Goal: Task Accomplishment & Management: Complete application form

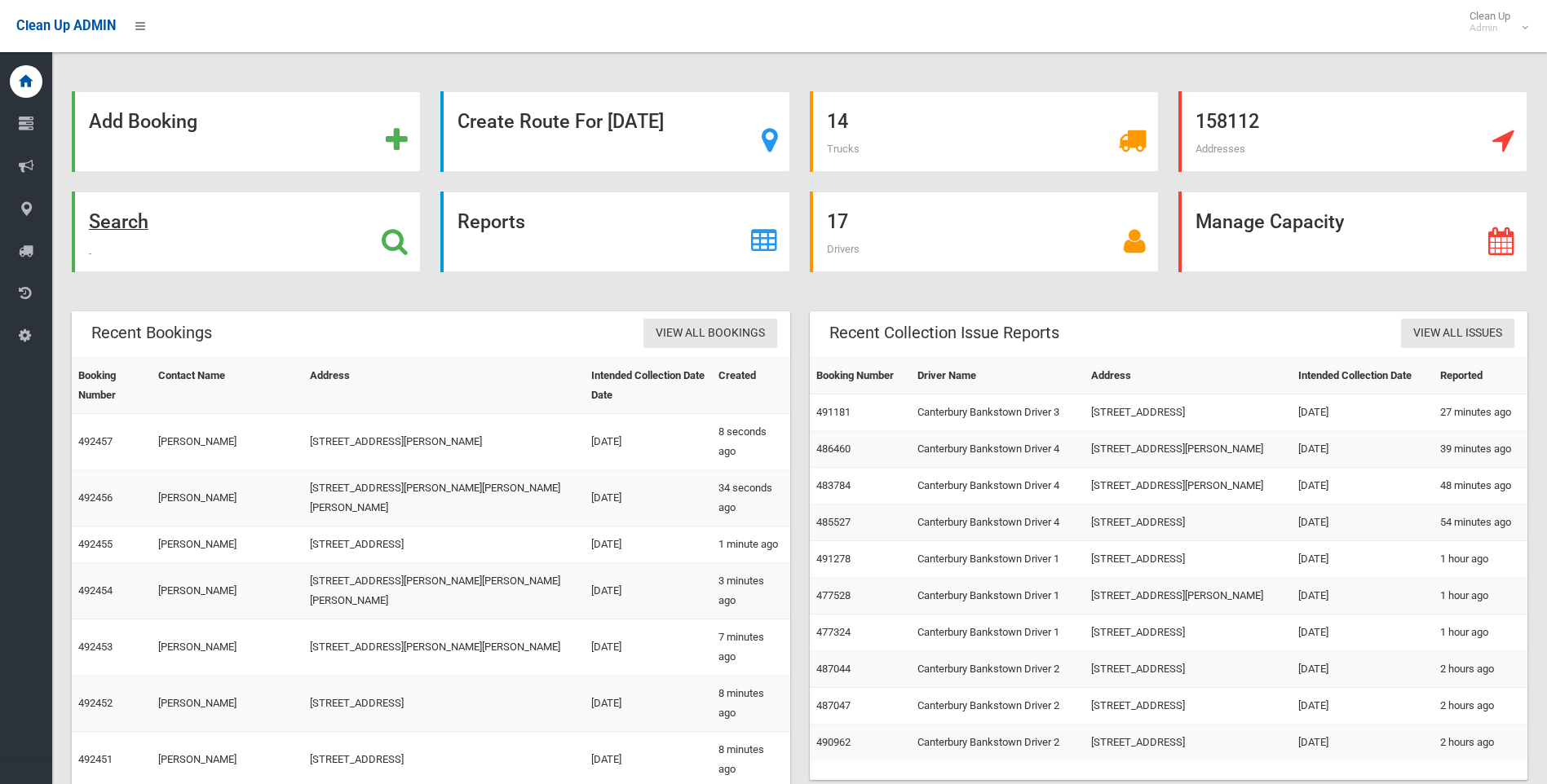
click at [393, 243] on icon at bounding box center [394, 241] width 27 height 27
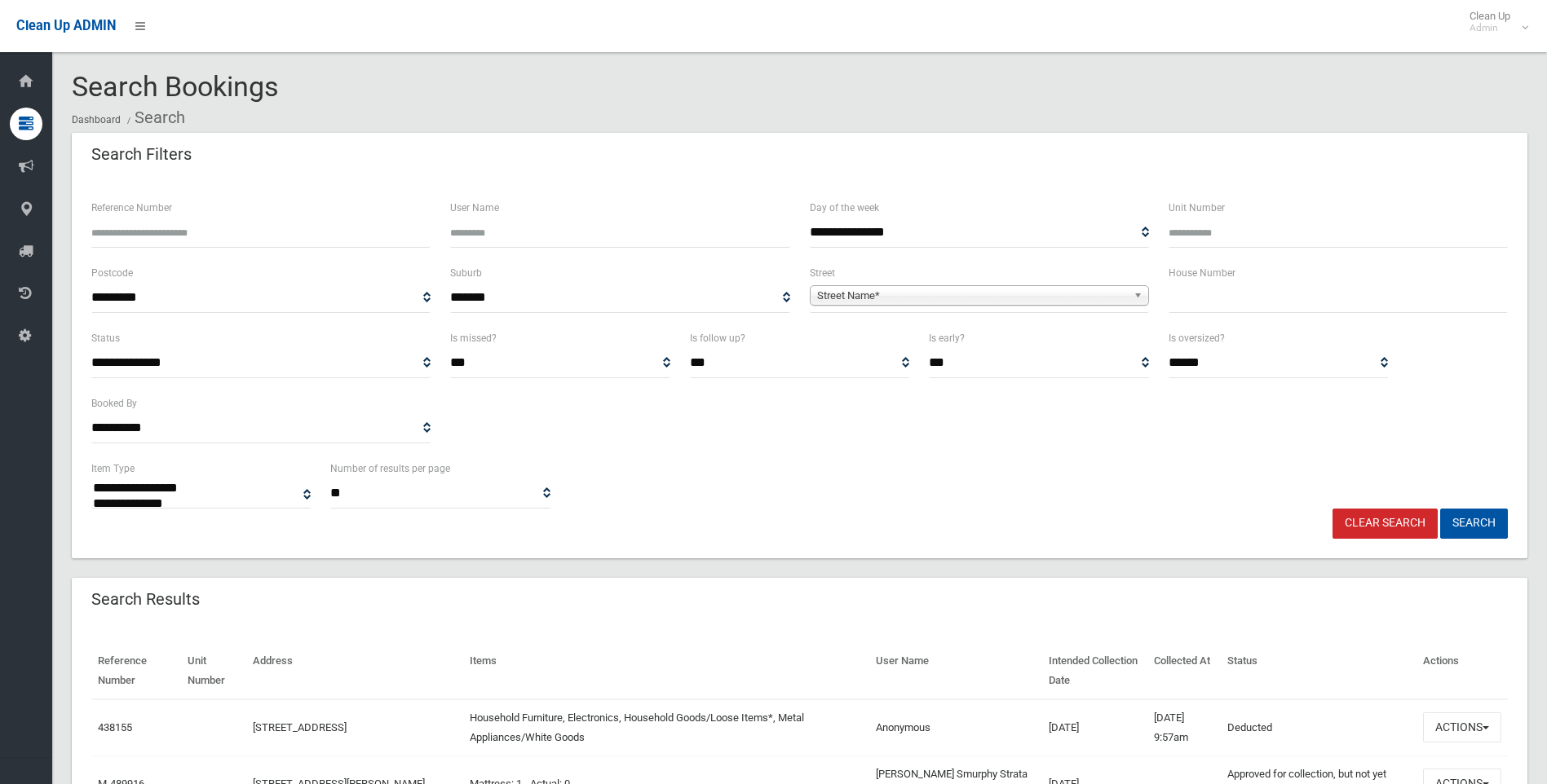
select select
click at [1277, 296] on input "text" at bounding box center [1337, 298] width 340 height 30
type input "***"
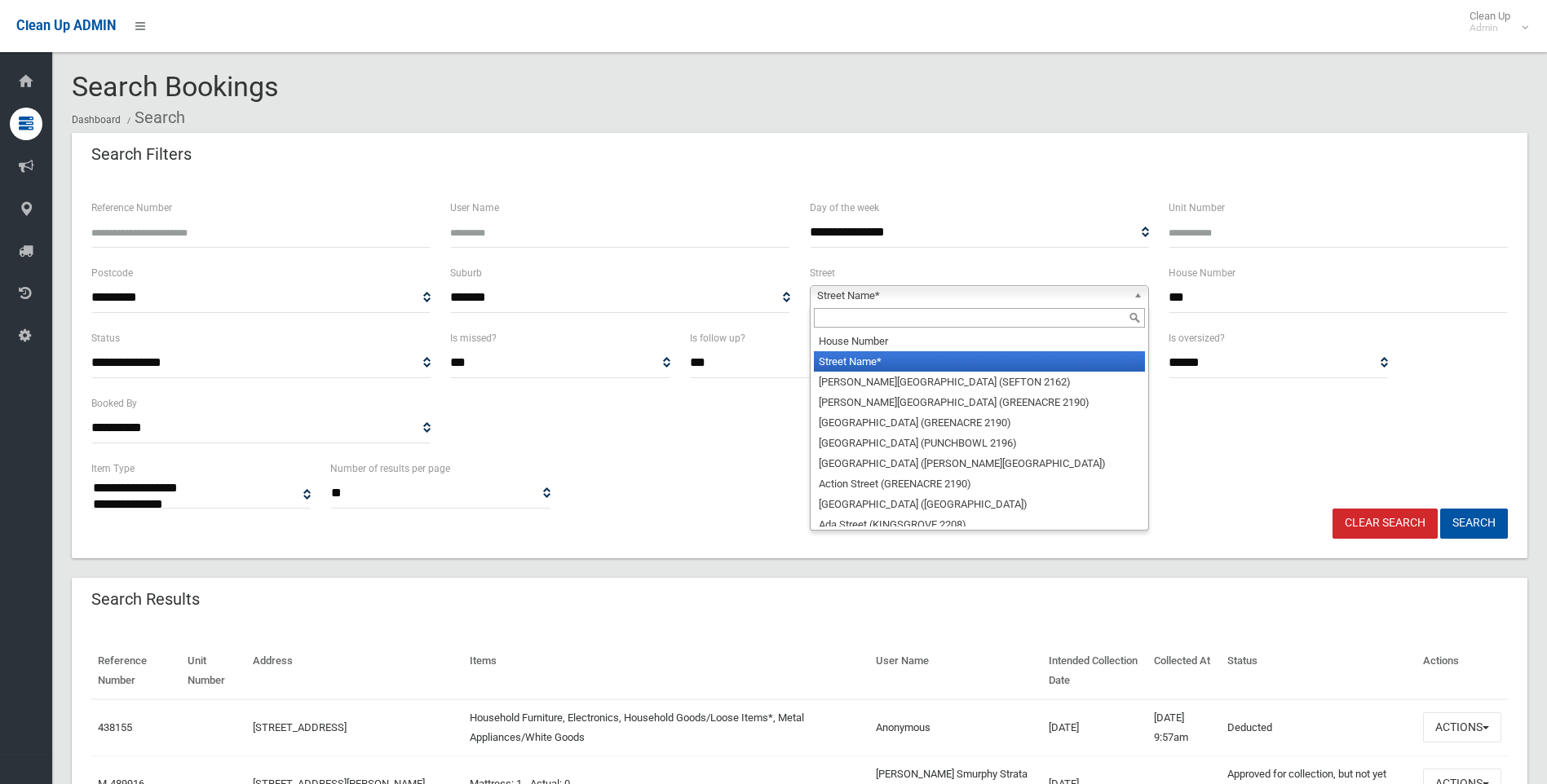
click at [956, 296] on span "Street Name*" at bounding box center [971, 296] width 310 height 20
click at [920, 321] on input "text" at bounding box center [978, 317] width 331 height 20
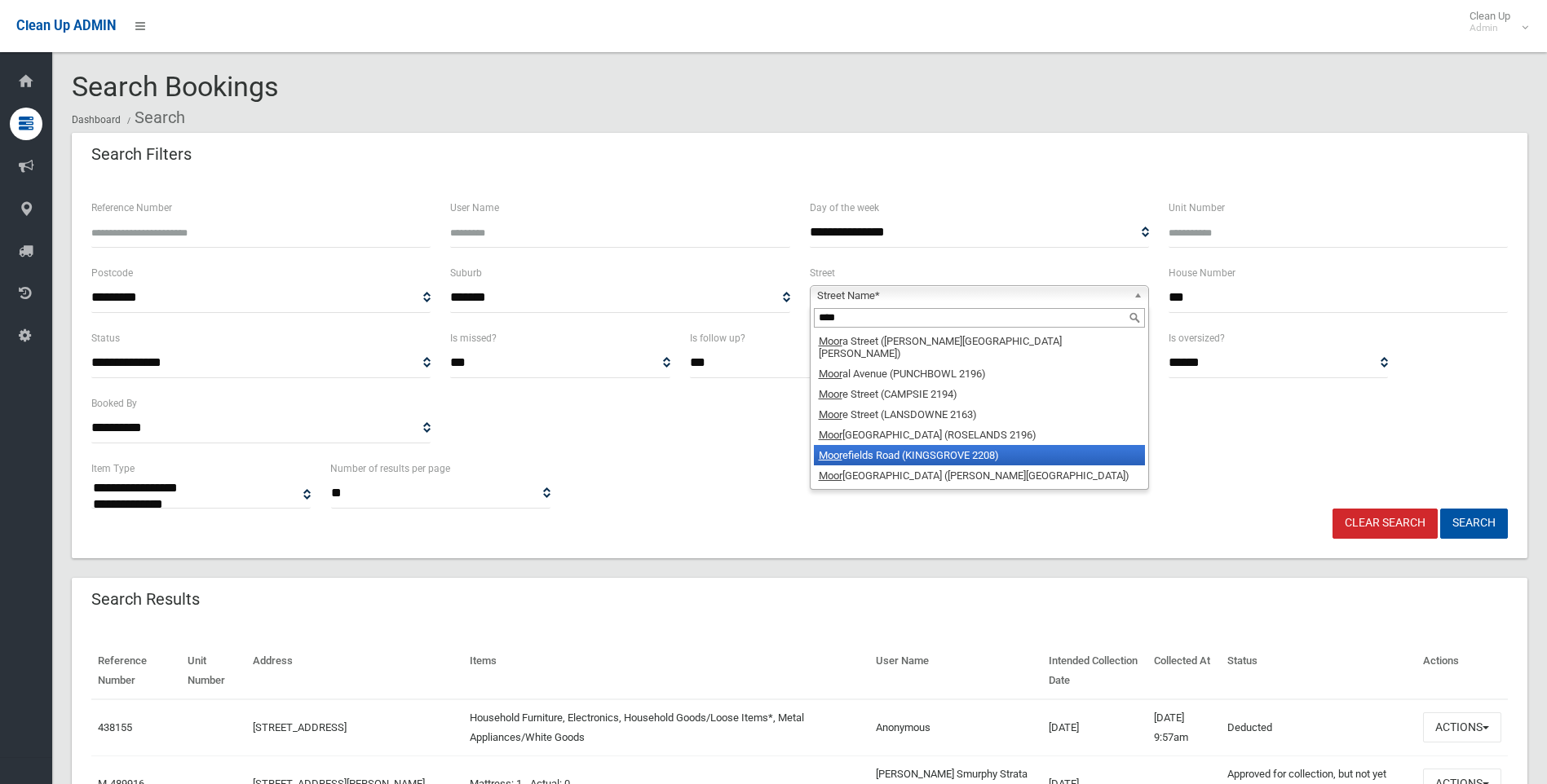
type input "****"
click at [985, 445] on li "Moor efields Road (KINGSGROVE 2208)" at bounding box center [978, 456] width 331 height 21
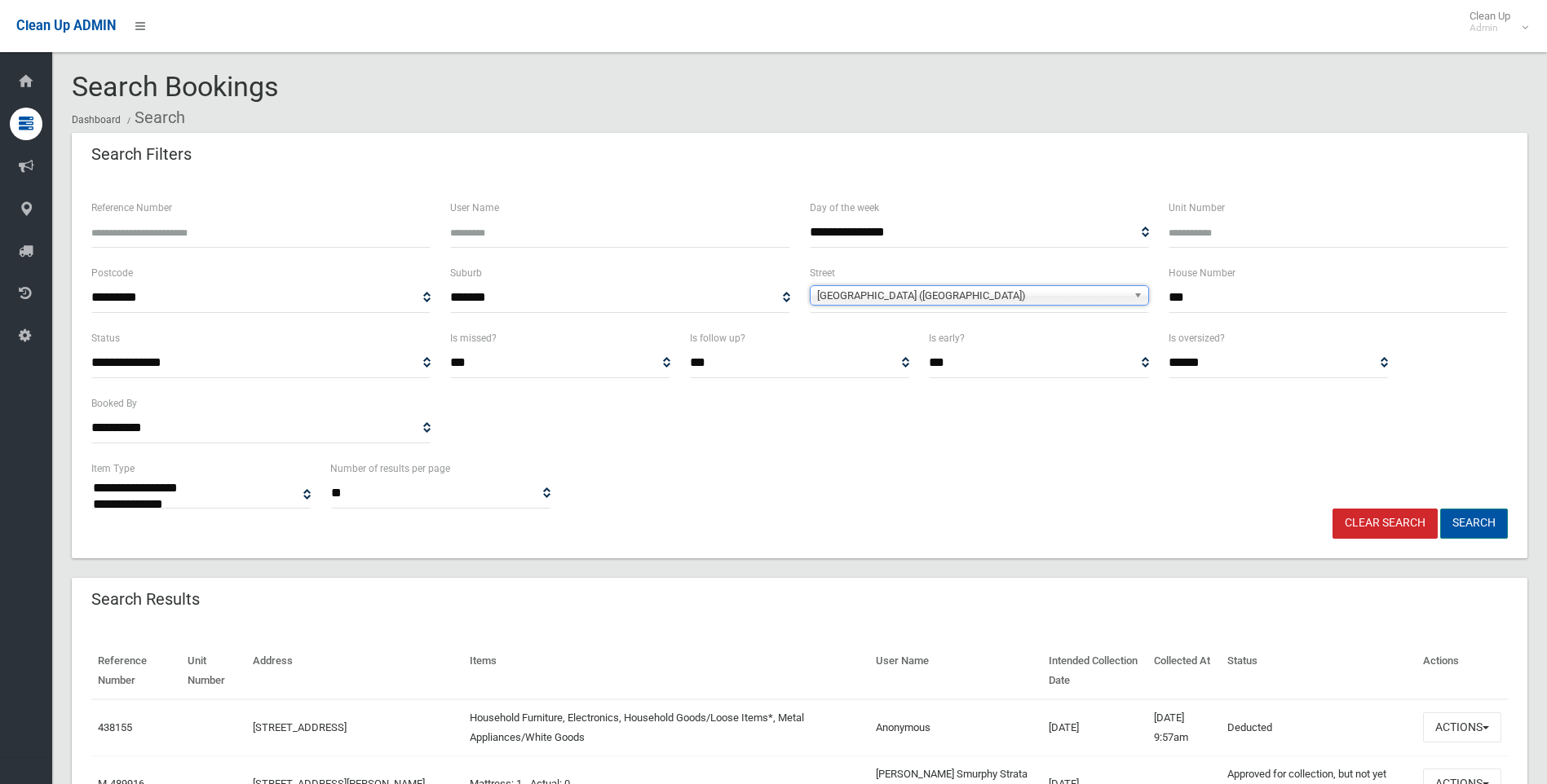
click at [1467, 528] on button "Search" at bounding box center [1473, 523] width 68 height 30
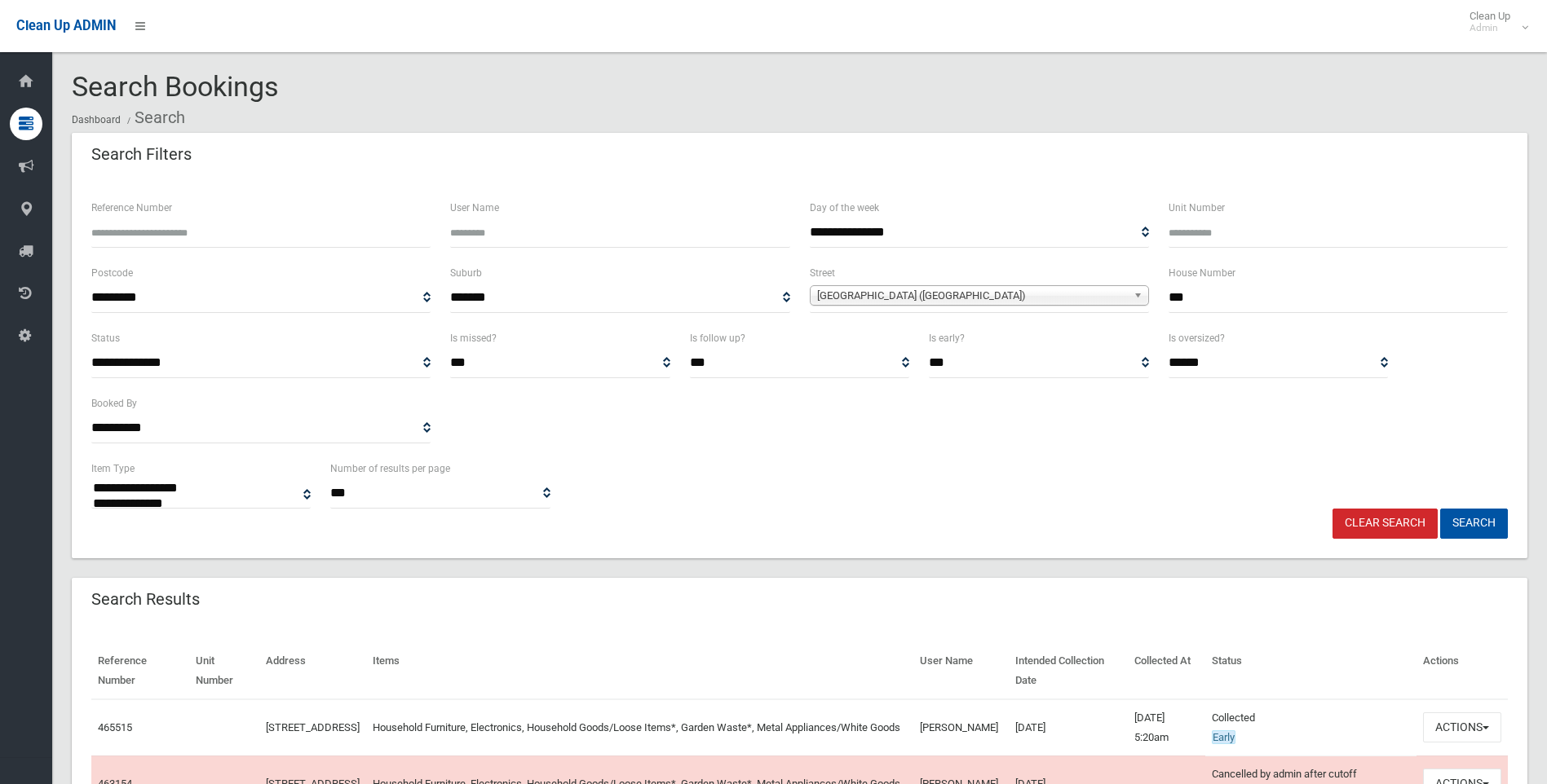
select select
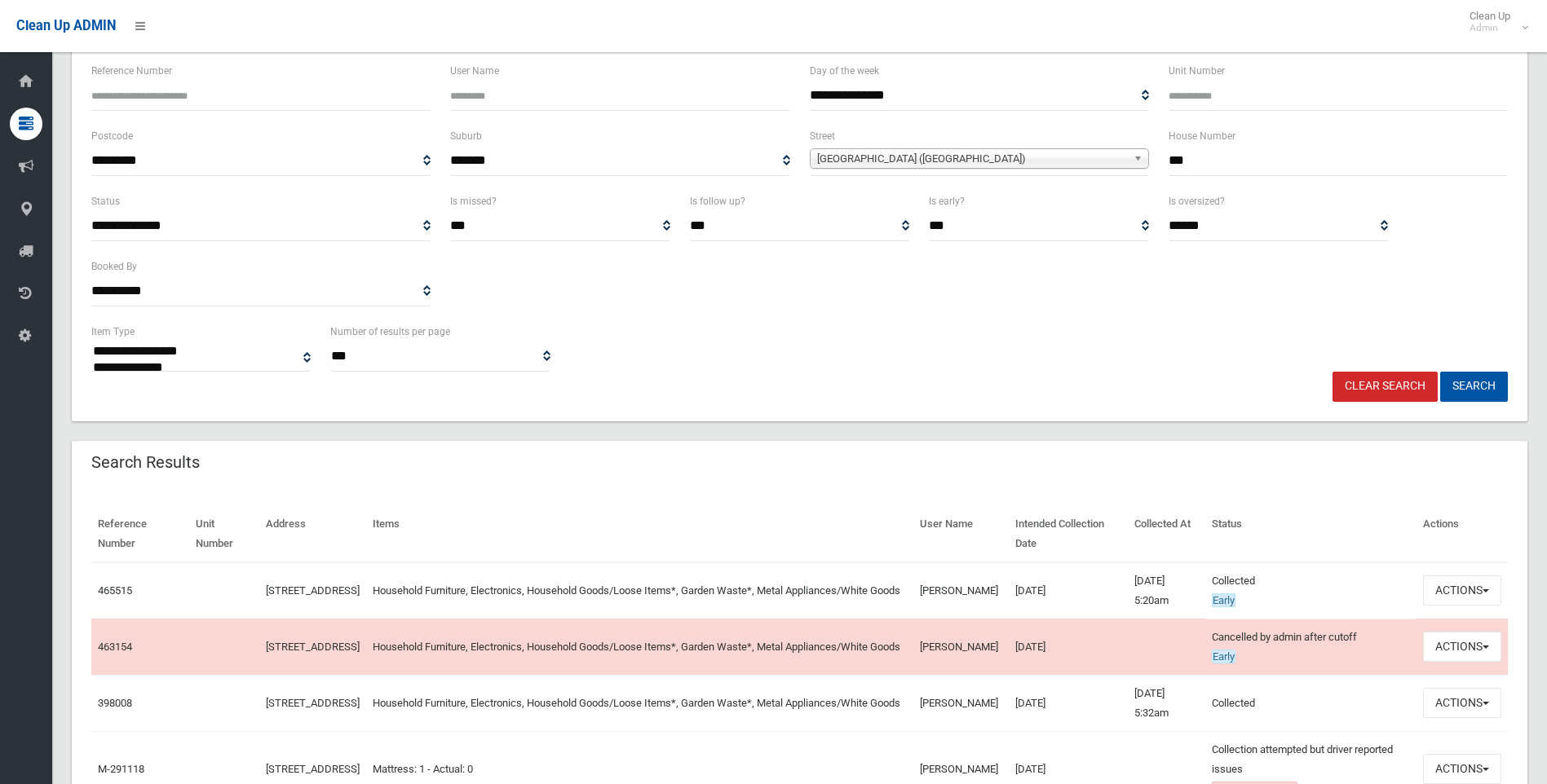
scroll to position [163, 0]
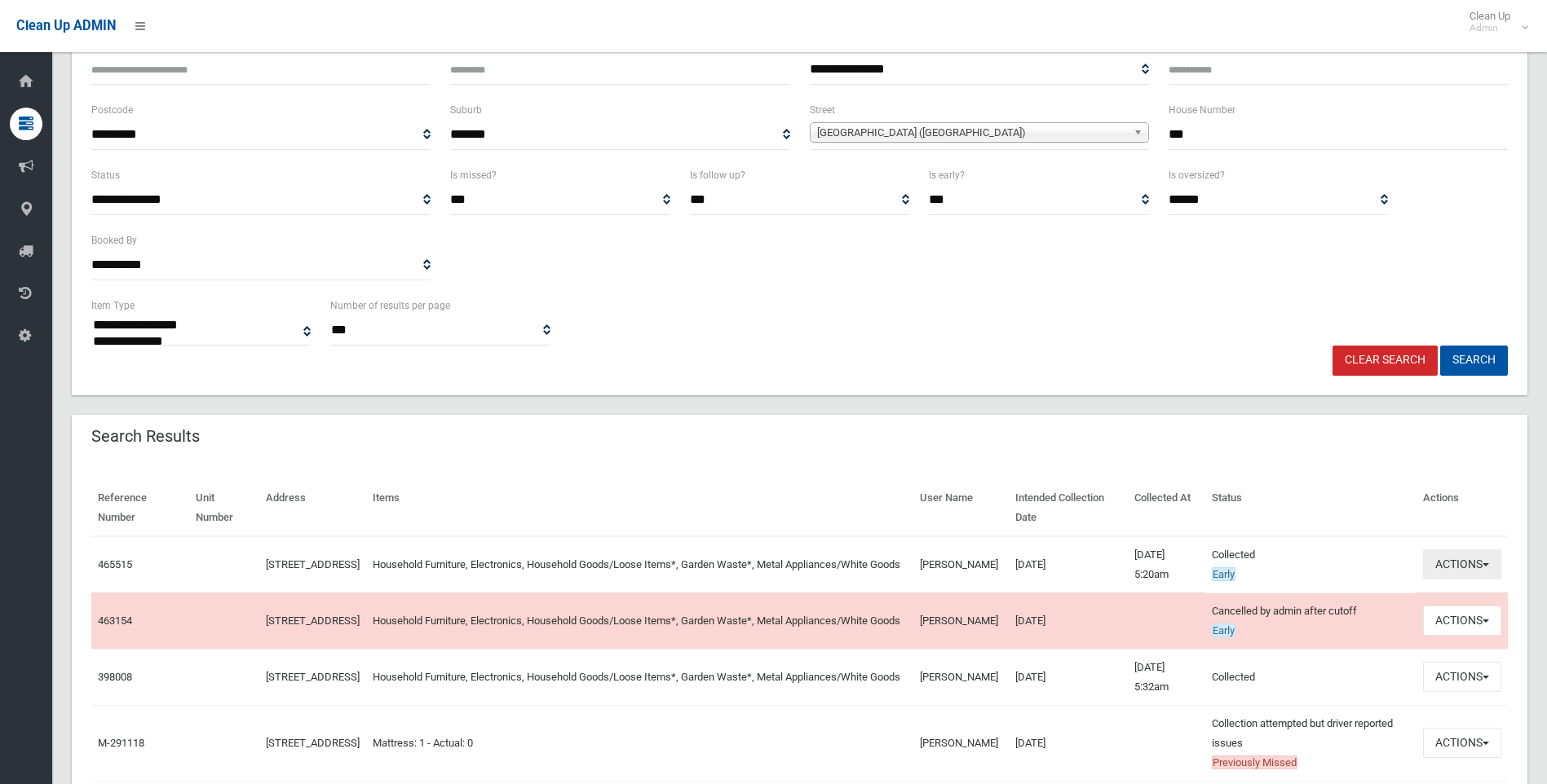
click at [1495, 561] on button "Actions" at bounding box center [1462, 564] width 79 height 30
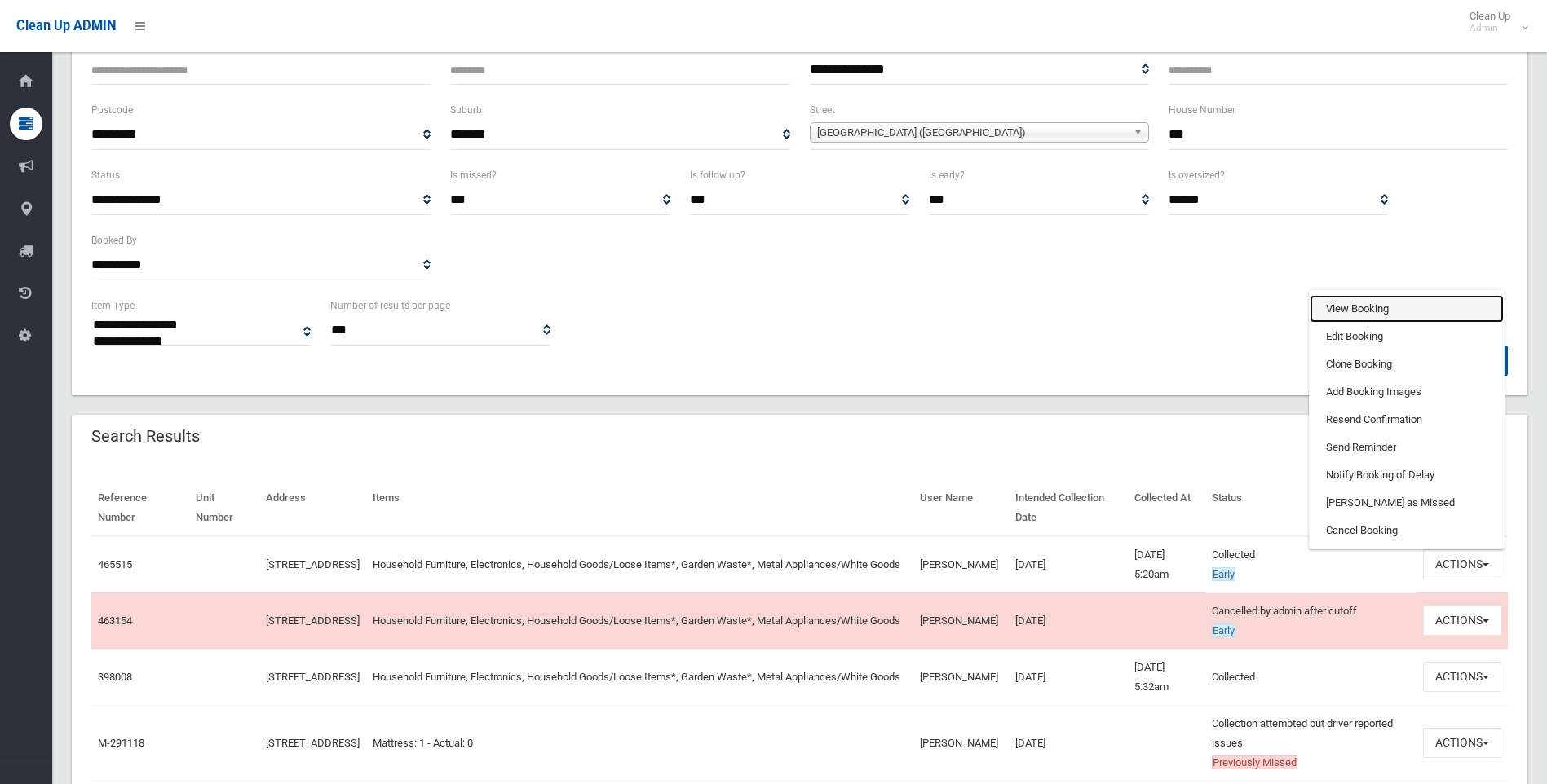
click at [1362, 315] on link "View Booking" at bounding box center [1406, 309] width 194 height 27
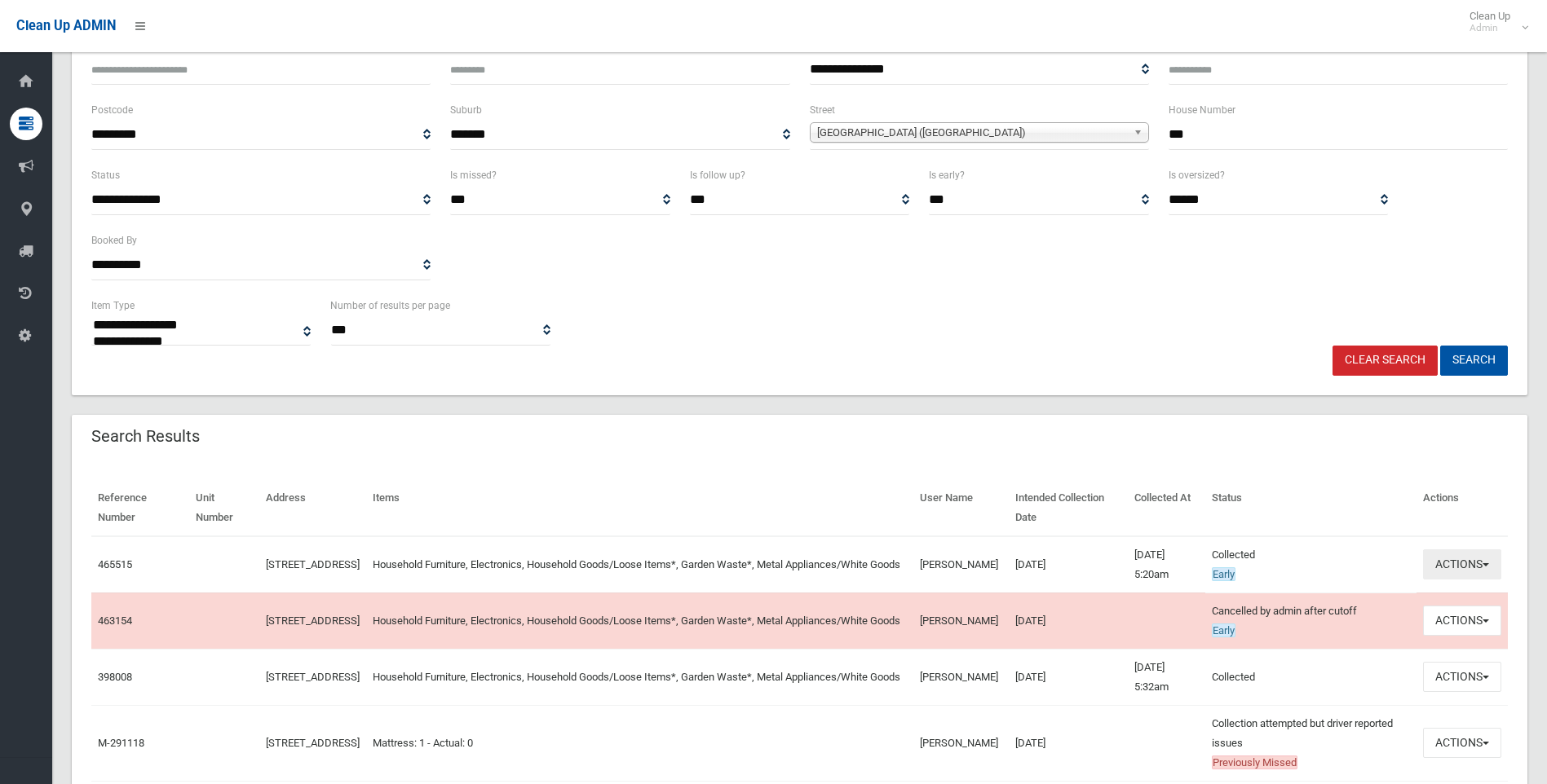
click at [1451, 562] on button "Actions" at bounding box center [1462, 564] width 79 height 30
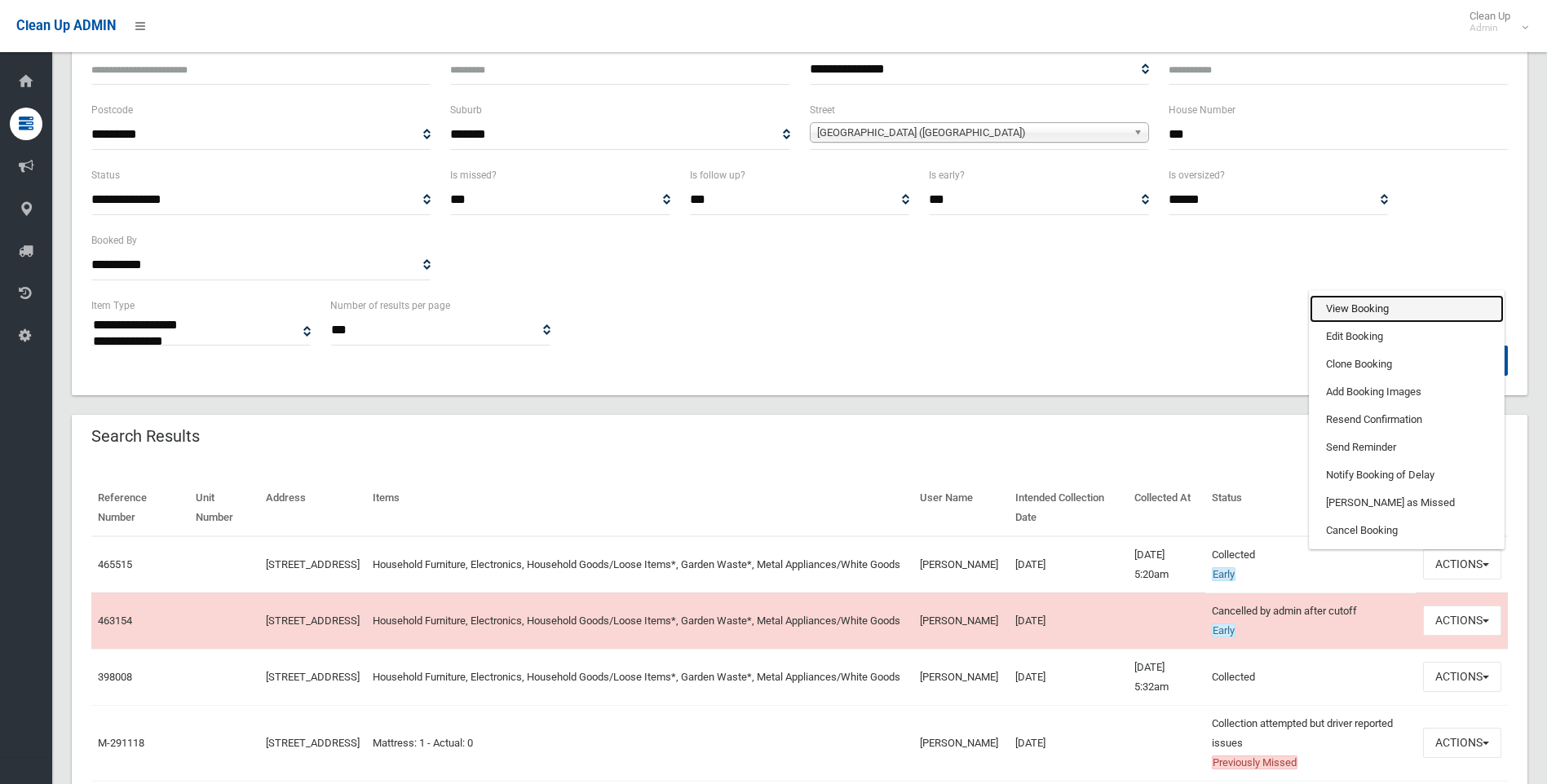
click at [1358, 309] on link "View Booking" at bounding box center [1406, 309] width 194 height 27
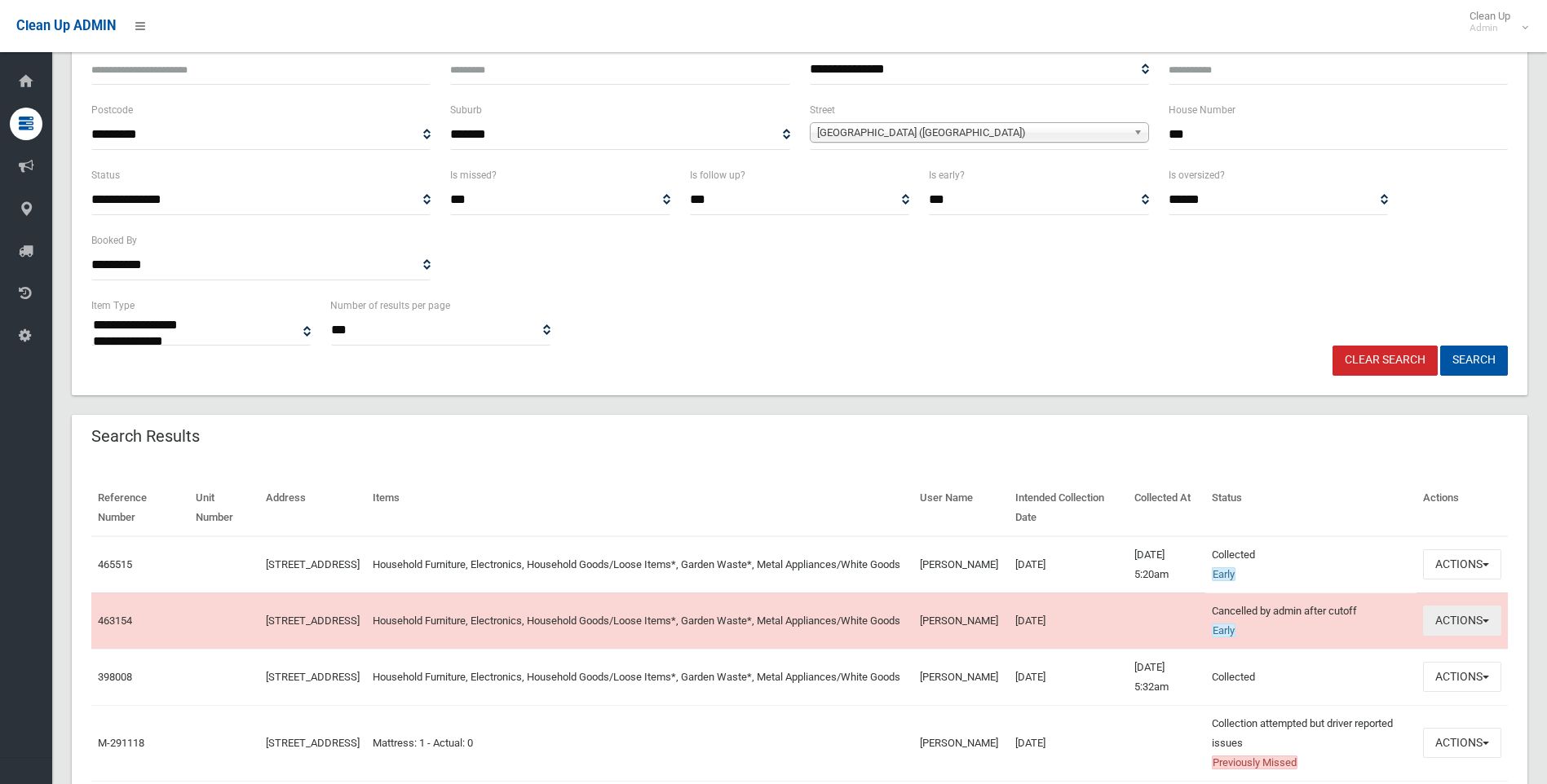
click at [1431, 616] on button "Actions" at bounding box center [1462, 620] width 79 height 30
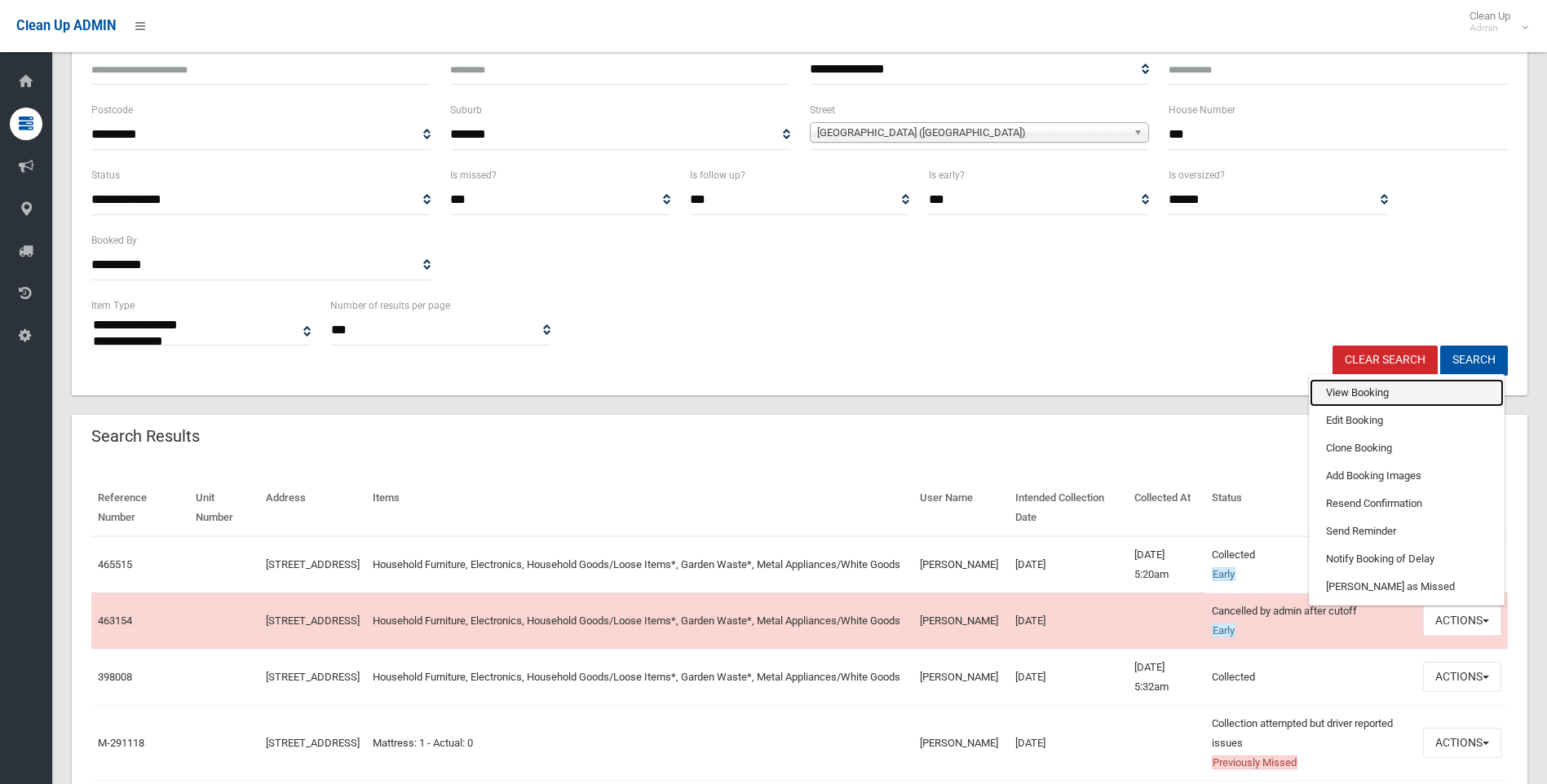
click at [1343, 395] on link "View Booking" at bounding box center [1406, 392] width 194 height 27
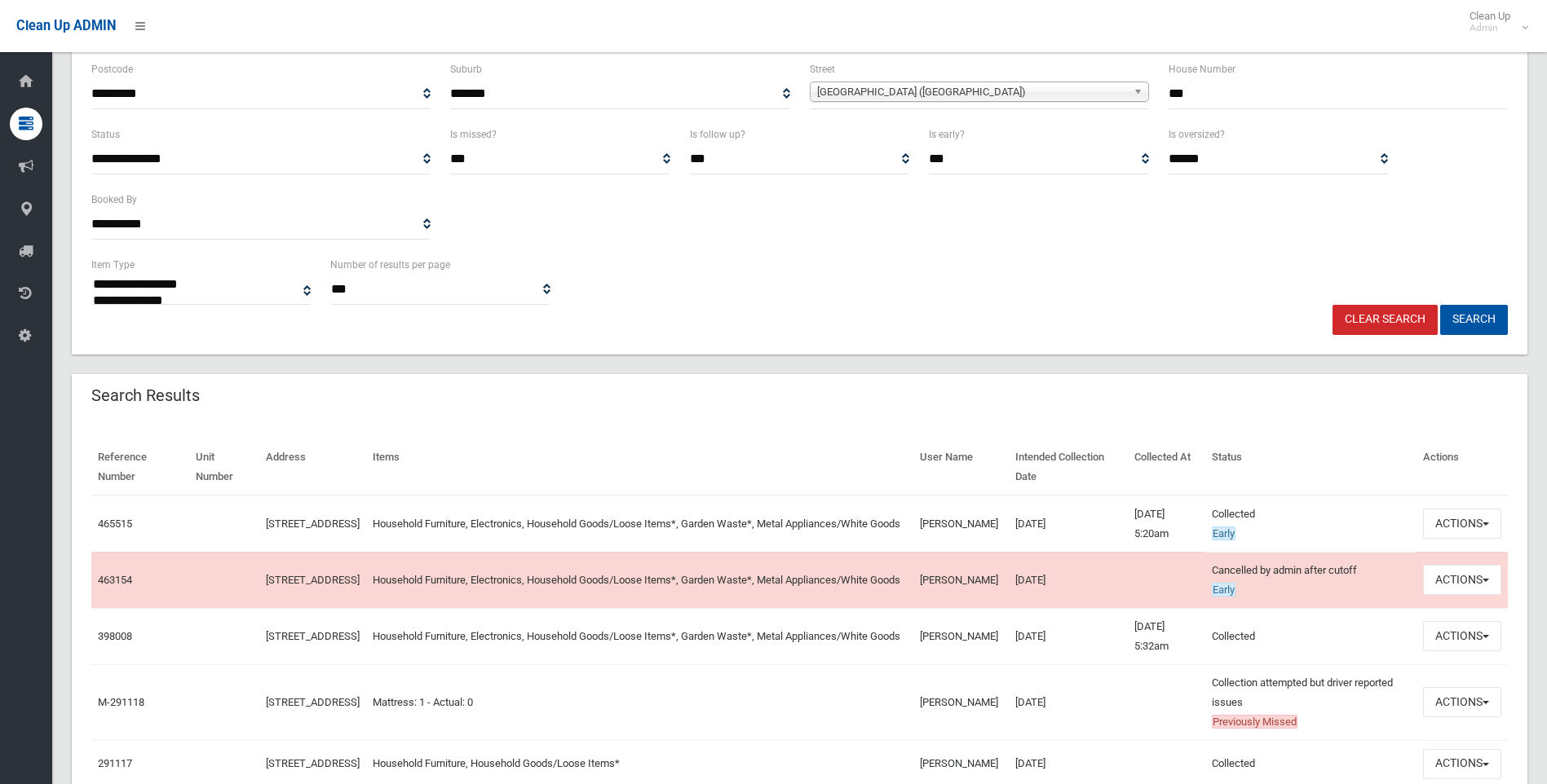
scroll to position [326, 0]
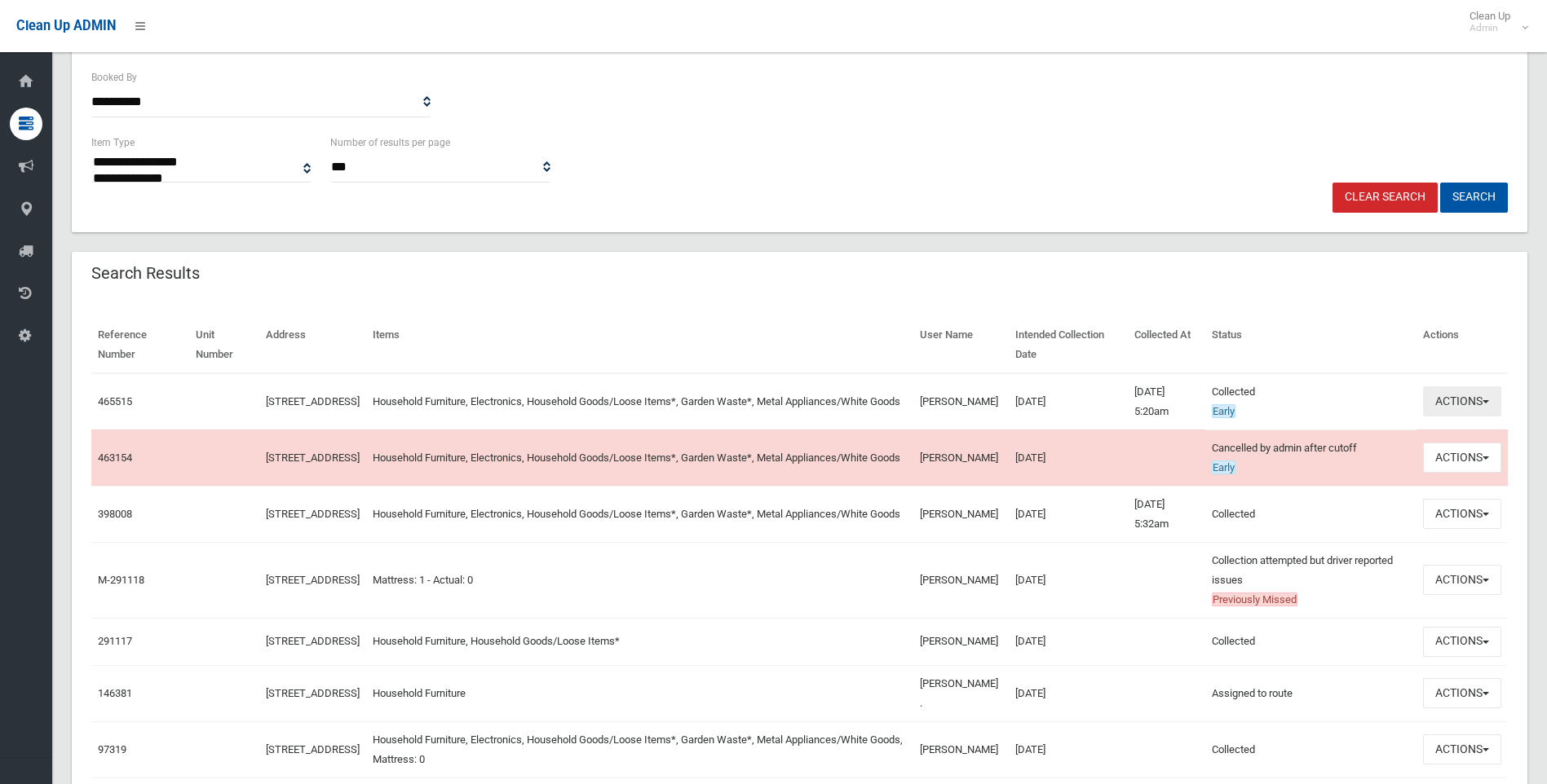
click at [1467, 394] on button "Actions" at bounding box center [1462, 401] width 79 height 30
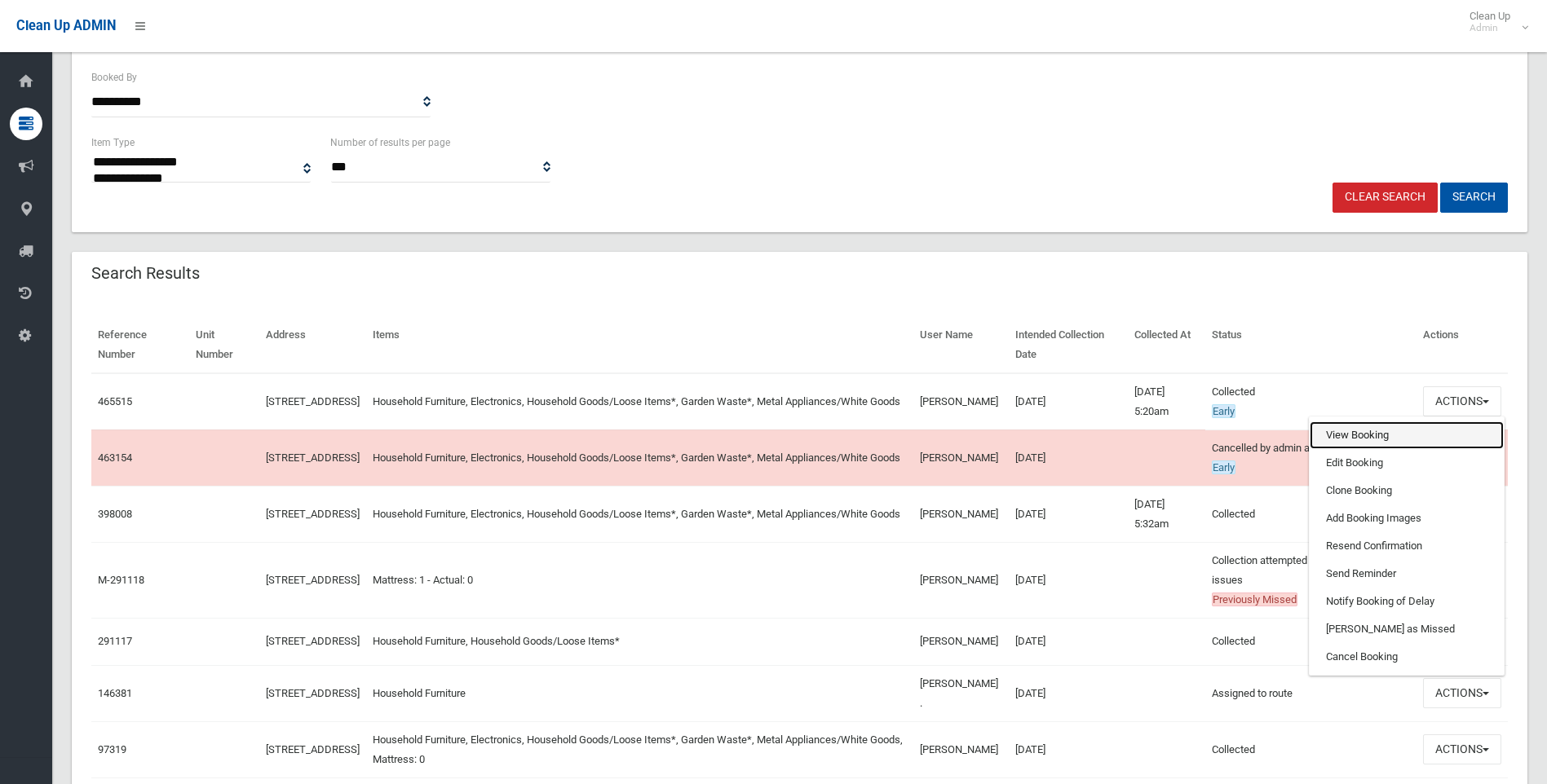
click at [1372, 435] on link "View Booking" at bounding box center [1406, 435] width 194 height 27
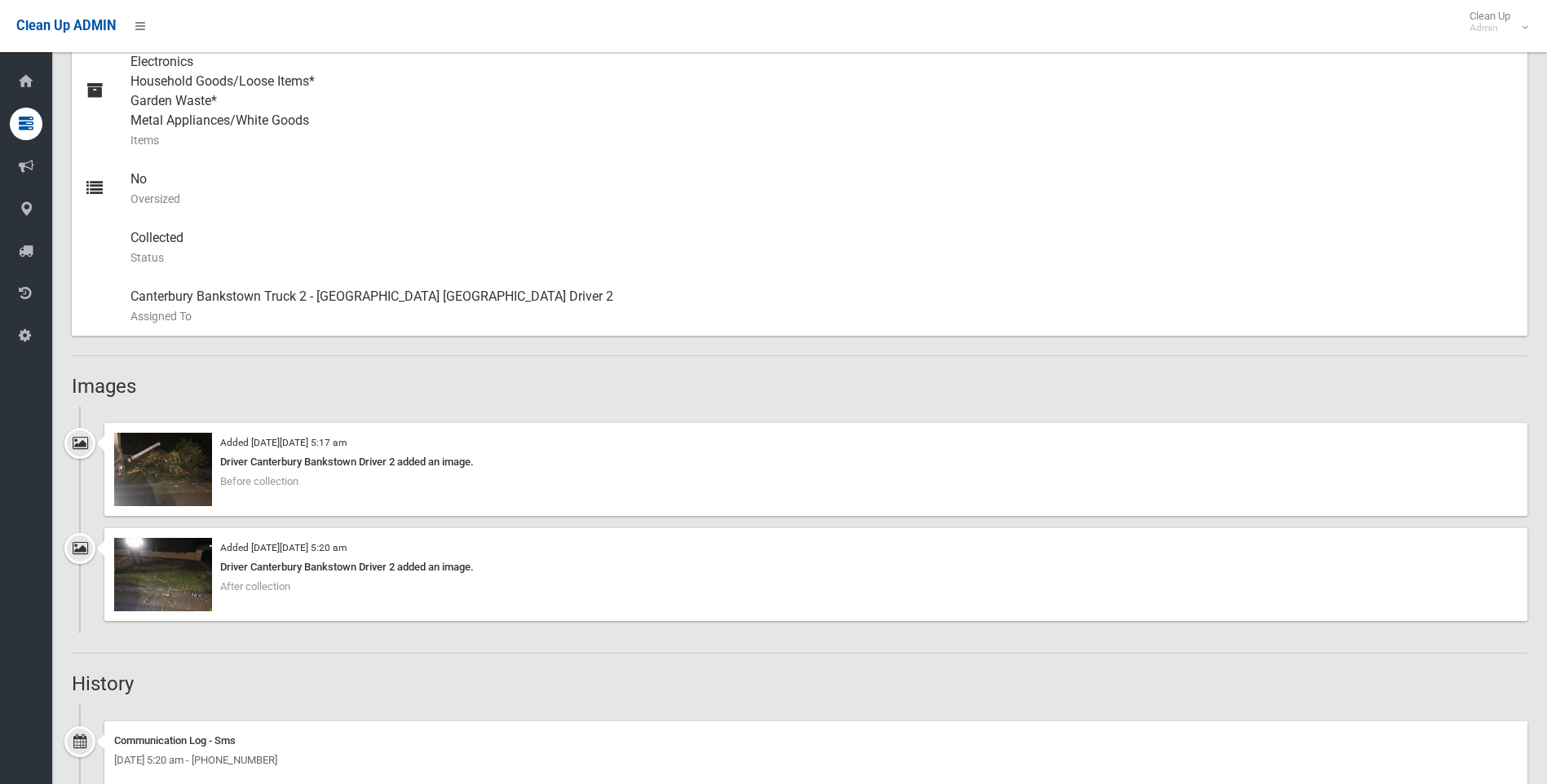
scroll to position [734, 0]
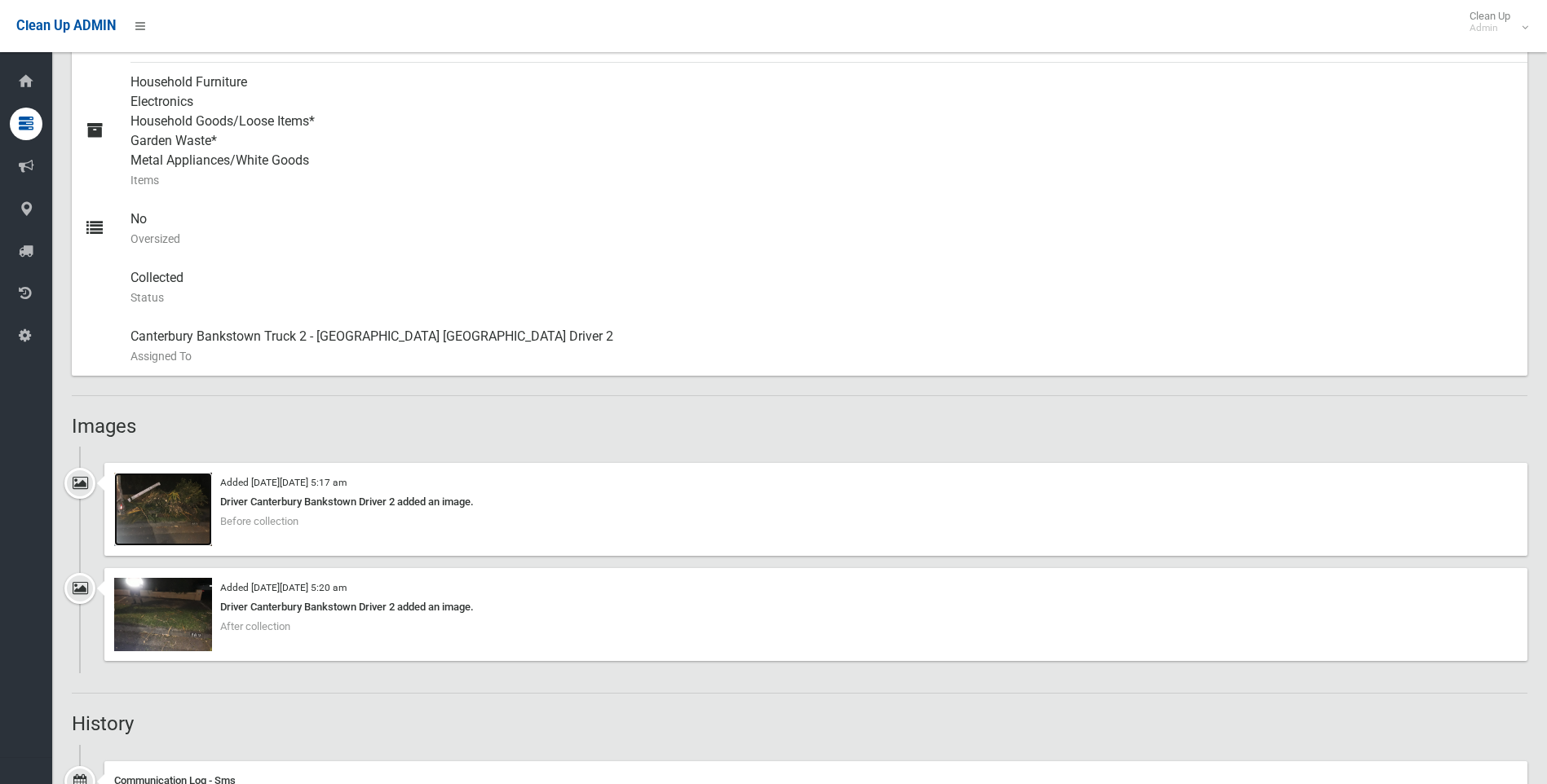
click at [185, 496] on img at bounding box center [162, 510] width 97 height 74
click at [163, 508] on img at bounding box center [162, 510] width 97 height 74
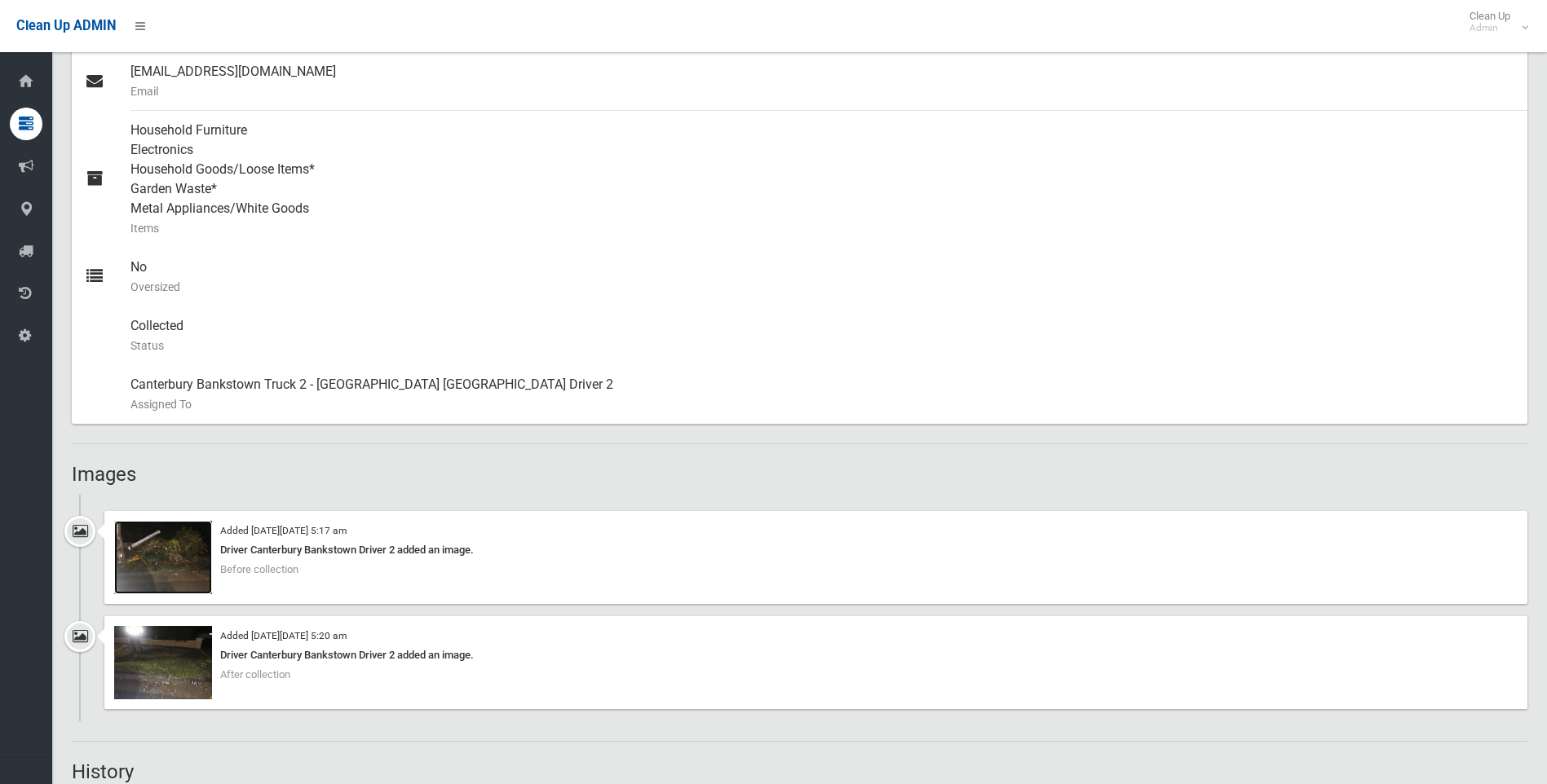
scroll to position [815, 0]
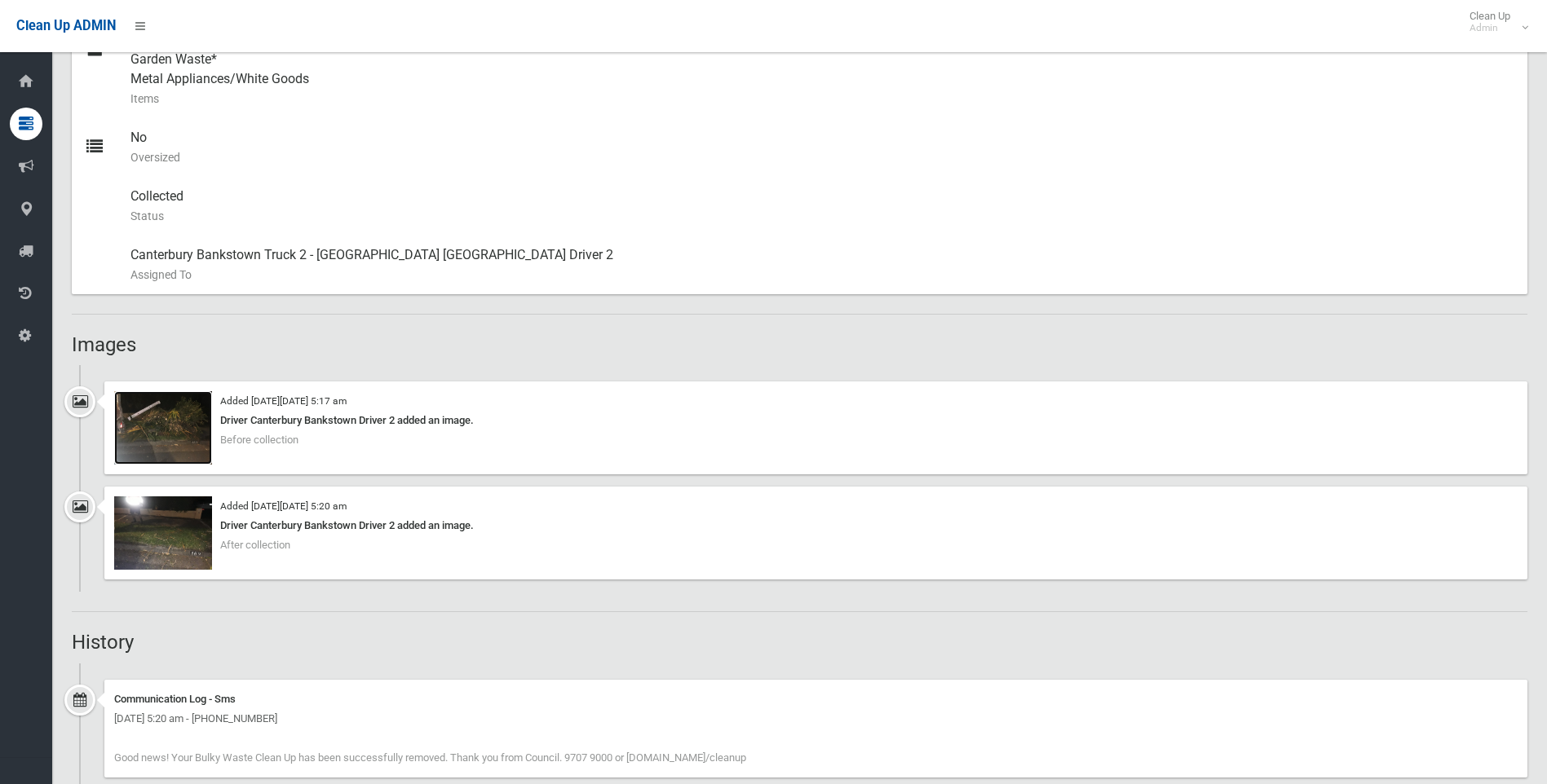
click at [189, 455] on img at bounding box center [162, 428] width 97 height 74
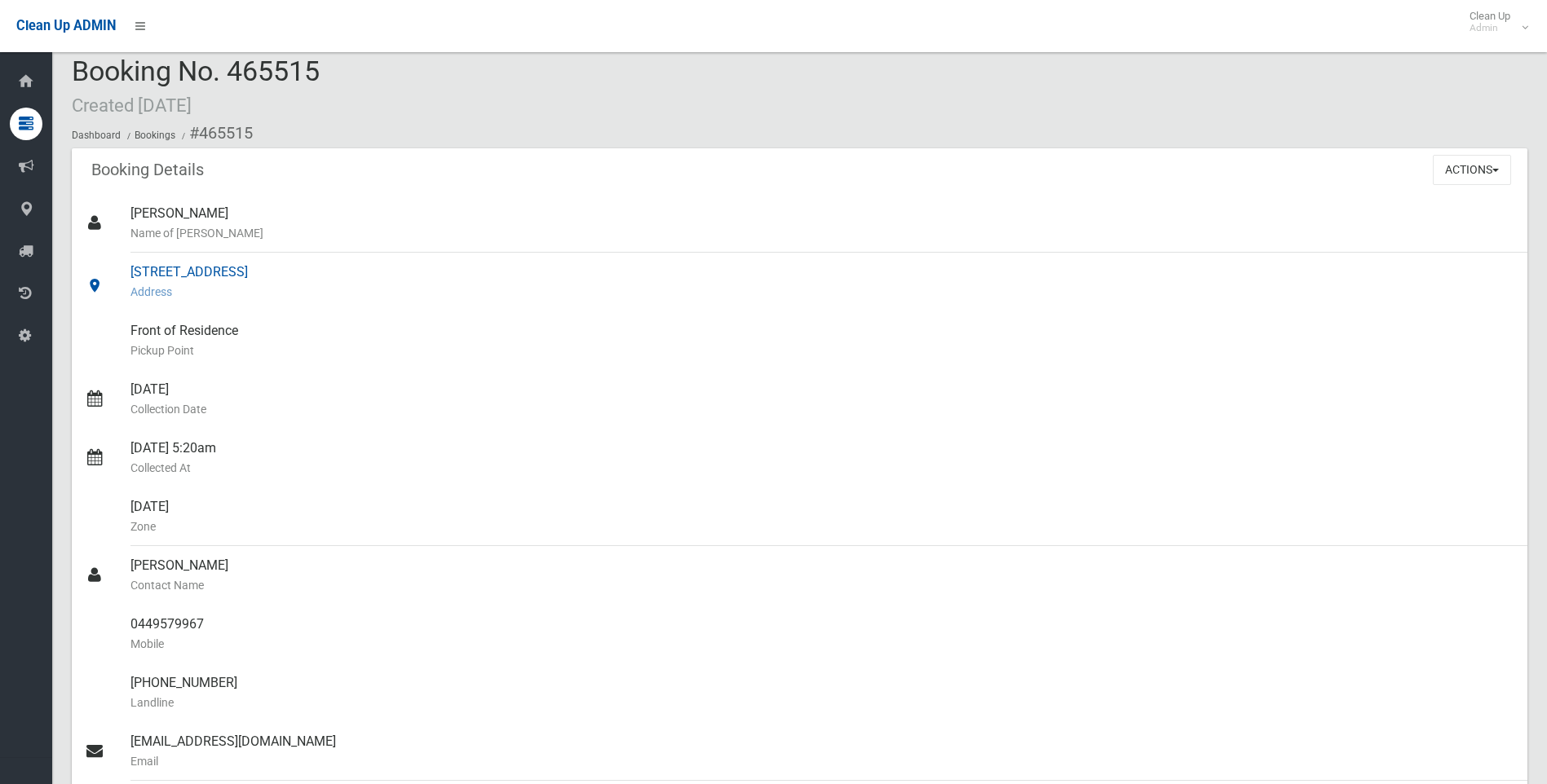
scroll to position [0, 0]
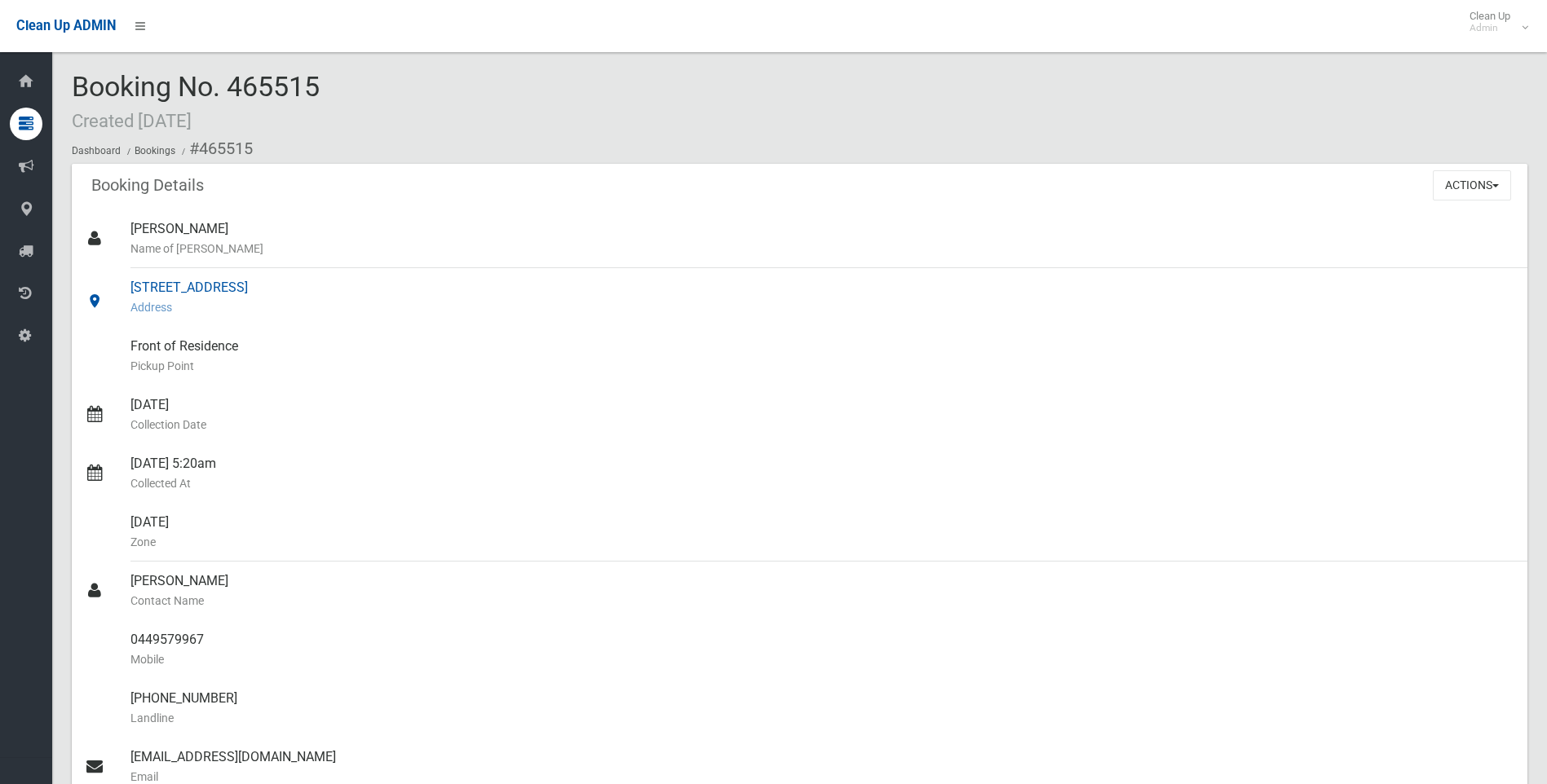
drag, startPoint x: 446, startPoint y: 282, endPoint x: 131, endPoint y: 278, distance: 315.0
click at [131, 278] on div "162 Moorefields Road, KINGSGROVE NSW 2208 Address" at bounding box center [823, 298] width 1384 height 59
drag, startPoint x: 131, startPoint y: 278, endPoint x: 140, endPoint y: 282, distance: 9.8
copy div "162 Moorefields Road, KINGSGROVE NSW 2208"
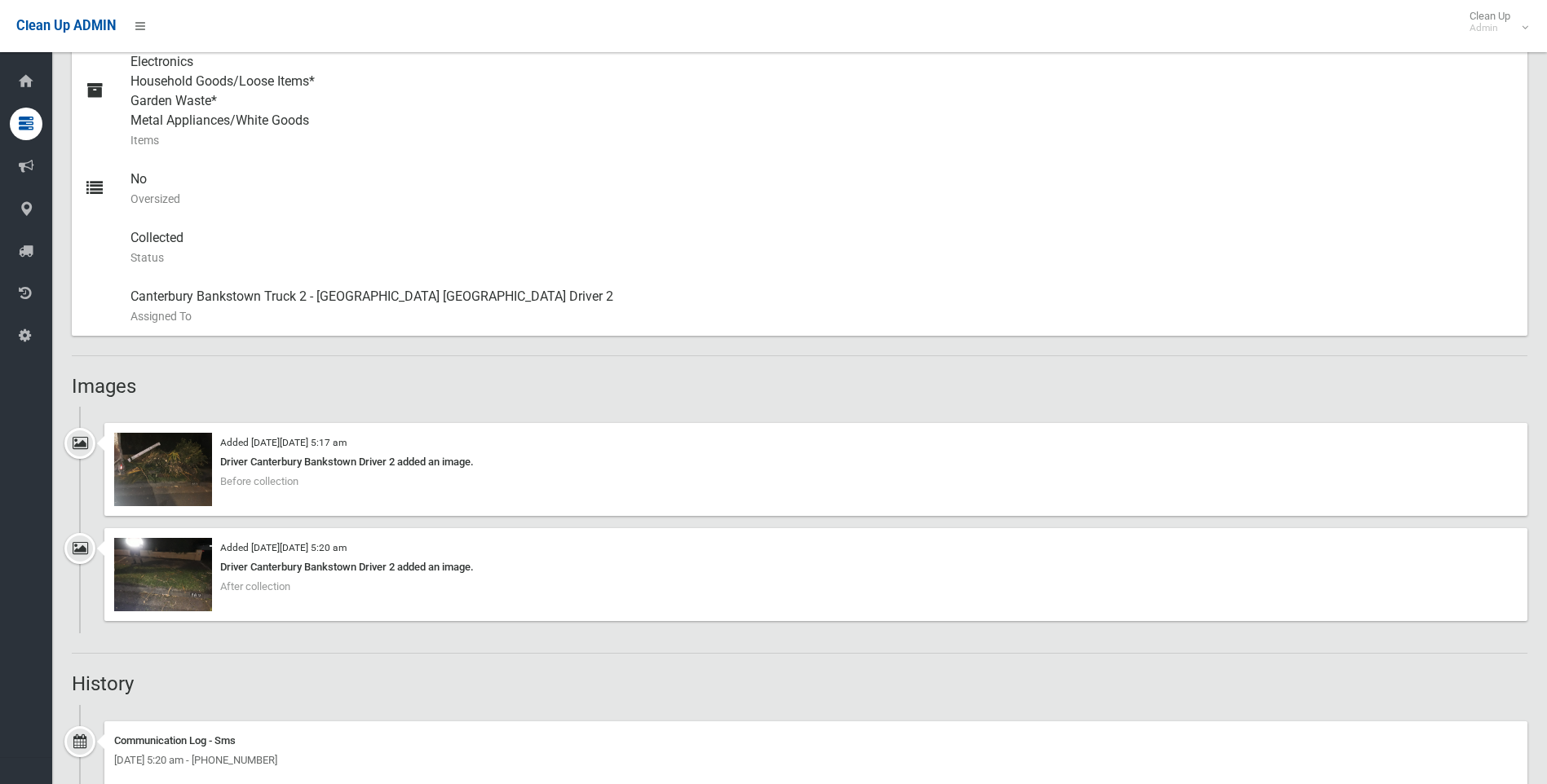
scroll to position [978, 0]
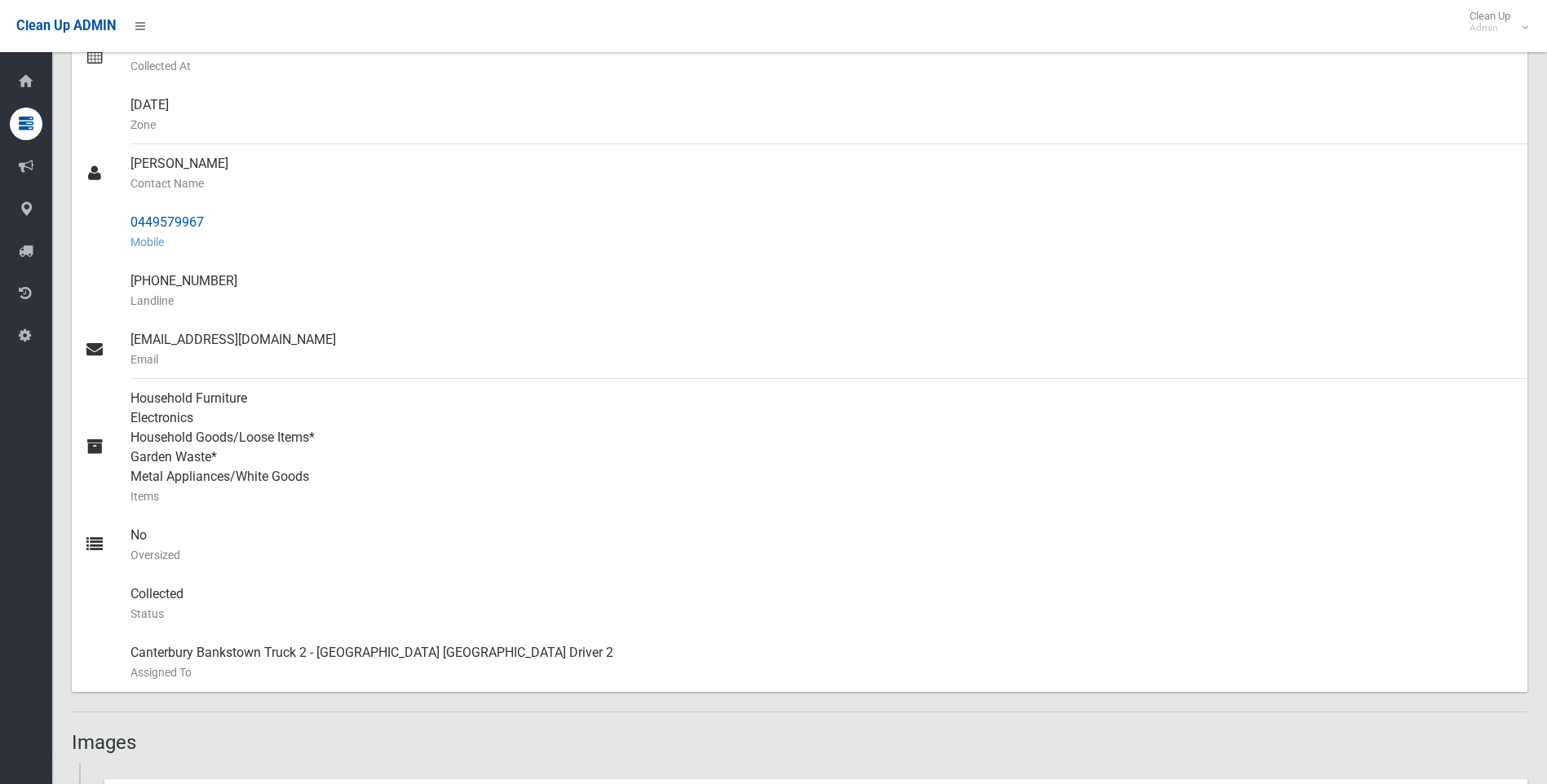
scroll to position [326, 0]
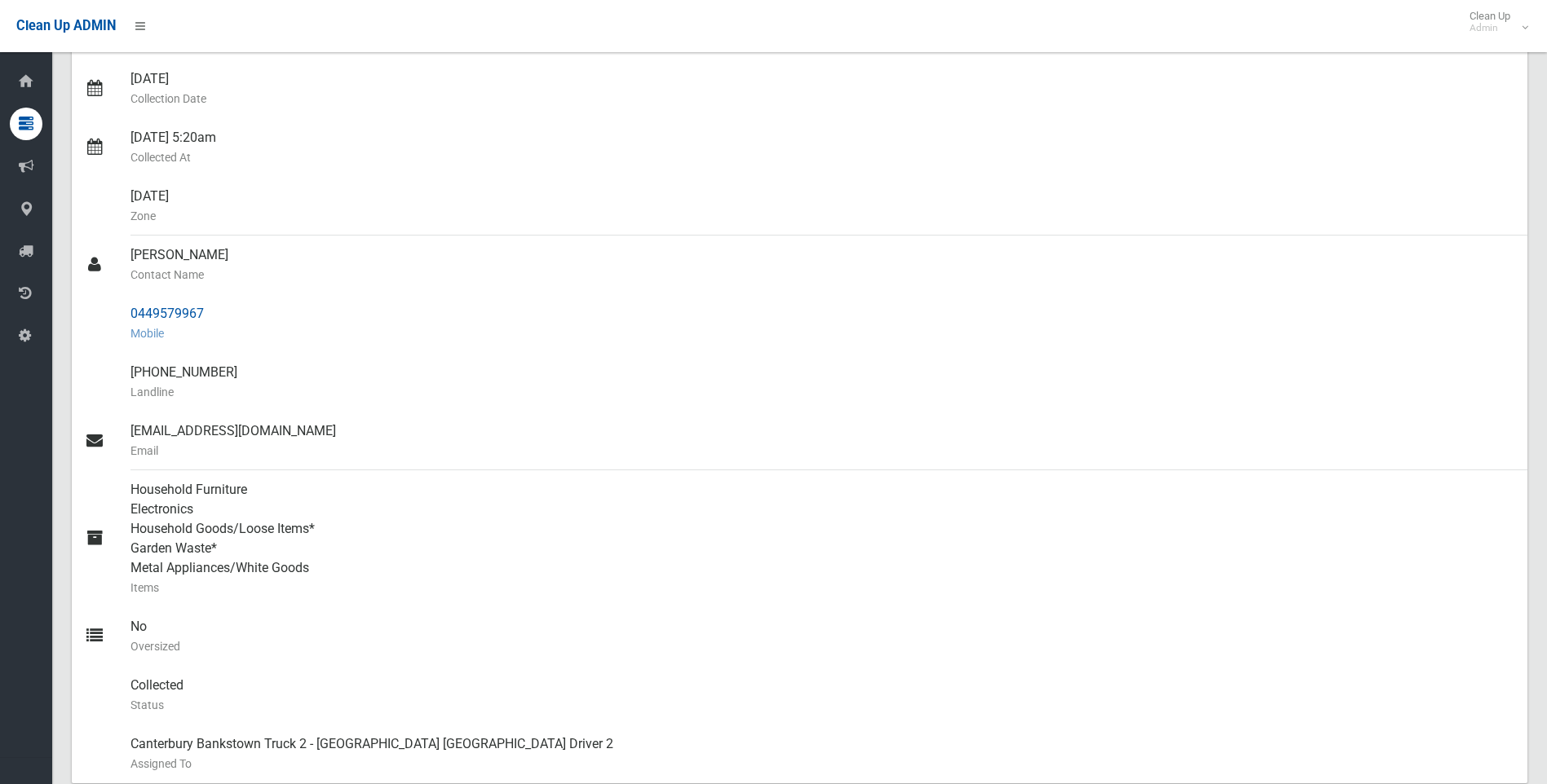
drag, startPoint x: 220, startPoint y: 324, endPoint x: 127, endPoint y: 304, distance: 95.1
click at [127, 304] on link "0449579967 Mobile" at bounding box center [800, 323] width 1455 height 59
drag, startPoint x: 127, startPoint y: 304, endPoint x: 109, endPoint y: 286, distance: 25.5
click at [106, 280] on div at bounding box center [107, 265] width 45 height 59
drag, startPoint x: 233, startPoint y: 316, endPoint x: 133, endPoint y: 315, distance: 100.0
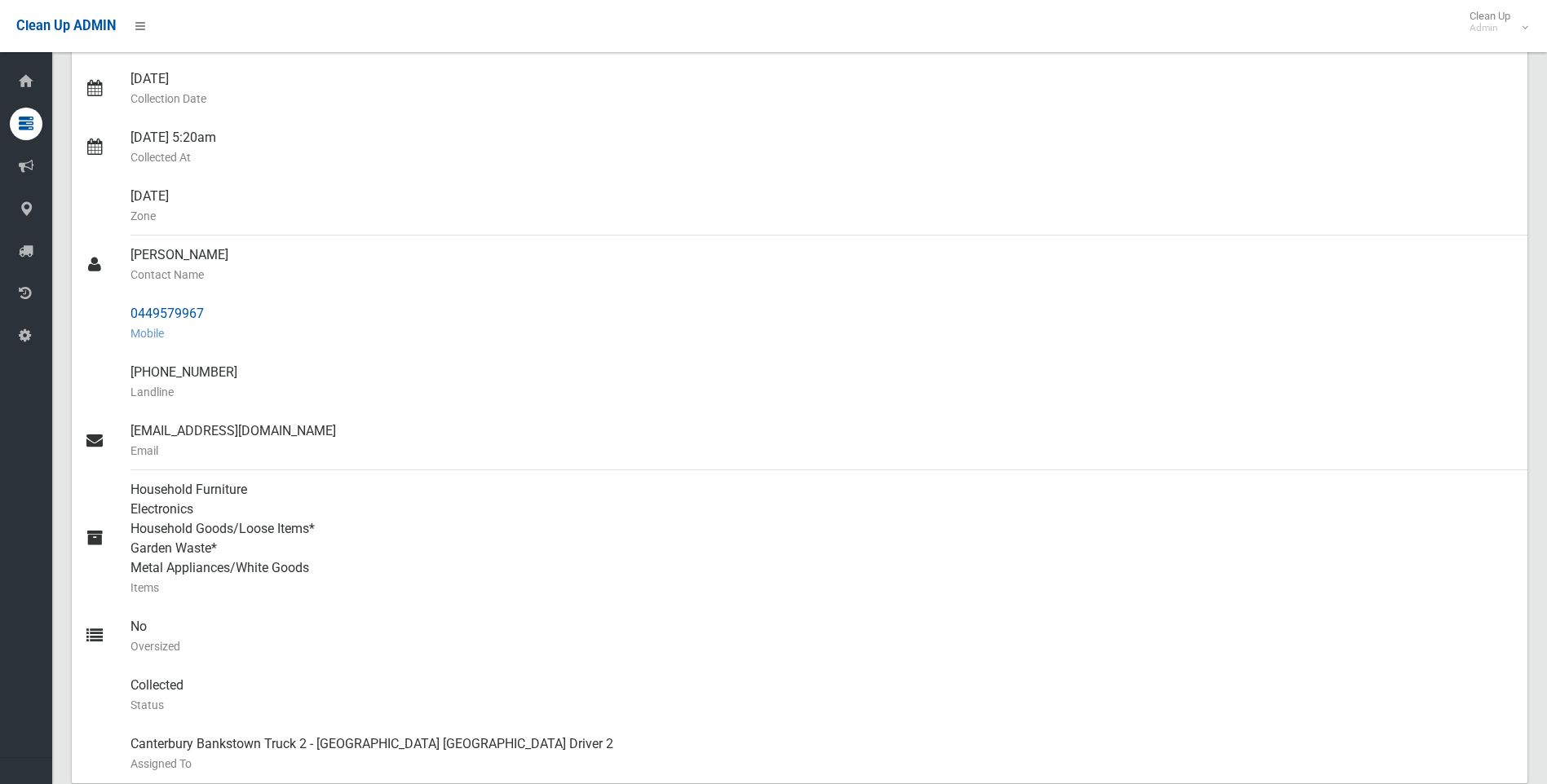
click at [133, 315] on div "0449579967 Mobile" at bounding box center [823, 323] width 1384 height 59
copy div "0449579967"
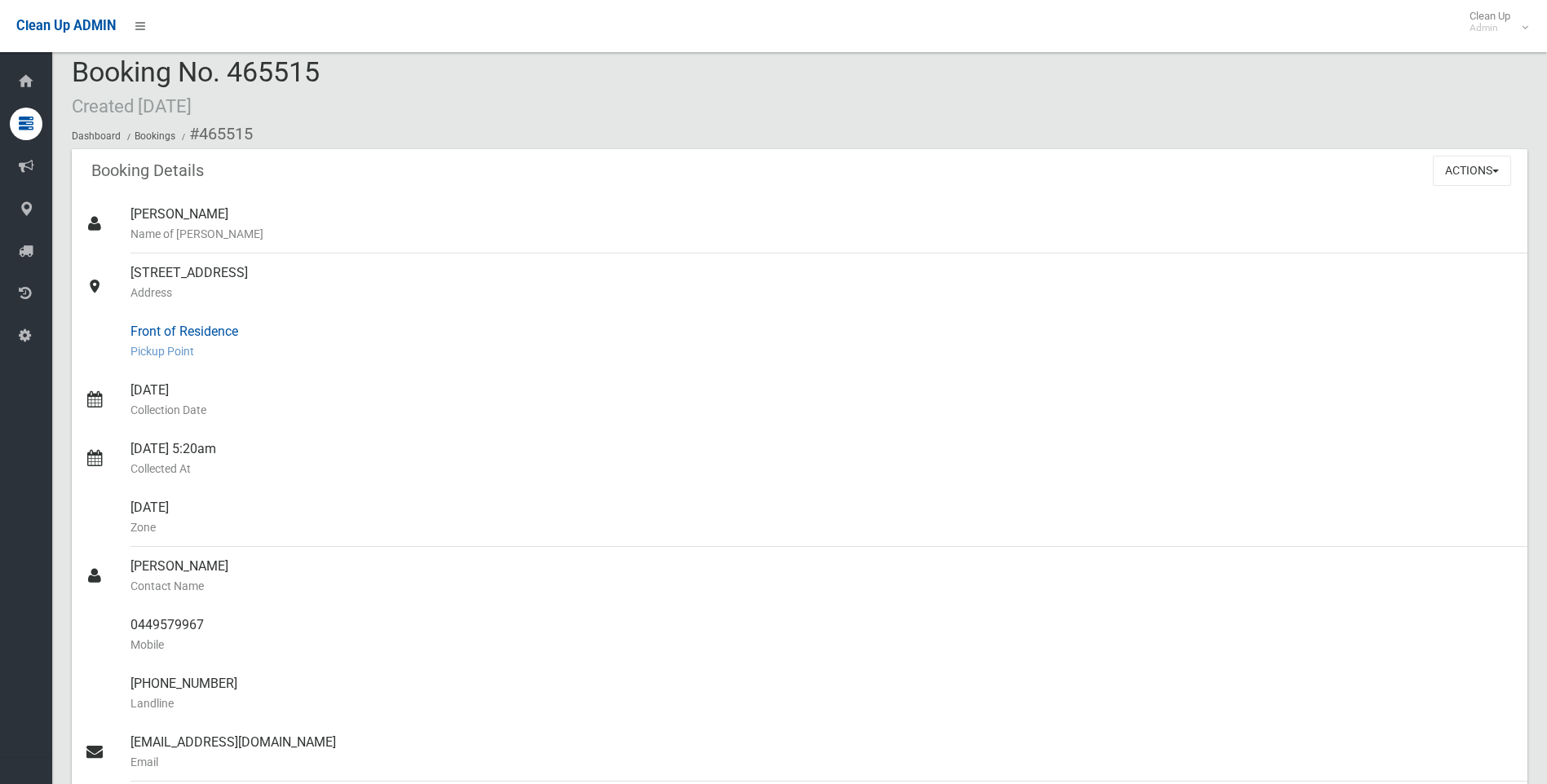
scroll to position [0, 0]
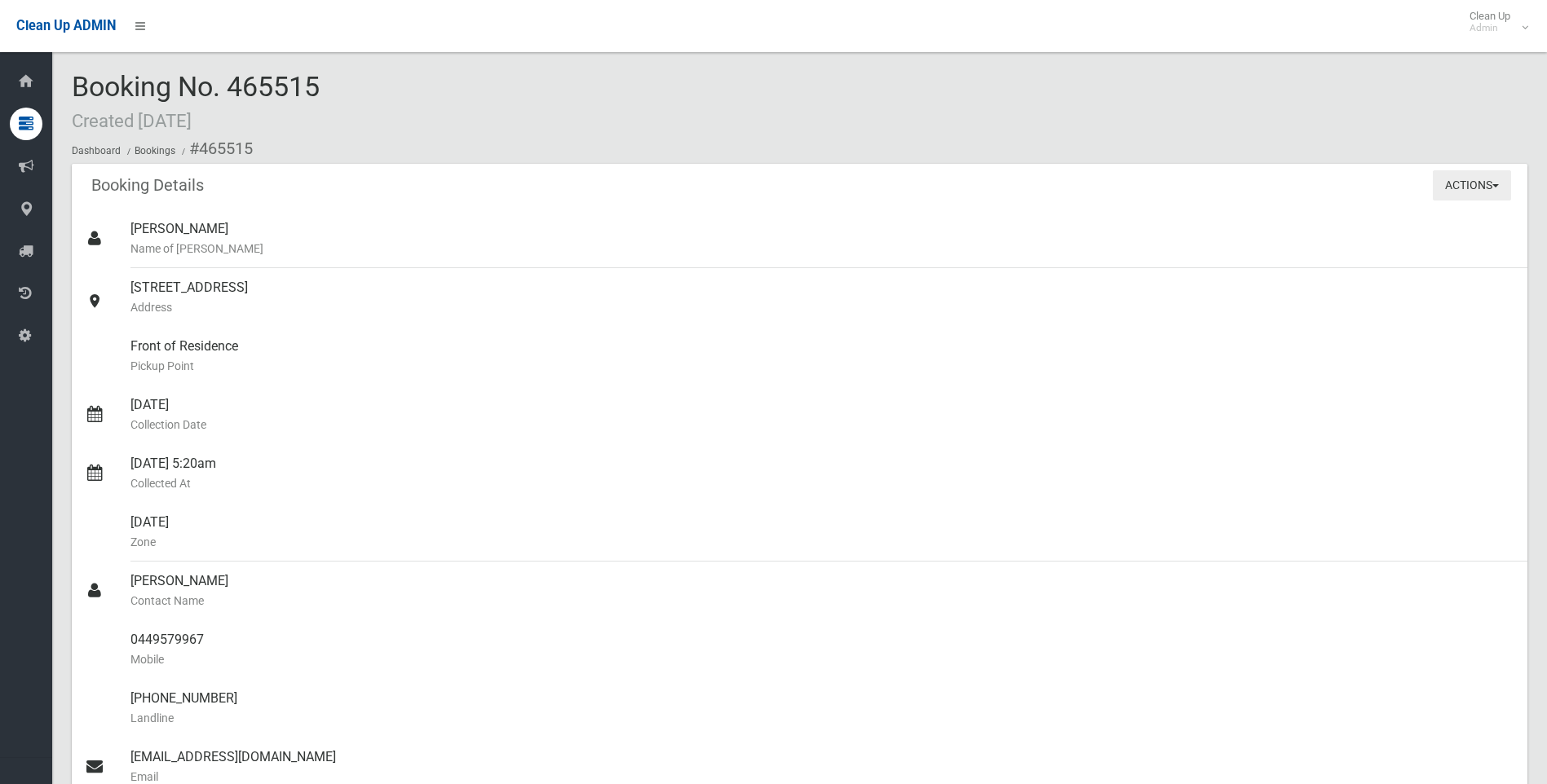
click at [1448, 178] on button "Actions" at bounding box center [1472, 185] width 79 height 30
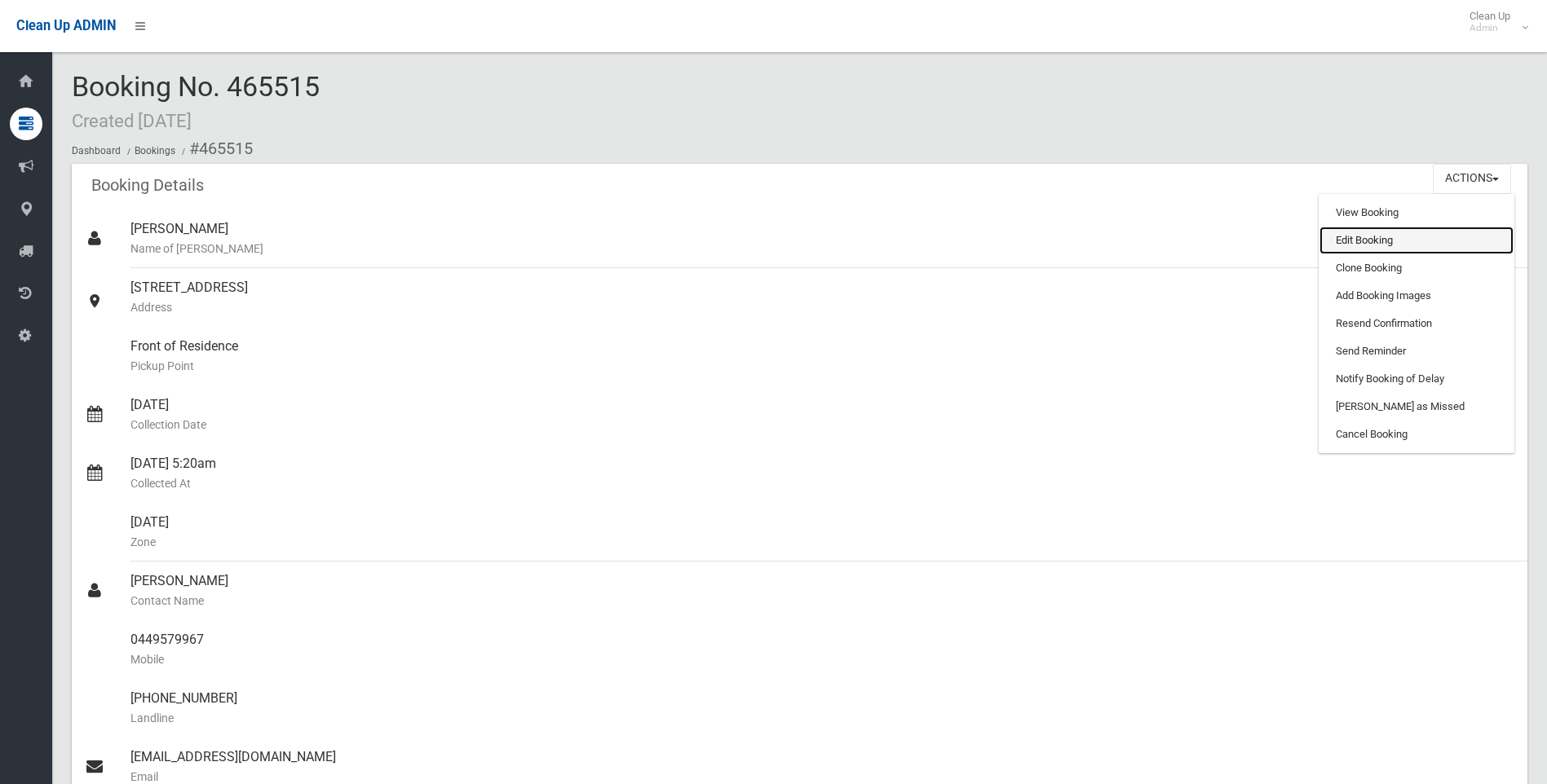
click at [1357, 243] on link "Edit Booking" at bounding box center [1416, 240] width 194 height 27
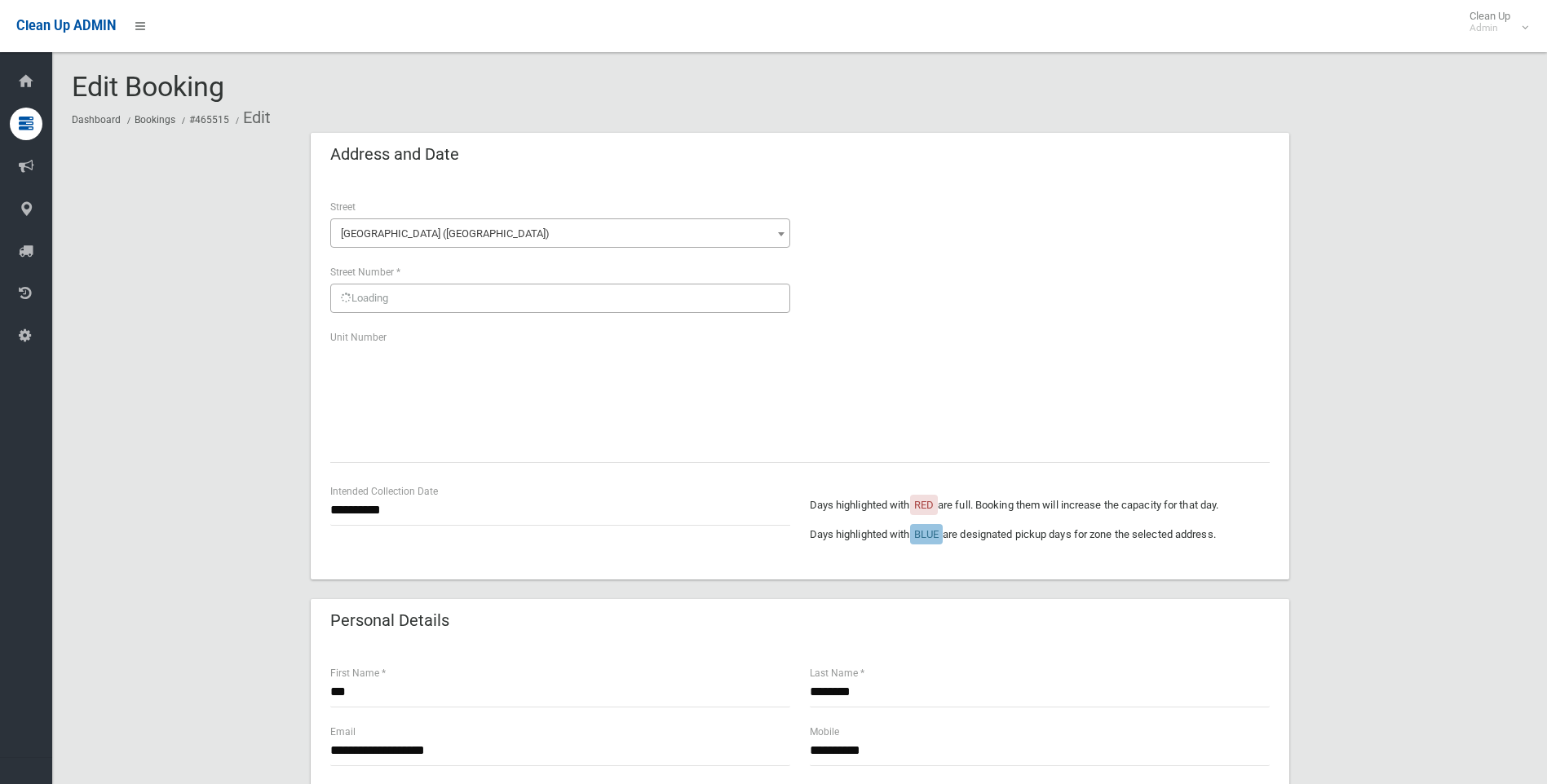
scroll to position [489, 0]
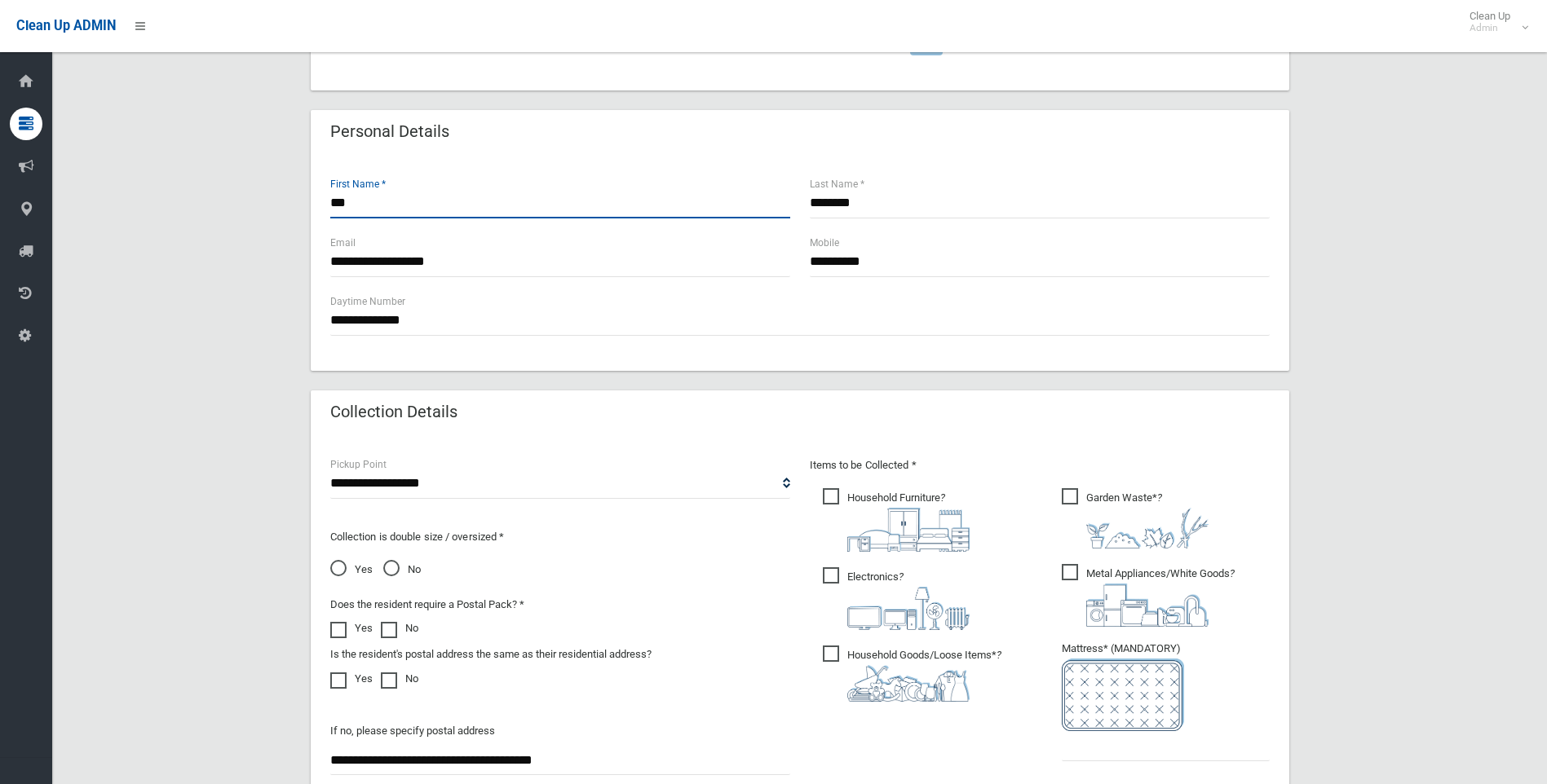
drag, startPoint x: 352, startPoint y: 197, endPoint x: 322, endPoint y: 192, distance: 30.4
click at [322, 192] on div "*** First Name *" at bounding box center [560, 204] width 480 height 59
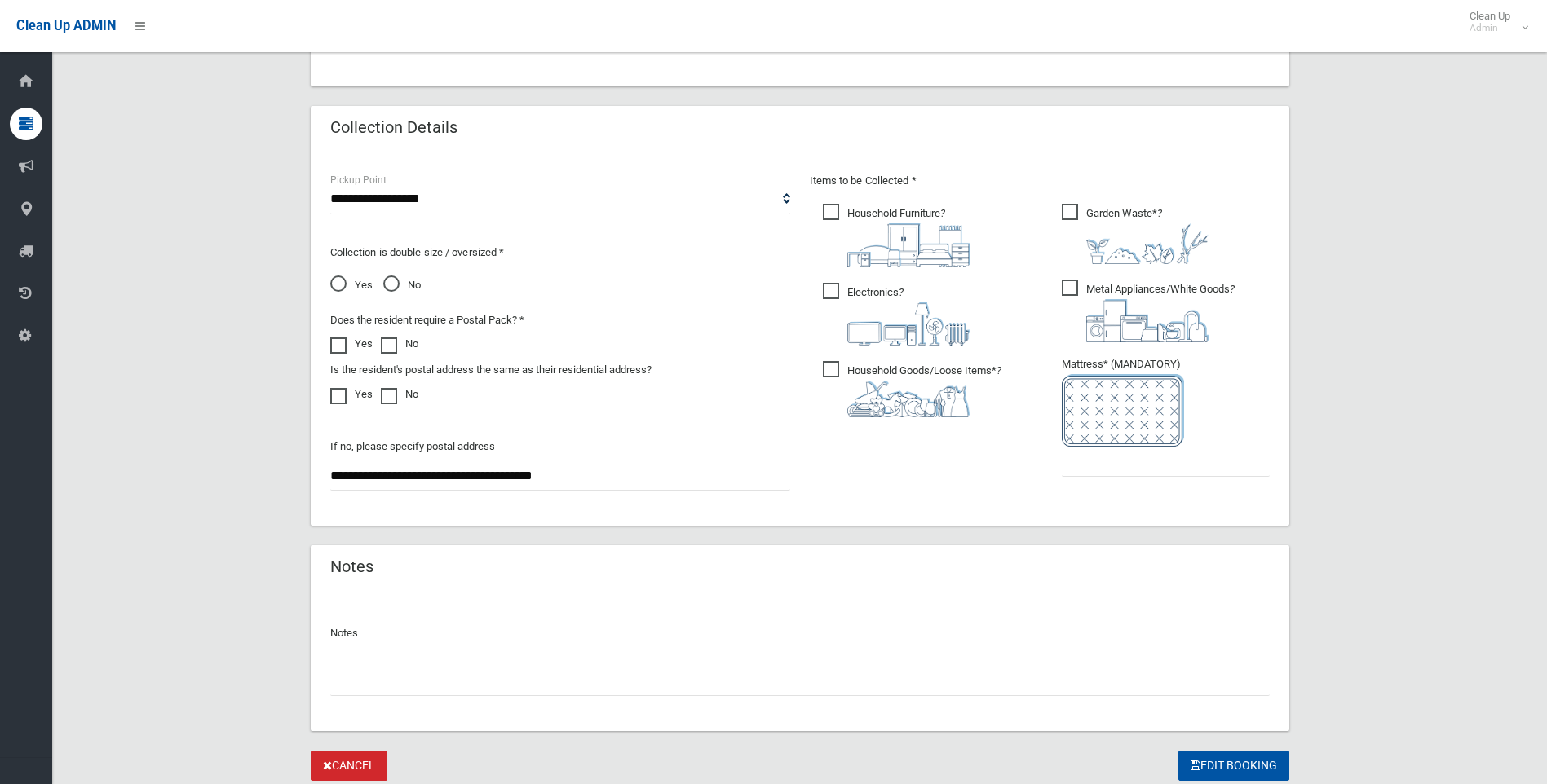
scroll to position [829, 0]
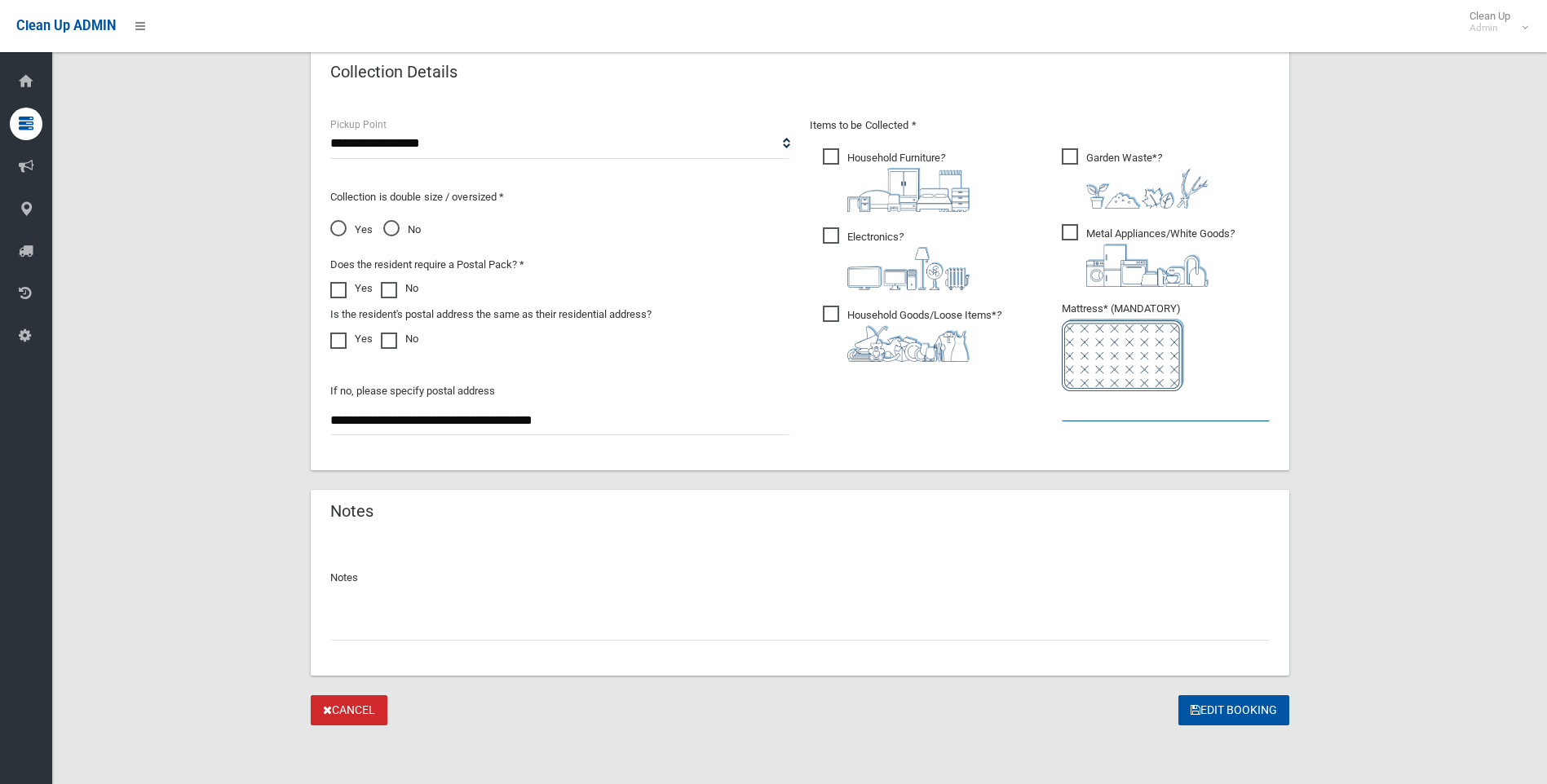
click at [1099, 413] on input "text" at bounding box center [1165, 406] width 208 height 30
type input "*"
click at [371, 616] on input "text" at bounding box center [800, 625] width 939 height 30
paste input "***"
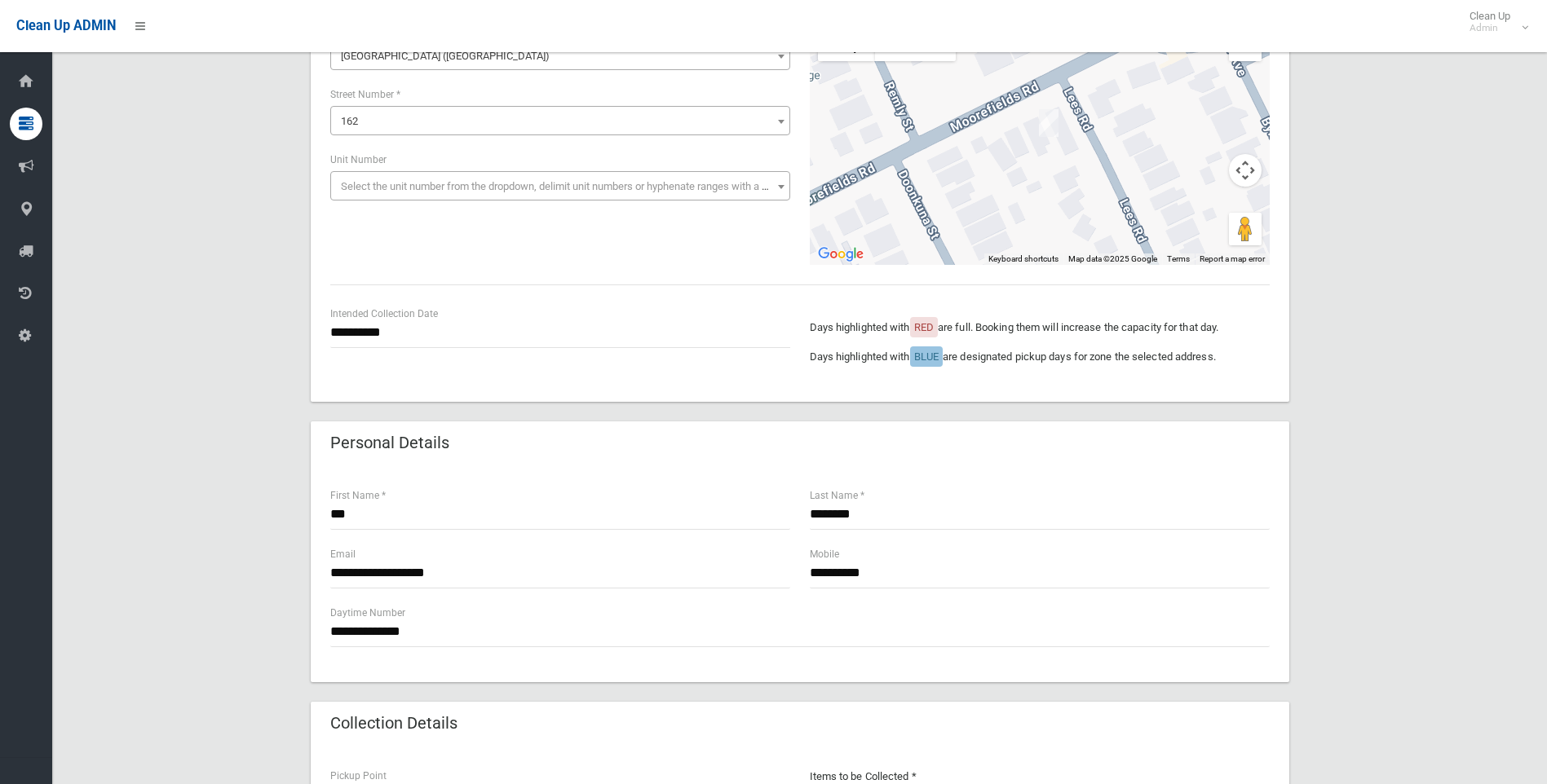
scroll to position [177, 0]
drag, startPoint x: 879, startPoint y: 568, endPoint x: 805, endPoint y: 568, distance: 74.0
click at [805, 568] on div "**********" at bounding box center [1039, 575] width 480 height 59
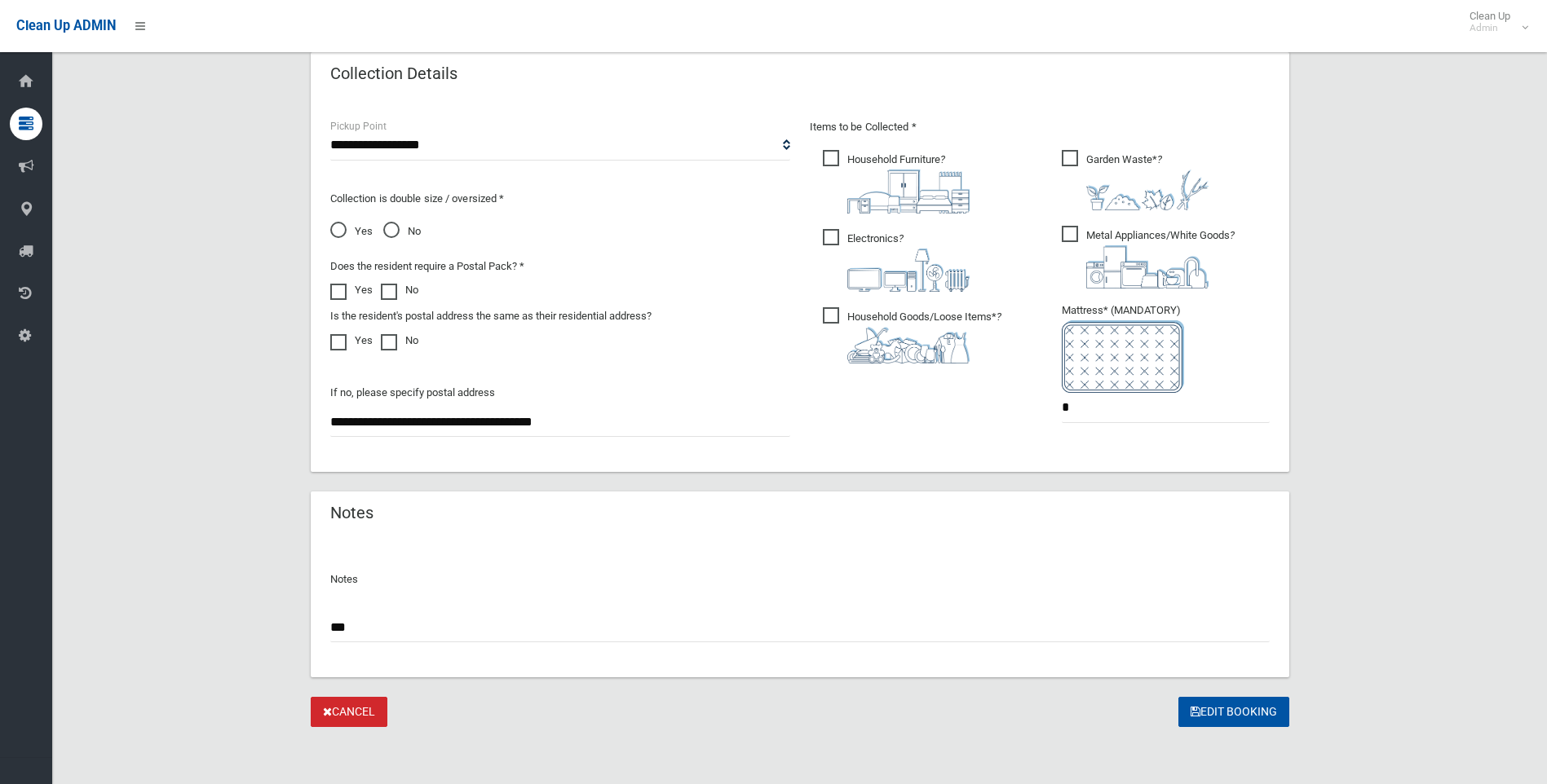
scroll to position [829, 0]
click at [386, 619] on input "***" at bounding box center [800, 625] width 939 height 30
paste input "**********"
type input "*"
click at [355, 717] on link "Cancel" at bounding box center [349, 710] width 77 height 30
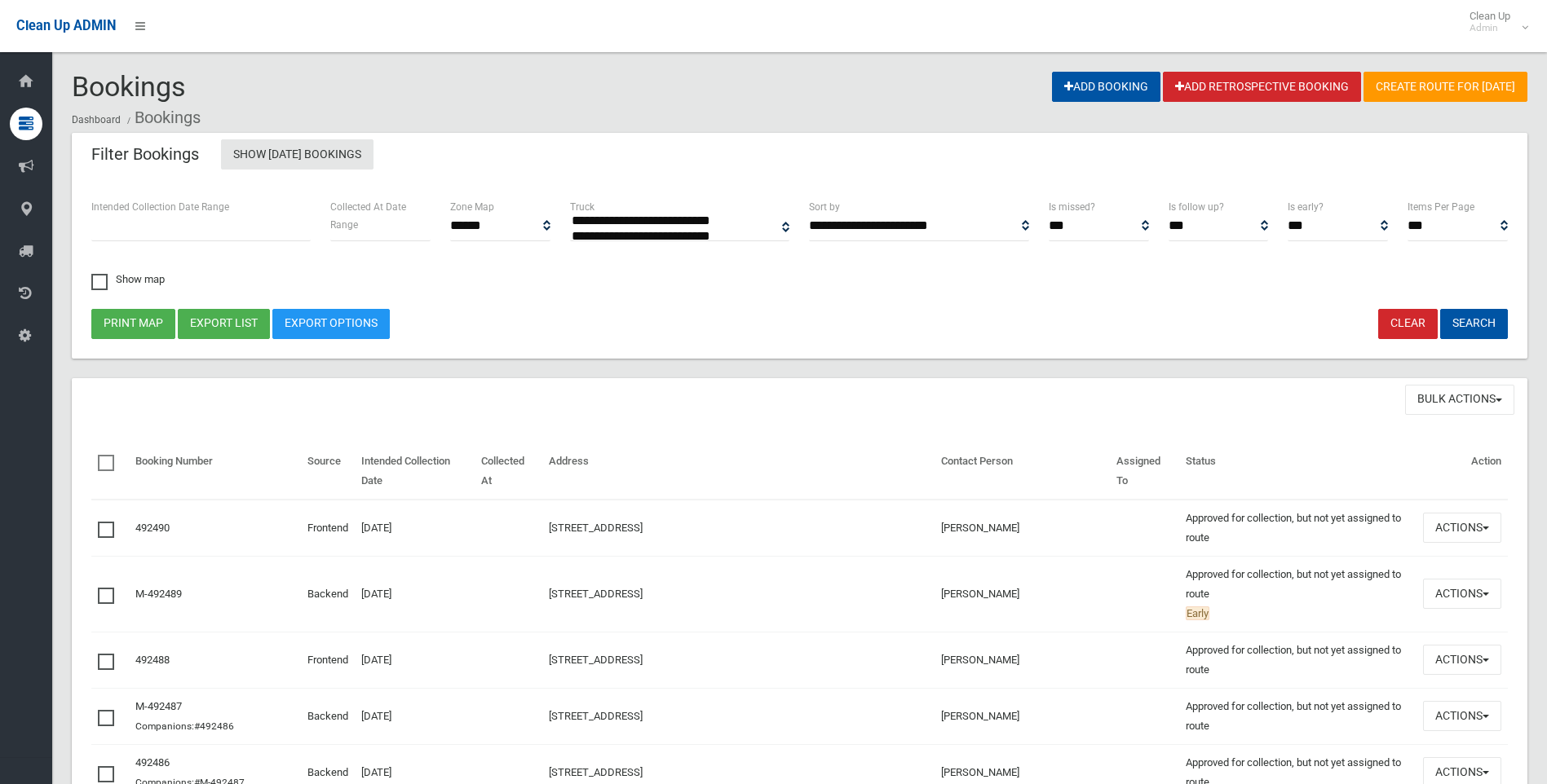
select select
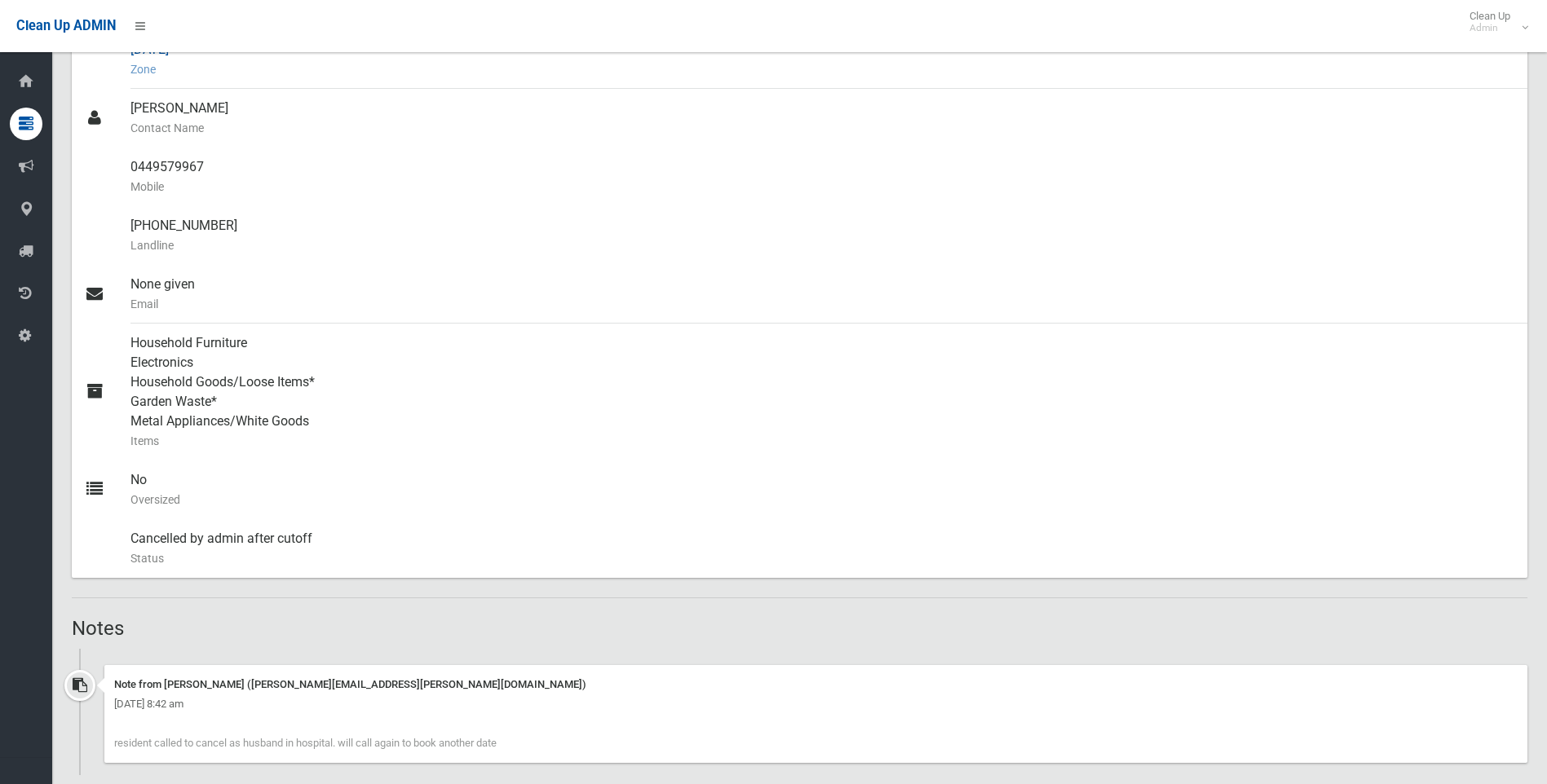
scroll to position [570, 0]
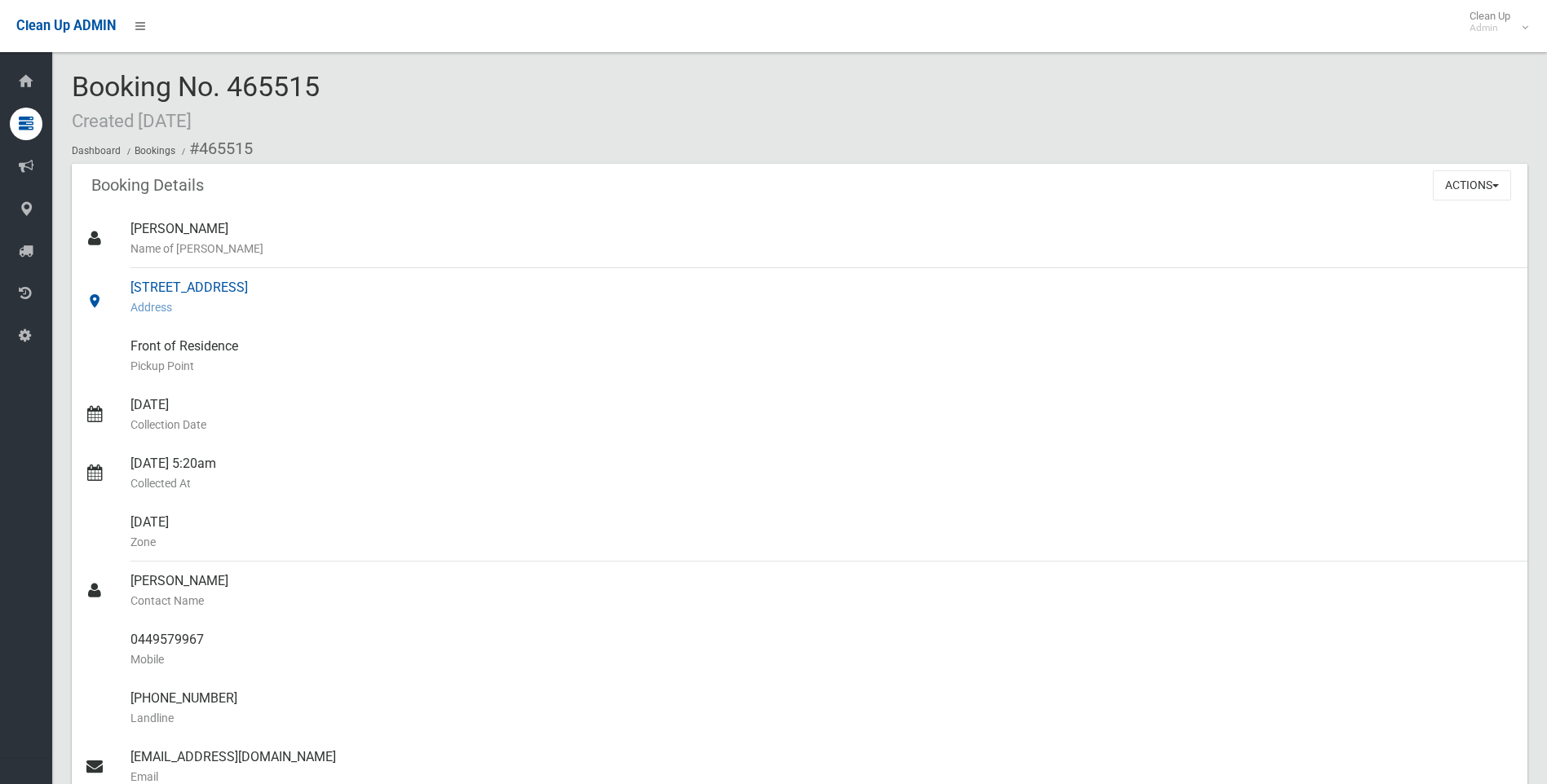
drag, startPoint x: 436, startPoint y: 287, endPoint x: 130, endPoint y: 283, distance: 306.0
click at [130, 283] on link "[STREET_ADDRESS] Address" at bounding box center [800, 298] width 1455 height 59
drag, startPoint x: 130, startPoint y: 283, endPoint x: 144, endPoint y: 287, distance: 14.6
copy link "162 Moorefields Road, KINGSGROVE NSW 2208"
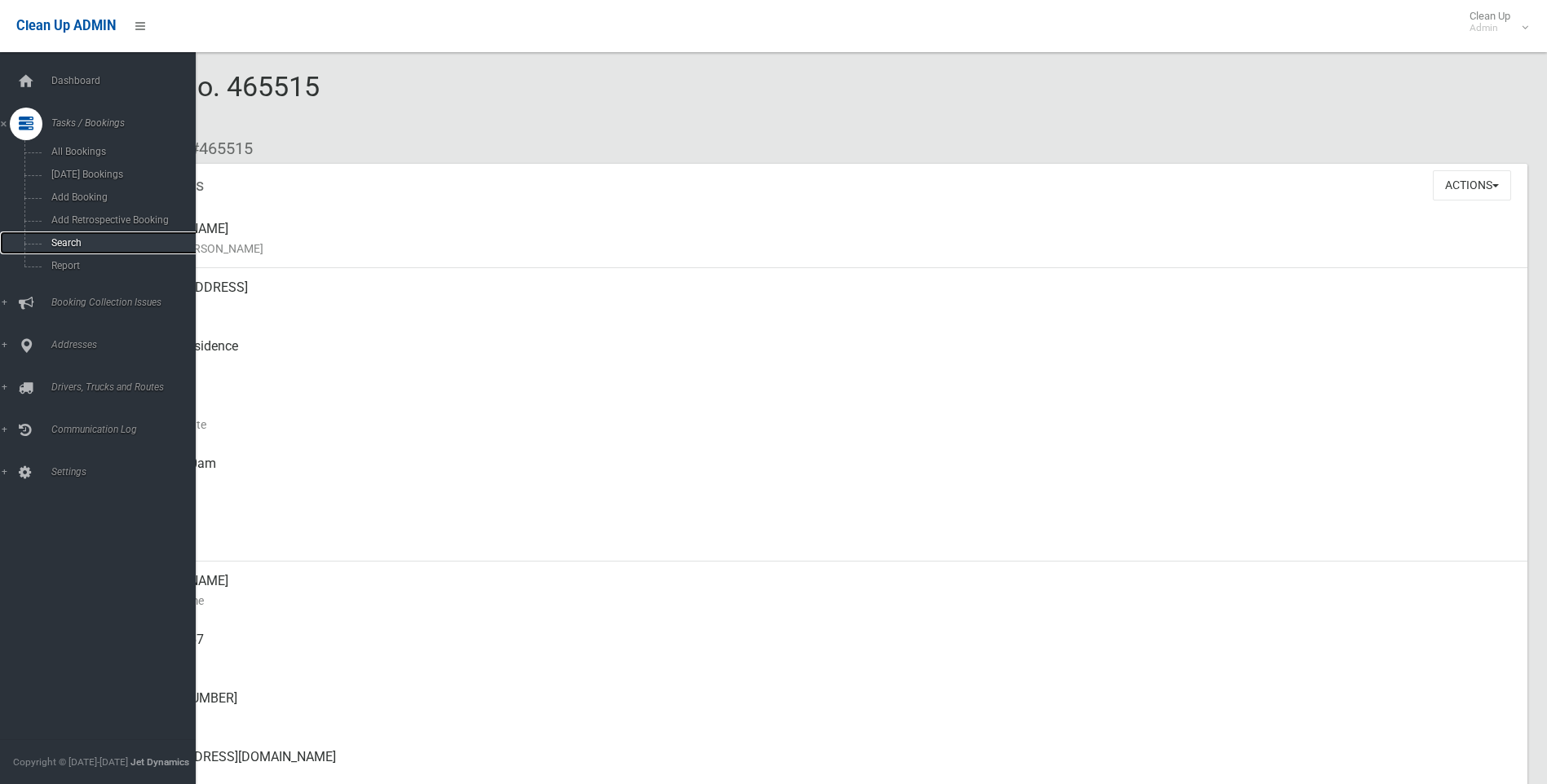
click at [67, 239] on span "Search" at bounding box center [120, 242] width 148 height 11
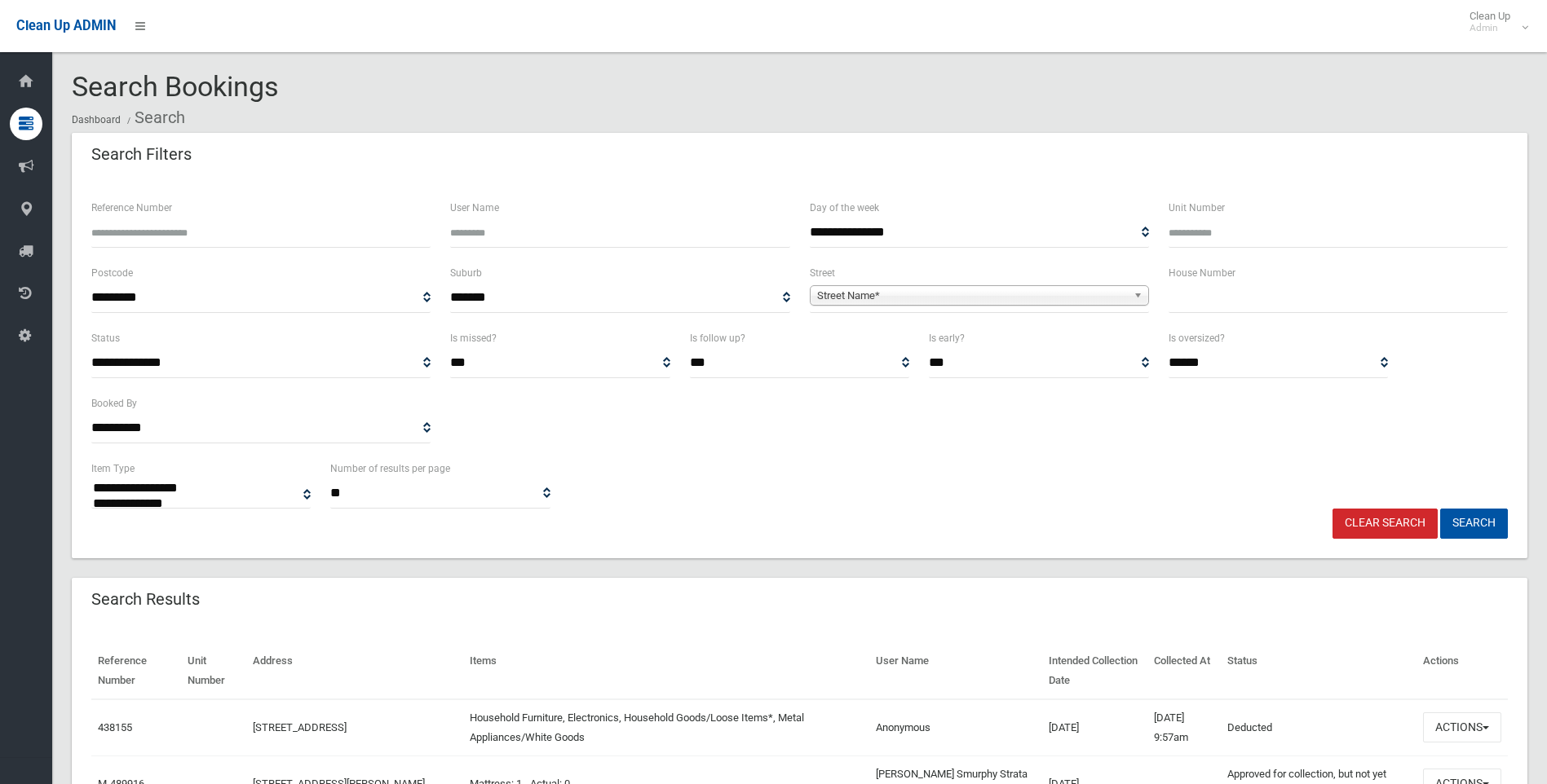
select select
click at [1221, 304] on input "text" at bounding box center [1337, 298] width 340 height 30
type input "**"
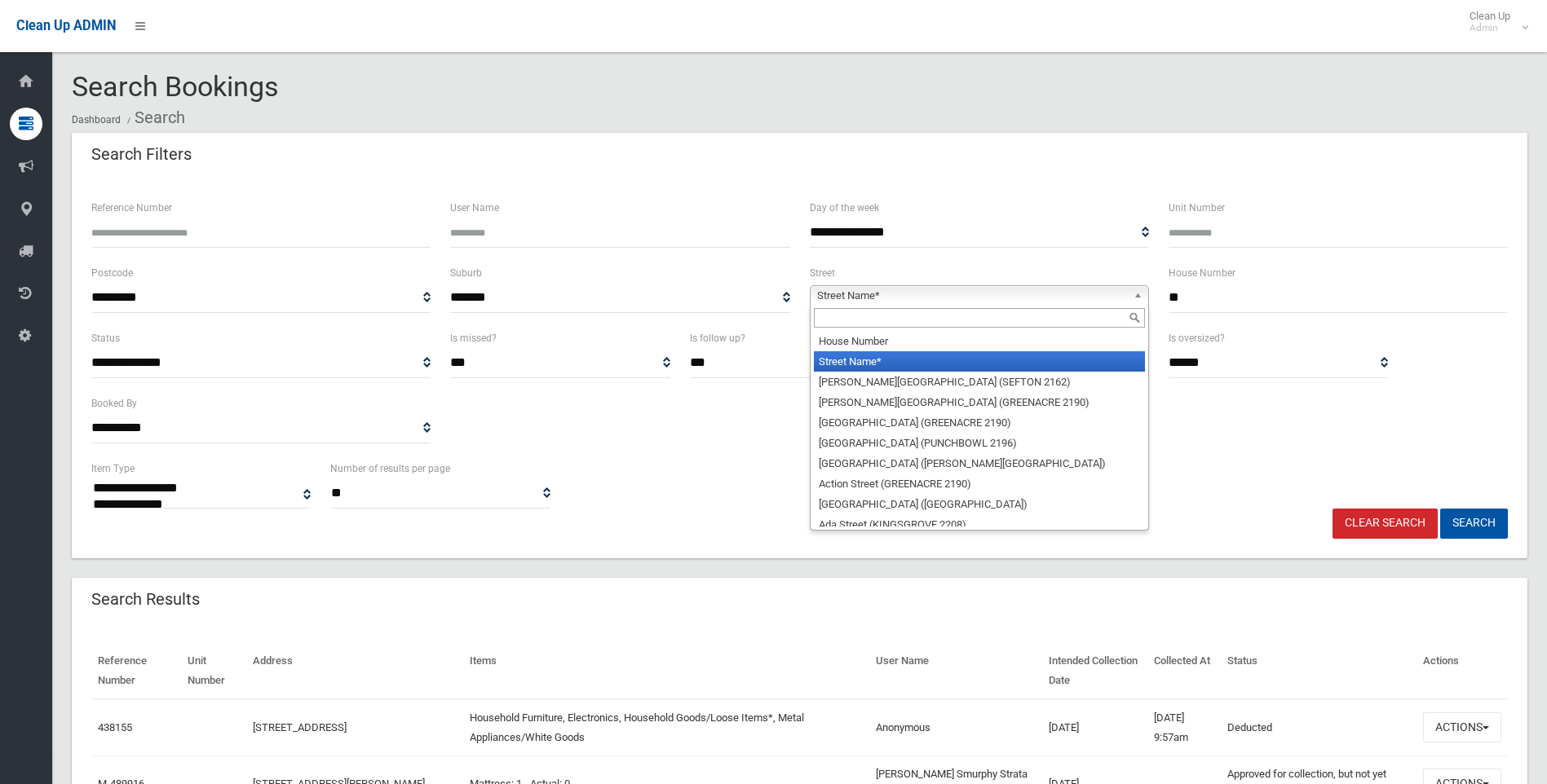
click at [991, 293] on span "Street Name*" at bounding box center [971, 296] width 310 height 20
click at [900, 313] on input "text" at bounding box center [978, 317] width 331 height 20
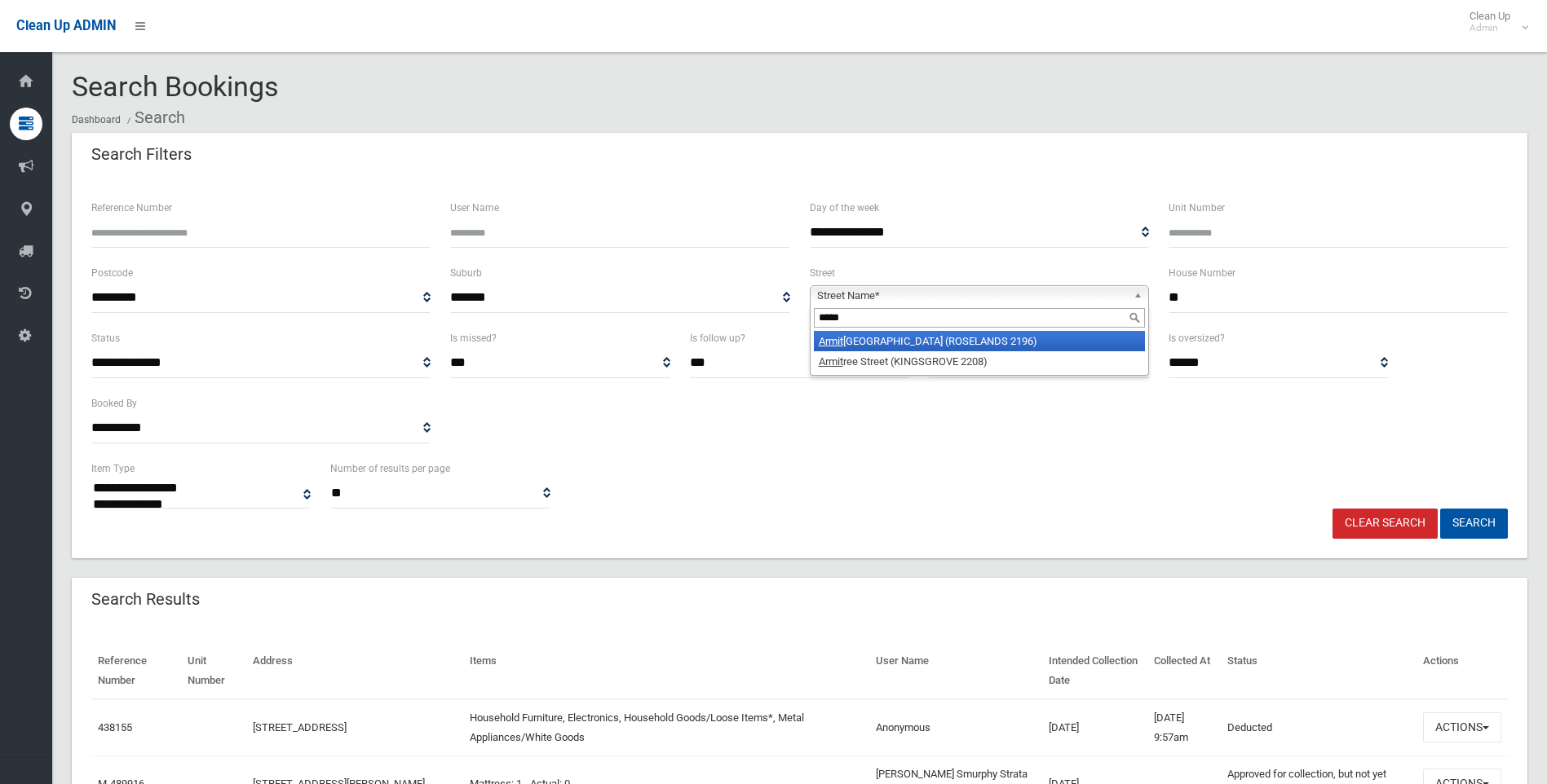
type input "*****"
drag, startPoint x: 931, startPoint y: 342, endPoint x: 938, endPoint y: 357, distance: 16.6
click at [938, 357] on ul "Armit ree Street (ROSELANDS 2196) Armit ree Street (KINGSGROVE 2208)" at bounding box center [977, 351] width 334 height 41
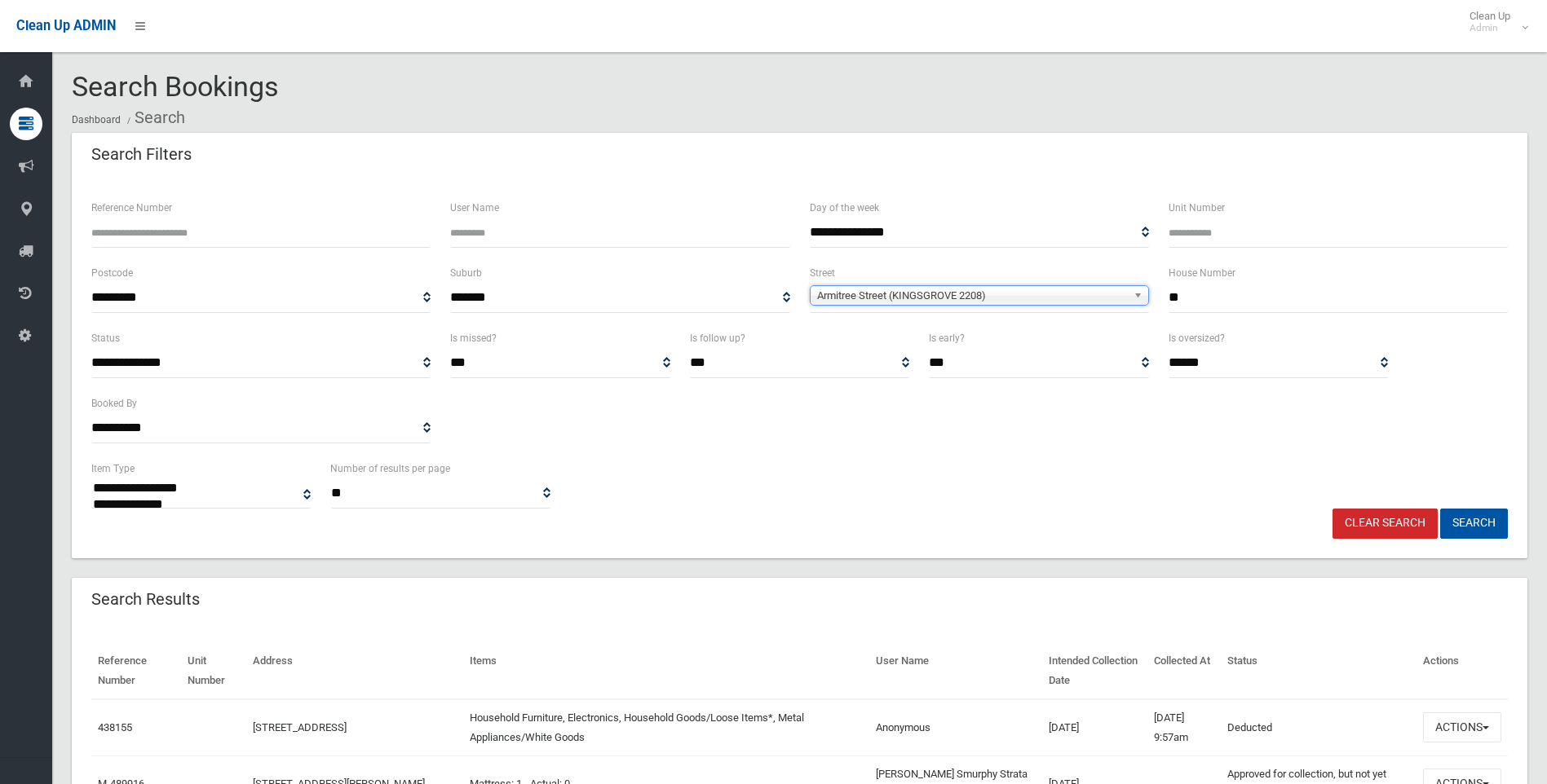
click at [938, 357] on select "*** ***** *********" at bounding box center [1038, 363] width 219 height 30
click at [1034, 245] on select "**********" at bounding box center [979, 233] width 340 height 30
click at [1482, 528] on button "Search" at bounding box center [1473, 523] width 68 height 30
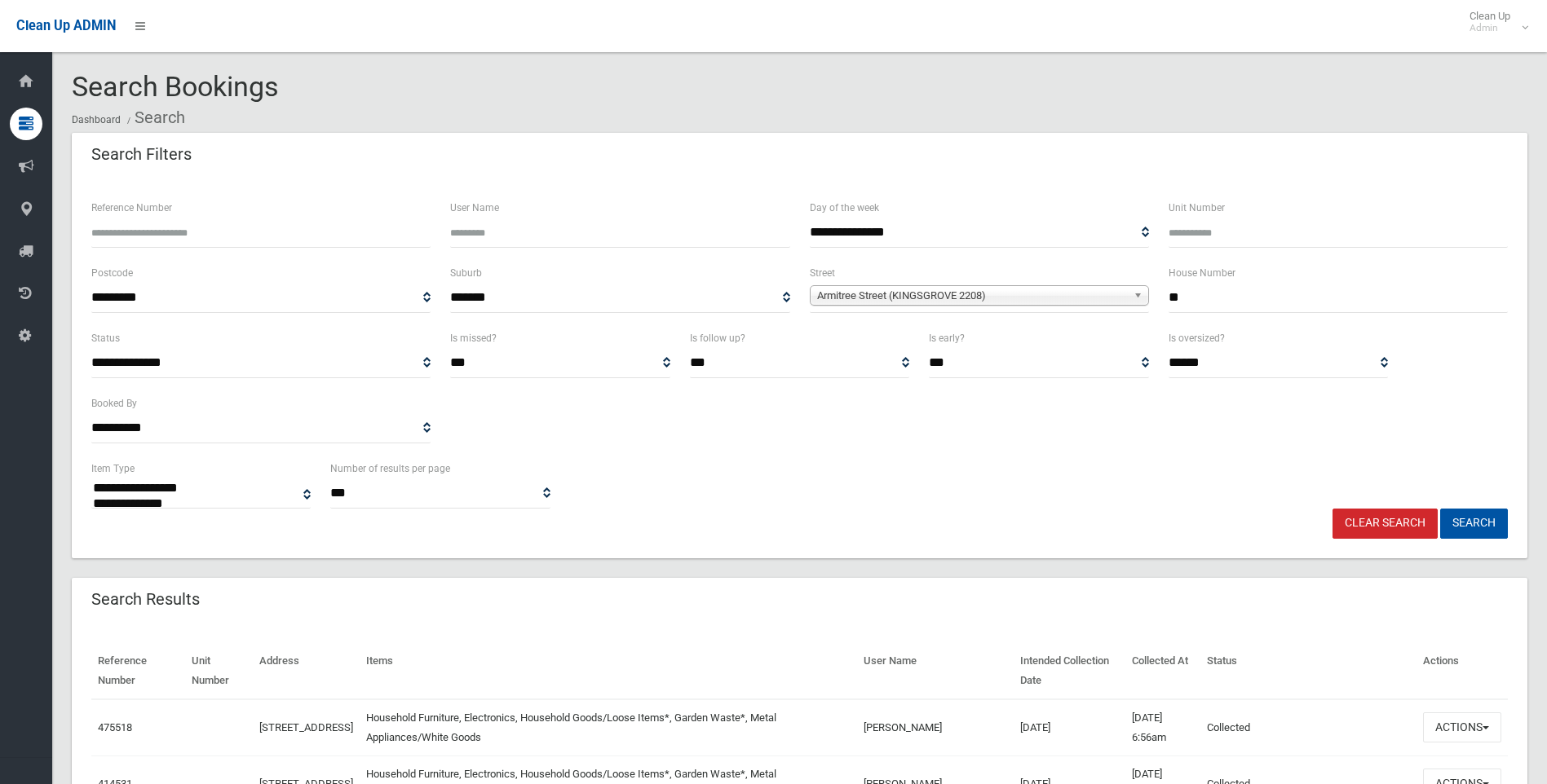
select select
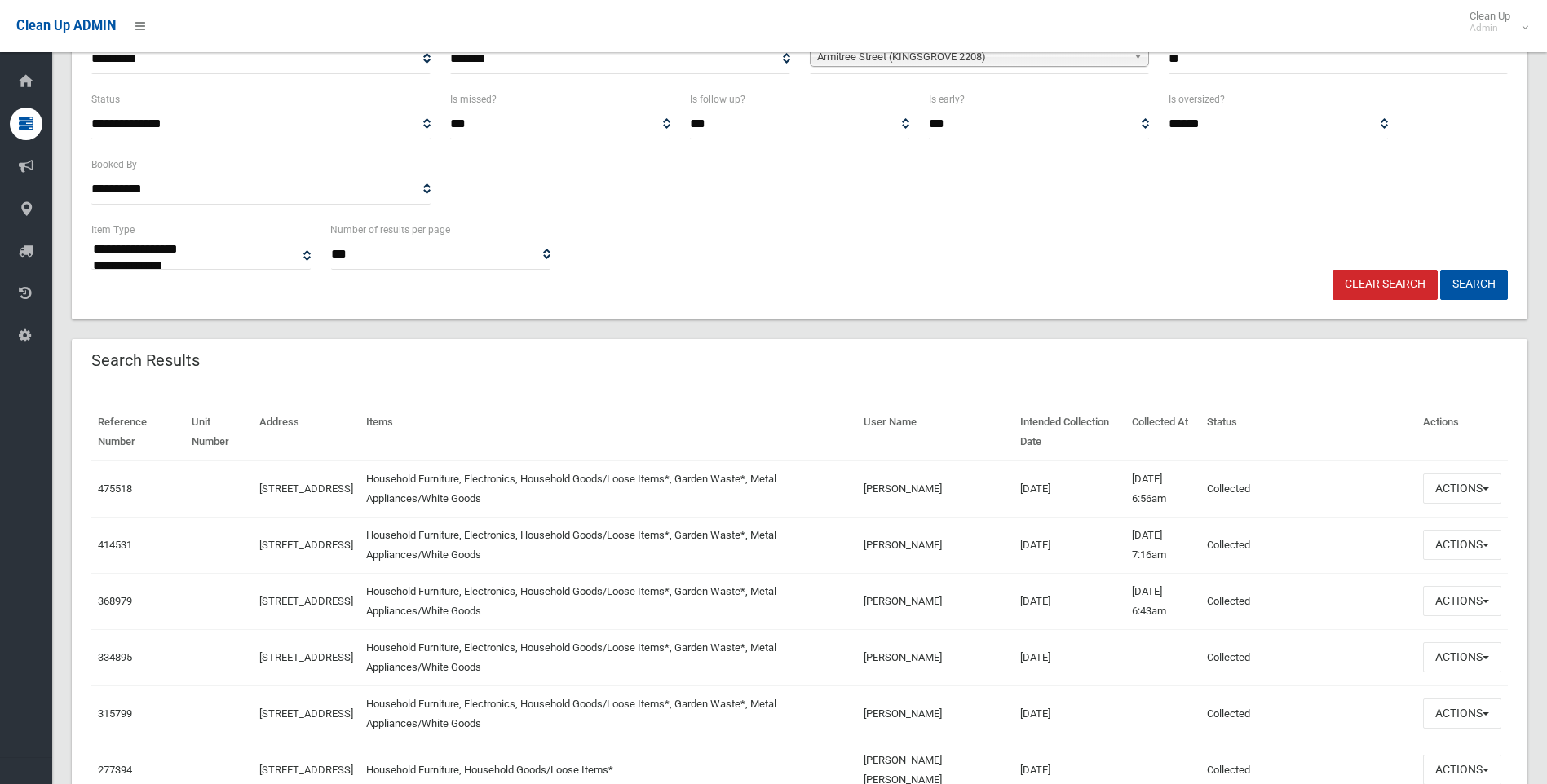
scroll to position [245, 0]
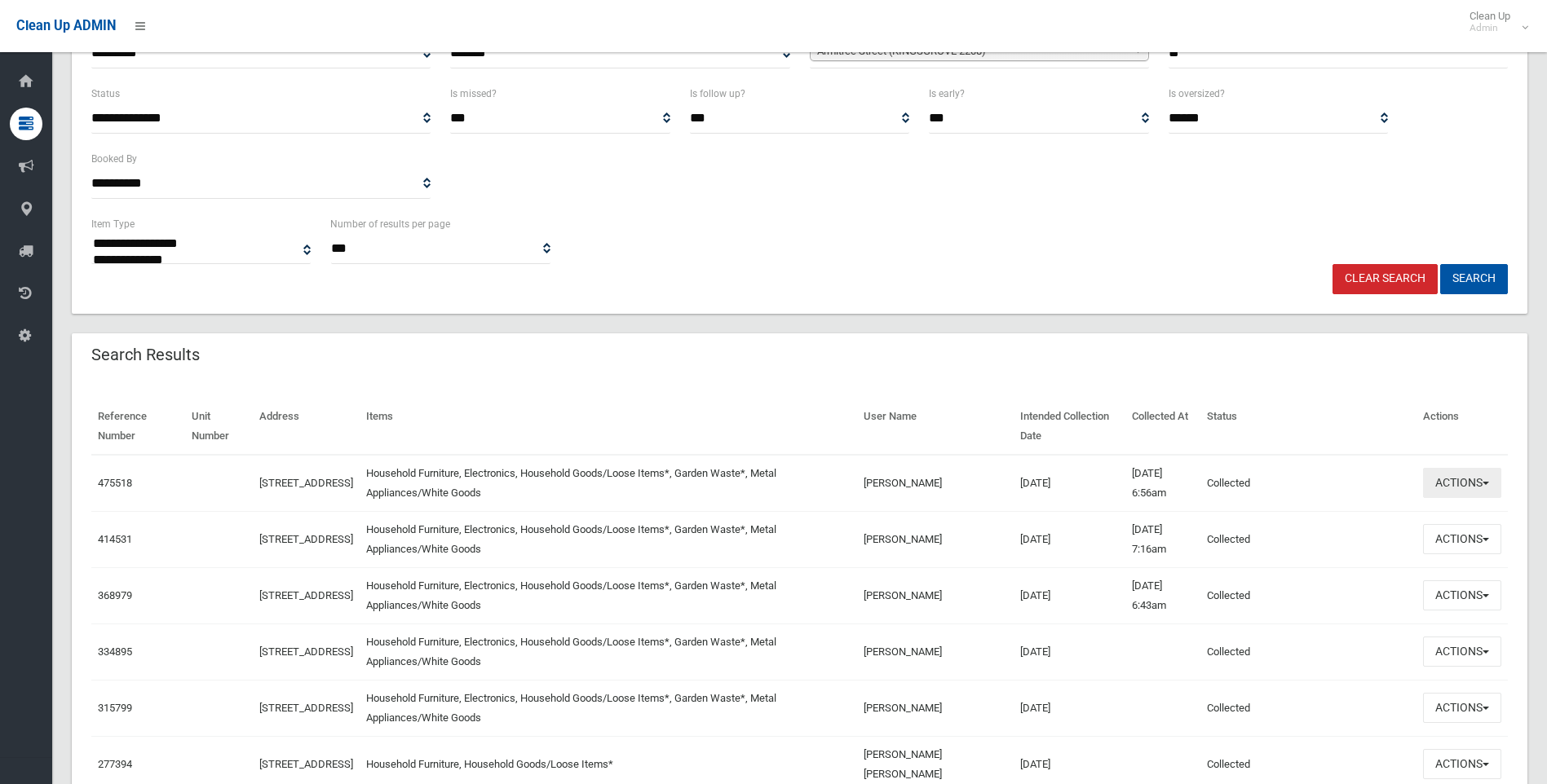
click at [1467, 486] on button "Actions" at bounding box center [1462, 482] width 79 height 30
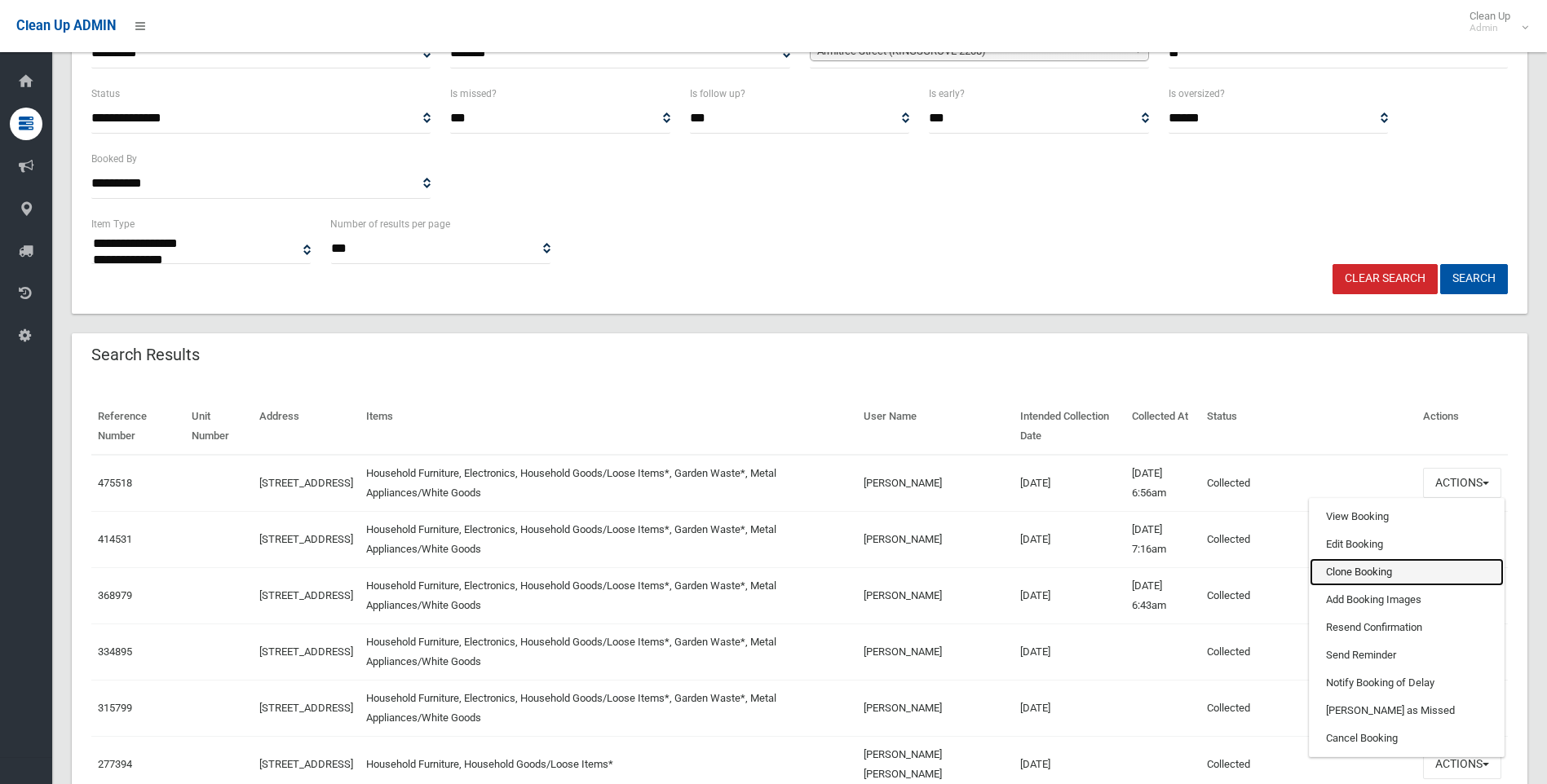
click at [1371, 566] on link "Clone Booking" at bounding box center [1406, 572] width 194 height 27
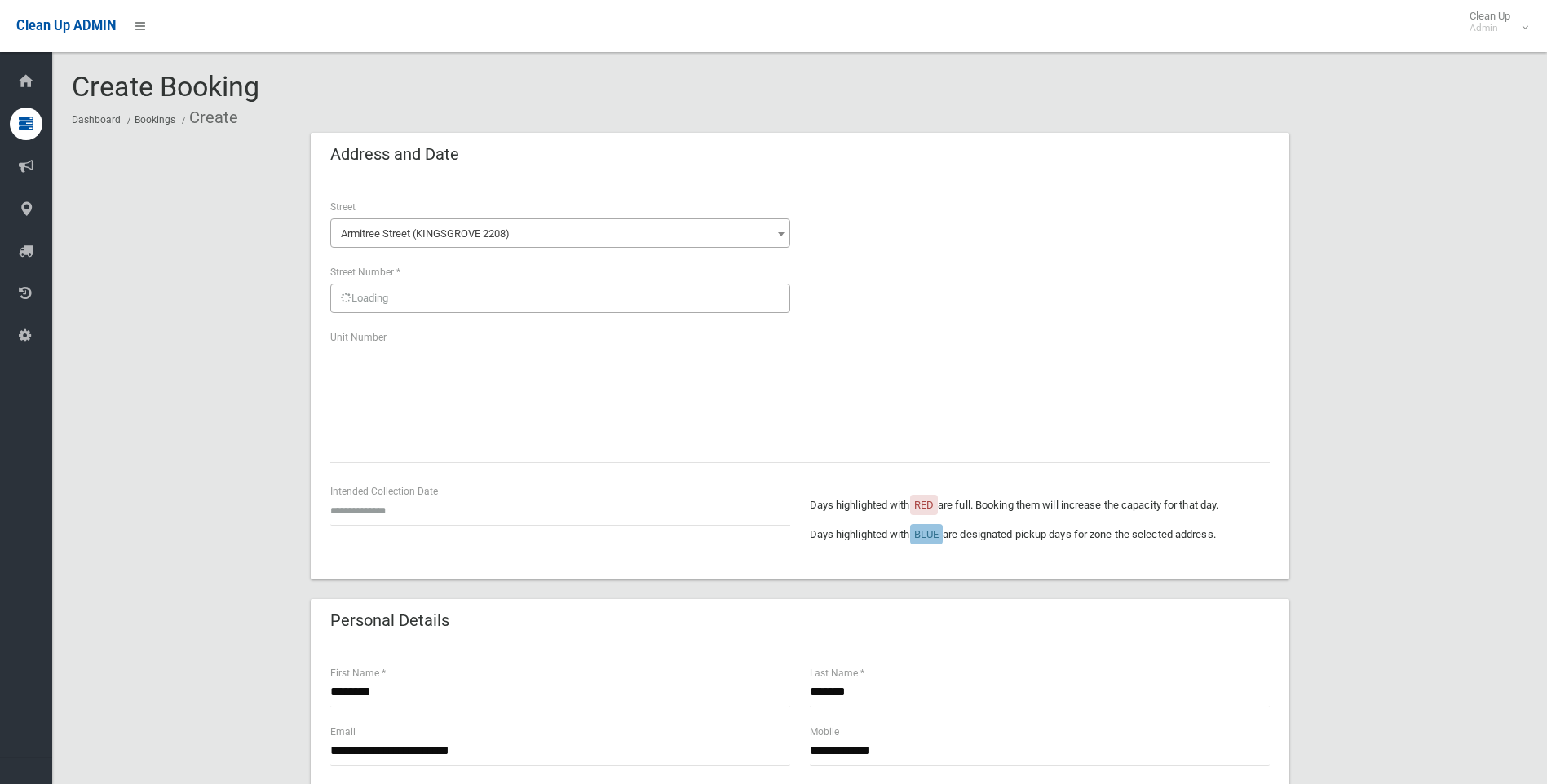
scroll to position [652, 0]
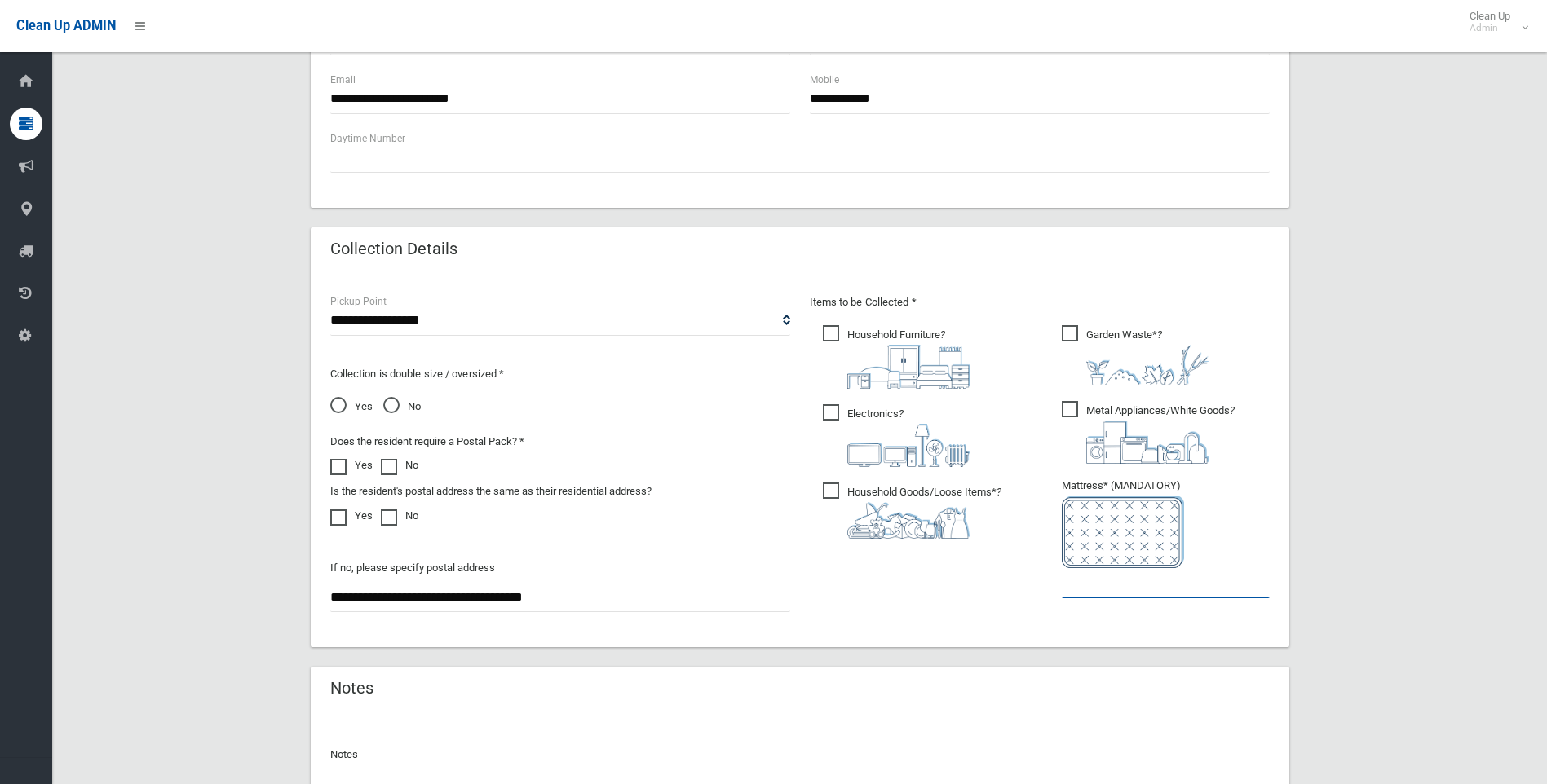
click at [1094, 579] on input "text" at bounding box center [1165, 582] width 208 height 30
type input "*"
click at [818, 490] on ul "Household Furniture ?" at bounding box center [920, 437] width 221 height 229
click at [830, 488] on span "Household Goods/Loose Items* ?" at bounding box center [912, 510] width 179 height 56
click at [835, 408] on span "Electronics ?" at bounding box center [896, 435] width 147 height 62
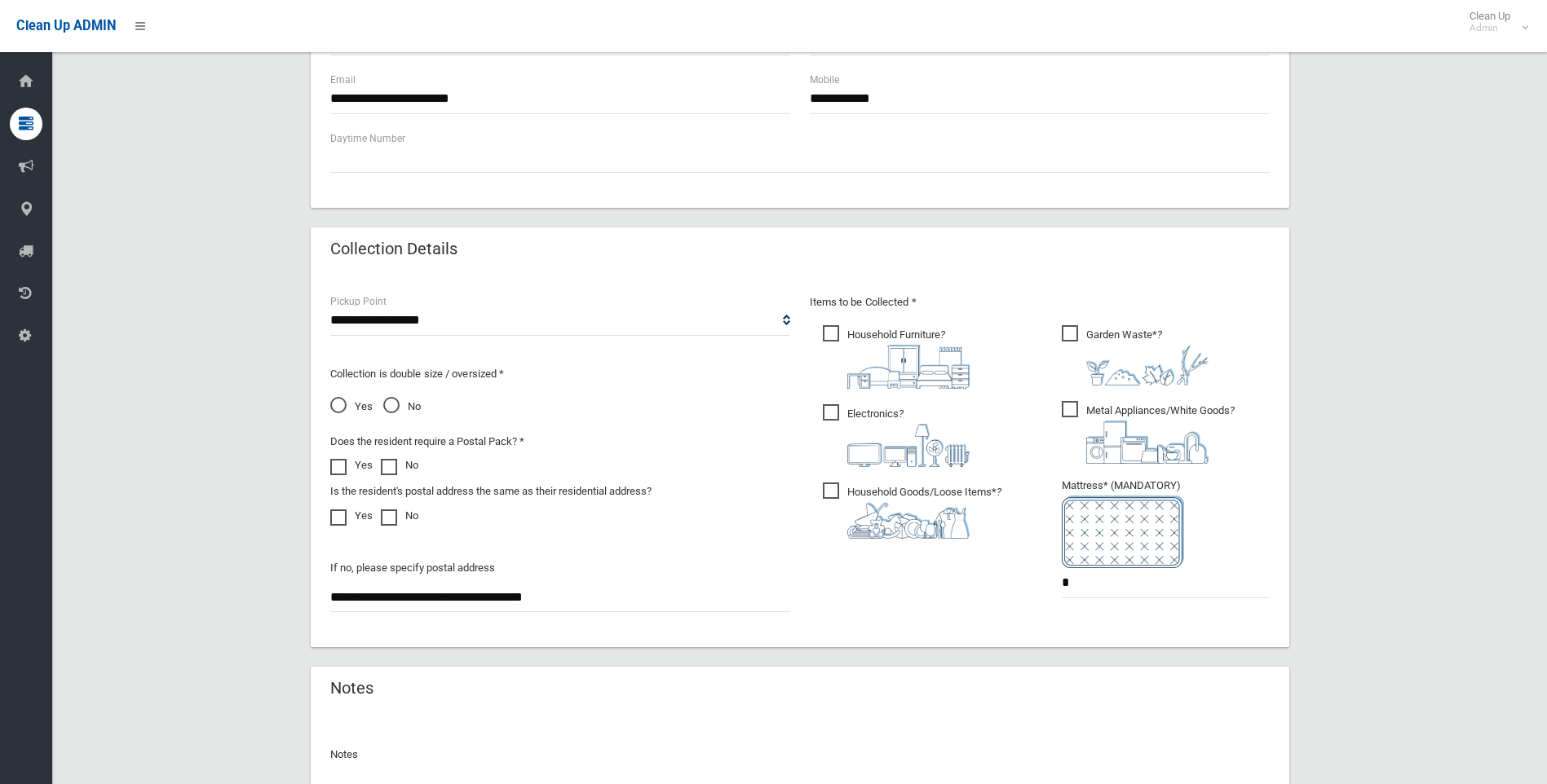
click at [830, 325] on span "Household Furniture ?" at bounding box center [896, 357] width 147 height 63
click at [1064, 402] on span "Metal Appliances/White Goods ?" at bounding box center [1148, 432] width 173 height 62
click at [1101, 315] on div "Items to be Collected * Household Furniture ? *" at bounding box center [1039, 456] width 480 height 327
click at [1080, 329] on span "Garden Waste* ?" at bounding box center [1135, 355] width 147 height 61
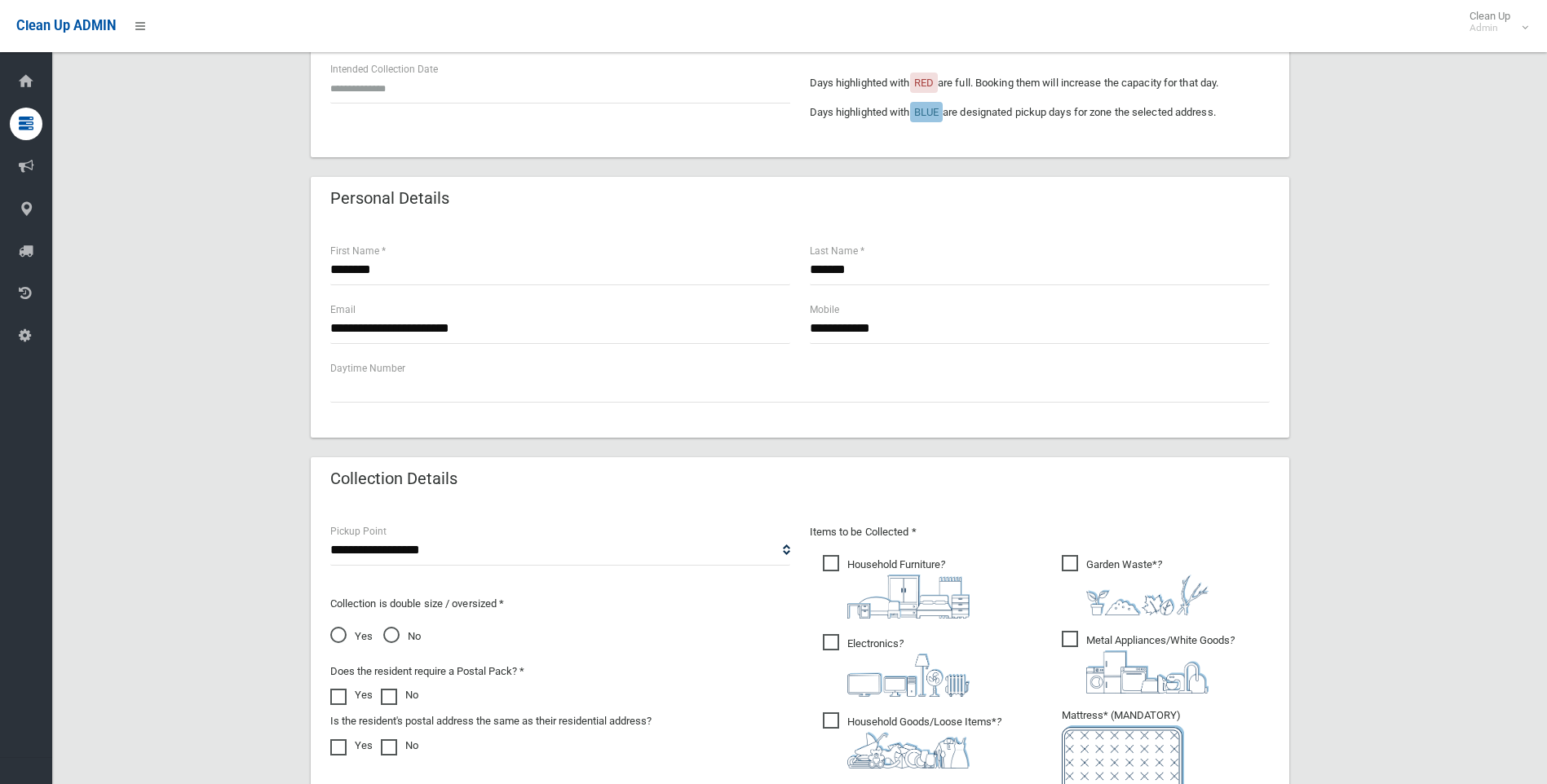
scroll to position [408, 0]
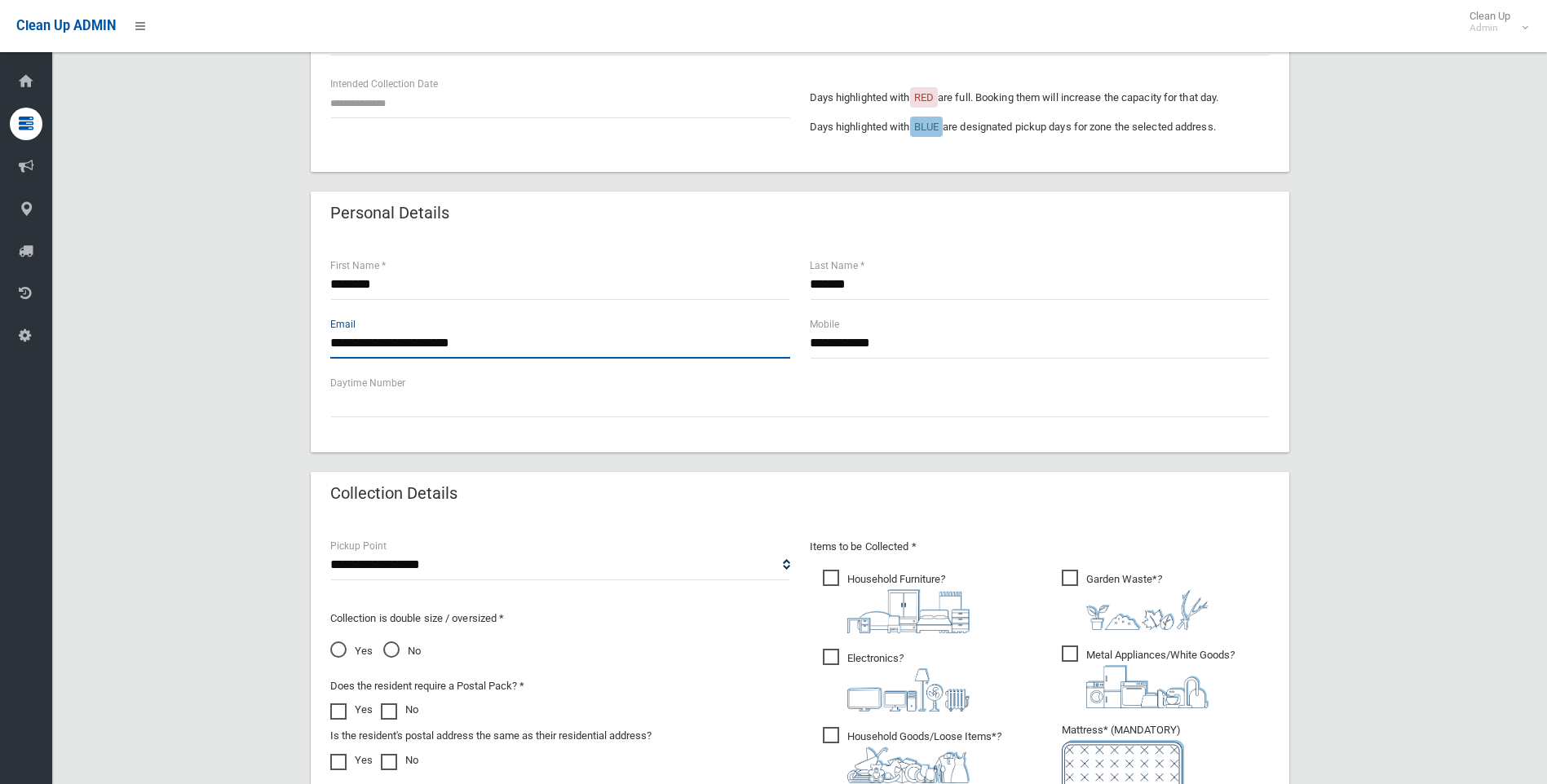
drag, startPoint x: 481, startPoint y: 354, endPoint x: 450, endPoint y: 204, distance: 153.2
click at [481, 353] on input "**********" at bounding box center [560, 343] width 460 height 30
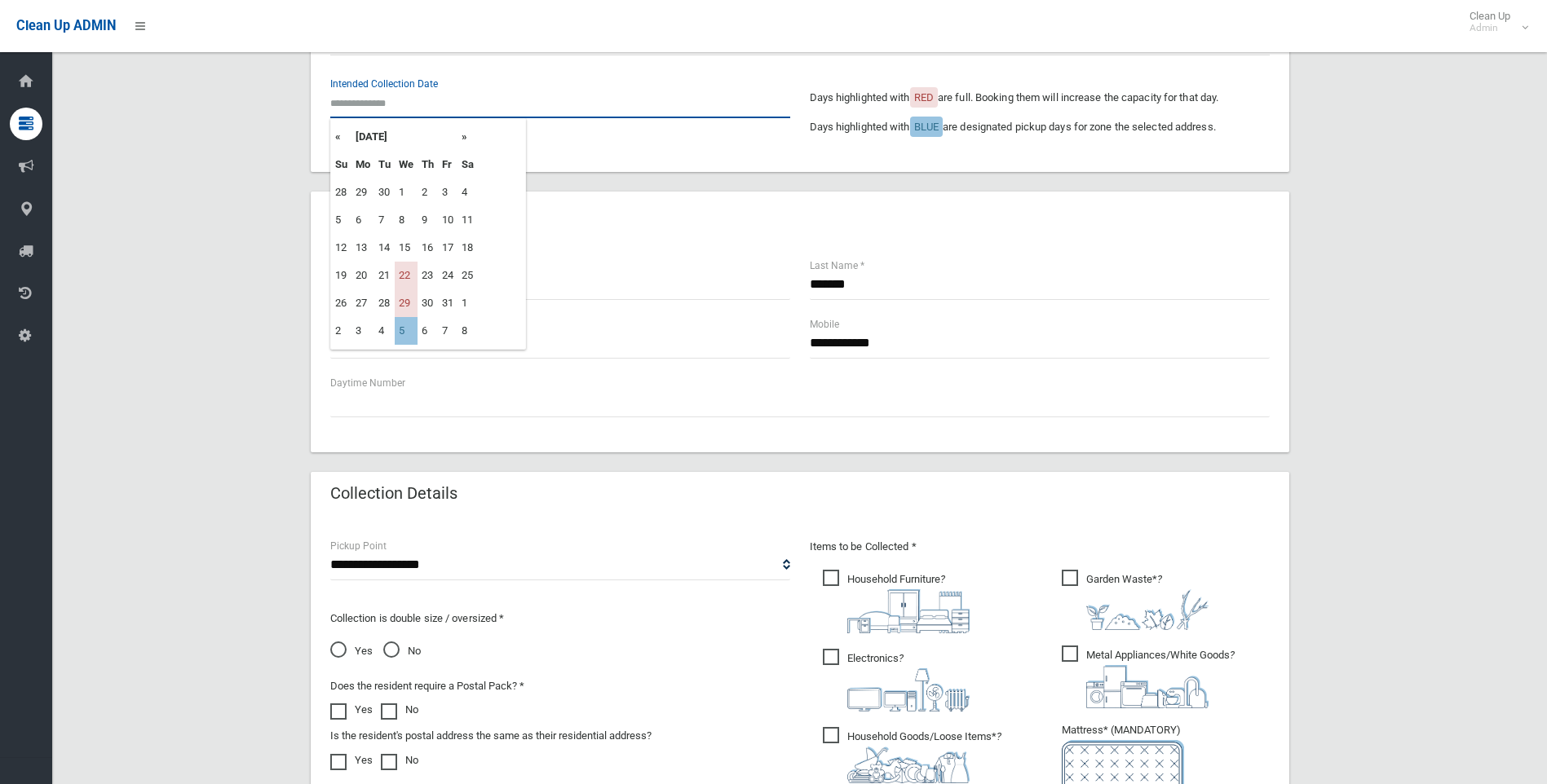
click at [391, 94] on input "text" at bounding box center [560, 103] width 460 height 30
click at [403, 341] on td "5" at bounding box center [405, 331] width 23 height 27
type input "**********"
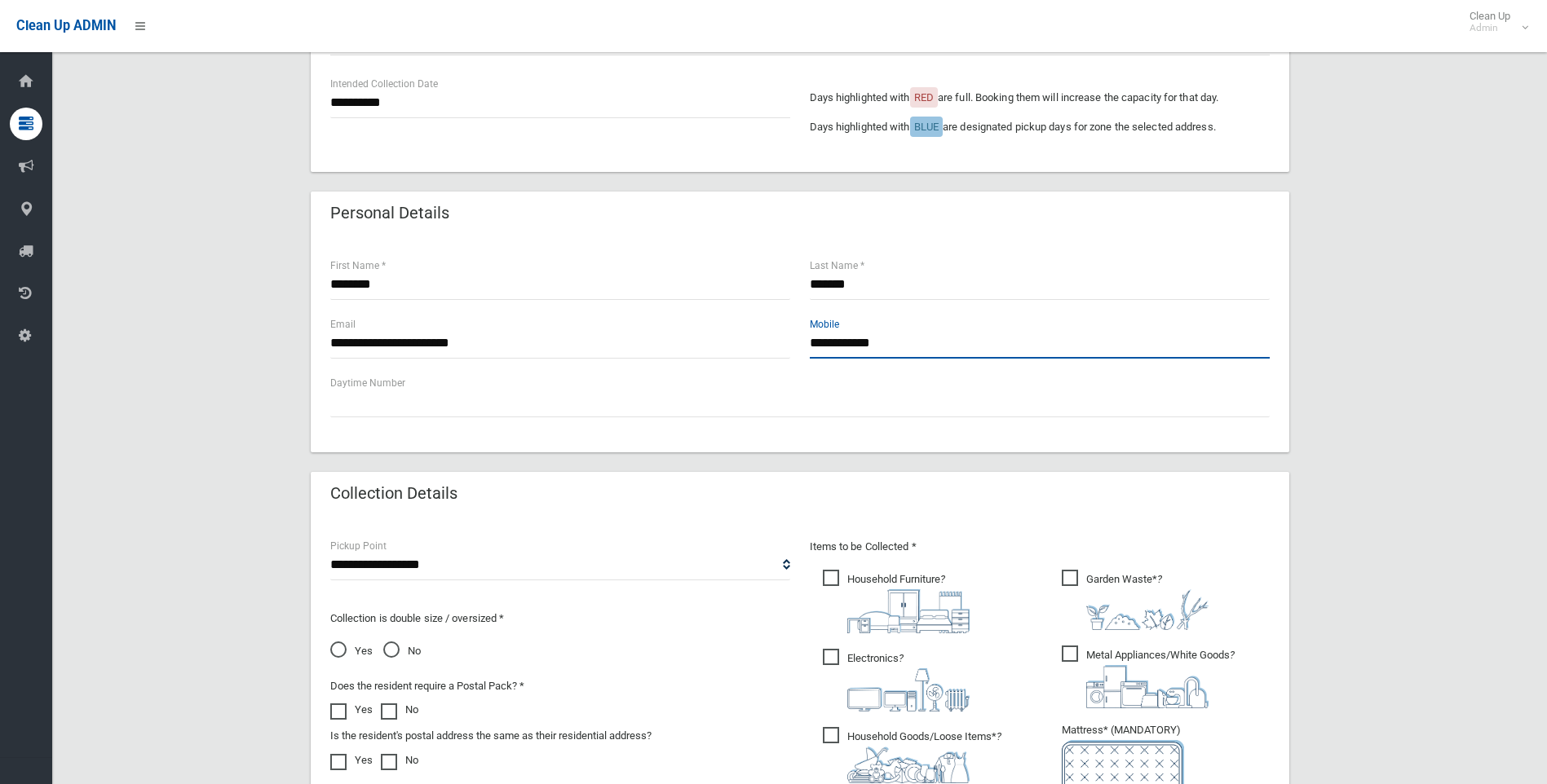
drag, startPoint x: 937, startPoint y: 353, endPoint x: 601, endPoint y: 344, distance: 336.1
click at [601, 344] on div "**********" at bounding box center [800, 345] width 959 height 59
paste input "**********"
type input "**********"
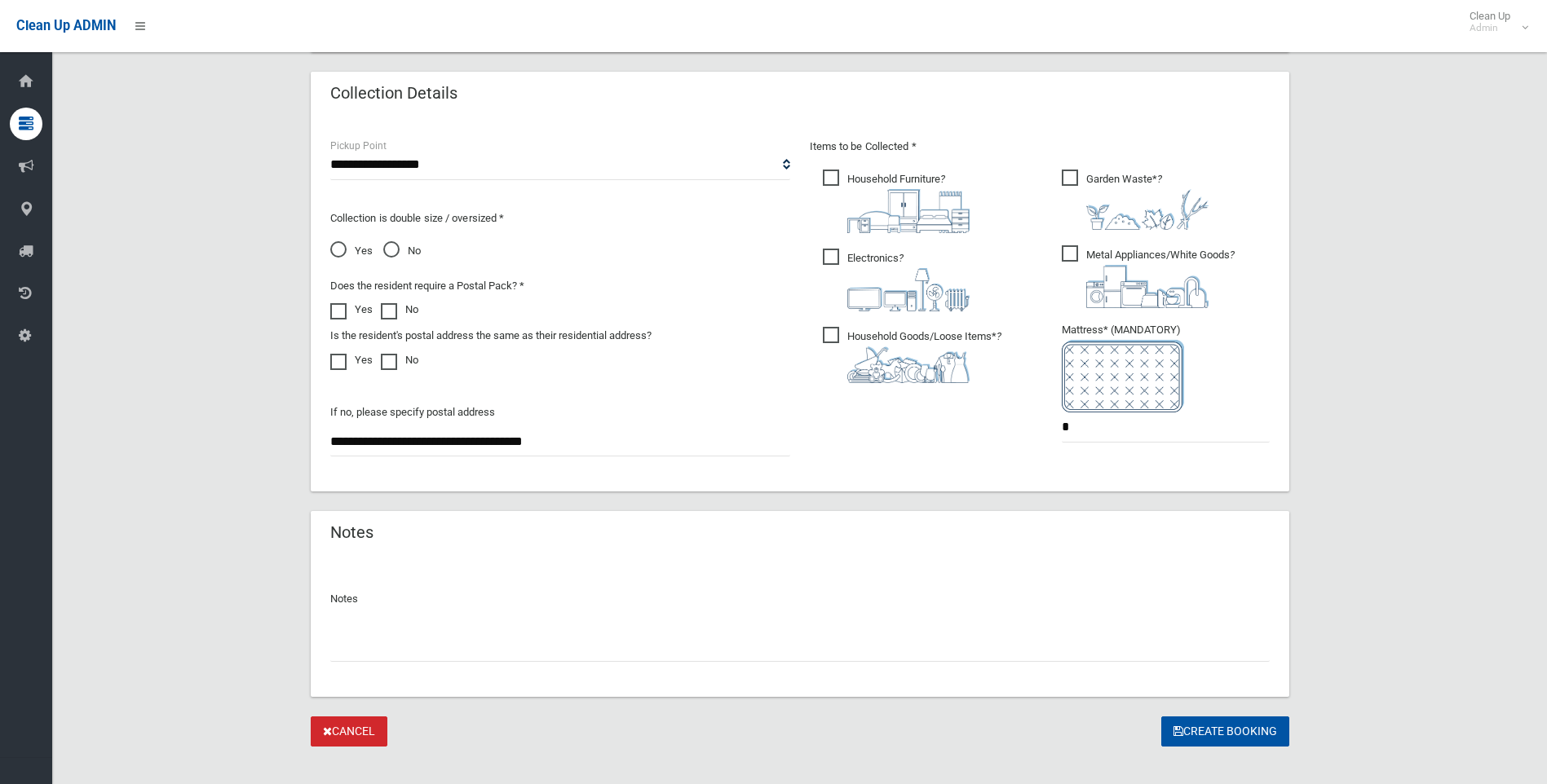
scroll to position [829, 0]
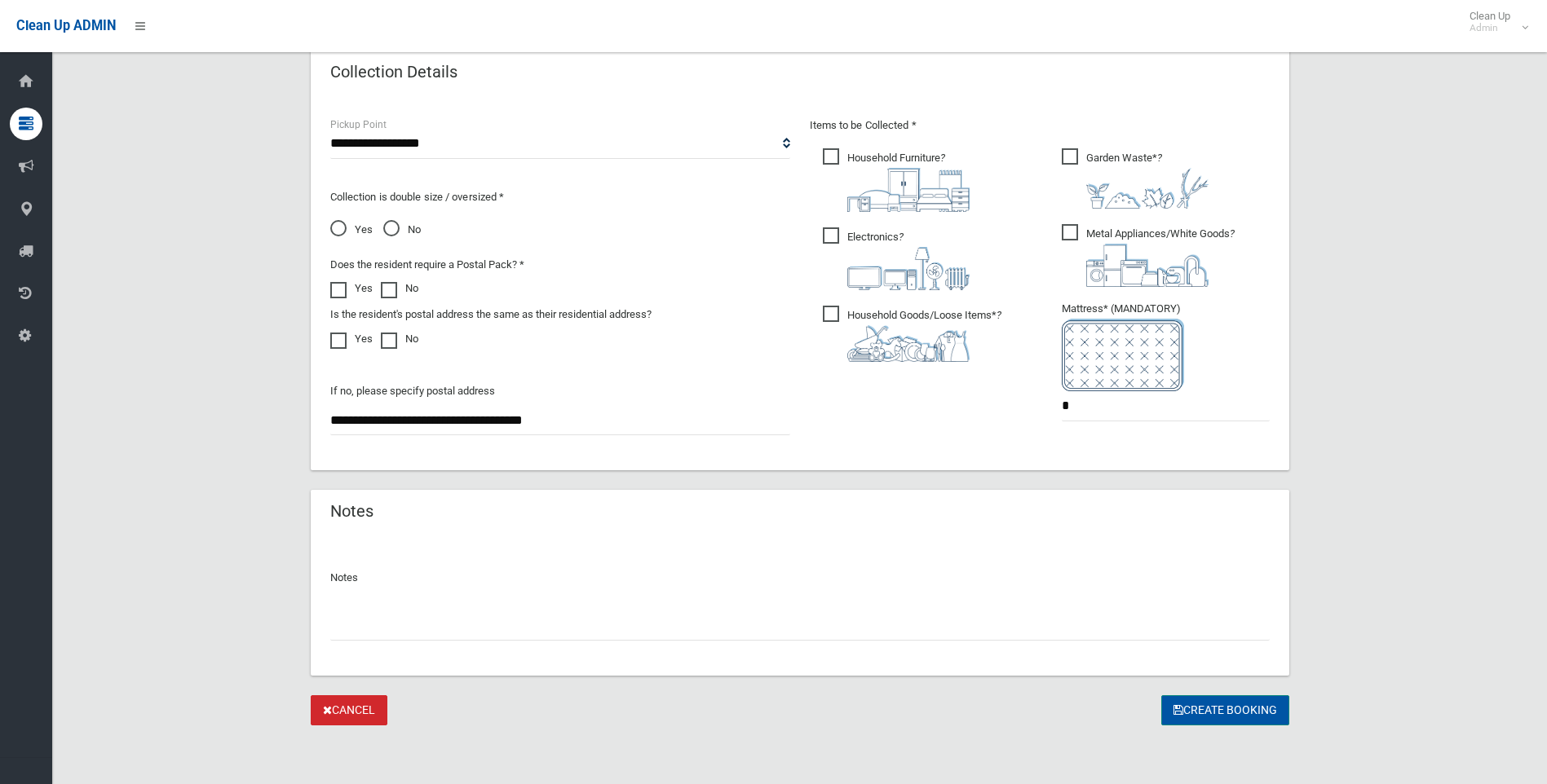
click at [1246, 710] on button "Create Booking" at bounding box center [1225, 710] width 128 height 30
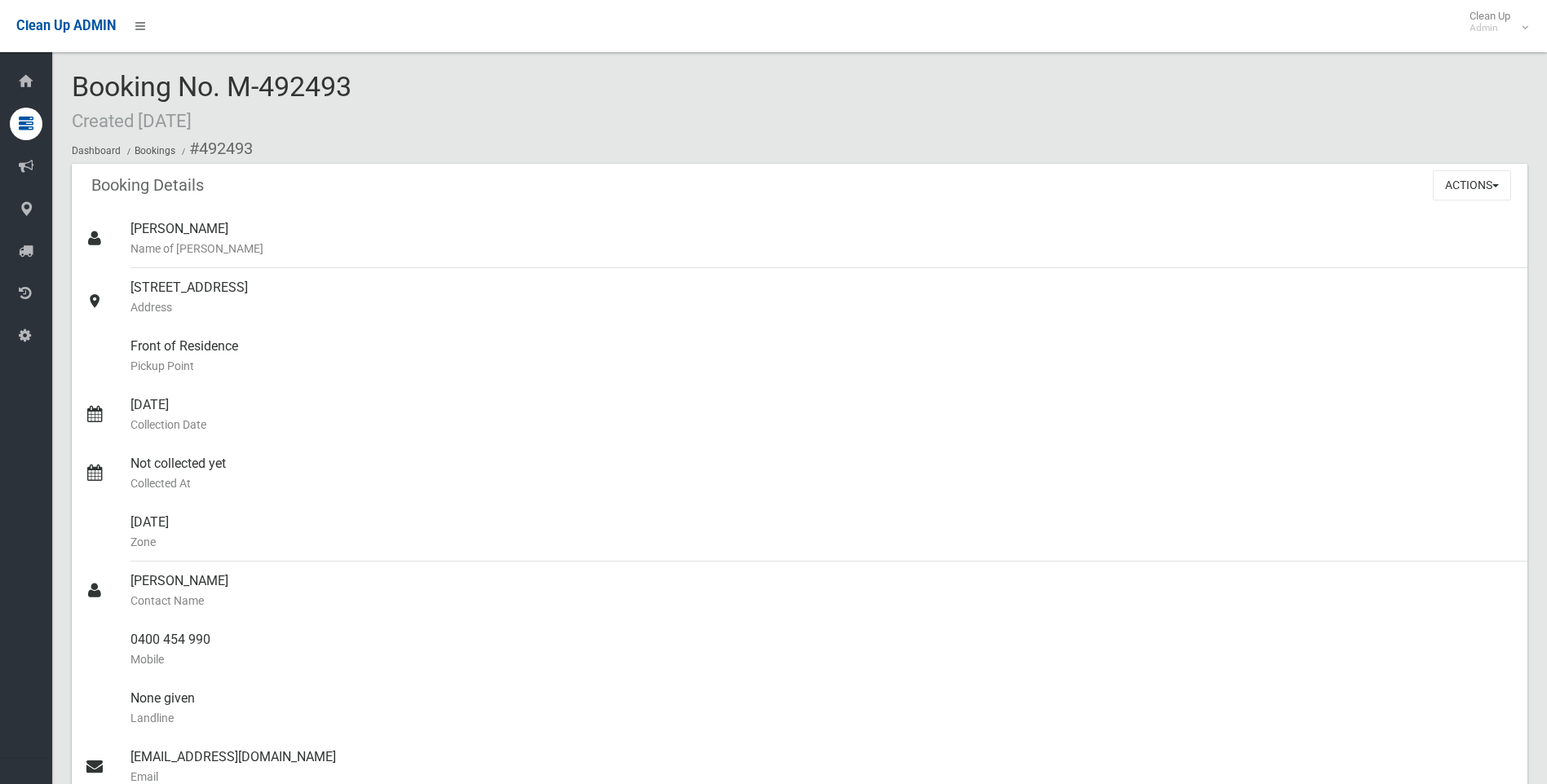
drag, startPoint x: 378, startPoint y: 96, endPoint x: 69, endPoint y: 84, distance: 309.2
click at [69, 84] on section "Booking No. M-492493 Created [DATE] Dashboard Bookings #492493 Booking Details …" at bounding box center [799, 635] width 1494 height 1127
drag, startPoint x: 69, startPoint y: 84, endPoint x: 307, endPoint y: 87, distance: 238.0
click at [306, 84] on span "Booking No. M-492493 Created [DATE]" at bounding box center [211, 102] width 280 height 63
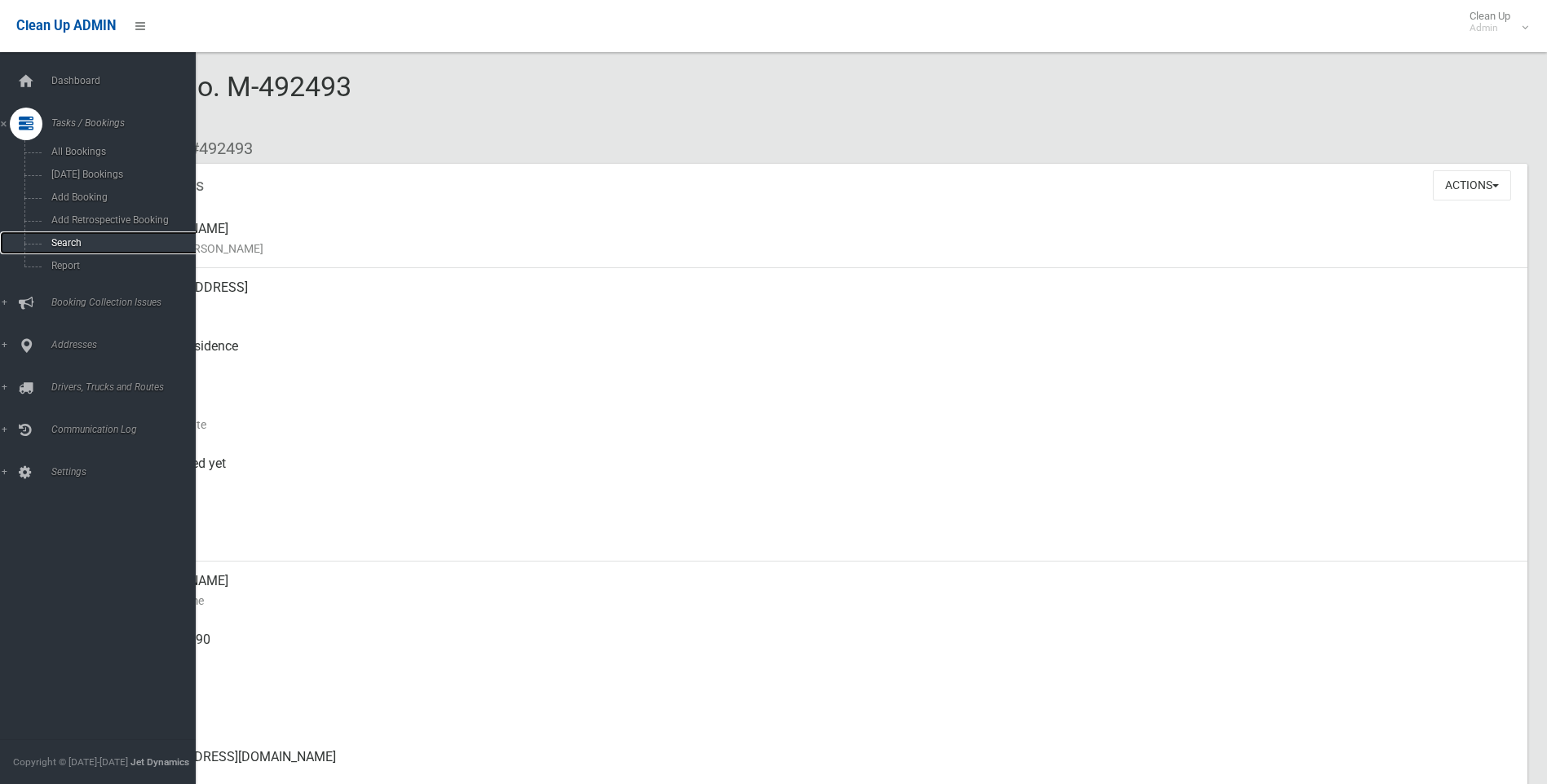
click at [72, 244] on span "Search" at bounding box center [120, 242] width 148 height 11
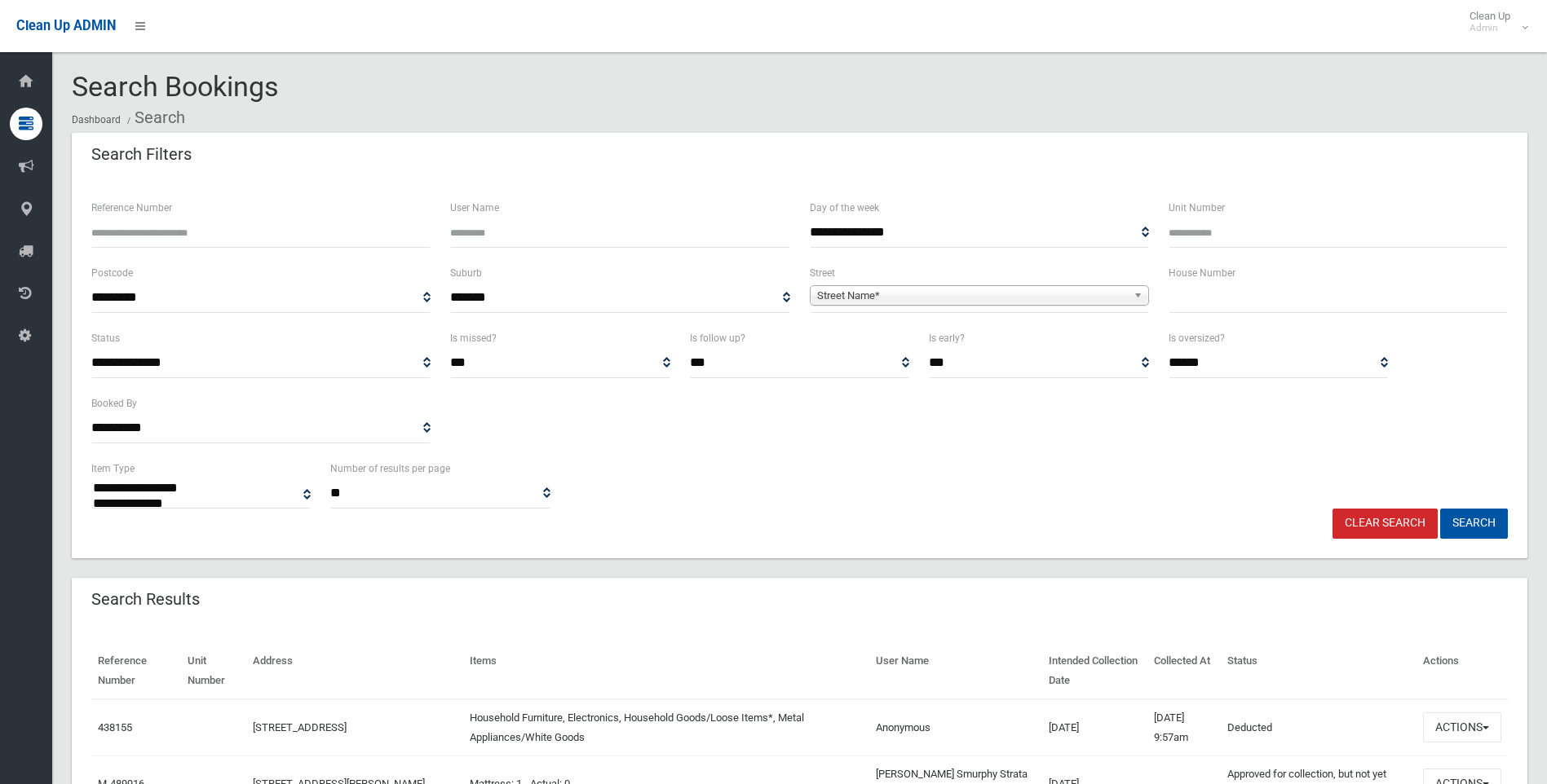
select select
click at [1261, 299] on input "text" at bounding box center [1337, 298] width 340 height 30
type input "**"
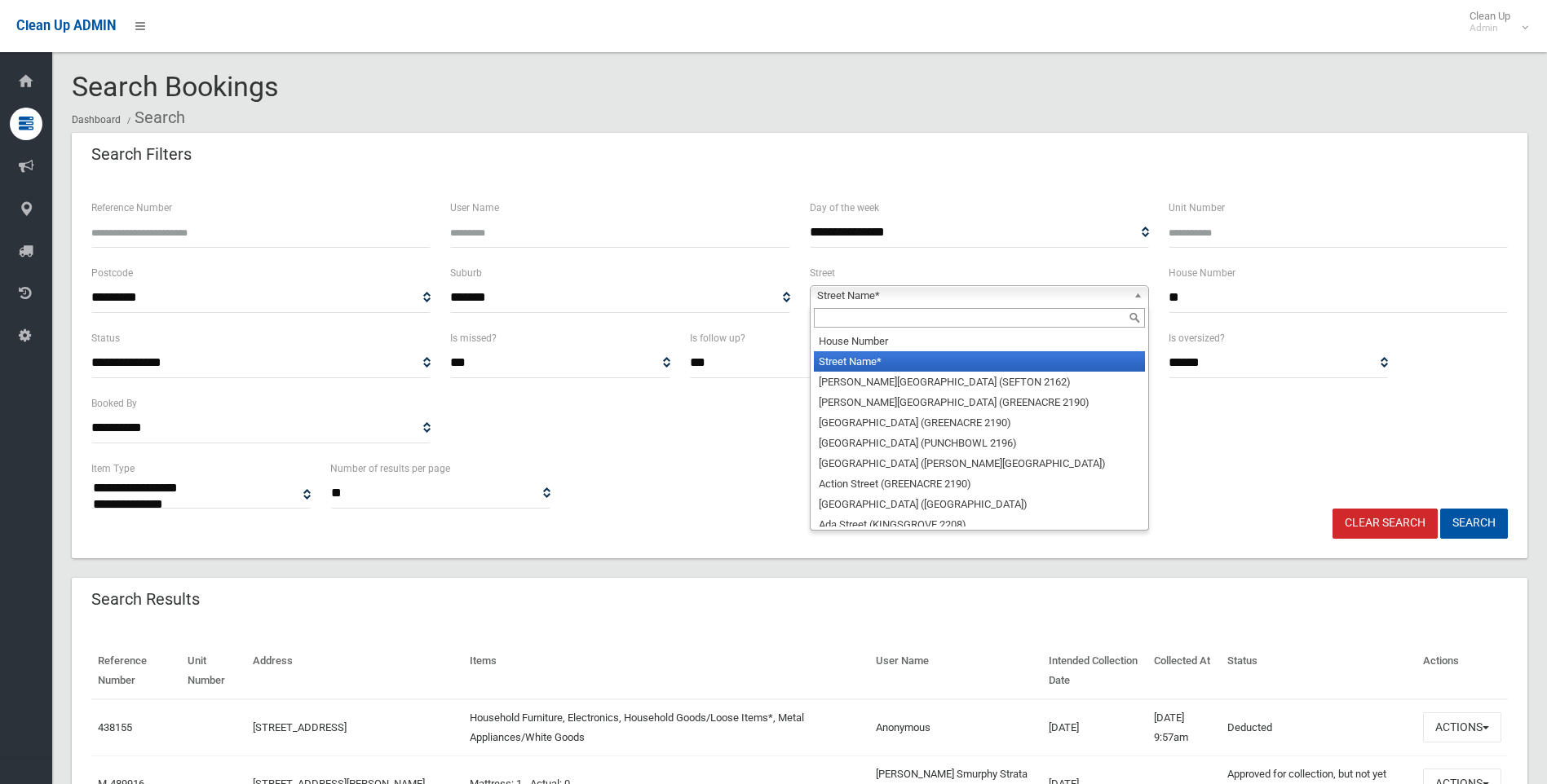
click at [1076, 295] on span "Street Name*" at bounding box center [971, 296] width 310 height 20
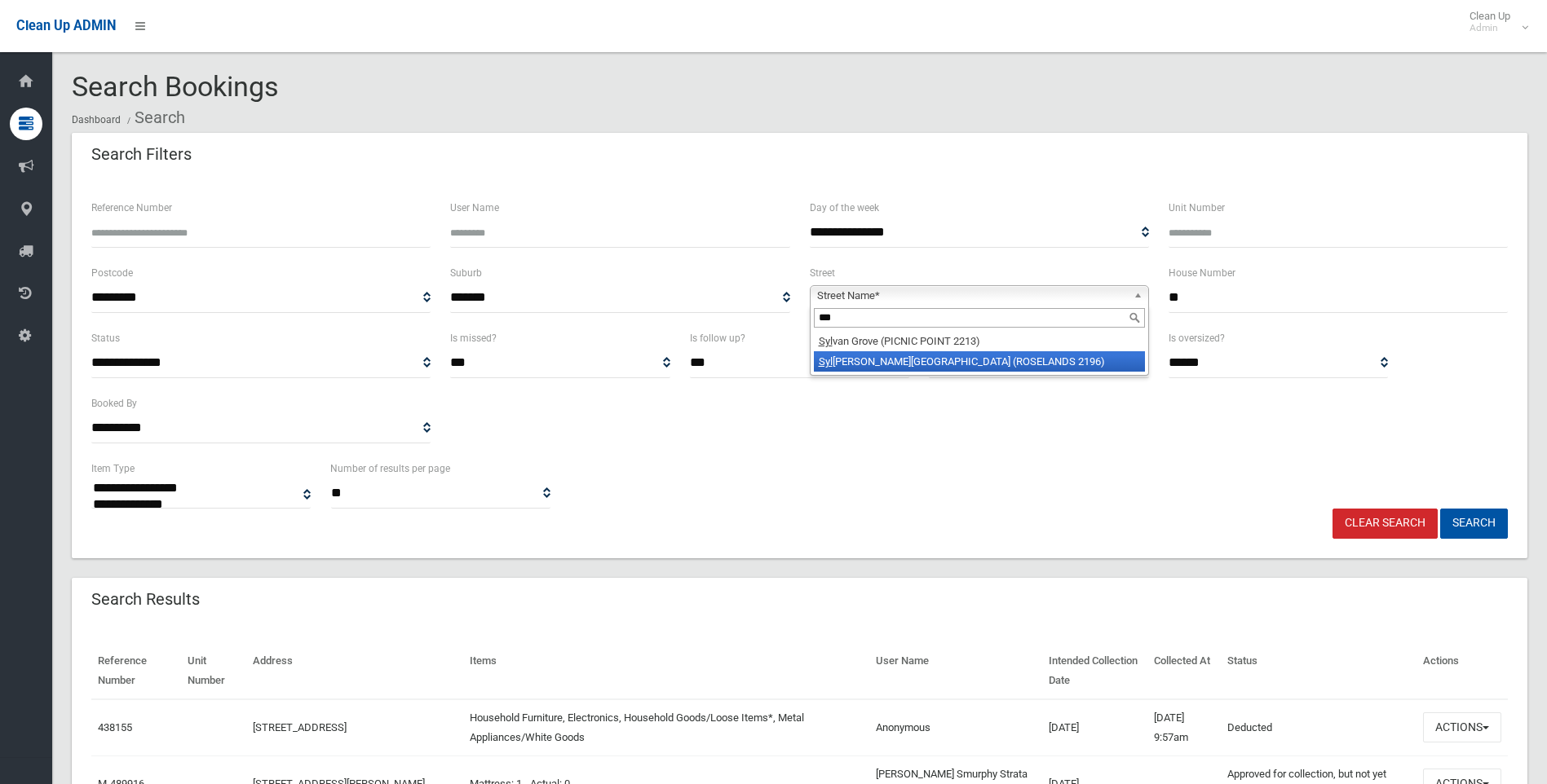
type input "***"
click at [950, 361] on li "Syl vester Avenue (ROSELANDS 2196)" at bounding box center [978, 362] width 331 height 21
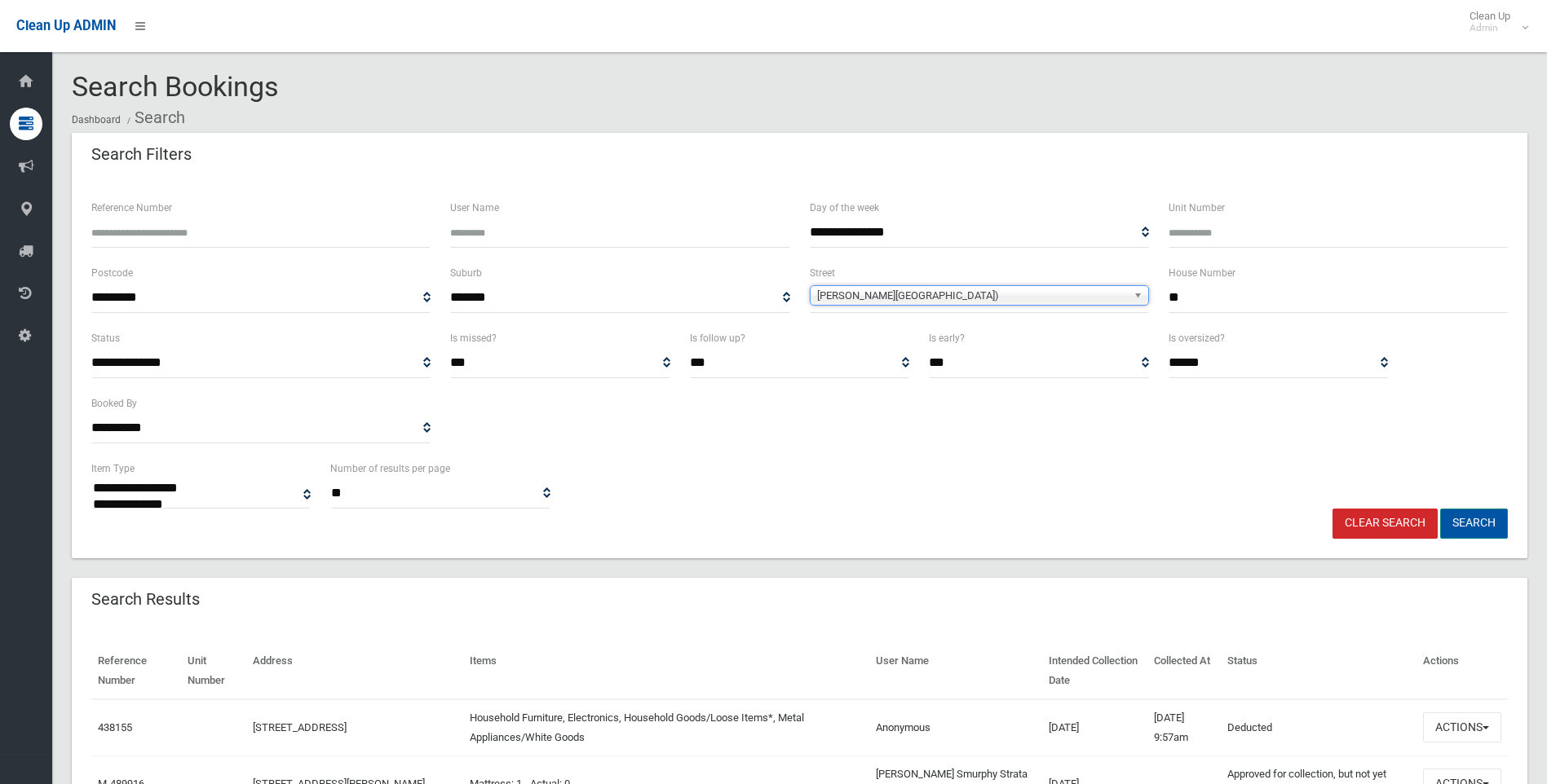
click at [1478, 523] on button "Search" at bounding box center [1473, 523] width 68 height 30
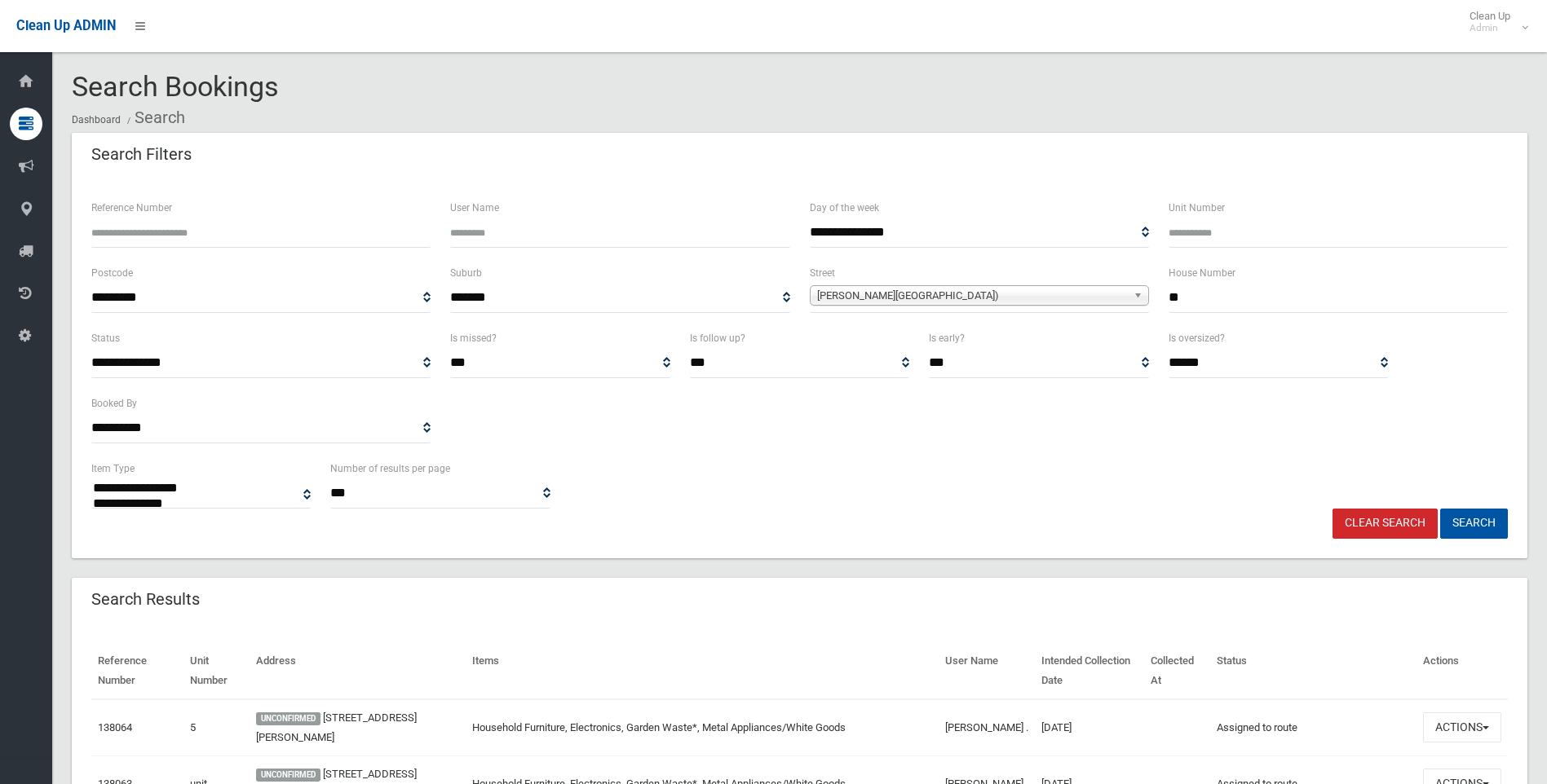
select select
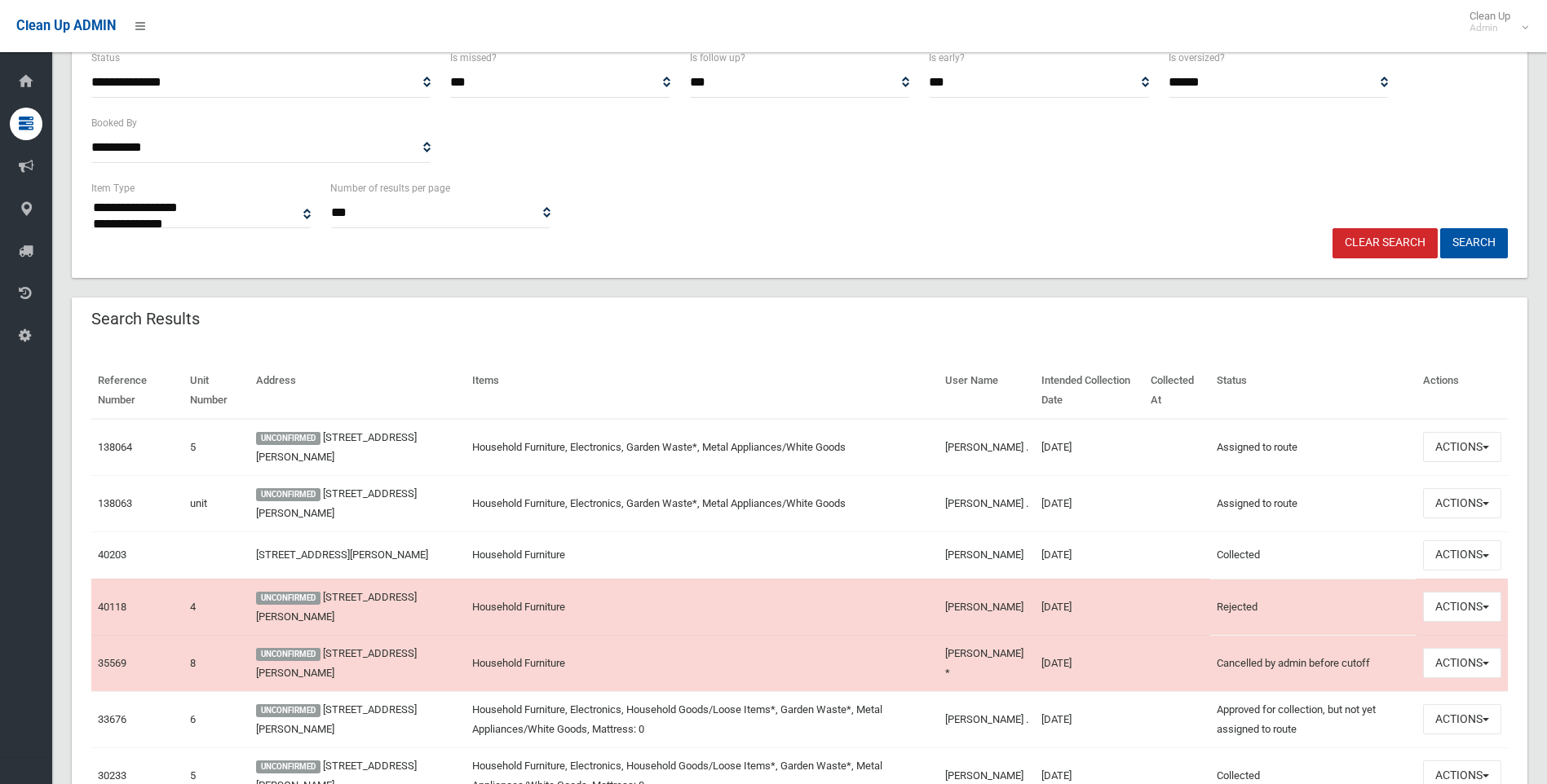
scroll to position [444, 0]
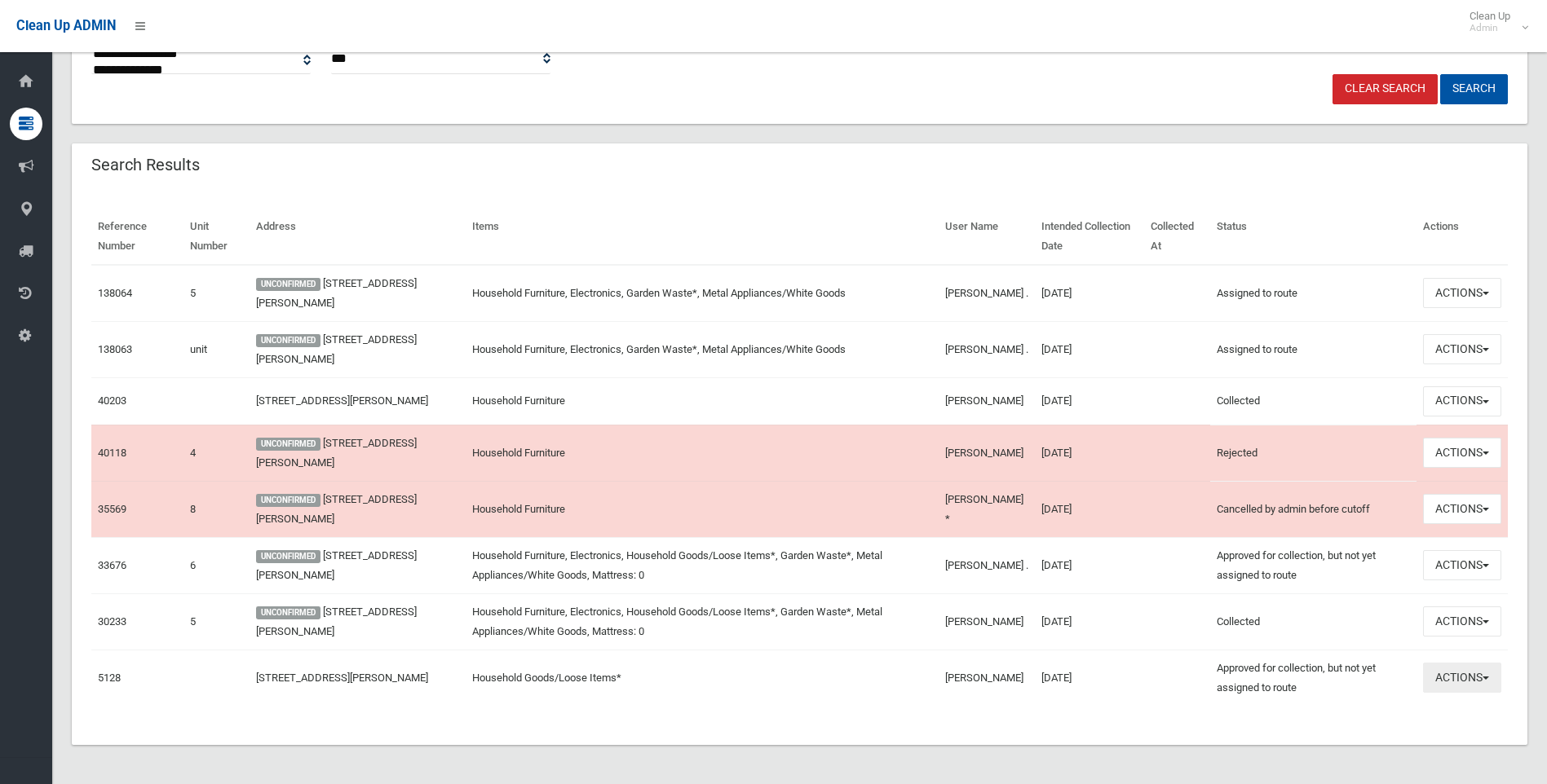
click at [1473, 679] on button "Actions" at bounding box center [1462, 677] width 79 height 30
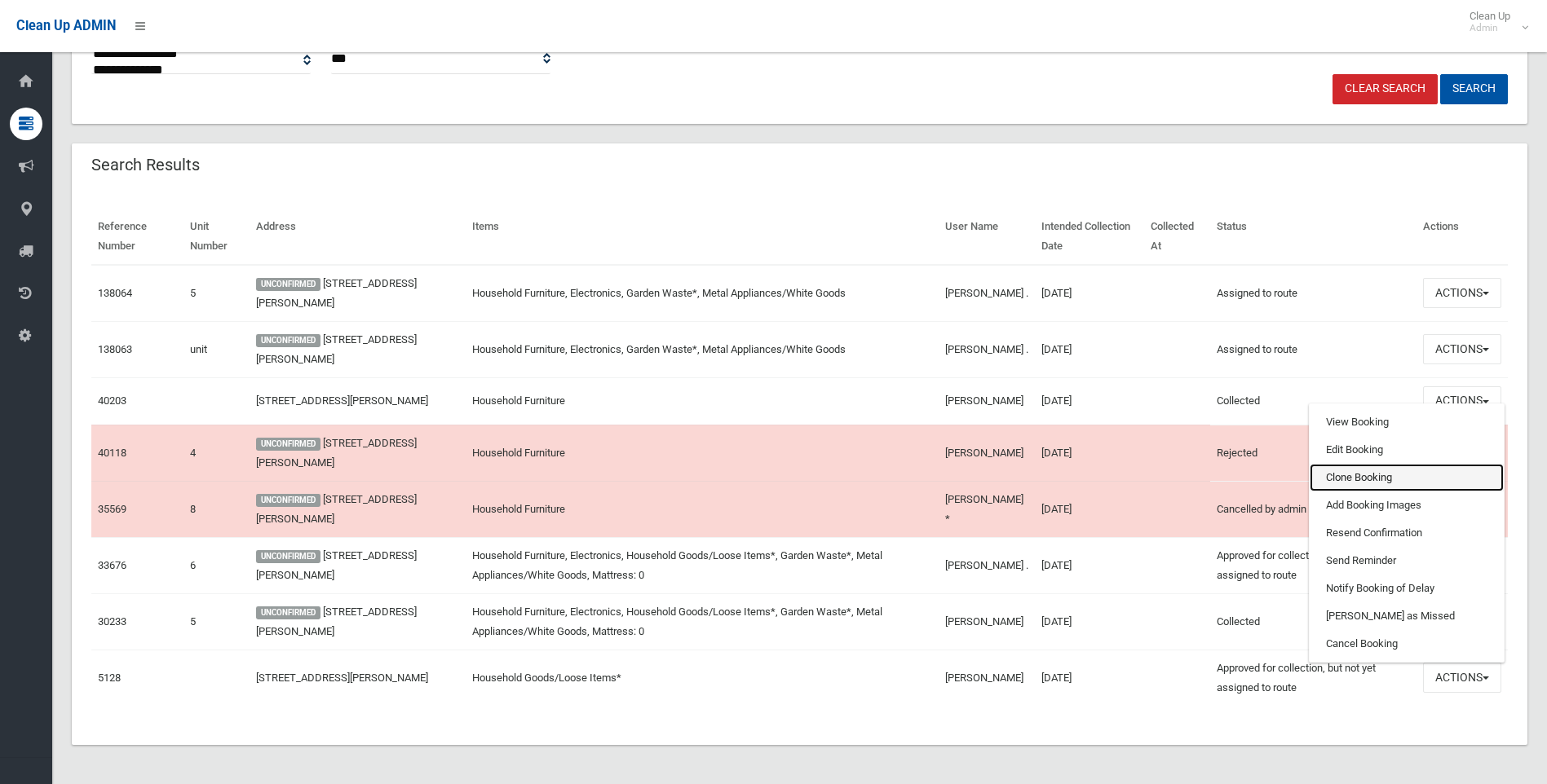
click at [1371, 475] on link "Clone Booking" at bounding box center [1406, 477] width 194 height 27
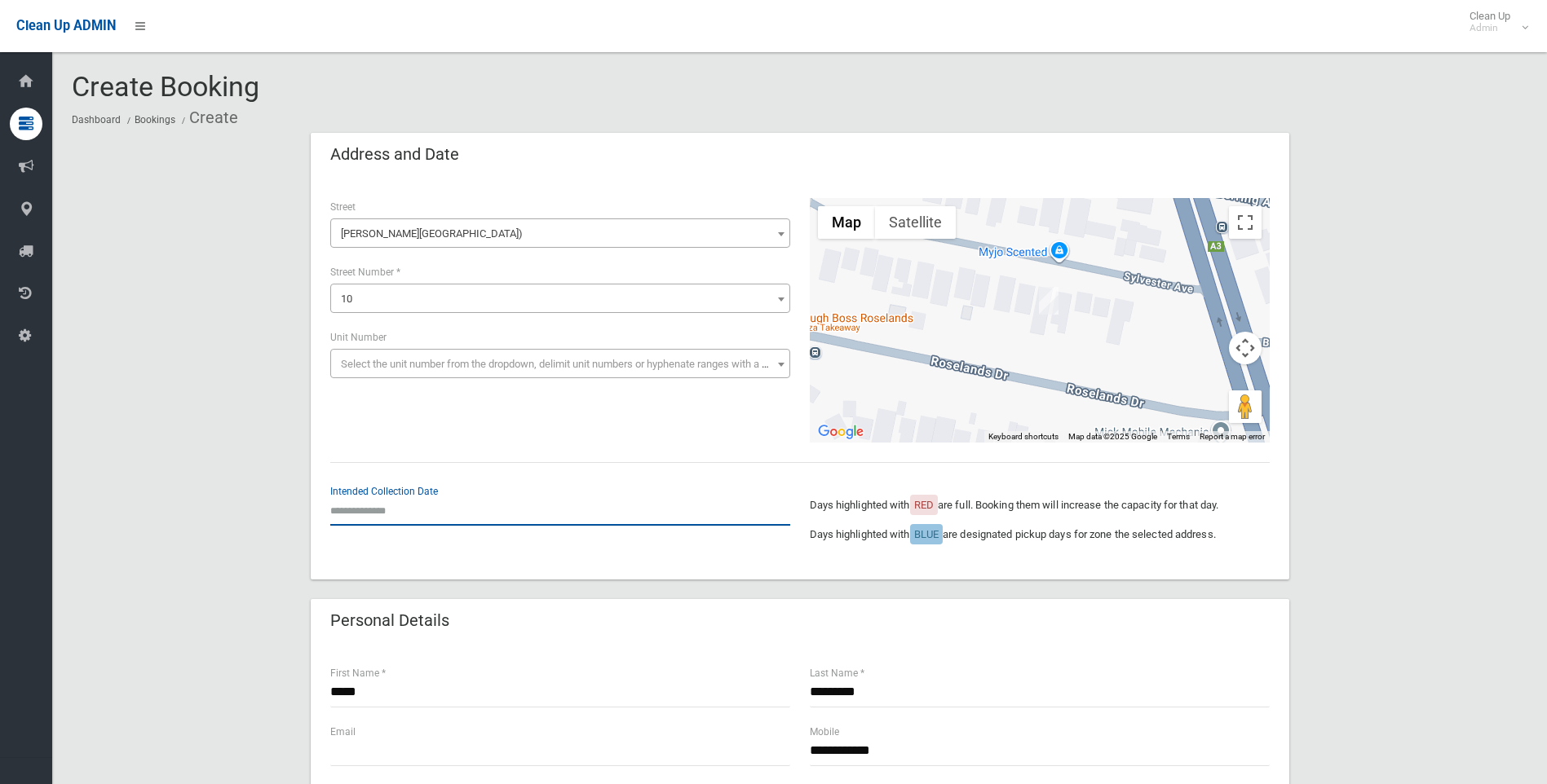
click at [413, 518] on input "text" at bounding box center [560, 510] width 460 height 30
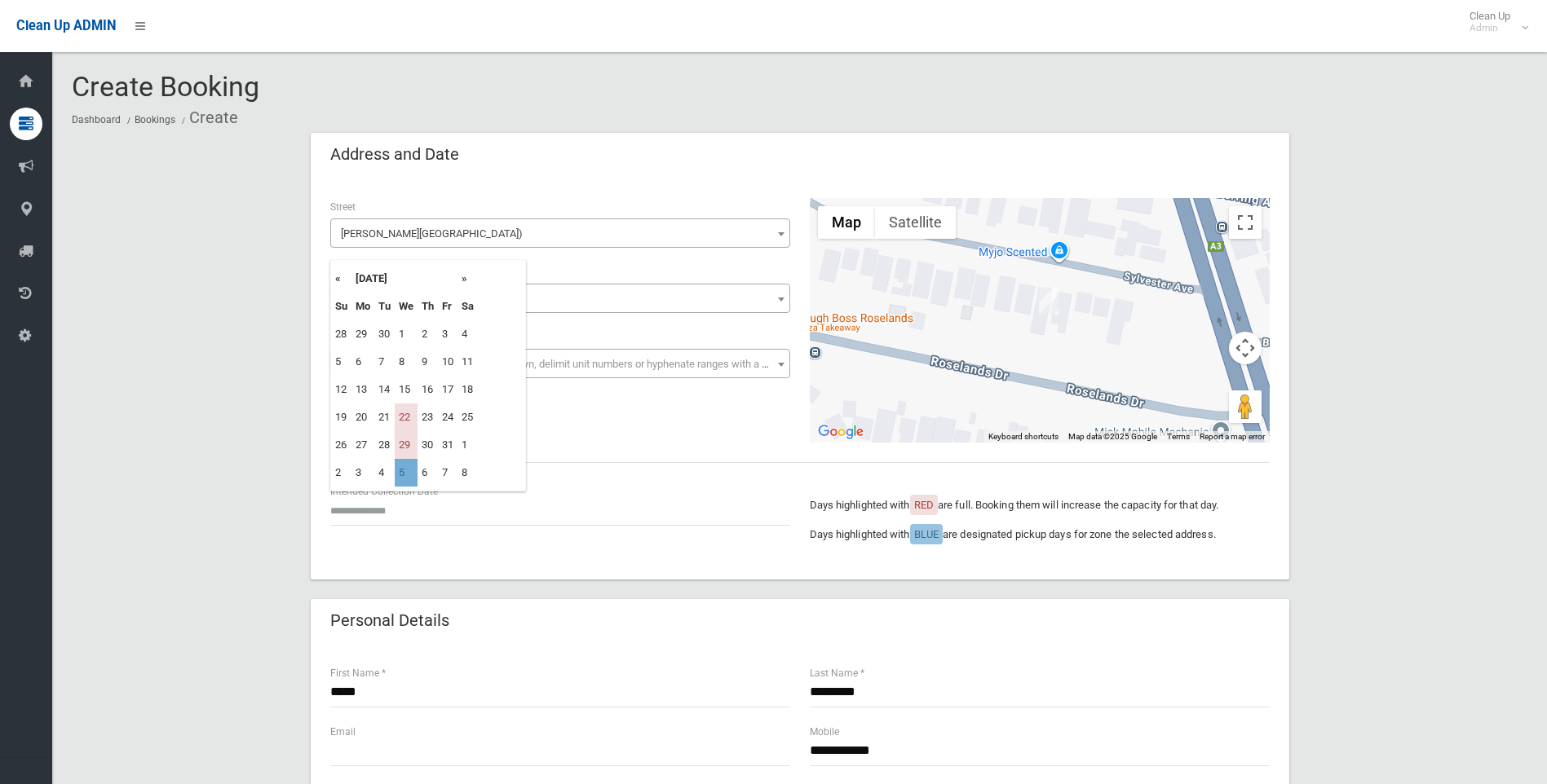
click at [405, 476] on td "5" at bounding box center [405, 473] width 23 height 27
type input "**********"
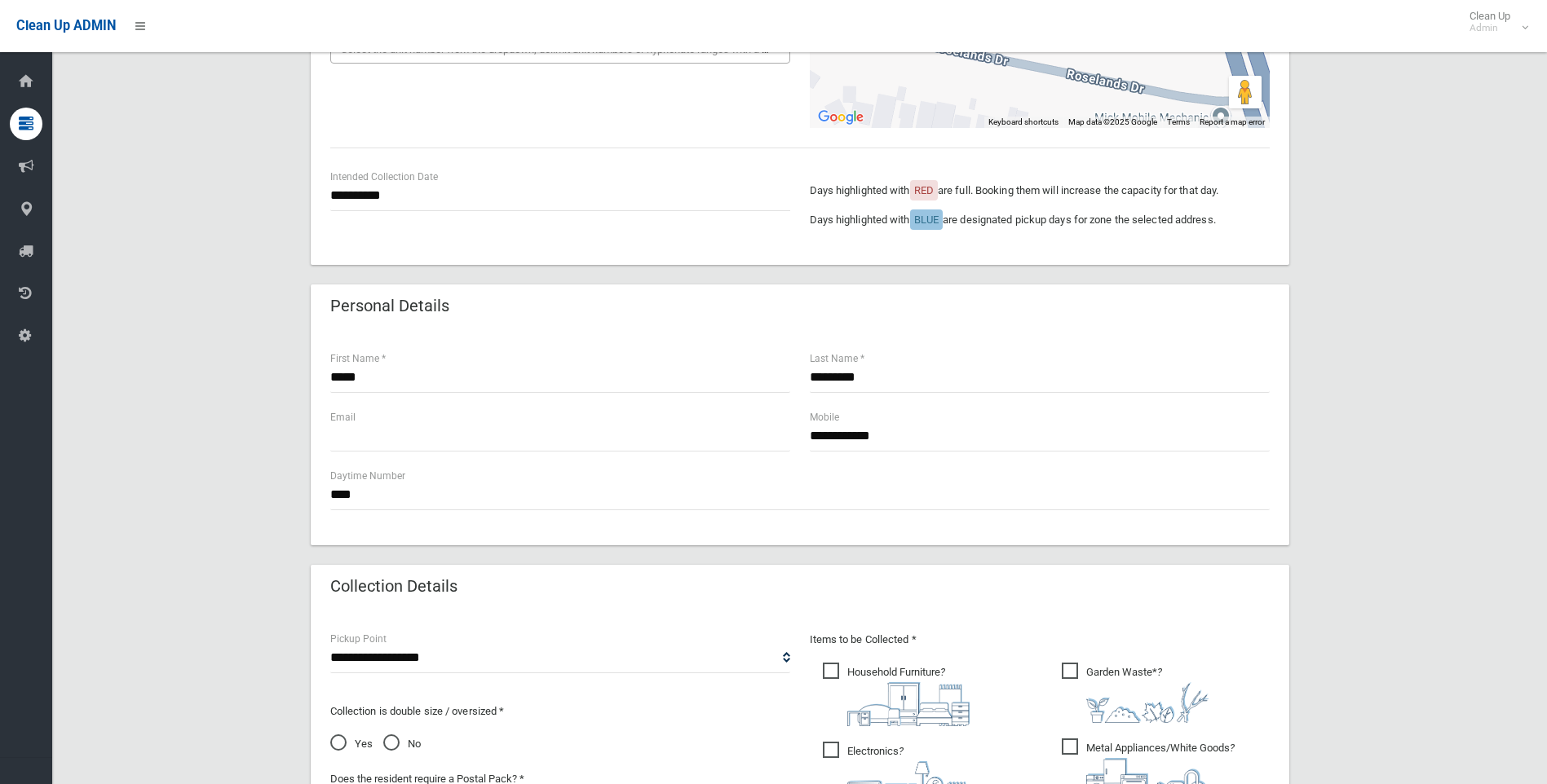
scroll to position [326, 0]
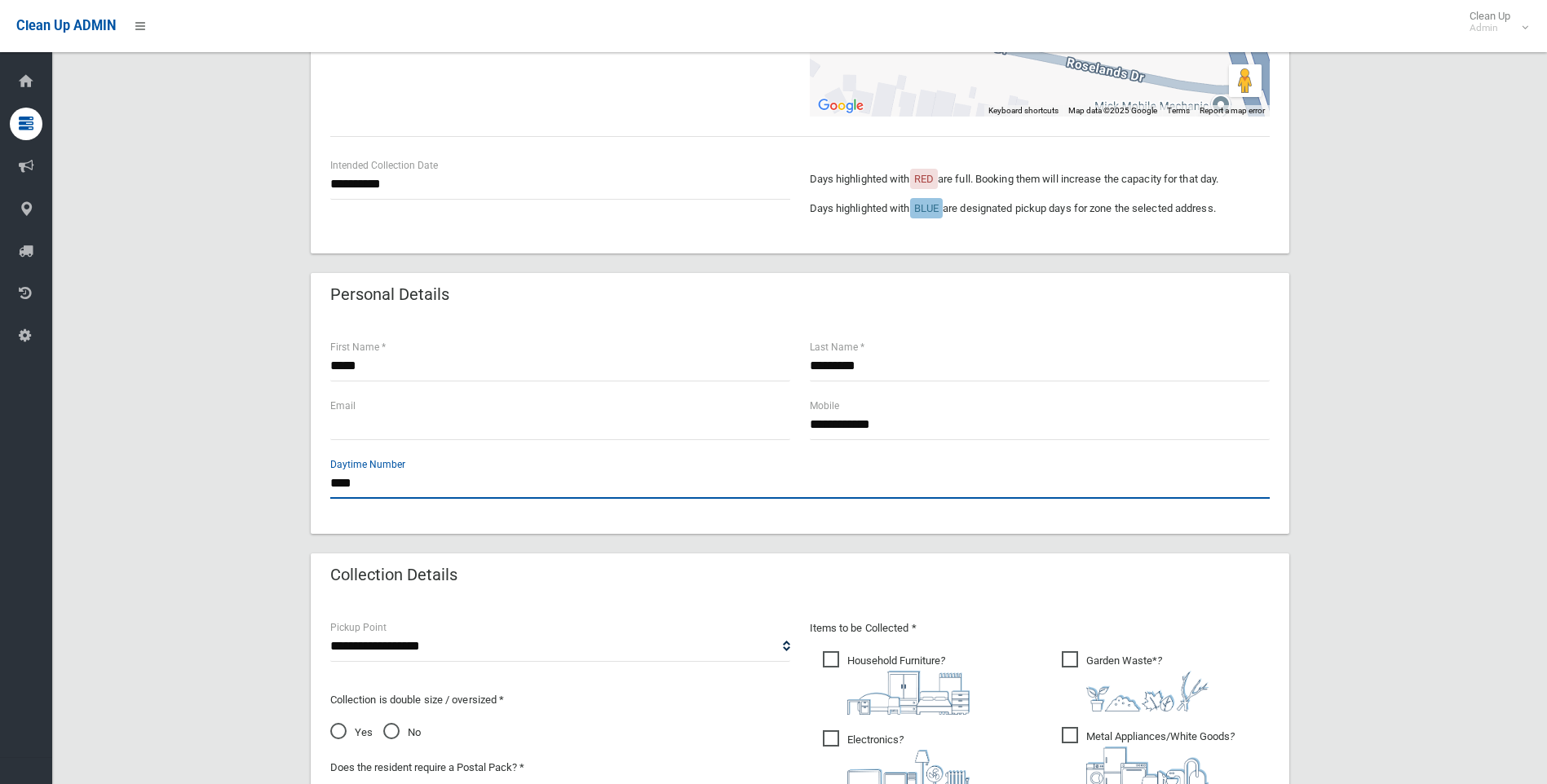
click at [357, 485] on input "**" at bounding box center [800, 483] width 939 height 30
type input "*"
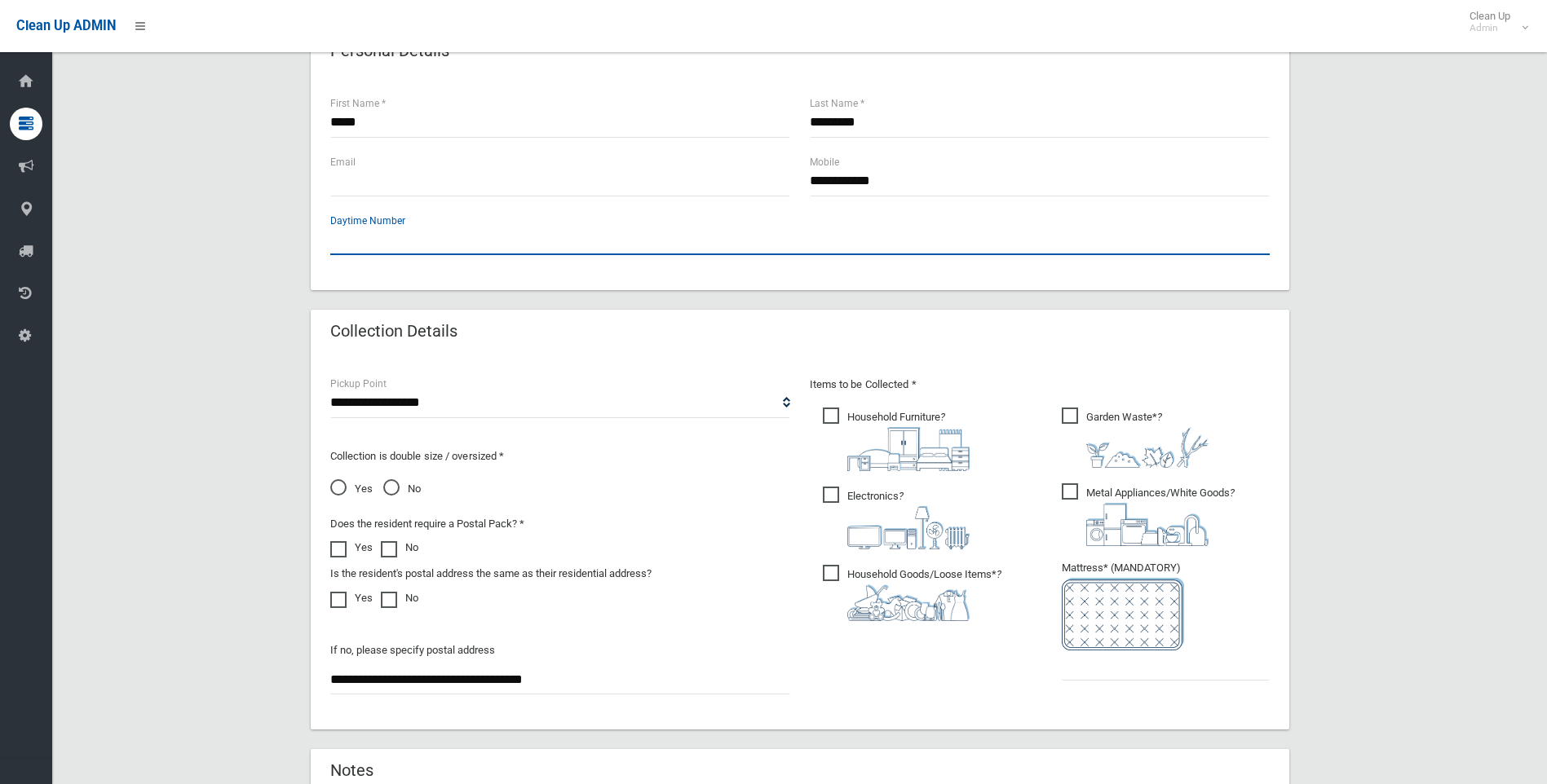
scroll to position [570, 0]
click at [831, 413] on span "Household Furniture ?" at bounding box center [896, 439] width 147 height 63
click at [830, 490] on span "Electronics ?" at bounding box center [896, 516] width 147 height 62
click at [1077, 409] on span "Garden Waste* ?" at bounding box center [1135, 437] width 147 height 61
click at [1061, 494] on span "Metal Appliances/White Goods ?" at bounding box center [1148, 513] width 173 height 62
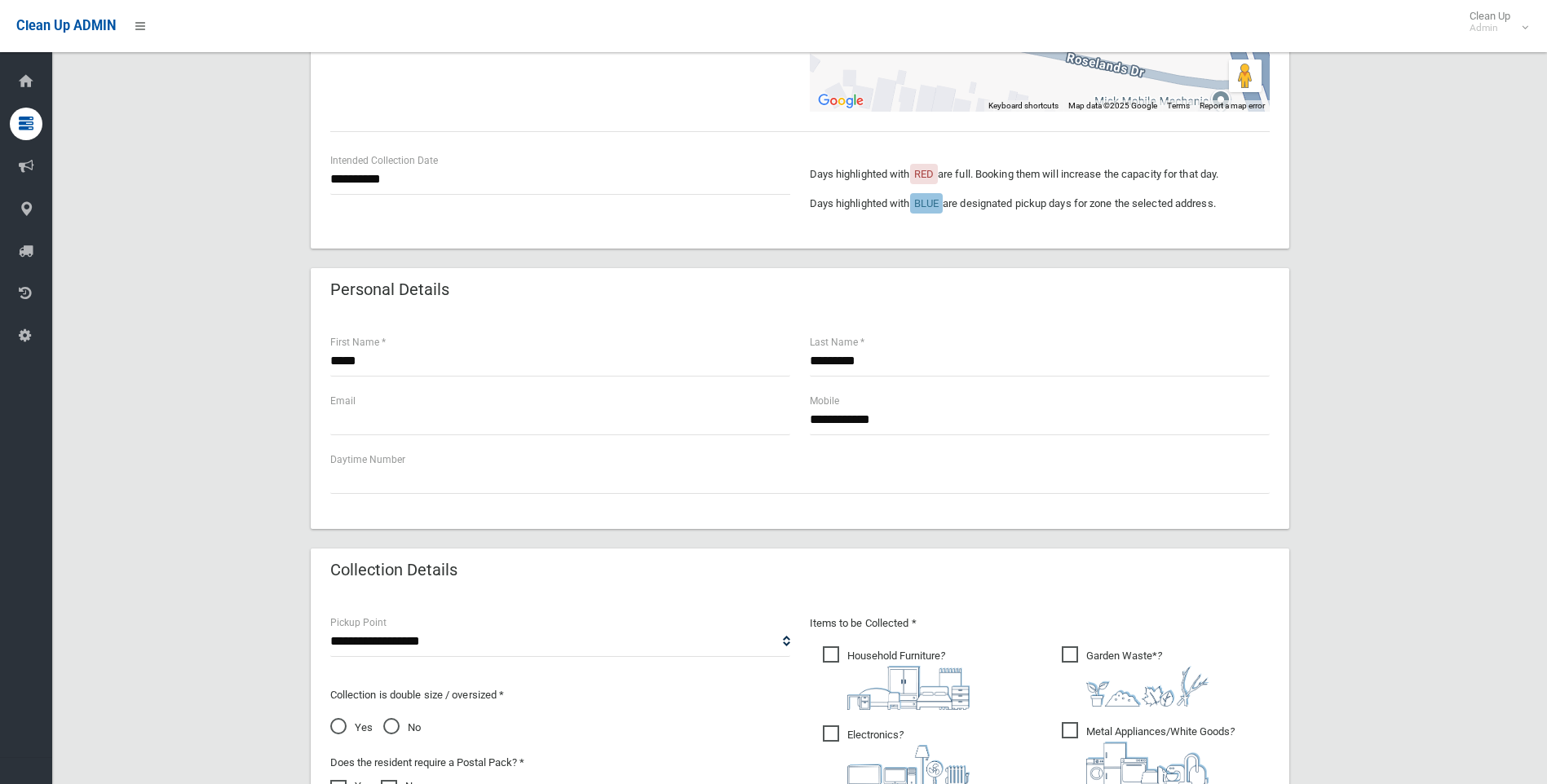
scroll to position [326, 0]
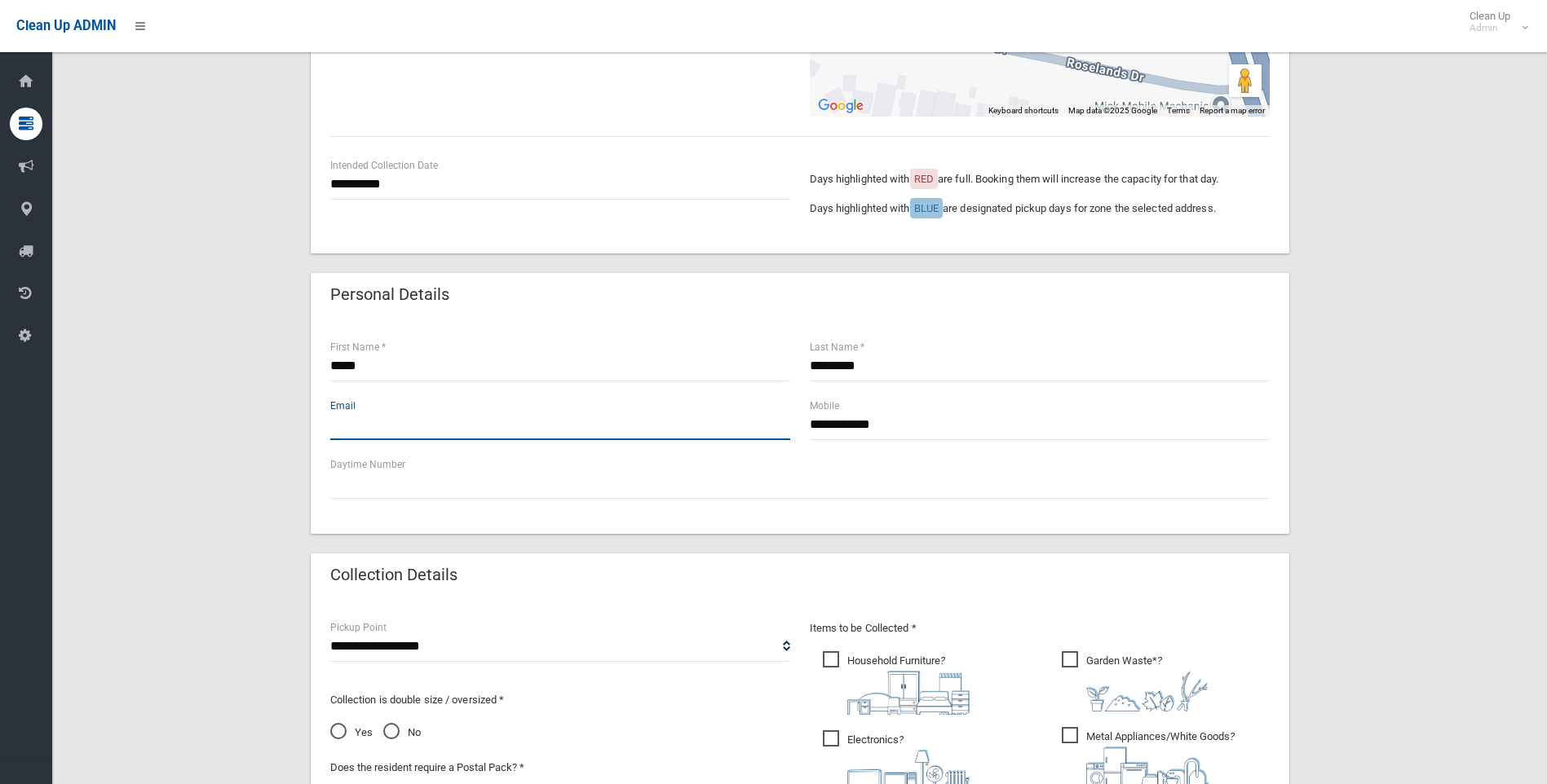
click at [403, 428] on input "text" at bounding box center [560, 425] width 460 height 30
type input "**********"
drag, startPoint x: 906, startPoint y: 421, endPoint x: 769, endPoint y: 420, distance: 137.0
click at [769, 420] on div "**********" at bounding box center [800, 426] width 959 height 59
paste input "**********"
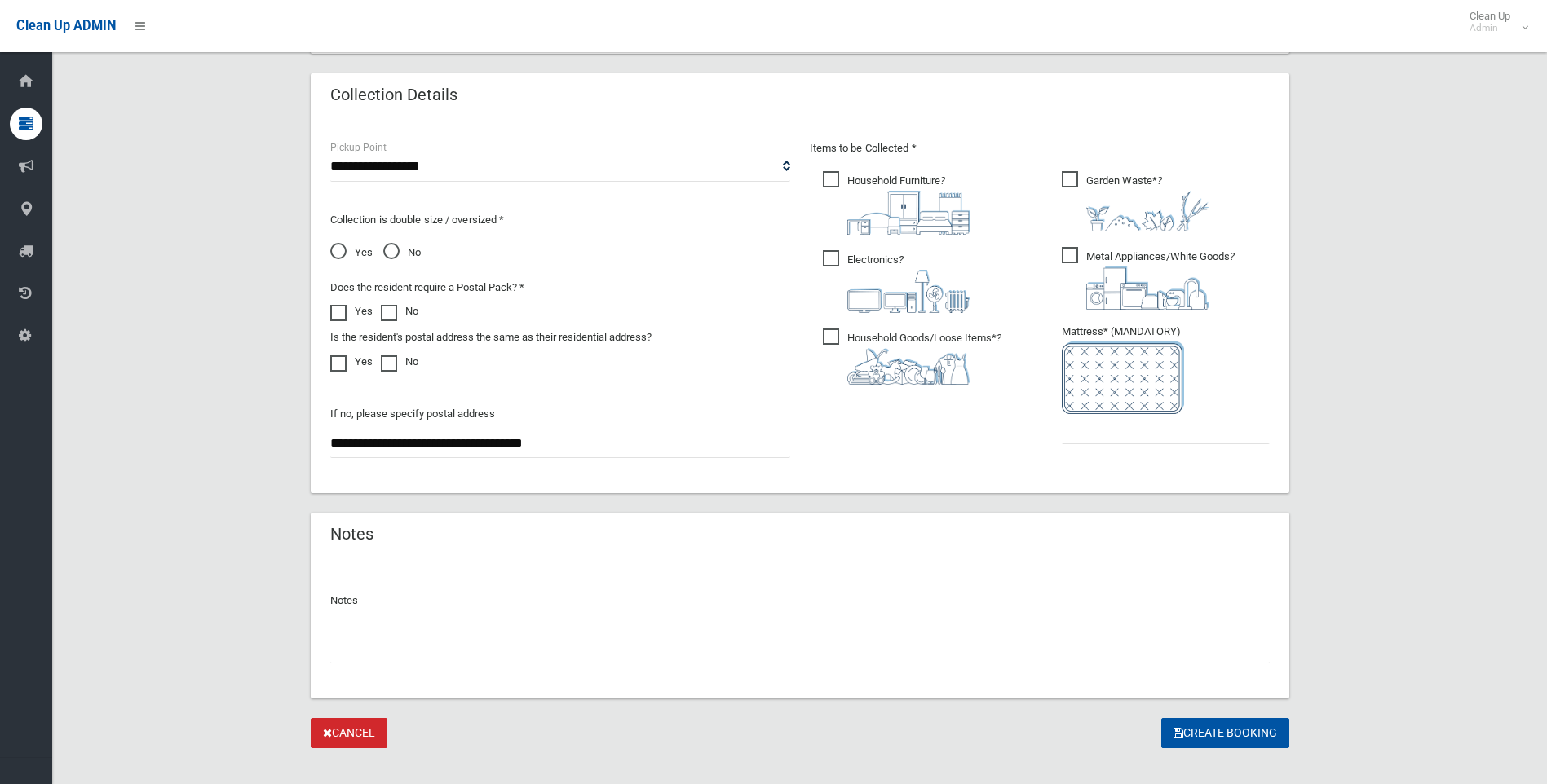
scroll to position [815, 0]
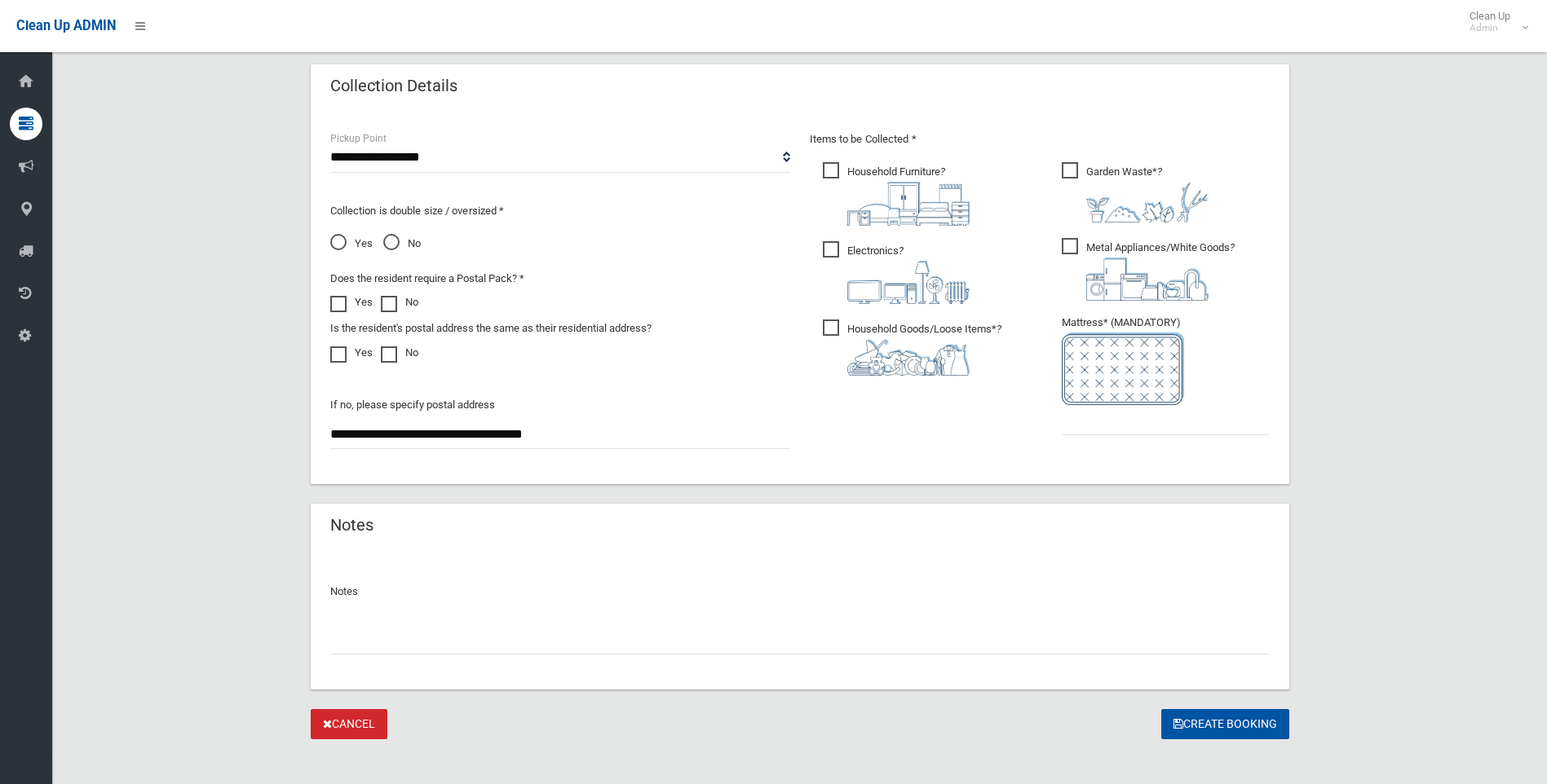
type input "**********"
click at [1140, 421] on input "text" at bounding box center [1165, 420] width 208 height 30
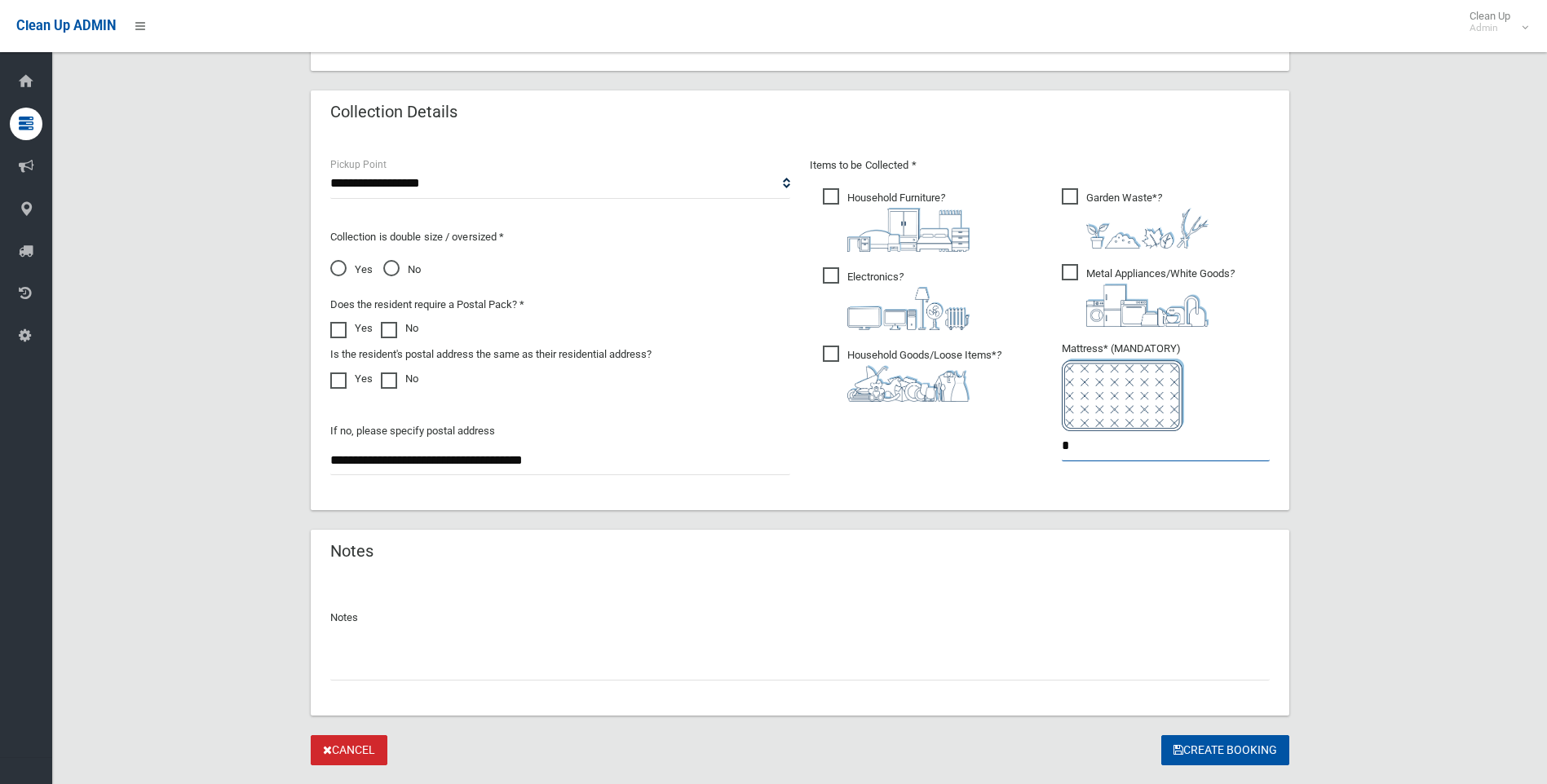
scroll to position [829, 0]
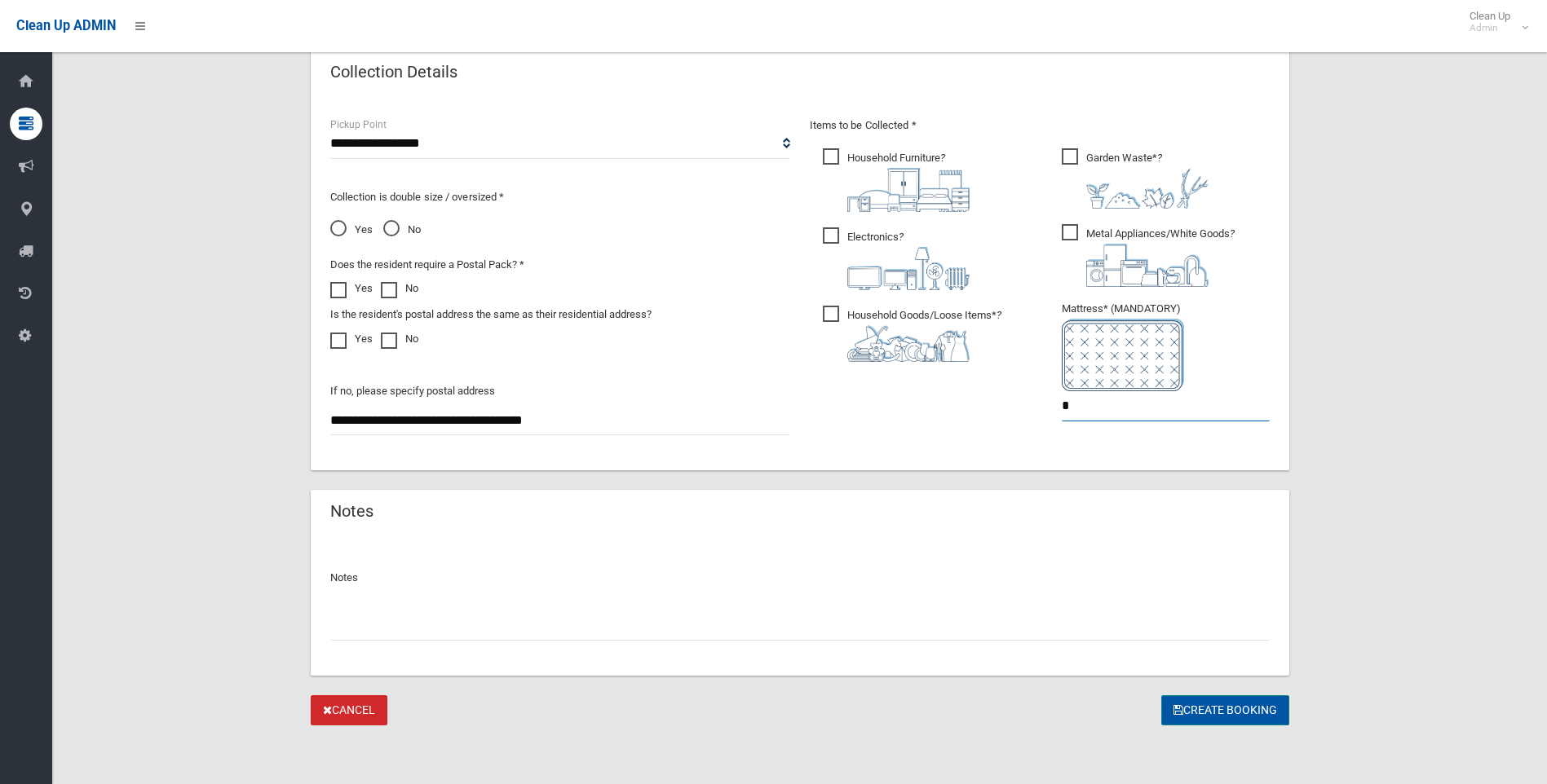
type input "*"
click at [1221, 713] on button "Create Booking" at bounding box center [1225, 710] width 128 height 30
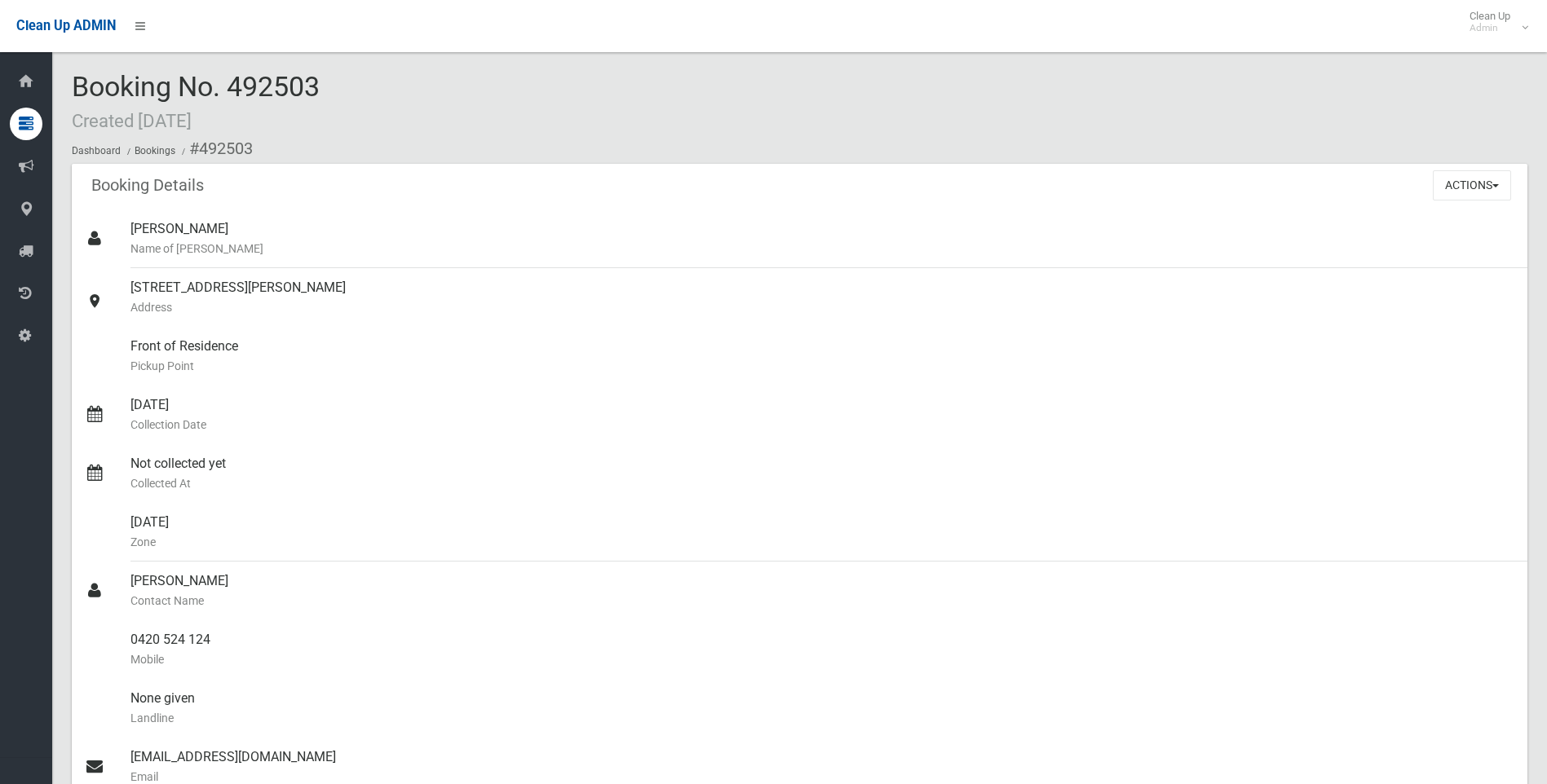
drag, startPoint x: 329, startPoint y: 87, endPoint x: 74, endPoint y: 70, distance: 255.6
click at [74, 72] on div "Booking No. 492503 Created [DATE] Dashboard Bookings #492503" at bounding box center [800, 118] width 1455 height 92
drag, startPoint x: 74, startPoint y: 70, endPoint x: 324, endPoint y: 138, distance: 259.1
click at [324, 138] on ol "Dashboard Bookings #492503" at bounding box center [800, 148] width 1455 height 30
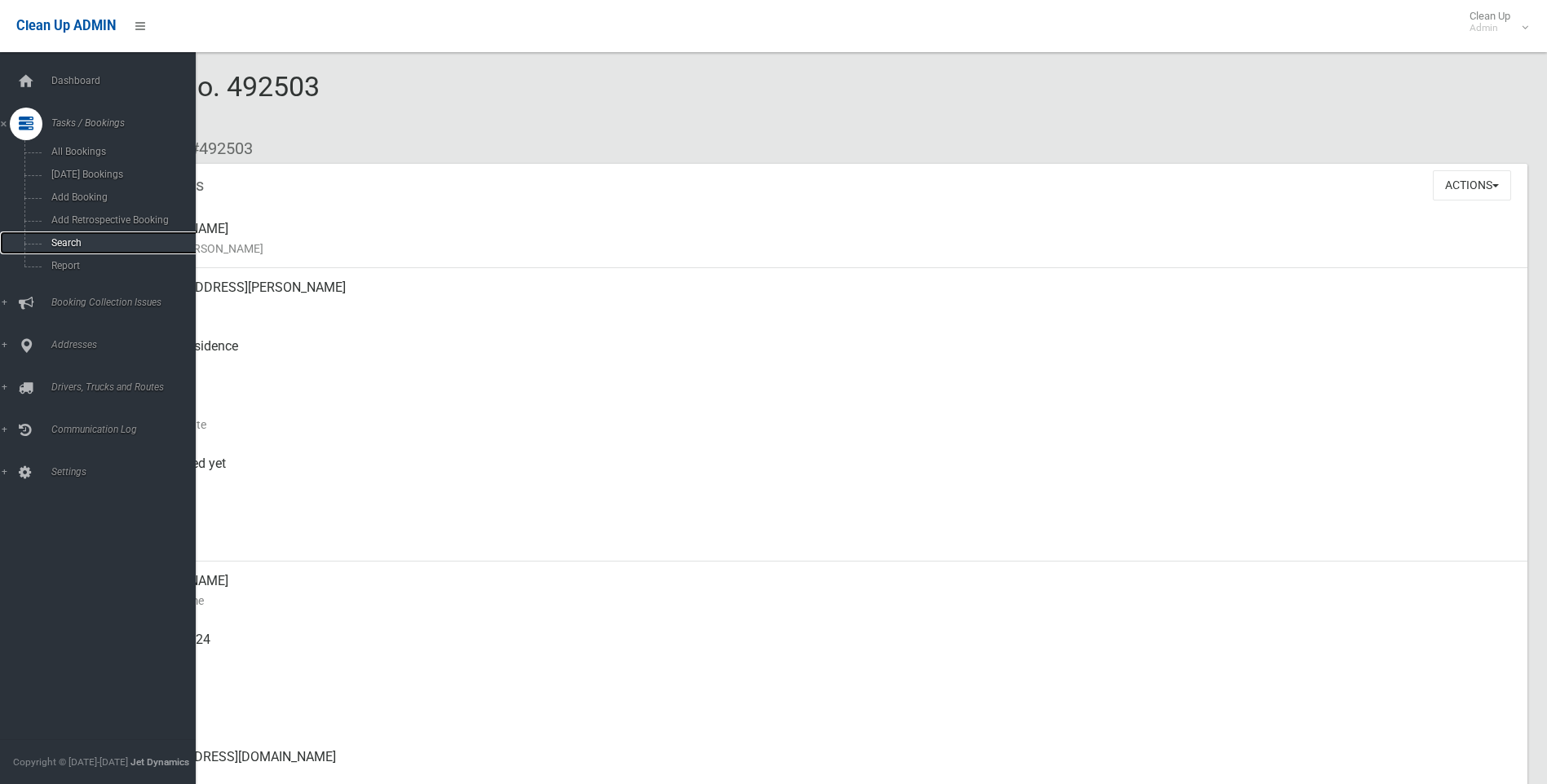
click at [56, 241] on span "Search" at bounding box center [120, 242] width 148 height 11
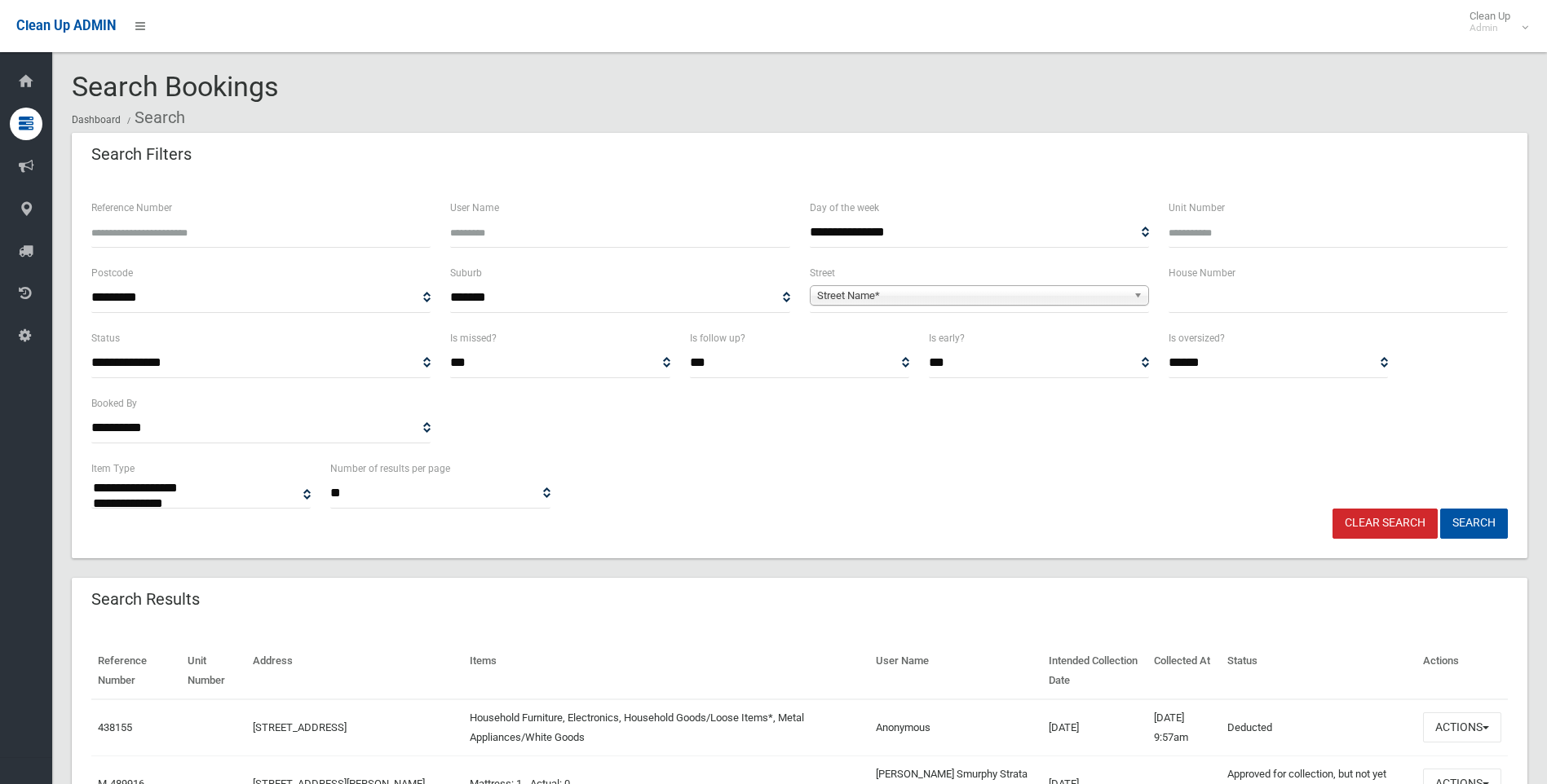
select select
click at [1207, 294] on input "text" at bounding box center [1337, 298] width 340 height 30
click at [1262, 288] on input "text" at bounding box center [1337, 298] width 340 height 30
type input "***"
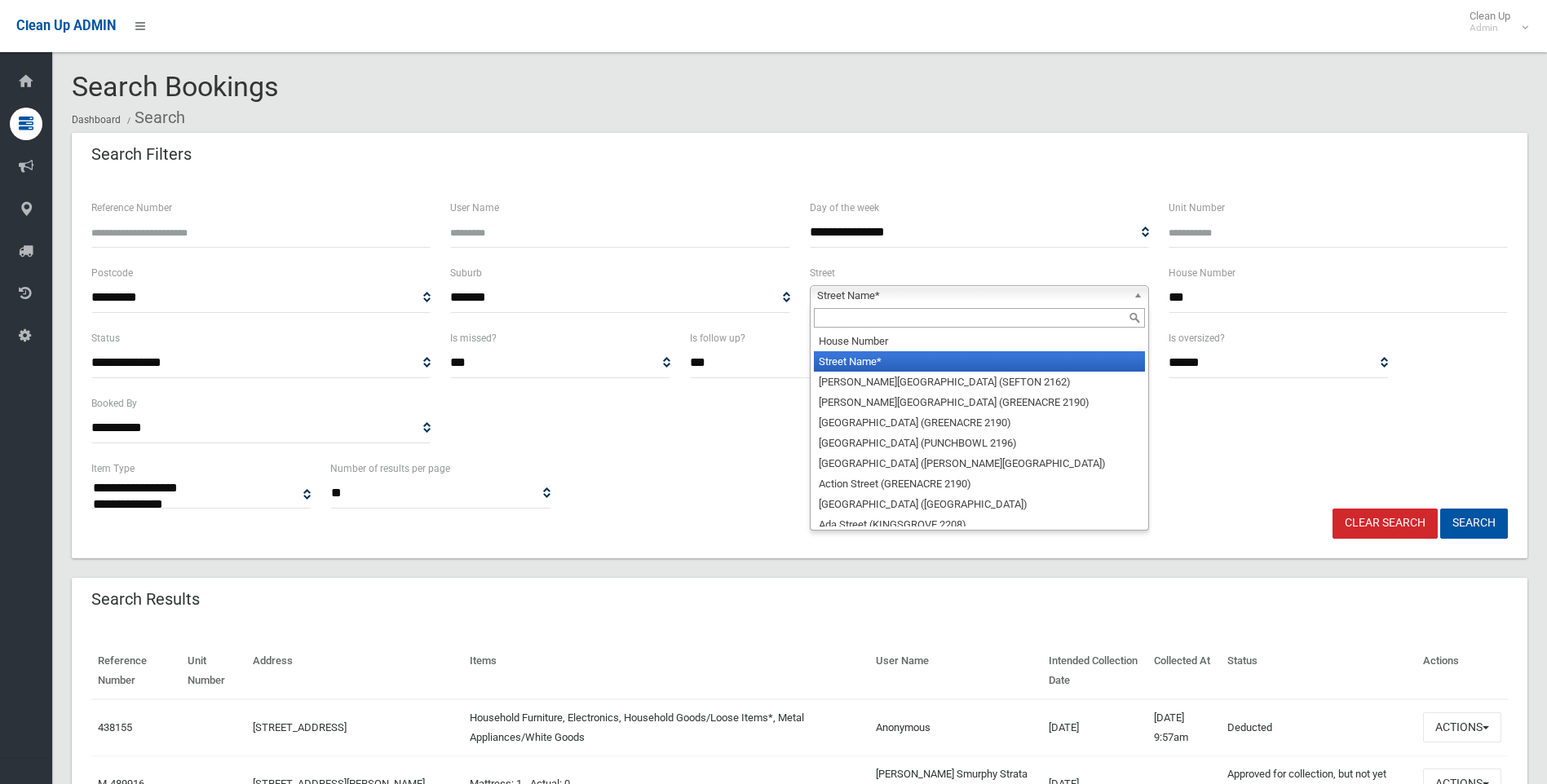
click at [904, 295] on span "Street Name*" at bounding box center [971, 296] width 310 height 20
click at [877, 315] on input "text" at bounding box center [978, 317] width 331 height 20
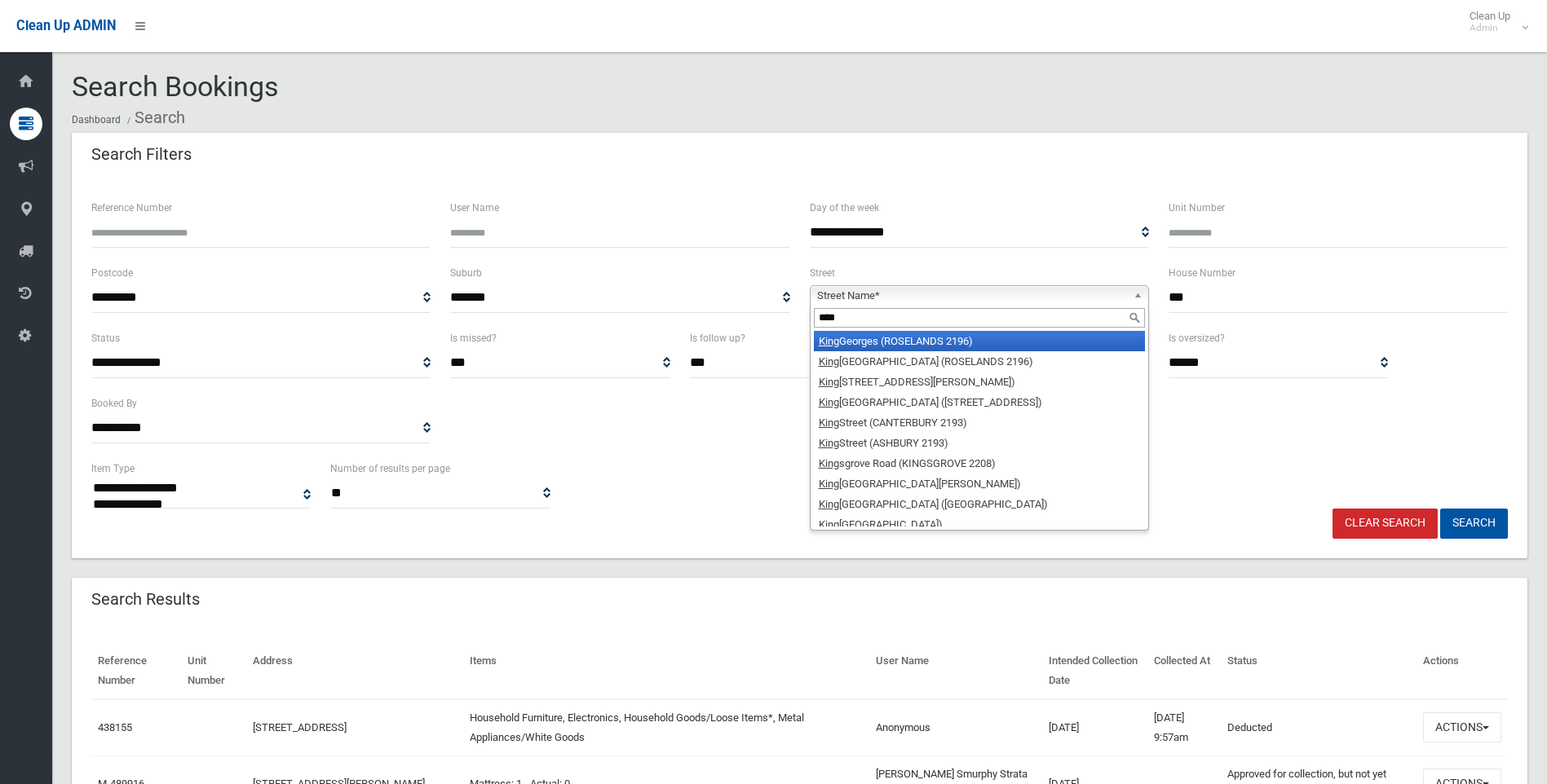
type input "****"
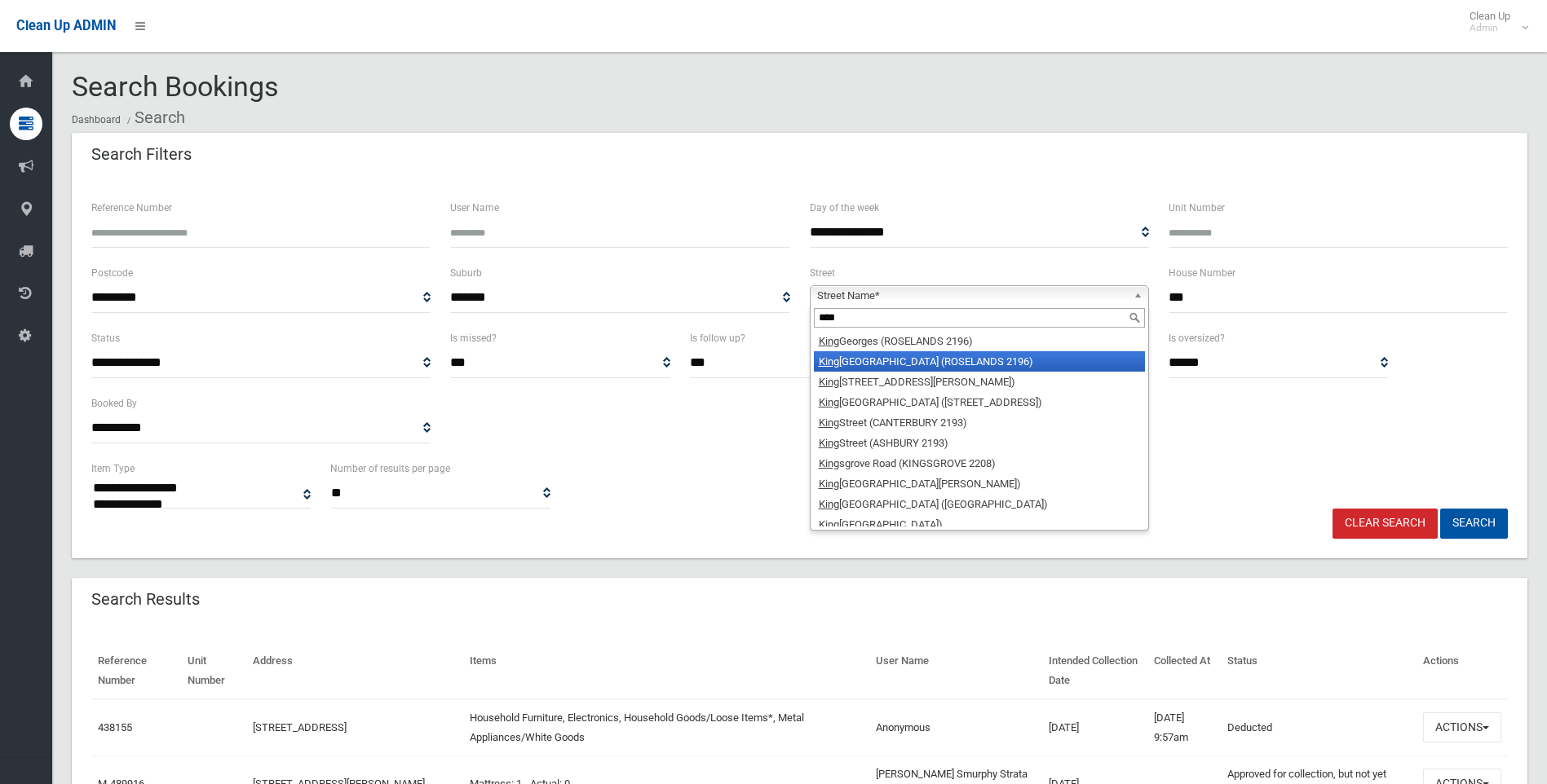
click at [947, 355] on li "King Georges Road (ROSELANDS 2196)" at bounding box center [978, 362] width 331 height 21
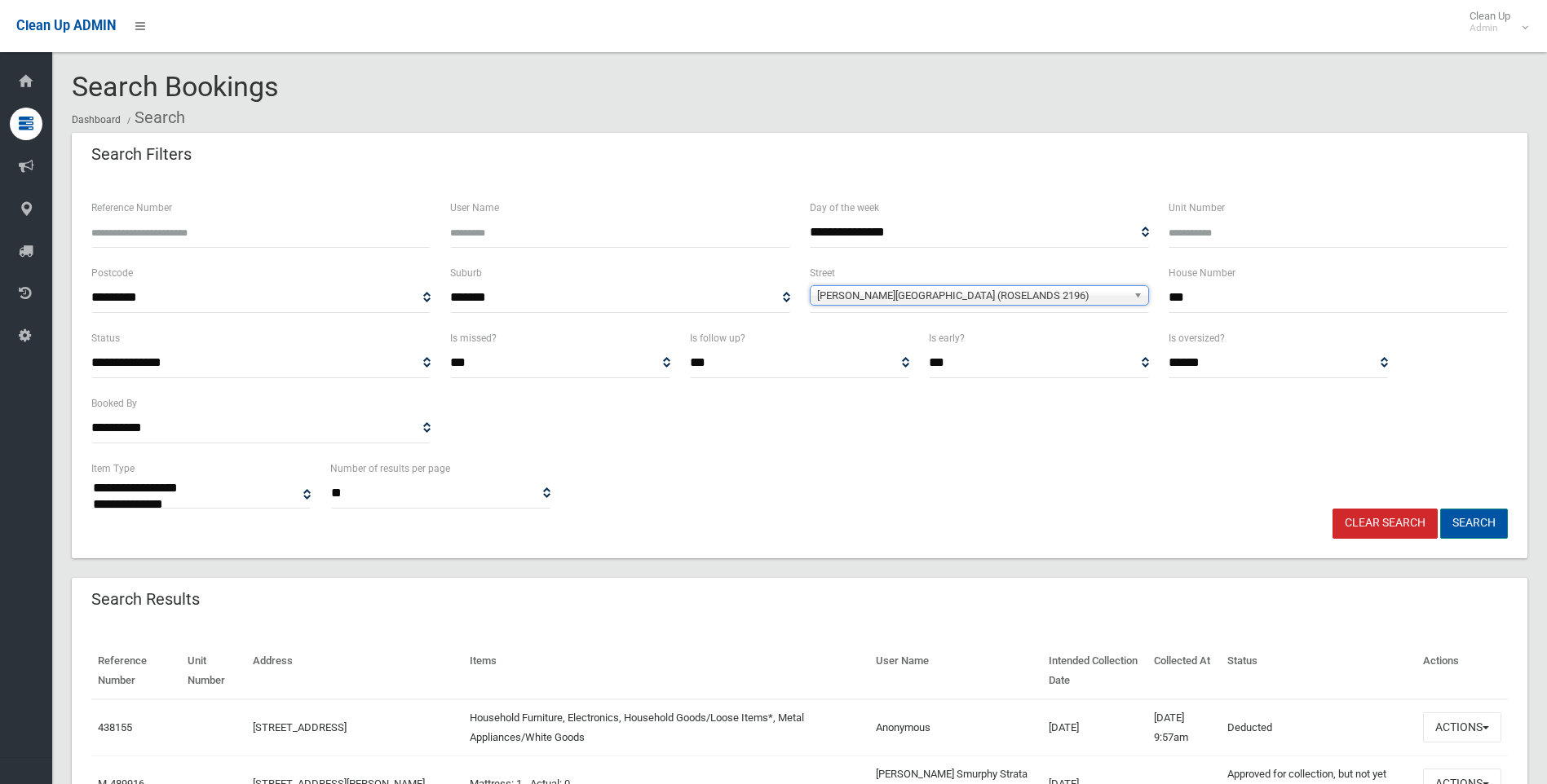
click at [1482, 527] on button "Search" at bounding box center [1473, 523] width 68 height 30
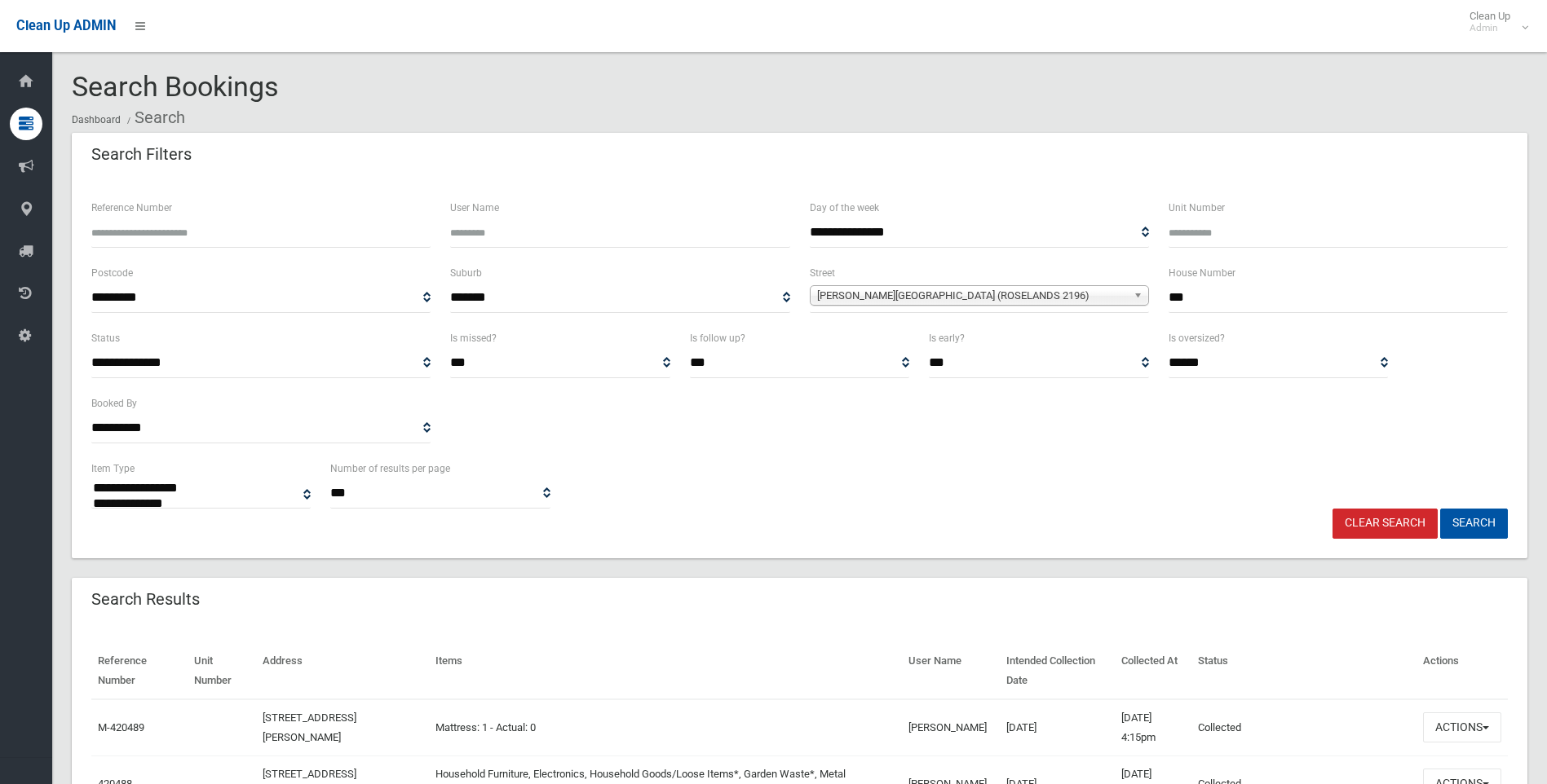
select select
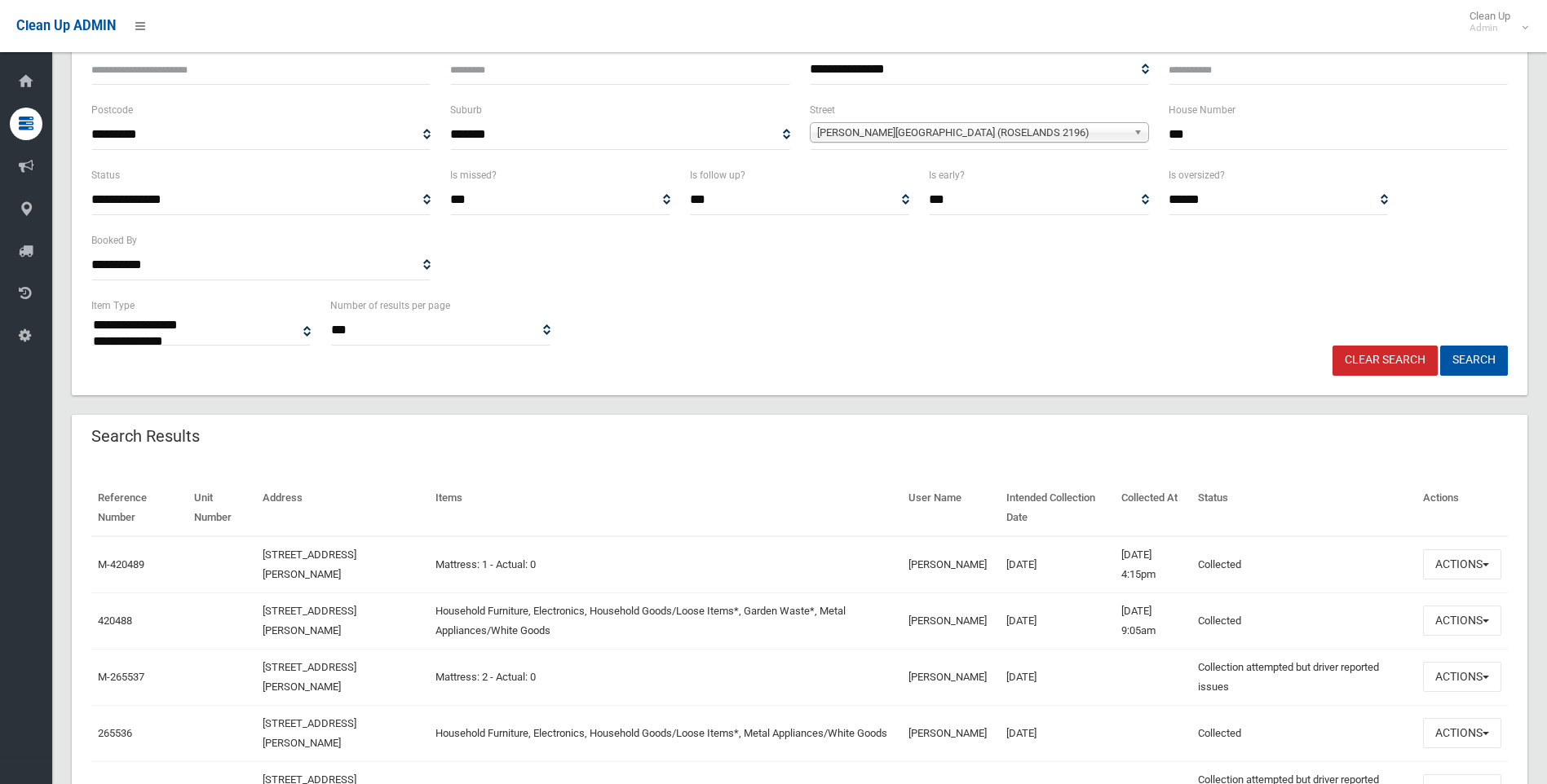
click at [1467, 602] on td "Actions View Booking Edit Booking Clone Booking Add Booking Images Resend Confi…" at bounding box center [1461, 621] width 92 height 56
click at [1466, 619] on button "Actions" at bounding box center [1462, 620] width 79 height 30
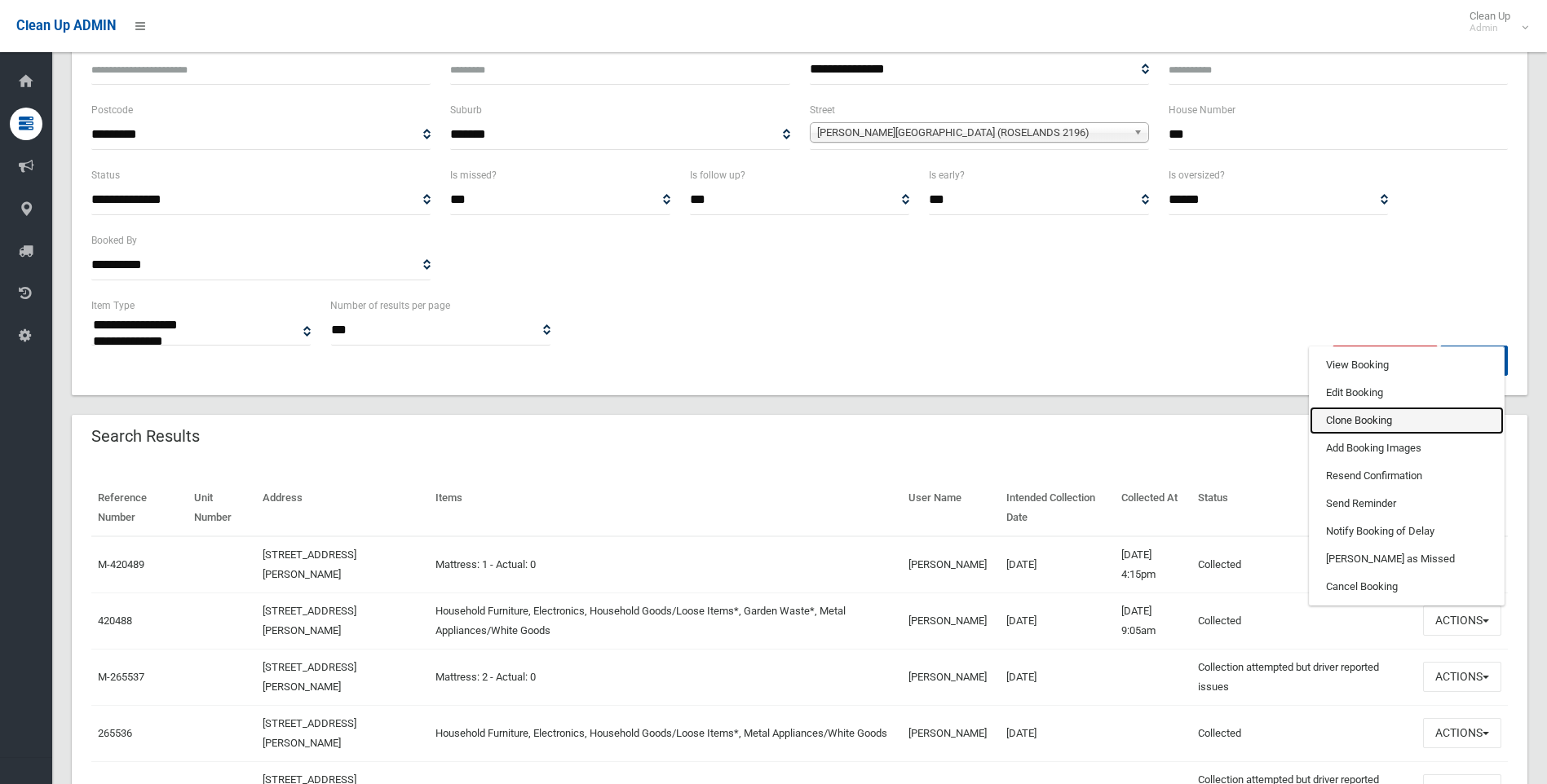
click at [1346, 431] on link "Clone Booking" at bounding box center [1406, 421] width 194 height 27
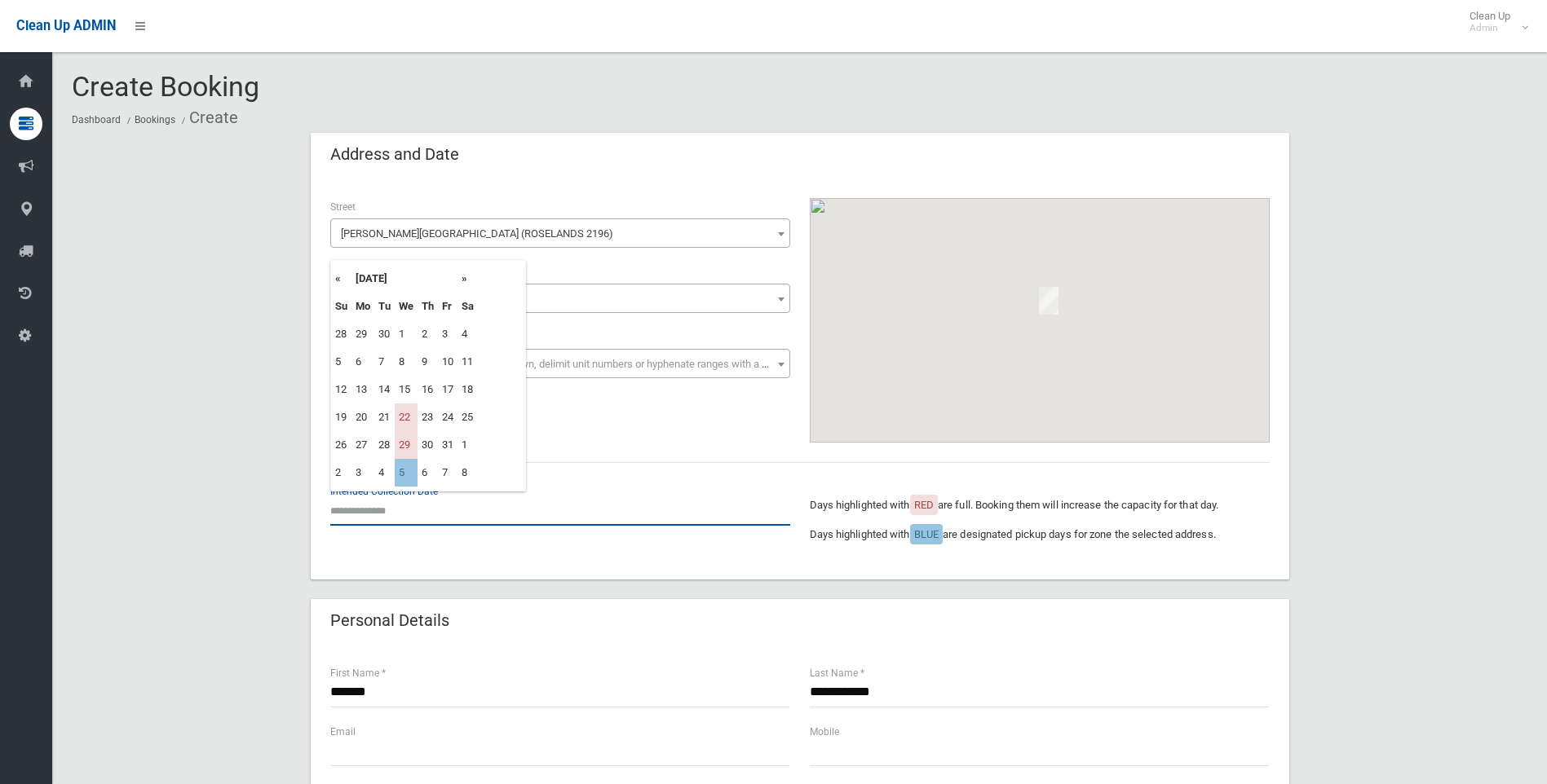
click at [377, 516] on input "text" at bounding box center [560, 510] width 460 height 30
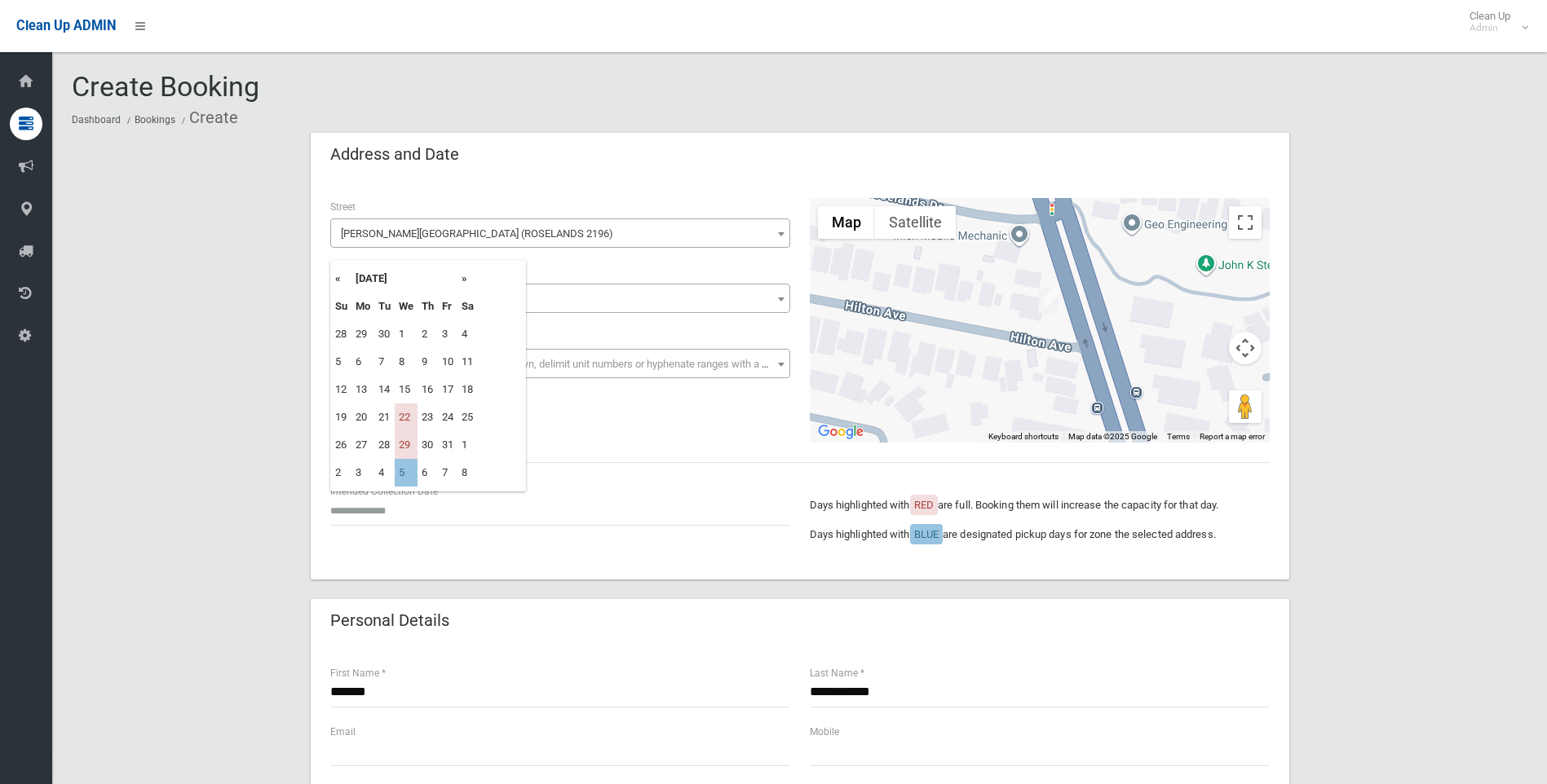
click at [407, 477] on td "5" at bounding box center [405, 473] width 23 height 27
type input "**********"
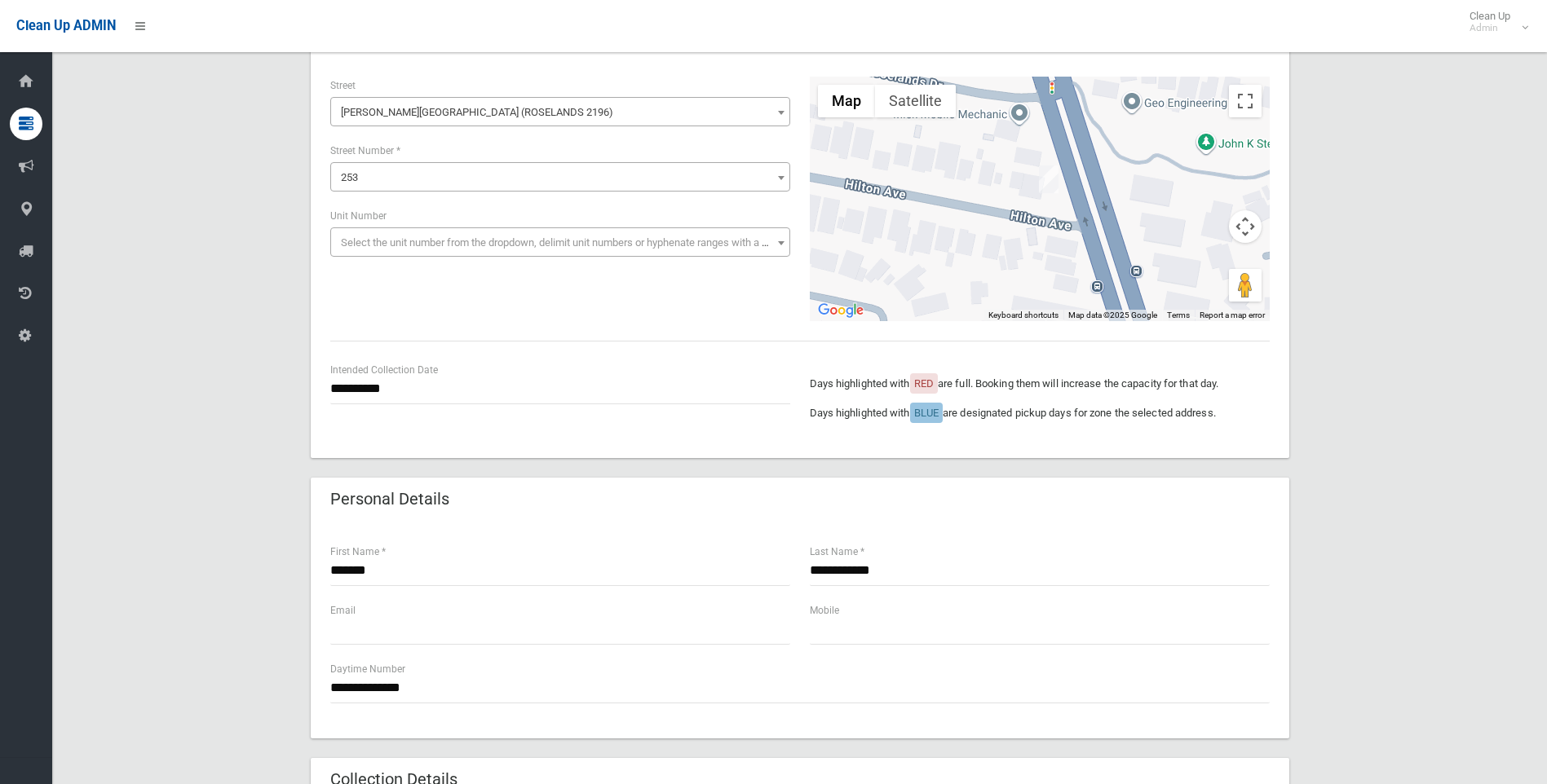
scroll to position [326, 0]
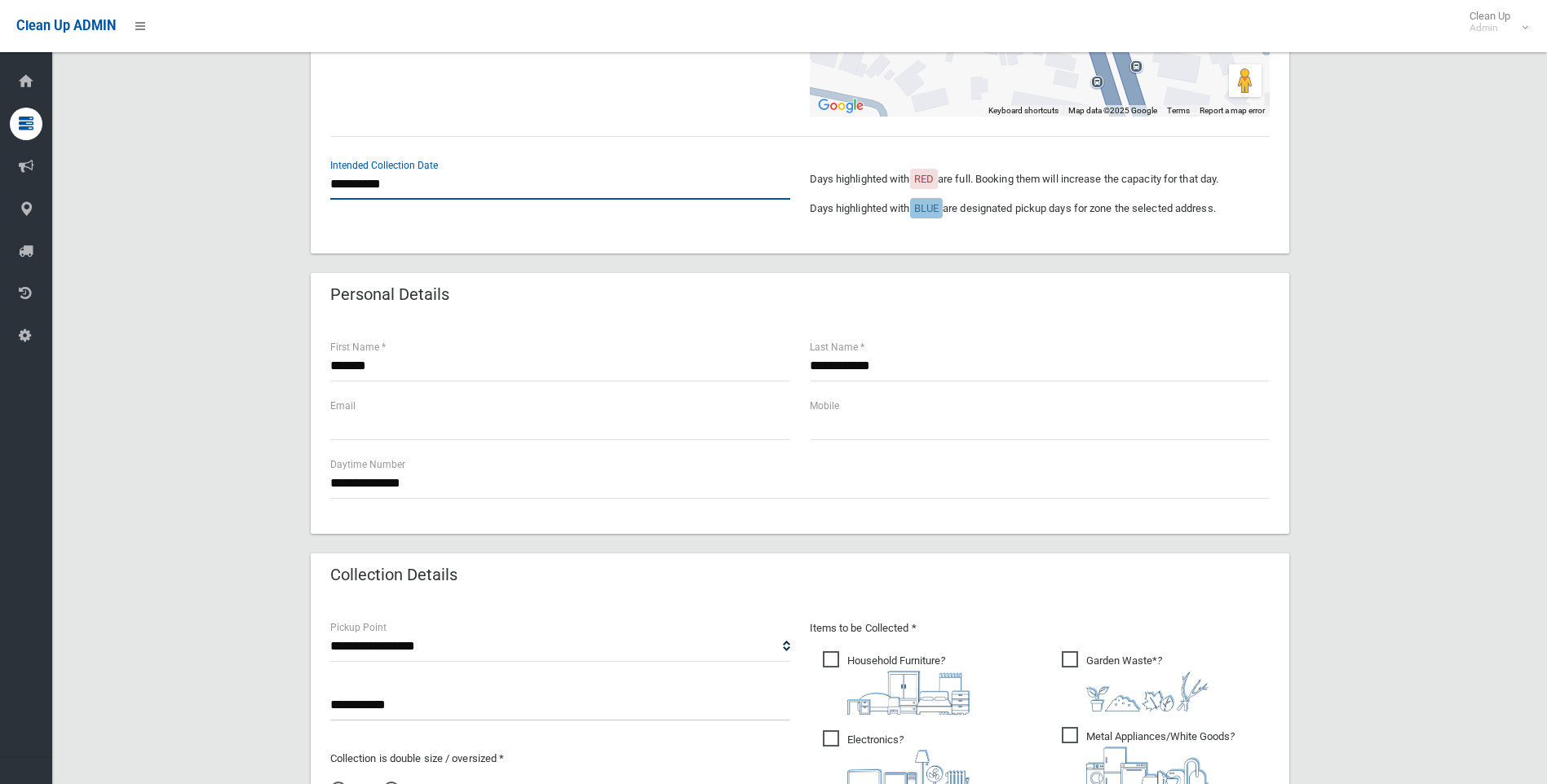
click at [508, 182] on input "**********" at bounding box center [560, 184] width 460 height 30
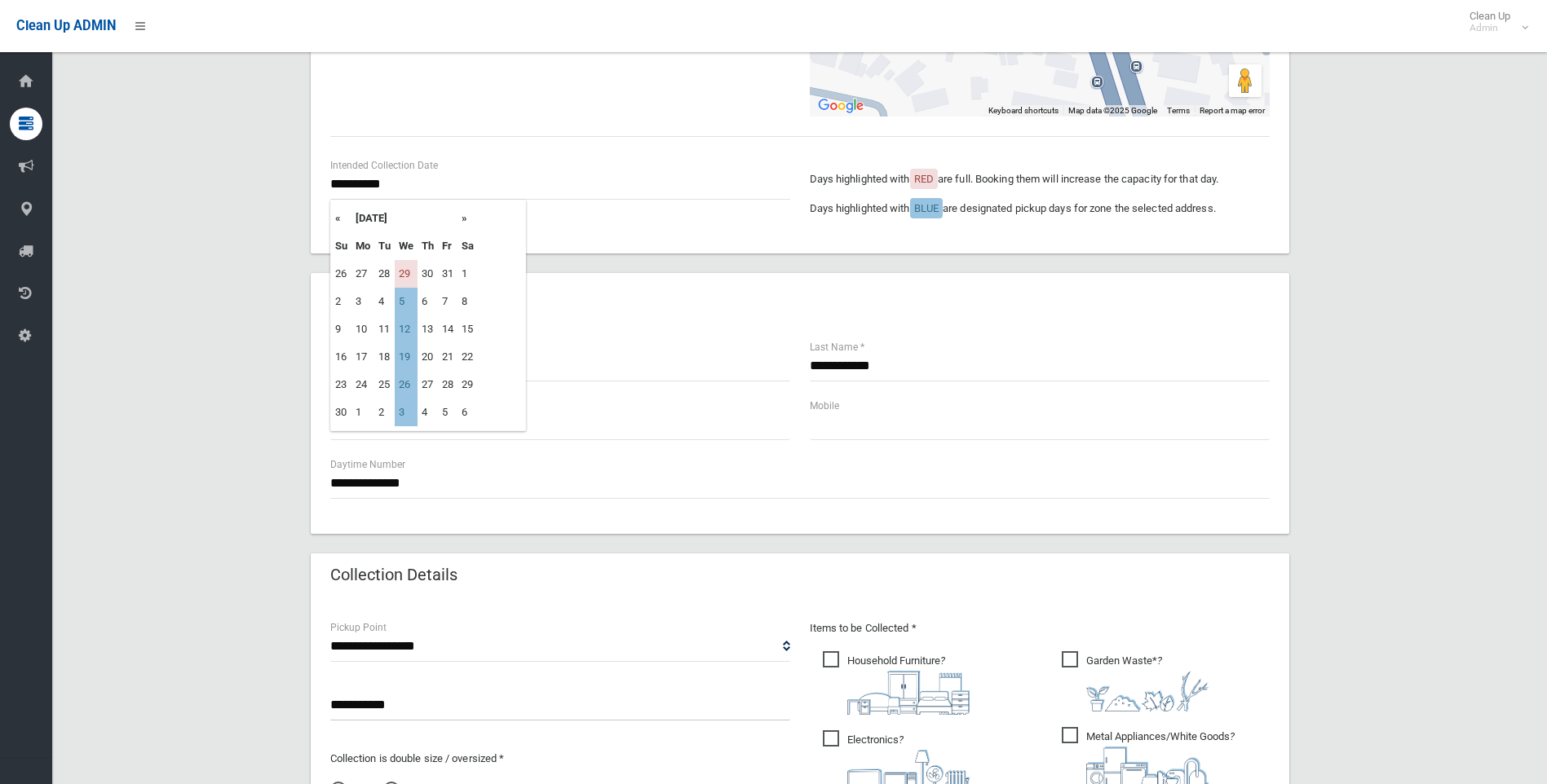
click at [598, 245] on div "**********" at bounding box center [800, 52] width 978 height 401
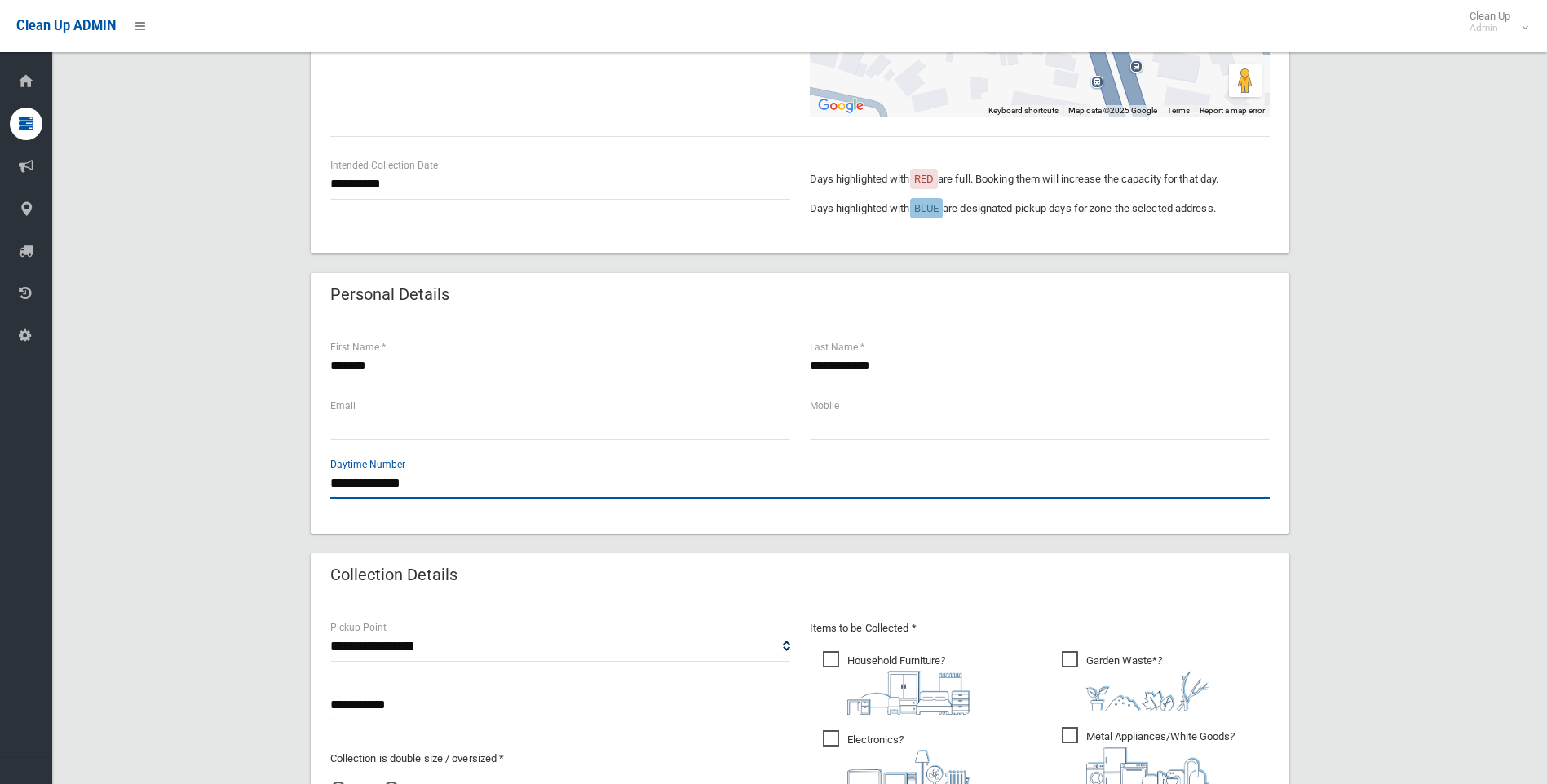
drag, startPoint x: 421, startPoint y: 480, endPoint x: 324, endPoint y: 473, distance: 97.3
click at [324, 473] on div "**********" at bounding box center [800, 427] width 978 height 215
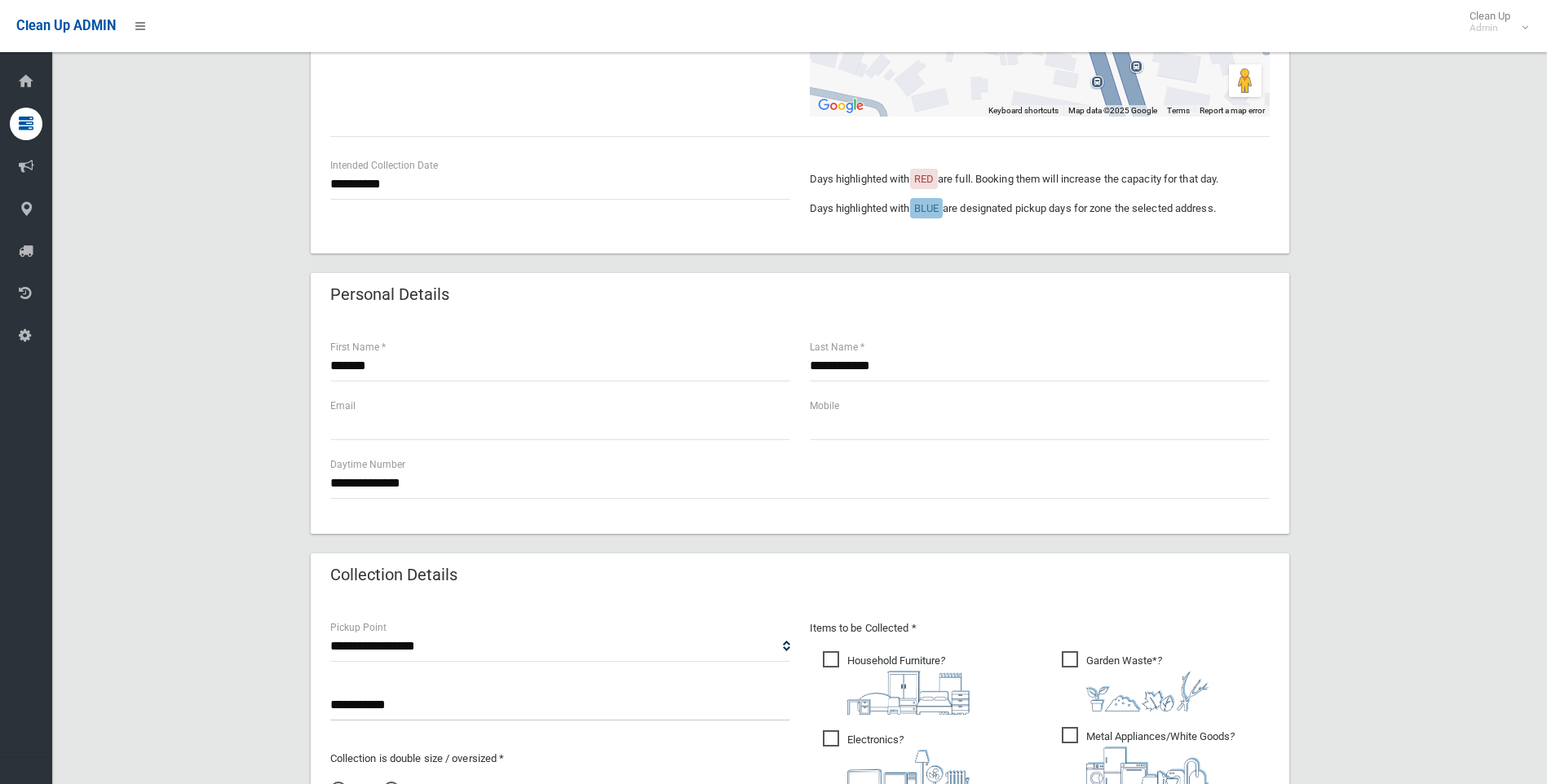
click at [972, 404] on div "Mobile" at bounding box center [1040, 418] width 460 height 44
click at [948, 422] on input "text" at bounding box center [1040, 425] width 460 height 30
paste input "**********"
type input "**********"
drag, startPoint x: 918, startPoint y: 427, endPoint x: 753, endPoint y: 414, distance: 165.5
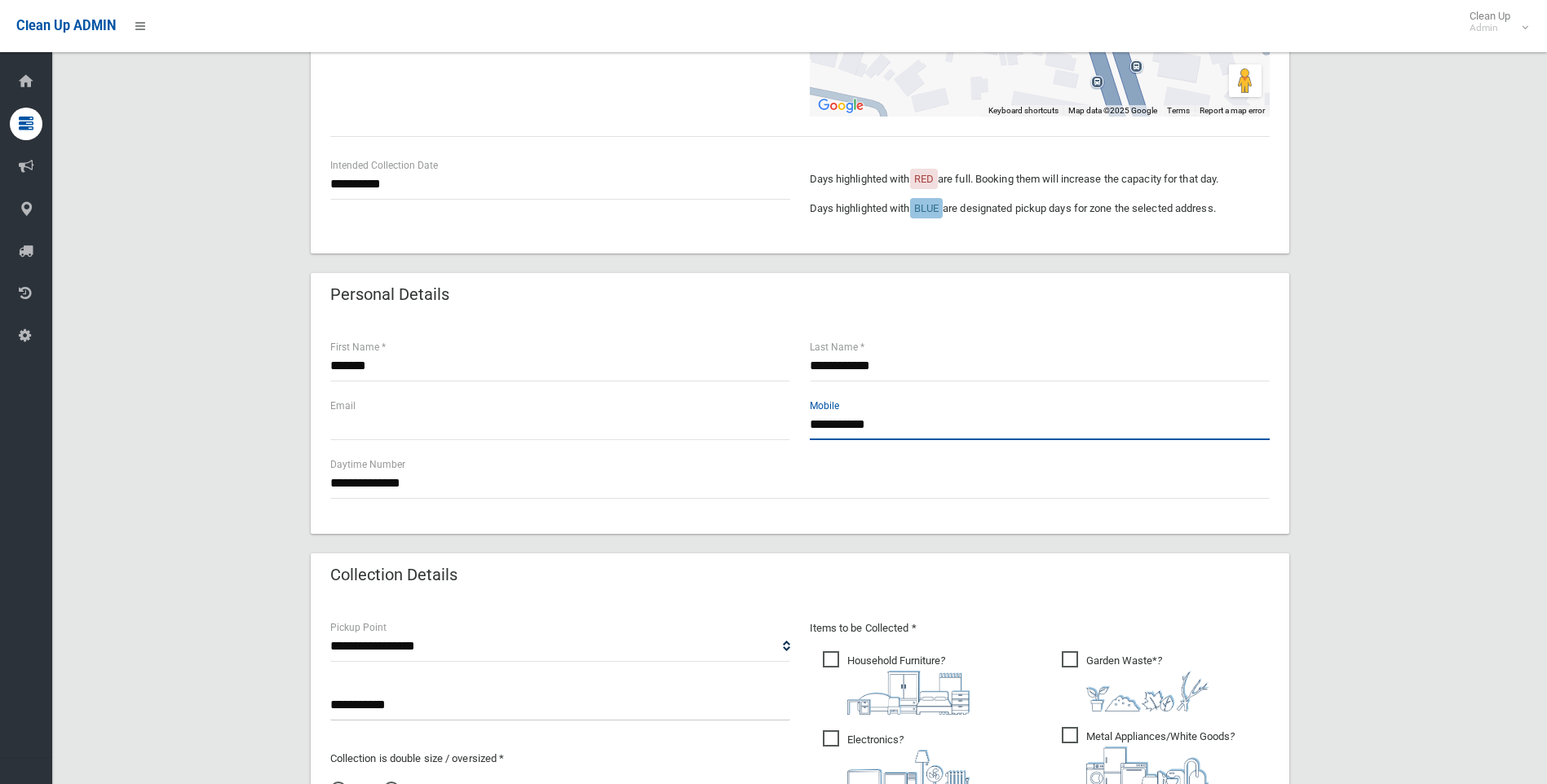
click at [753, 414] on div "**********" at bounding box center [800, 426] width 959 height 59
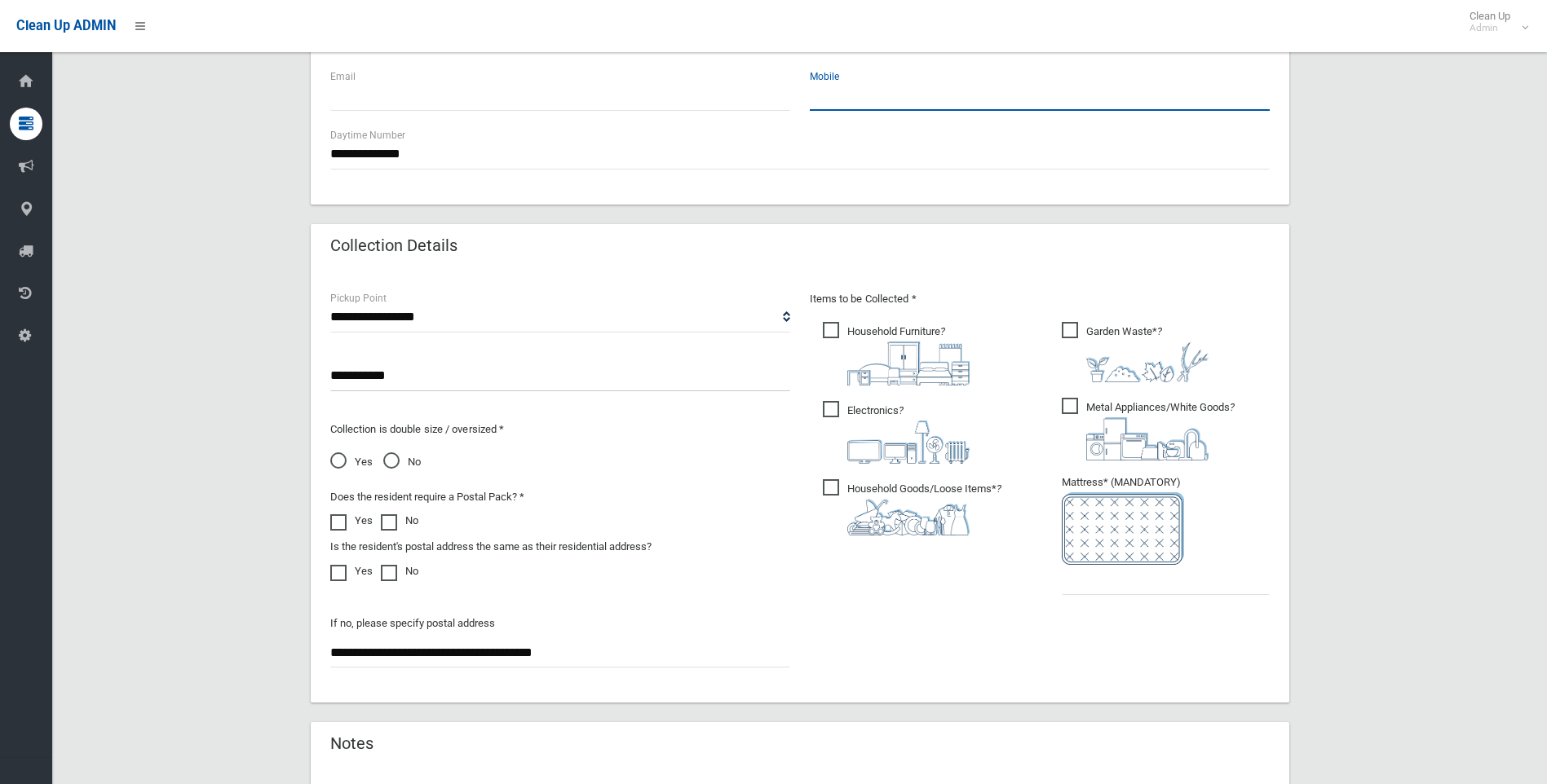
scroll to position [660, 0]
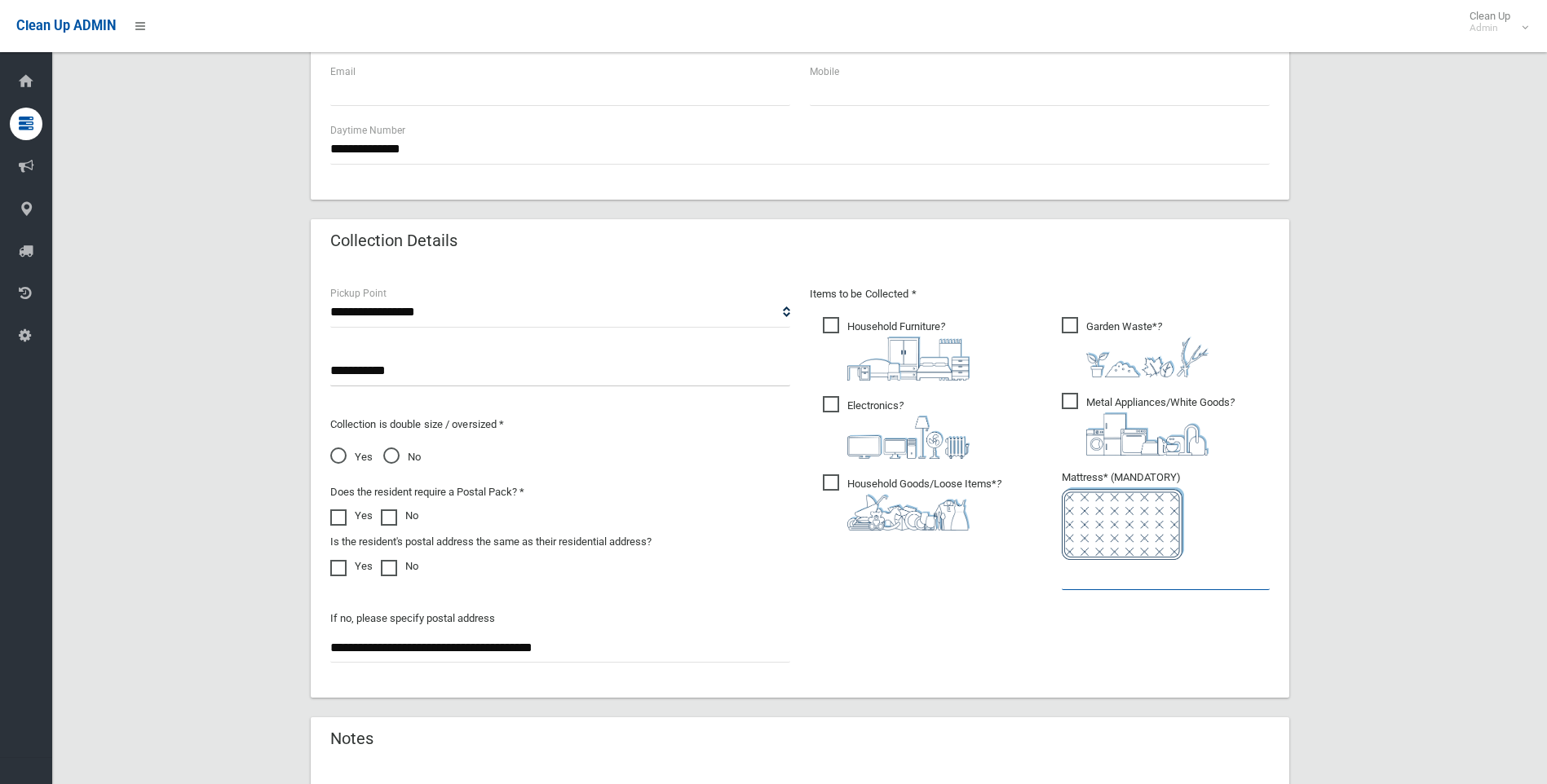
click at [1116, 584] on input "text" at bounding box center [1165, 575] width 208 height 30
type input "*"
click at [387, 457] on span "No" at bounding box center [402, 457] width 38 height 20
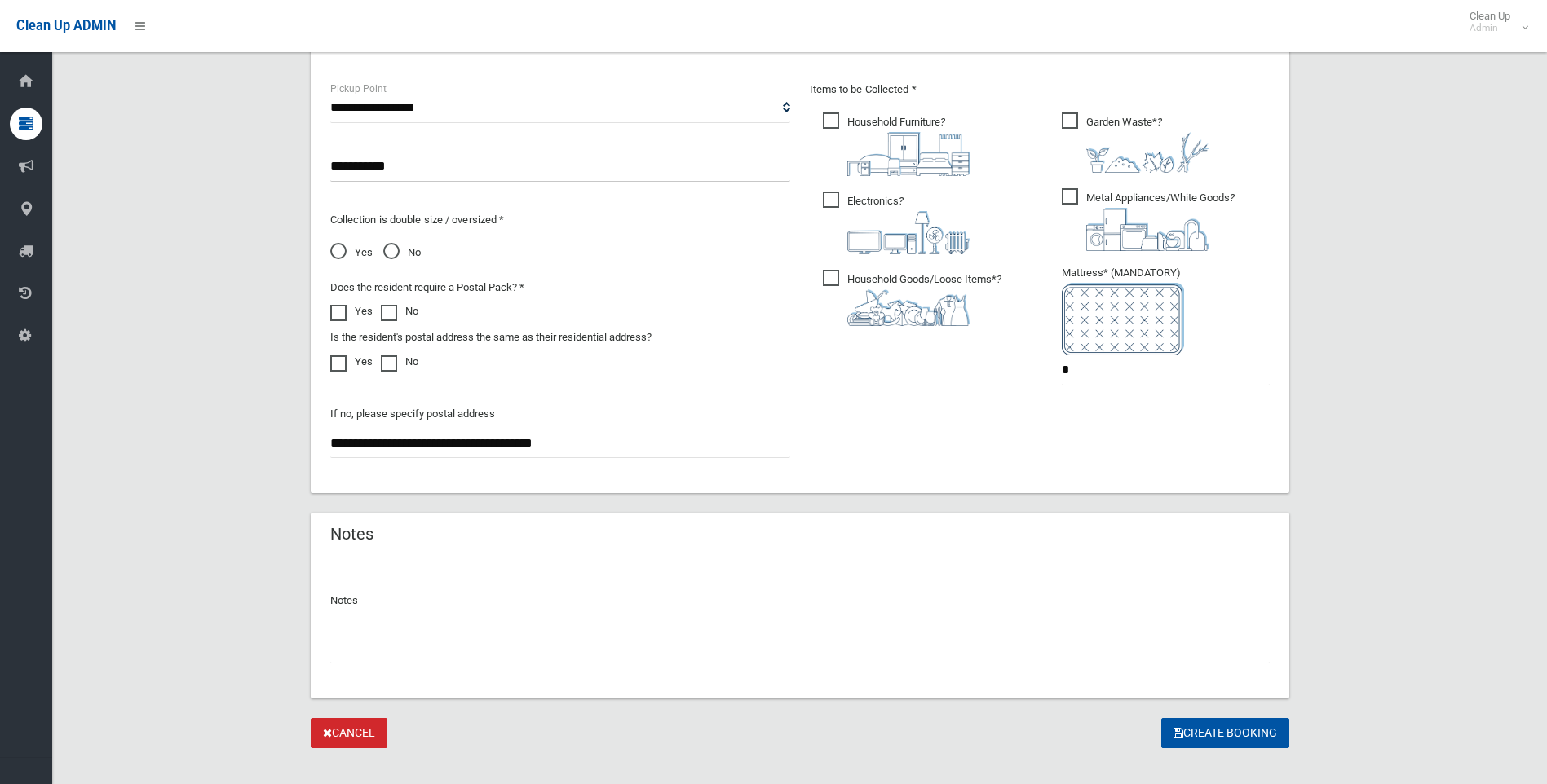
scroll to position [887, 0]
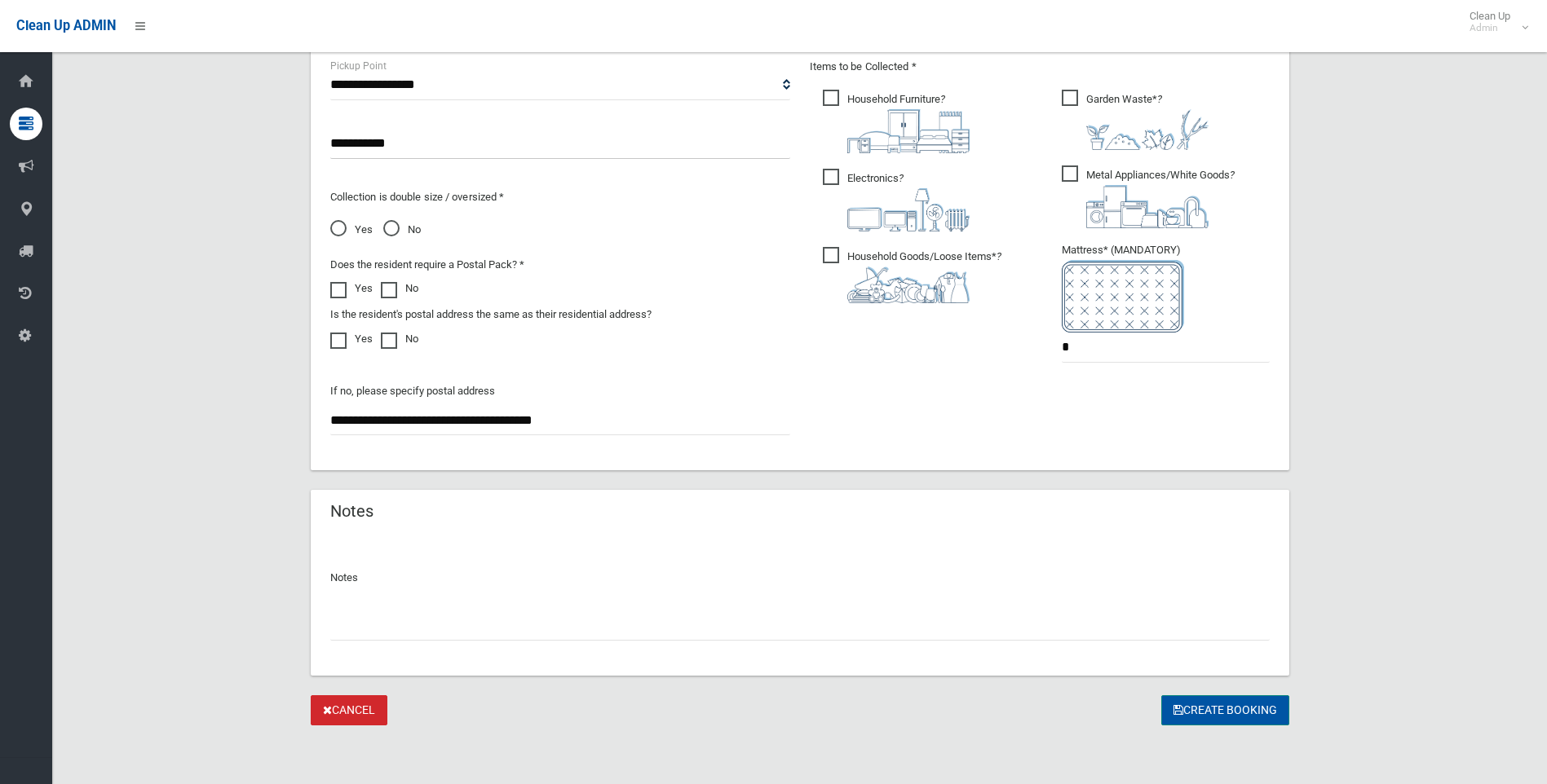
click at [1208, 711] on button "Create Booking" at bounding box center [1225, 710] width 128 height 30
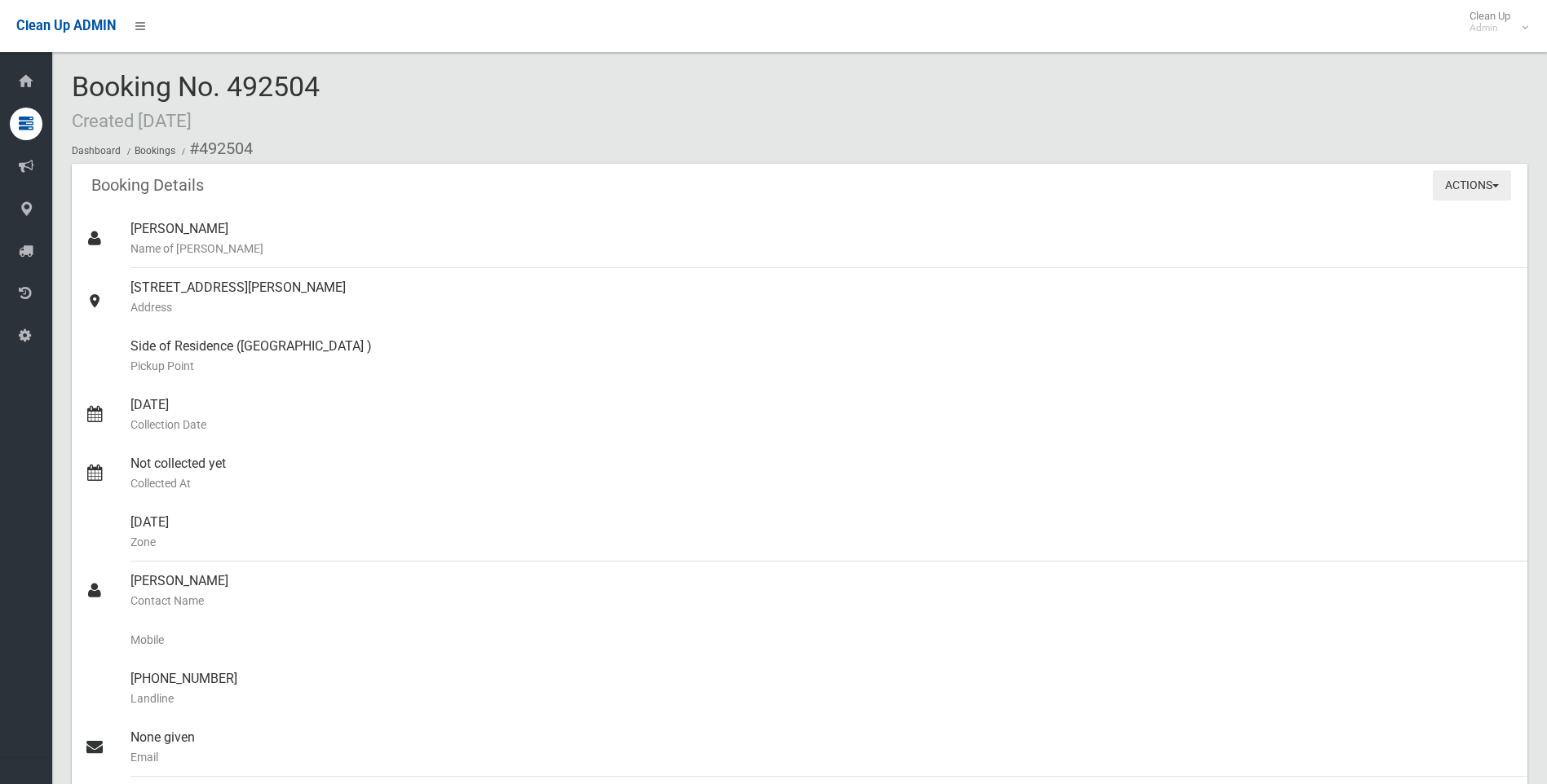
drag, startPoint x: 1448, startPoint y: 183, endPoint x: 1425, endPoint y: 197, distance: 26.9
click at [1449, 184] on button "Actions" at bounding box center [1472, 185] width 79 height 30
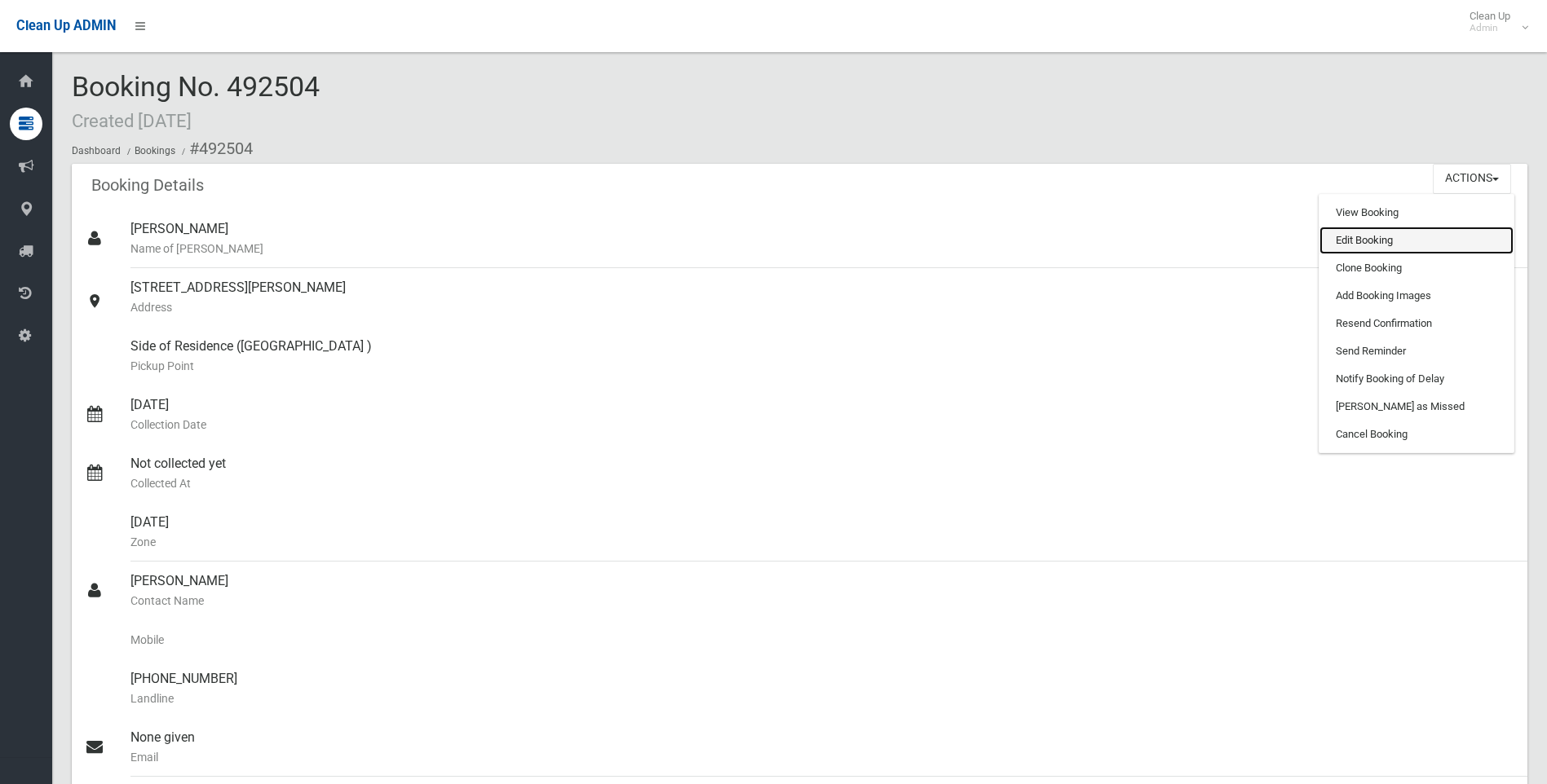
click at [1346, 236] on link "Edit Booking" at bounding box center [1416, 240] width 194 height 27
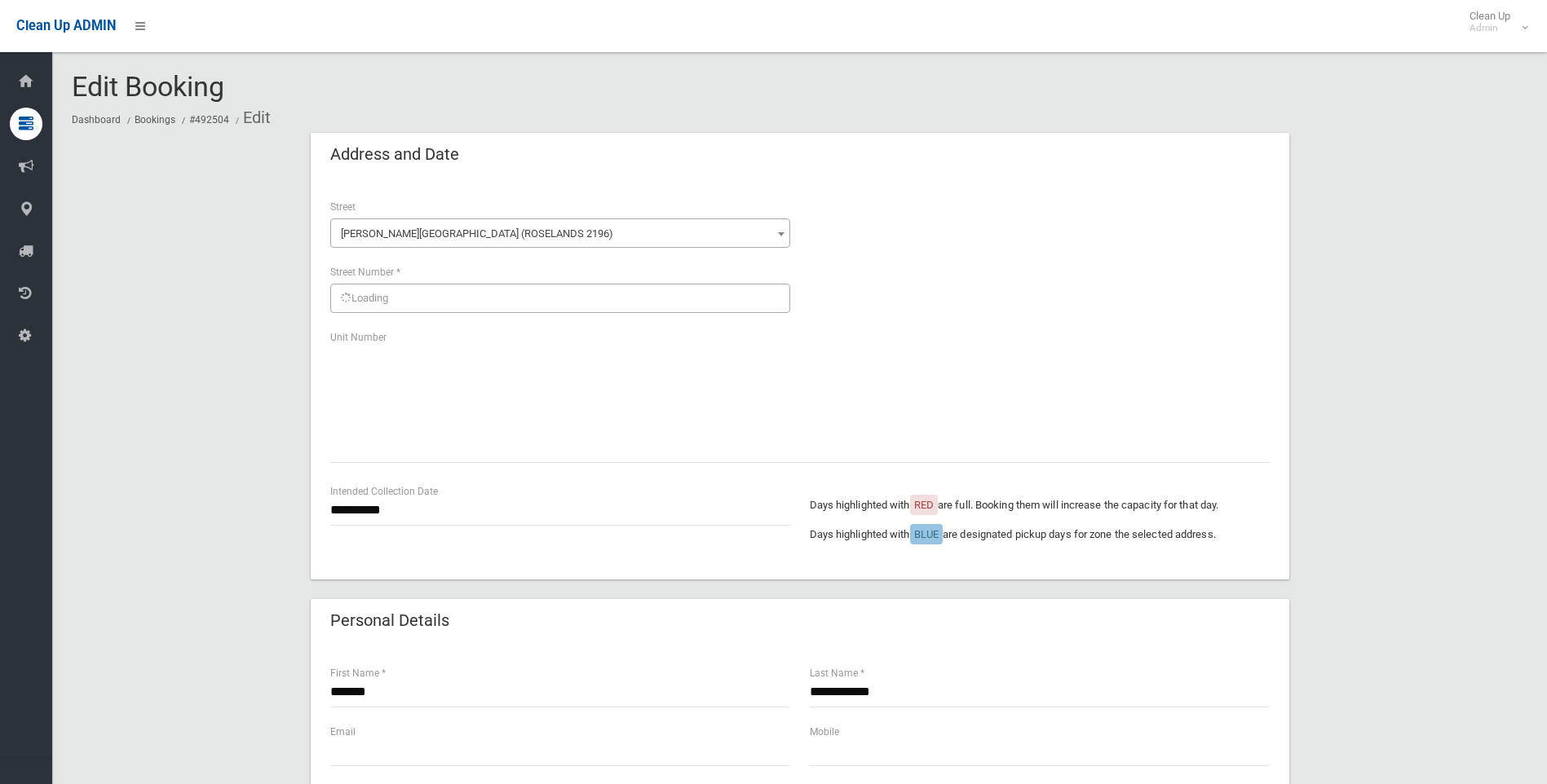
scroll to position [489, 0]
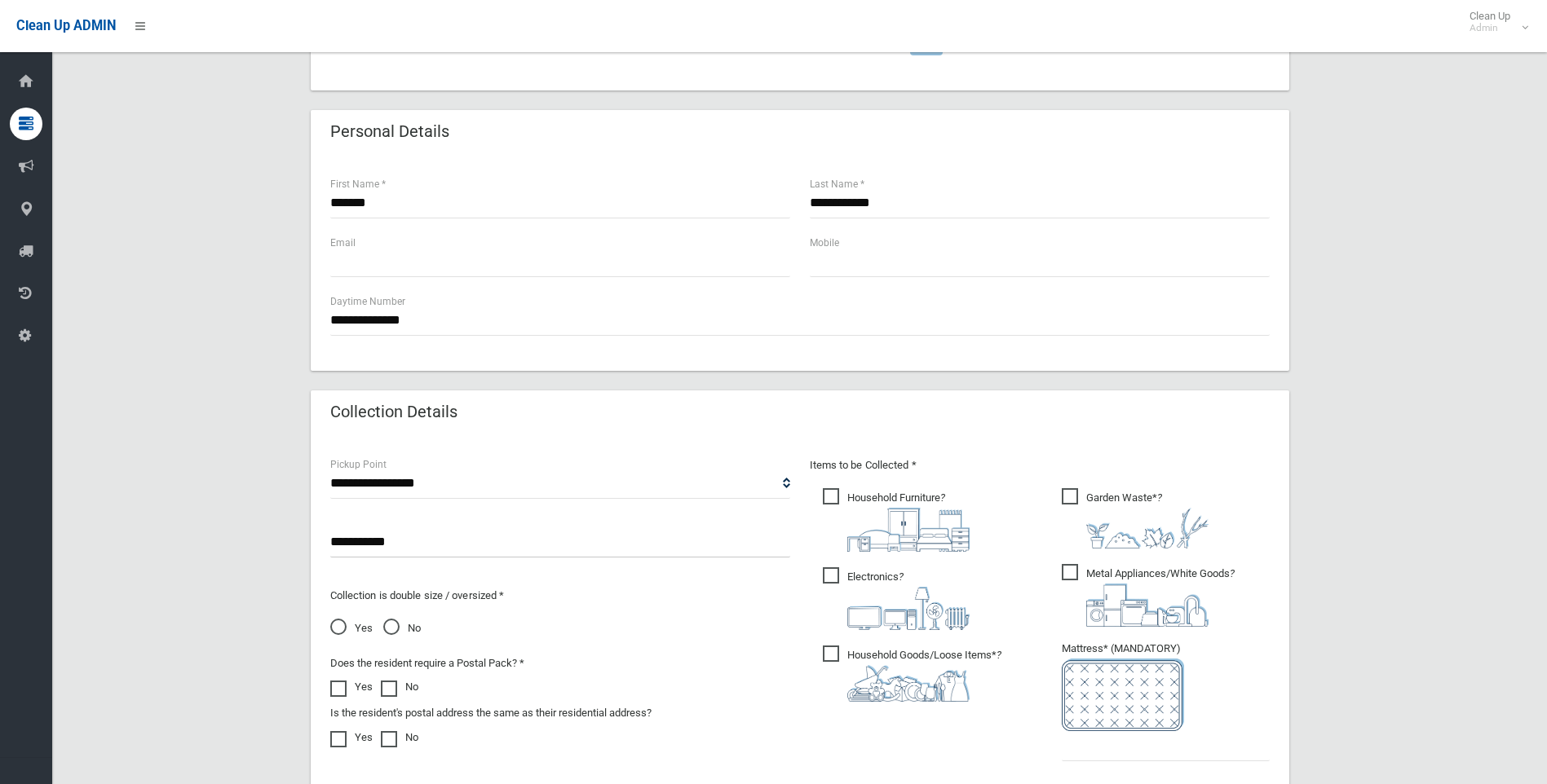
click at [336, 619] on span "Yes" at bounding box center [351, 628] width 43 height 20
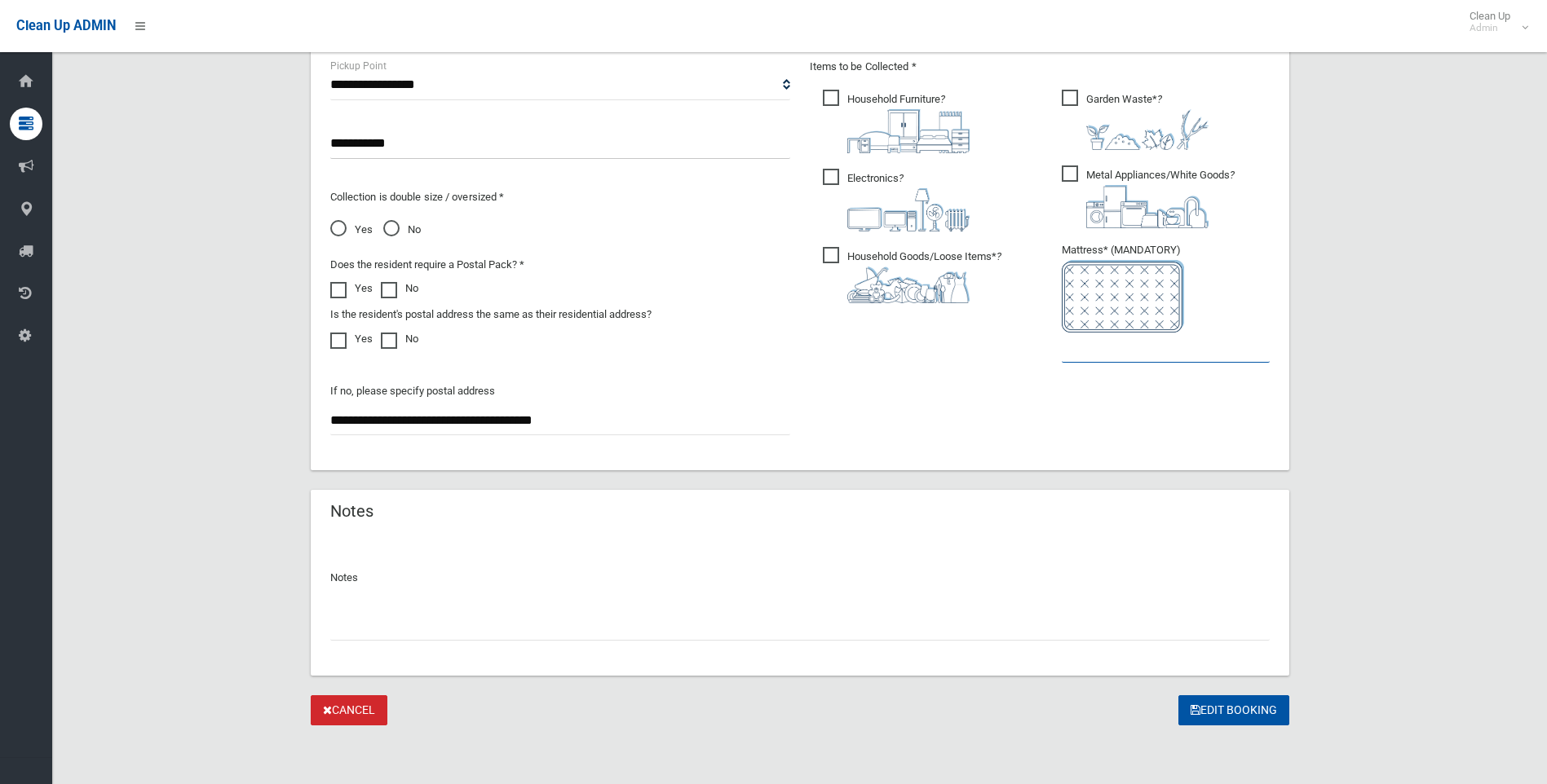
click at [1125, 355] on input "text" at bounding box center [1165, 347] width 208 height 30
type input "*"
click at [1239, 707] on button "Edit Booking" at bounding box center [1234, 710] width 111 height 30
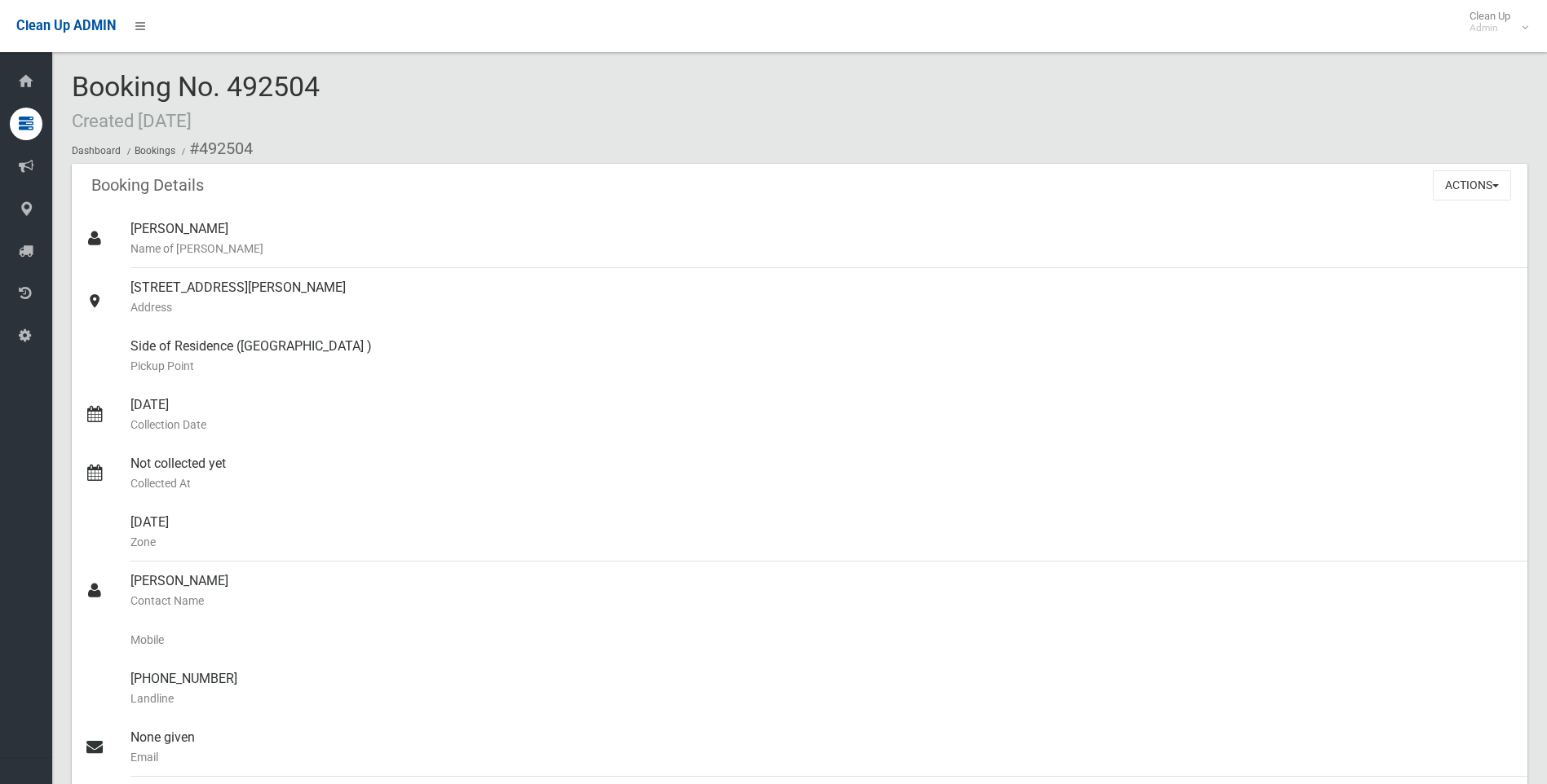
drag, startPoint x: 349, startPoint y: 88, endPoint x: 64, endPoint y: 69, distance: 285.6
click at [64, 69] on div "Booking No. 492504 Created [DATE] Dashboard Bookings #492504 Booking Details Ac…" at bounding box center [799, 693] width 1494 height 1348
drag, startPoint x: 64, startPoint y: 69, endPoint x: 272, endPoint y: 105, distance: 211.1
click at [272, 105] on div "Booking No. 492504 Created 13/10/2025 Dashboard Bookings #492504" at bounding box center [800, 118] width 1455 height 92
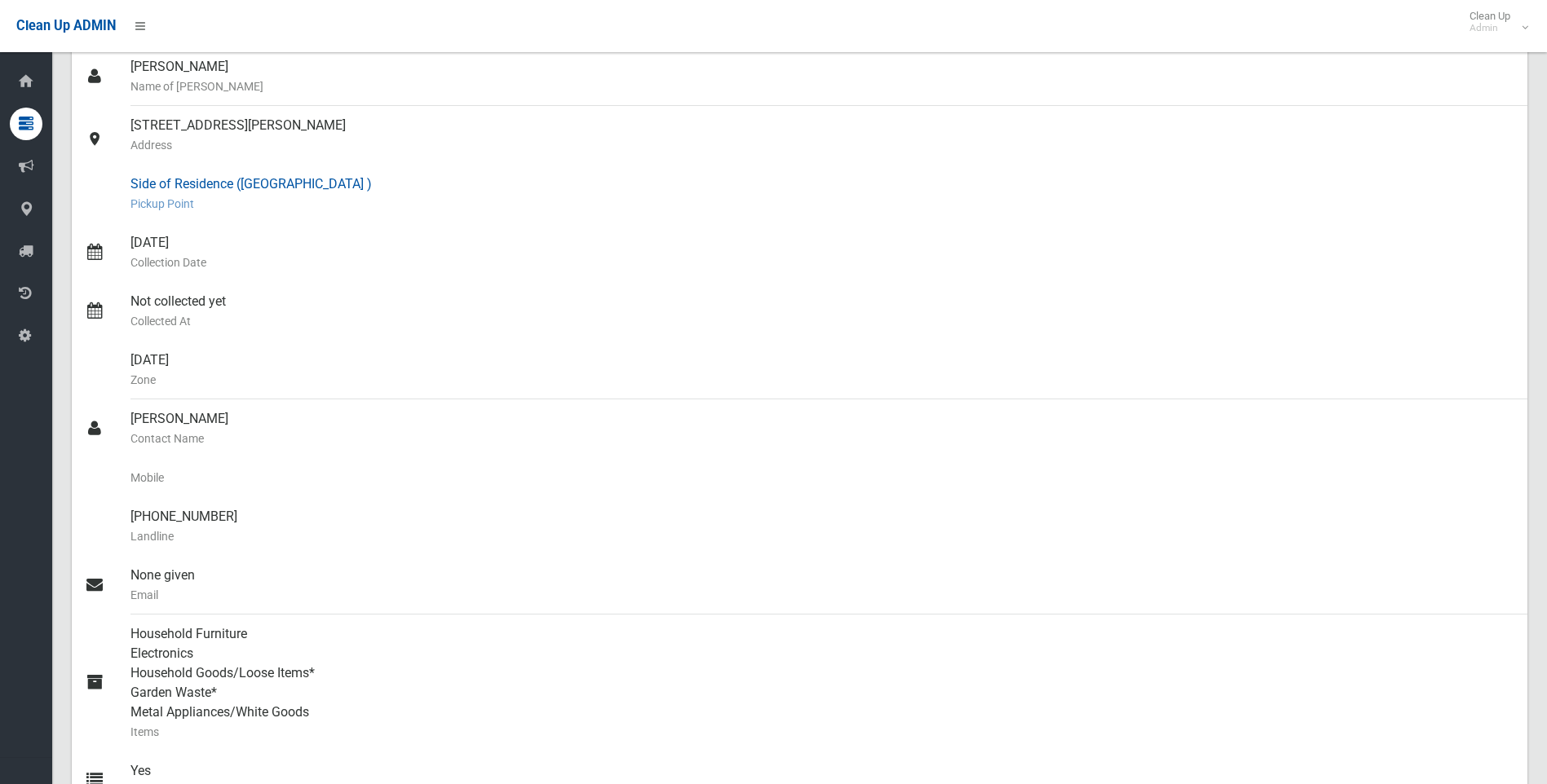
scroll to position [163, 0]
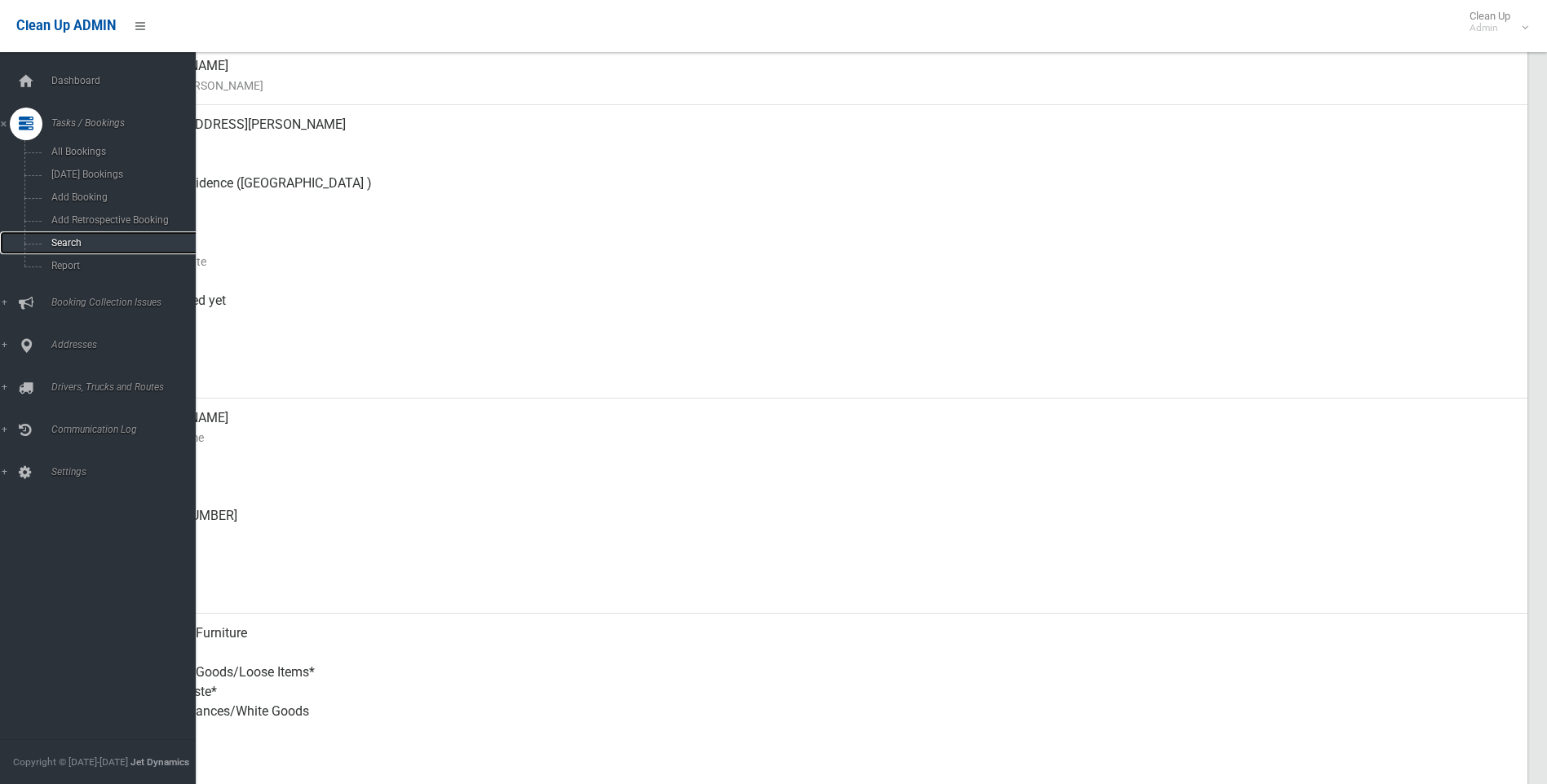
click at [54, 236] on link "Search" at bounding box center [103, 243] width 208 height 23
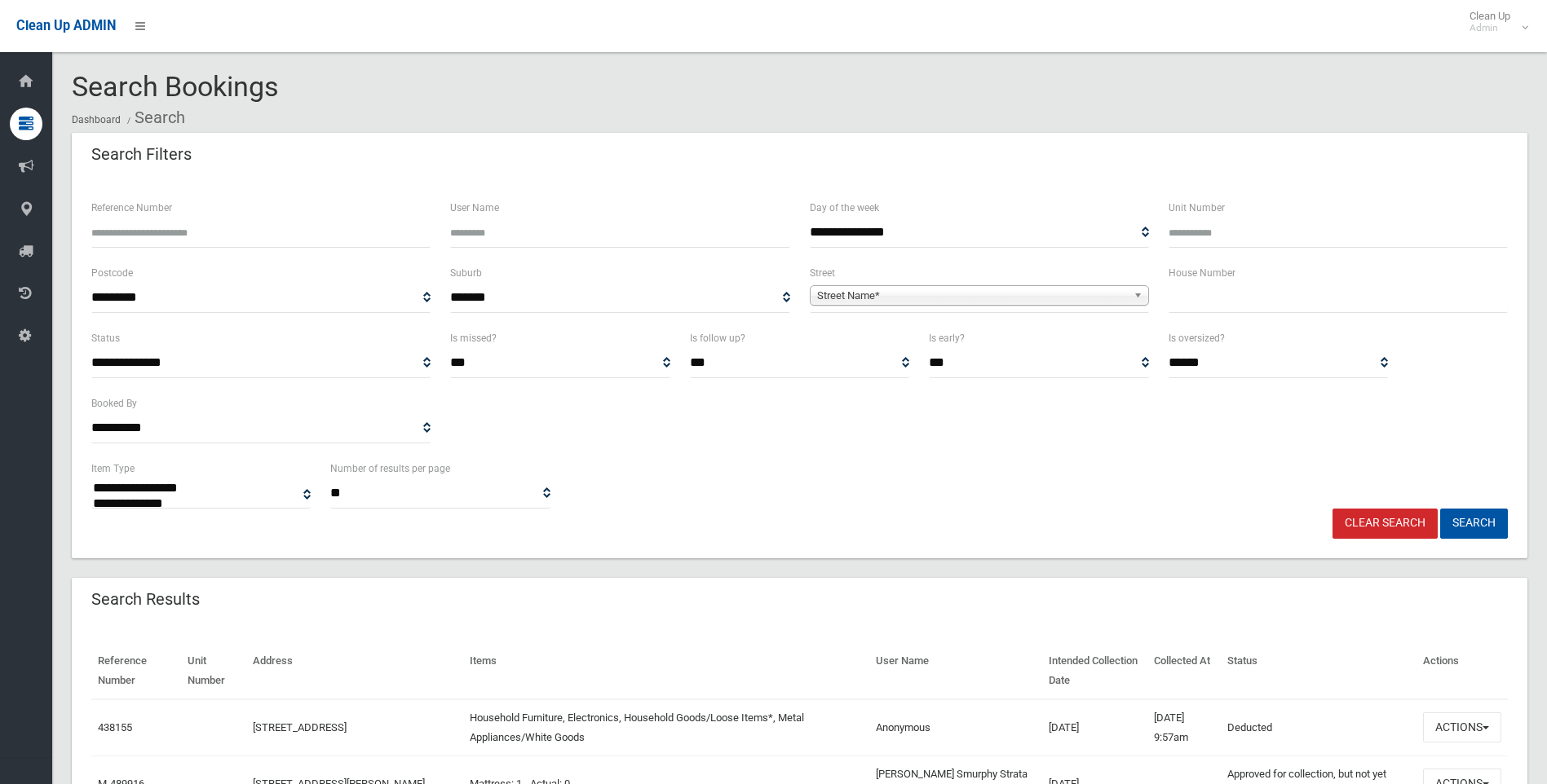
select select
click at [1264, 292] on input "text" at bounding box center [1337, 298] width 340 height 30
type input "**"
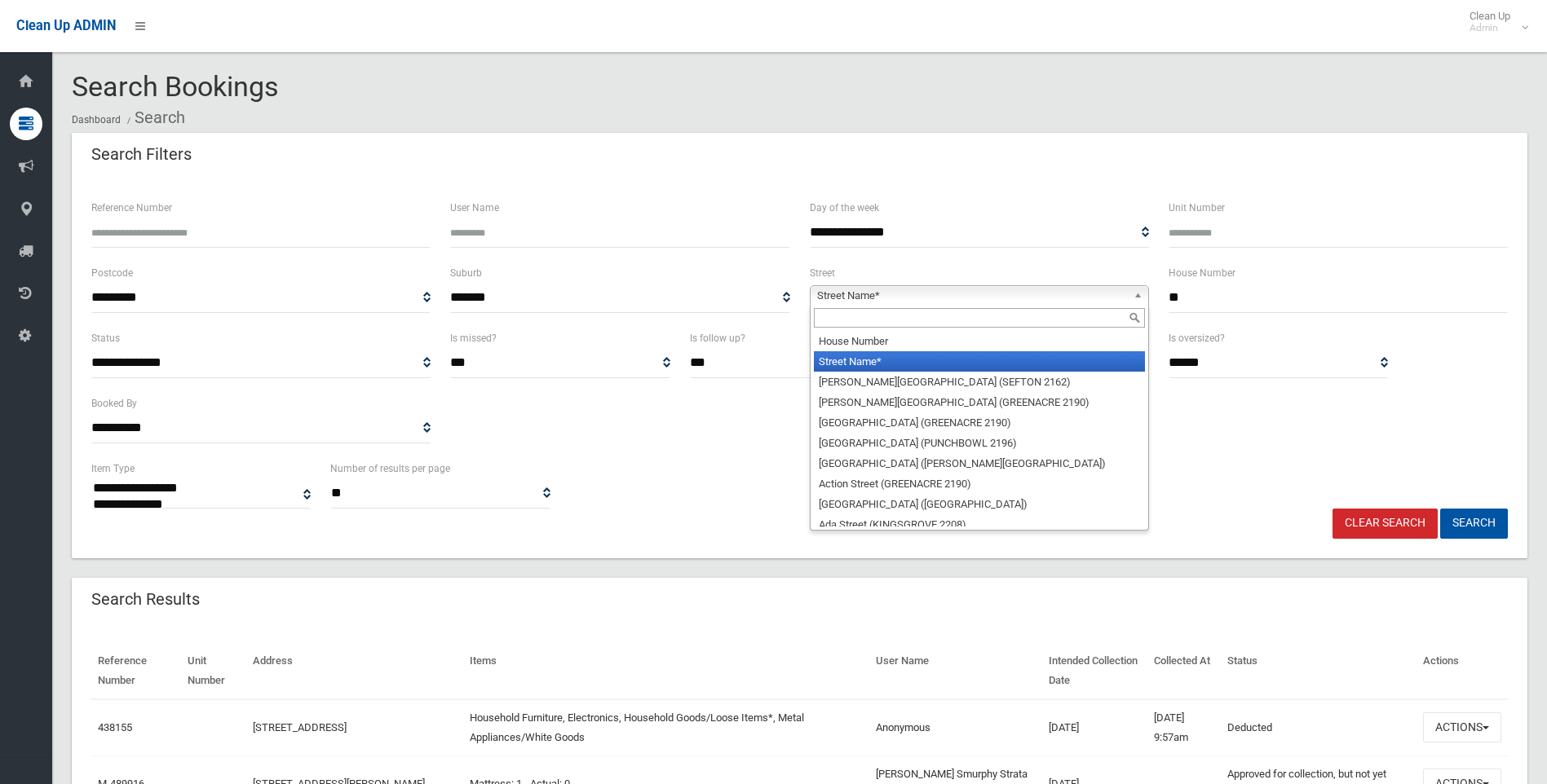
click at [959, 300] on span "Street Name*" at bounding box center [971, 296] width 310 height 20
click at [896, 314] on input "text" at bounding box center [978, 317] width 331 height 20
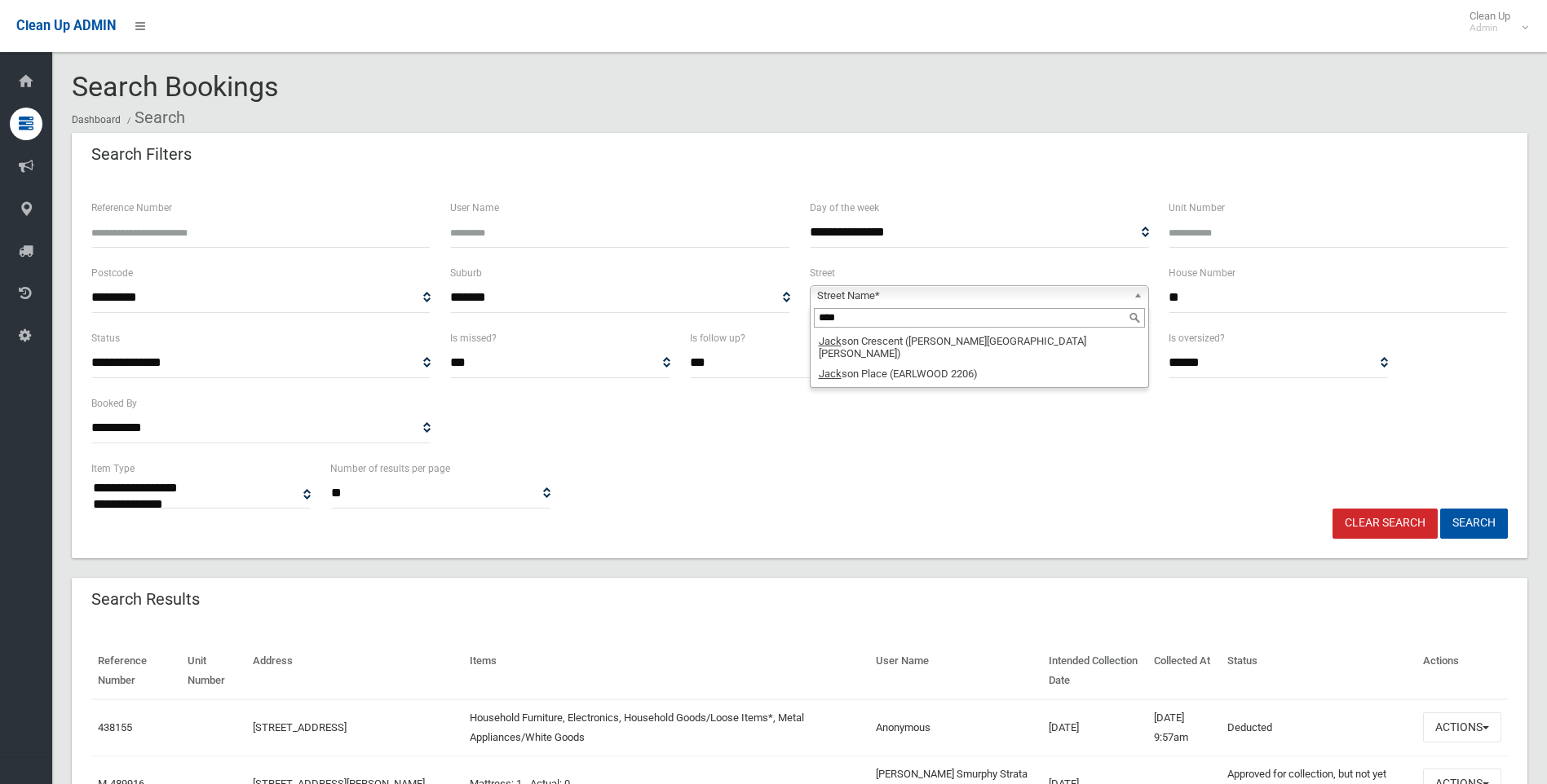
type input "****"
click at [907, 367] on li "Jack son Place (EARLWOOD 2206)" at bounding box center [978, 374] width 331 height 21
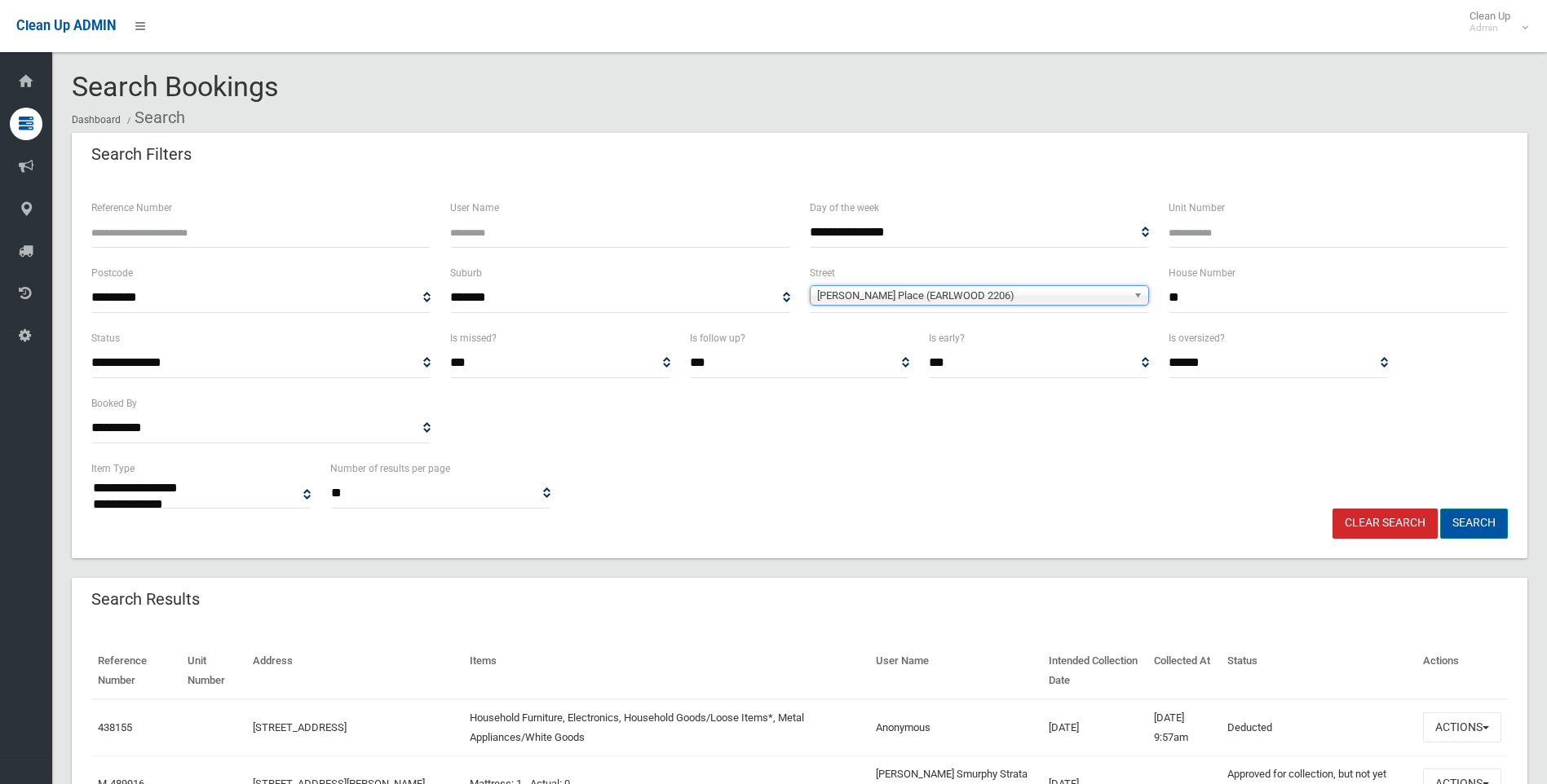
click at [1480, 525] on button "Search" at bounding box center [1473, 523] width 68 height 30
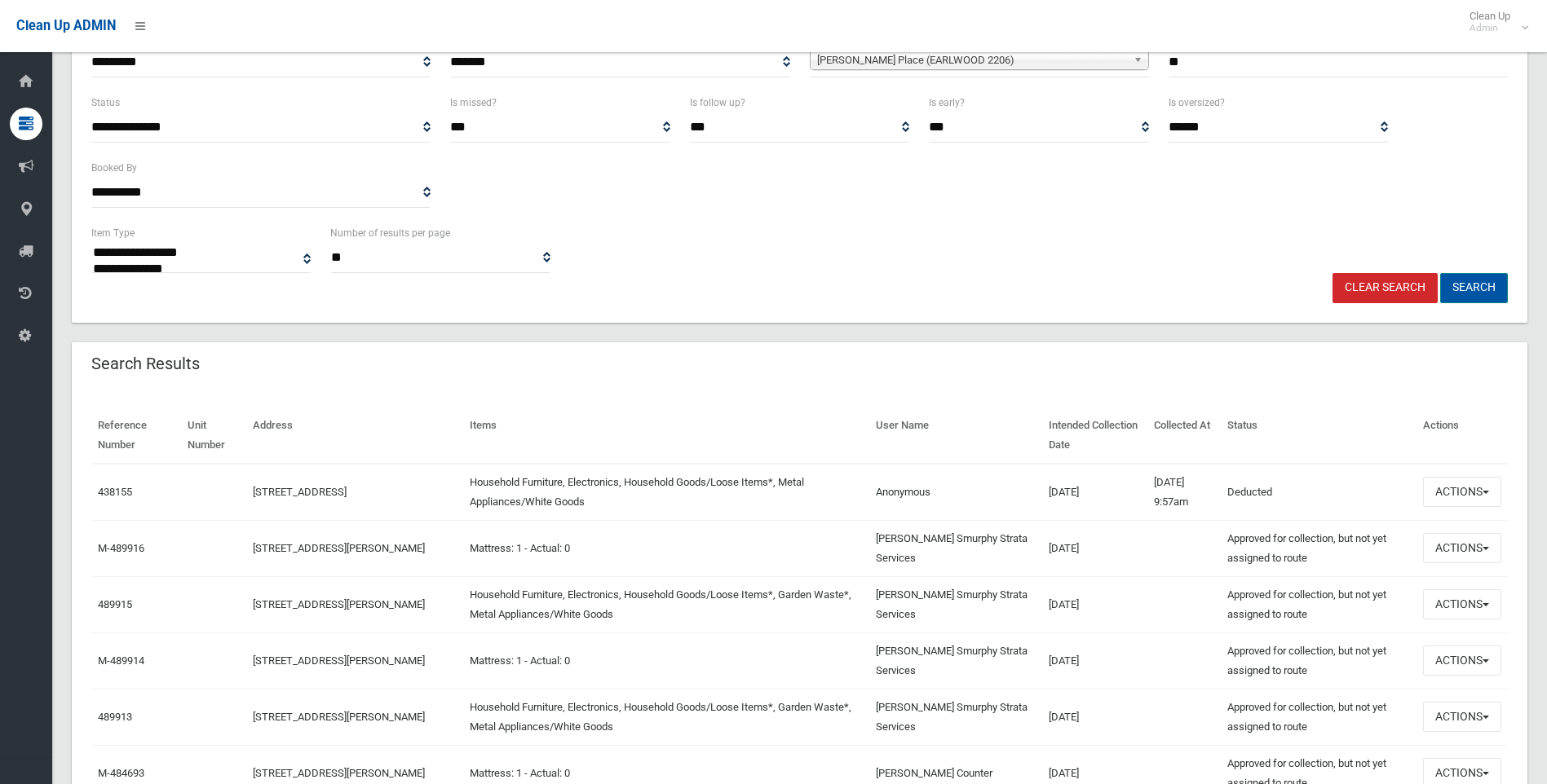
scroll to position [245, 0]
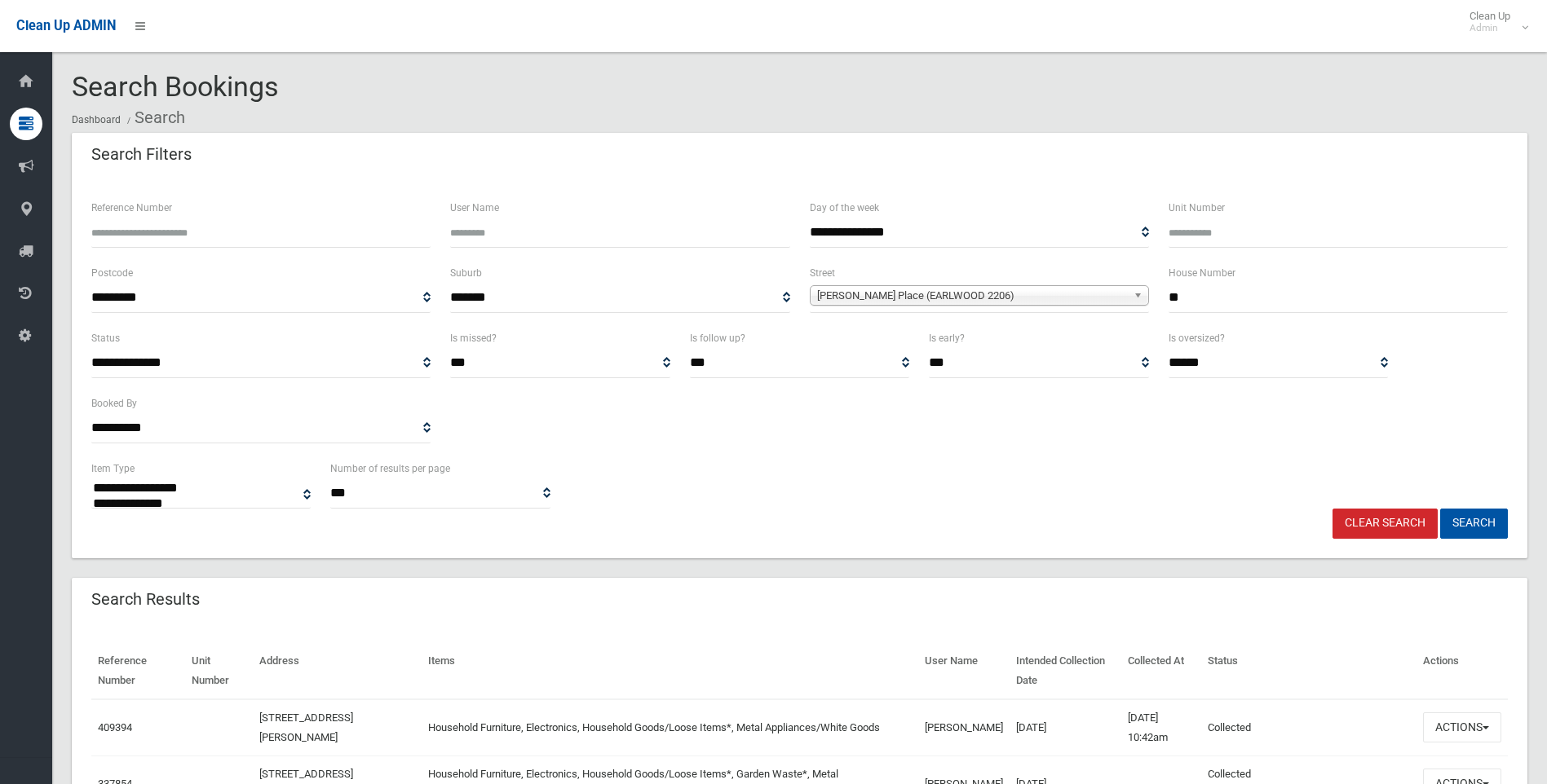
select select
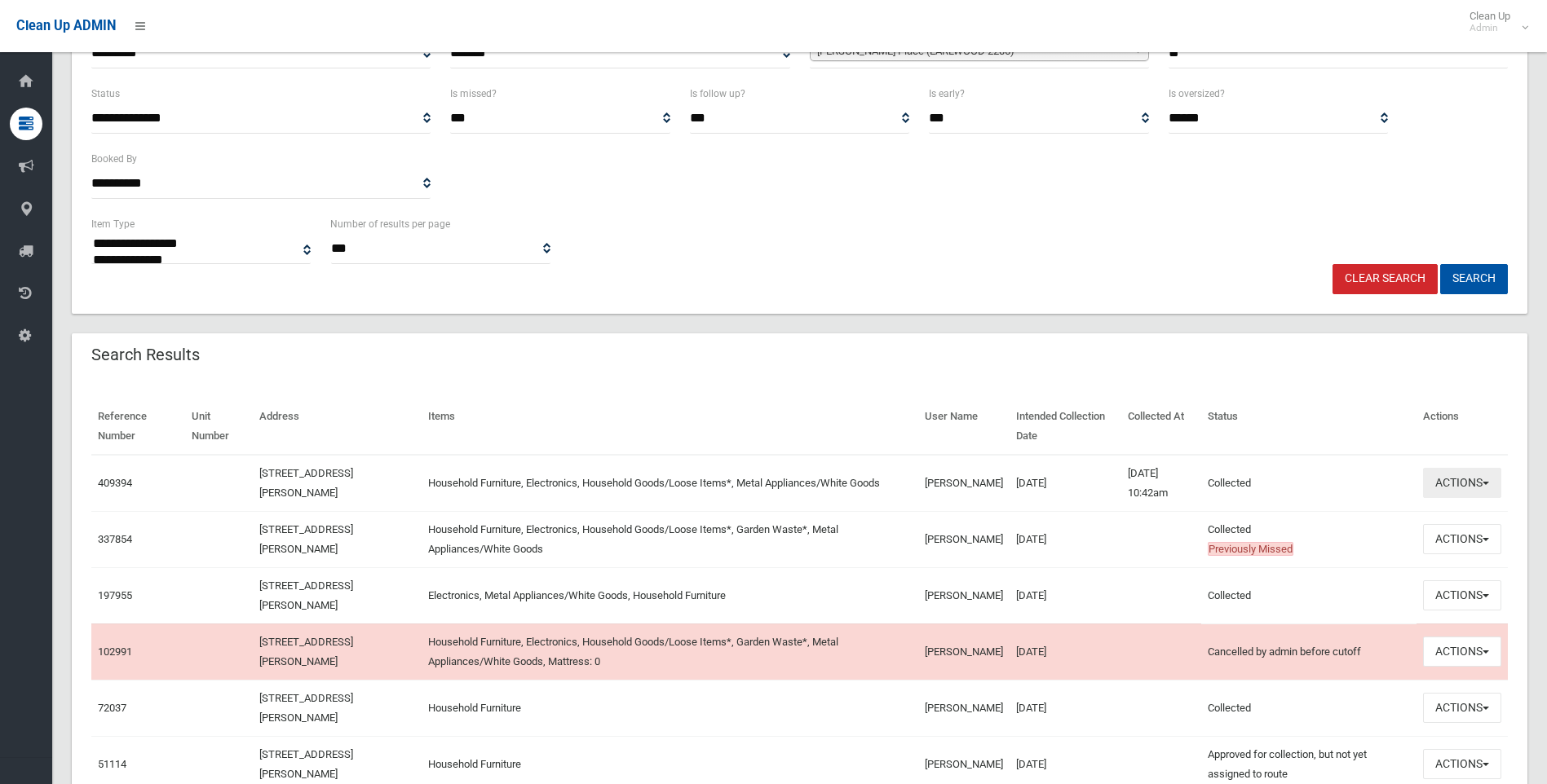
click at [1443, 480] on button "Actions" at bounding box center [1462, 482] width 79 height 30
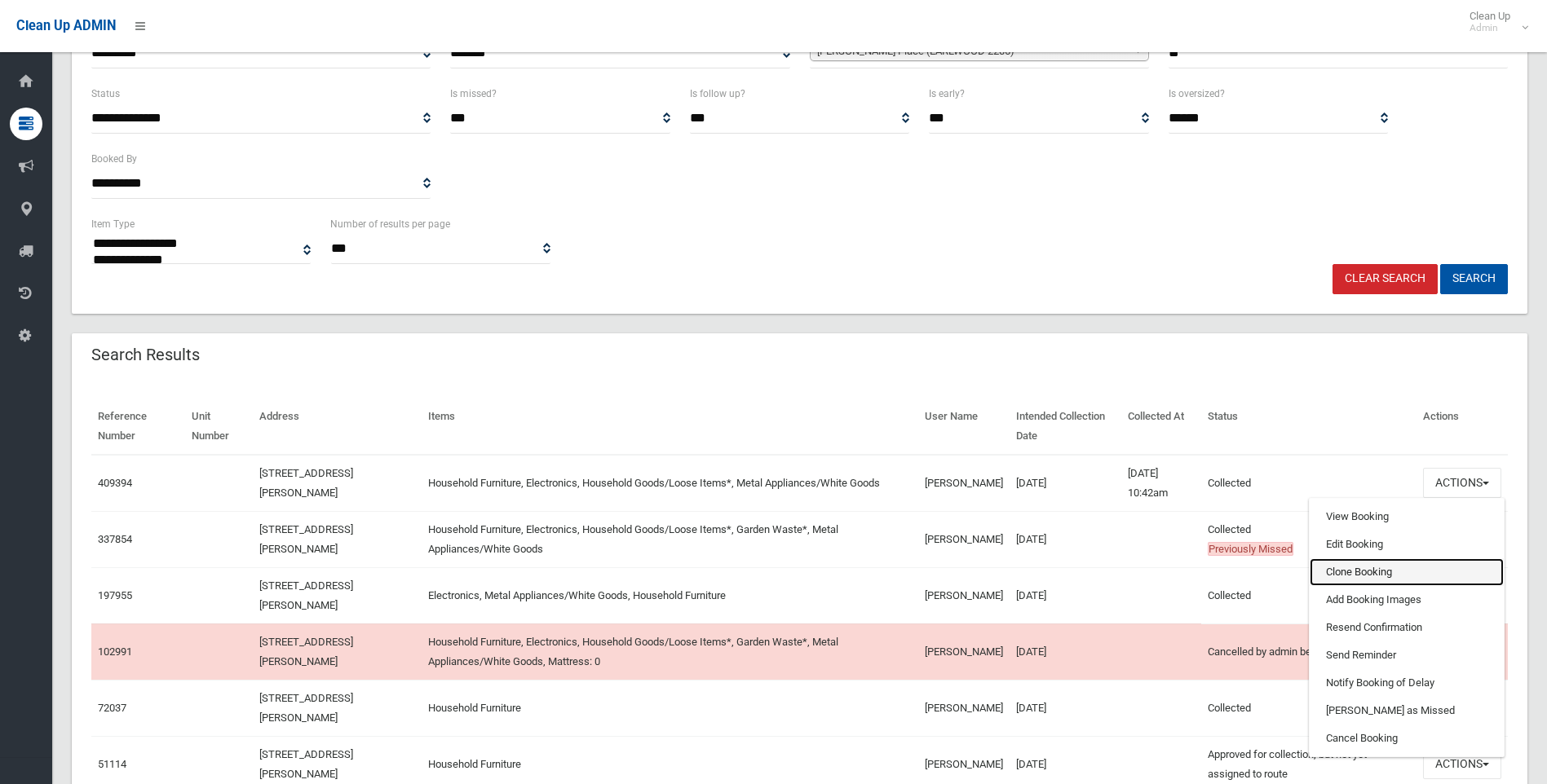
click at [1346, 573] on link "Clone Booking" at bounding box center [1406, 572] width 194 height 27
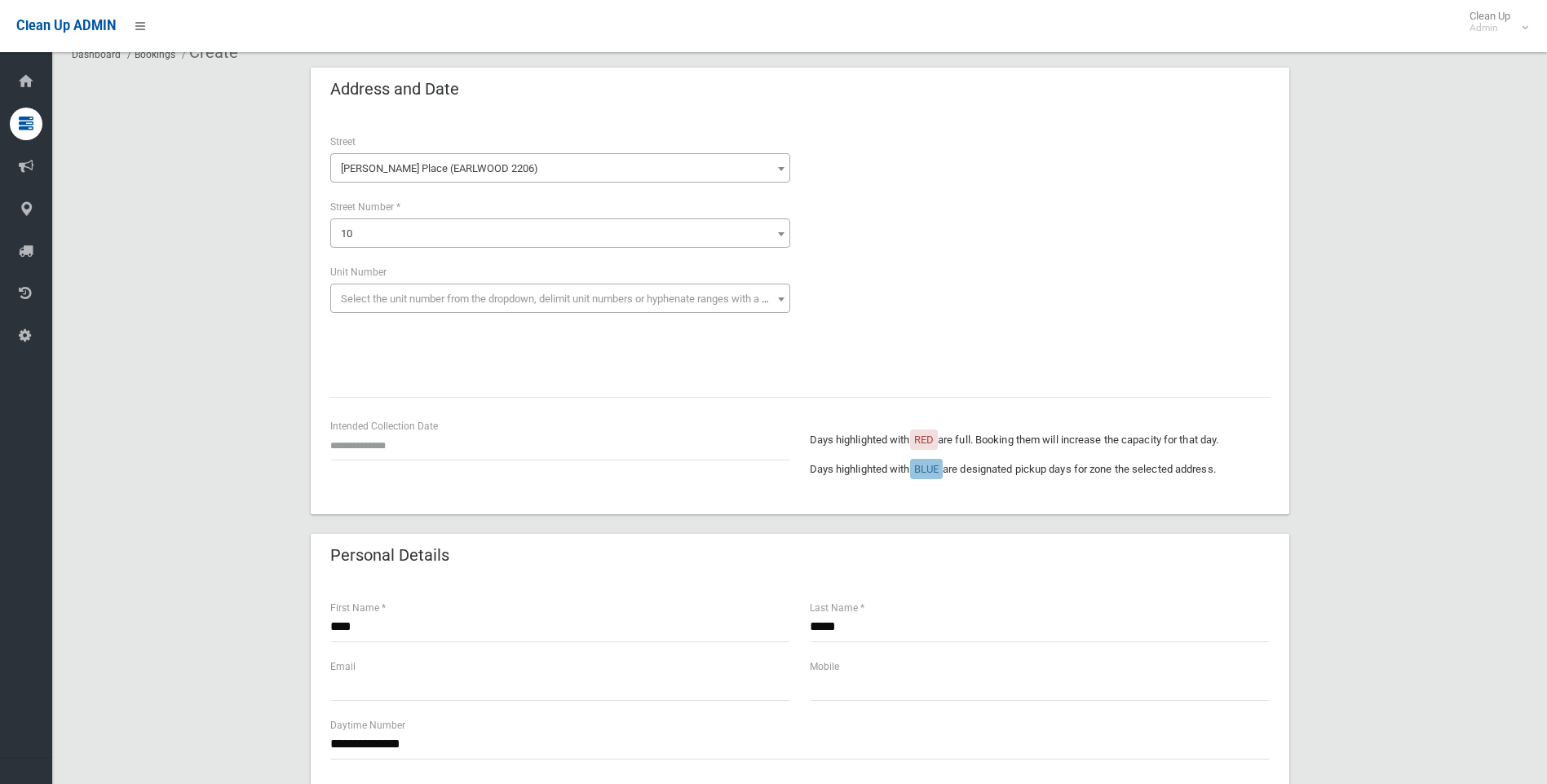
scroll to position [163, 0]
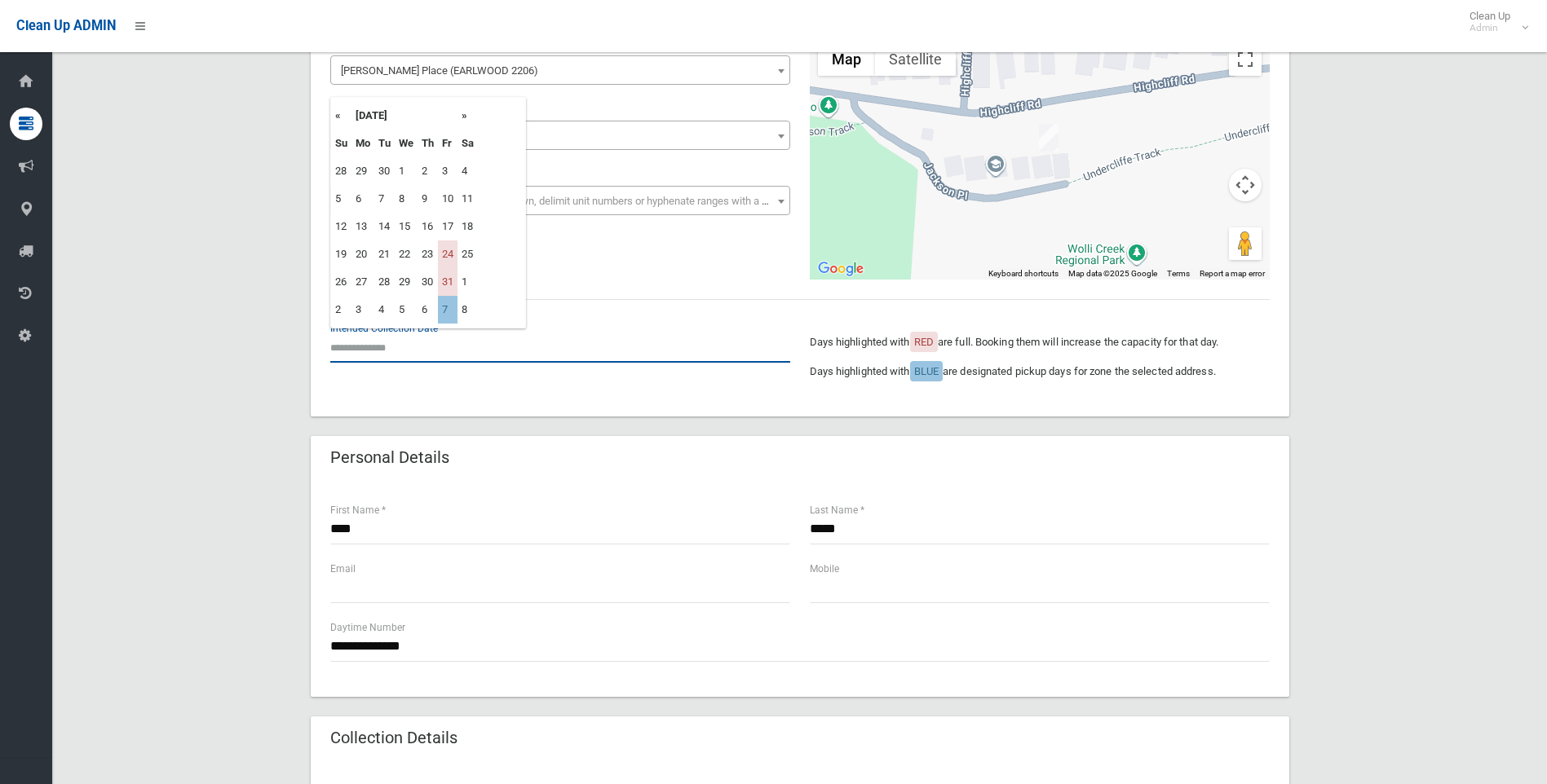
click at [402, 340] on input "text" at bounding box center [560, 347] width 460 height 30
click at [452, 306] on td "7" at bounding box center [447, 309] width 20 height 27
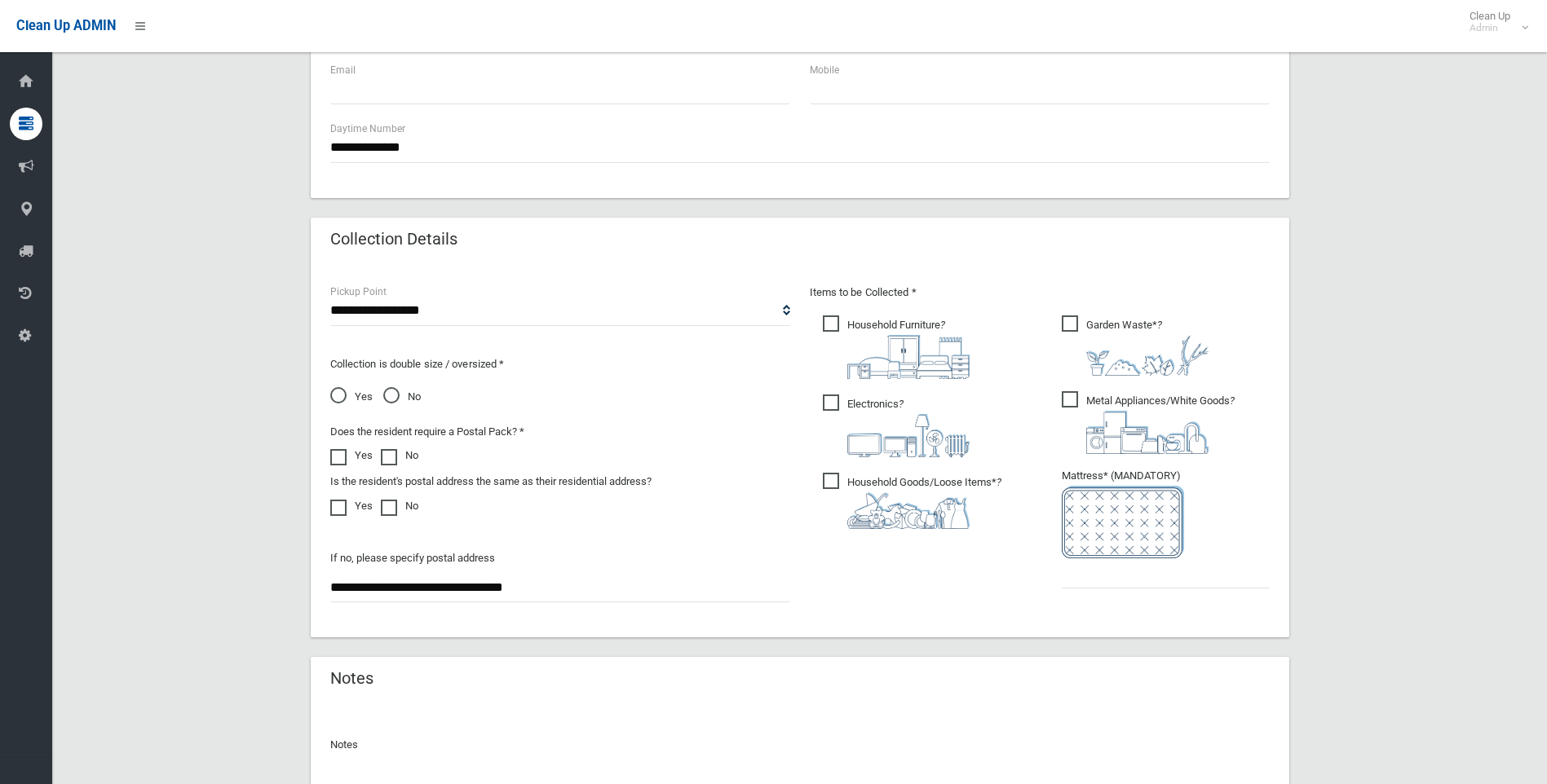
scroll to position [815, 0]
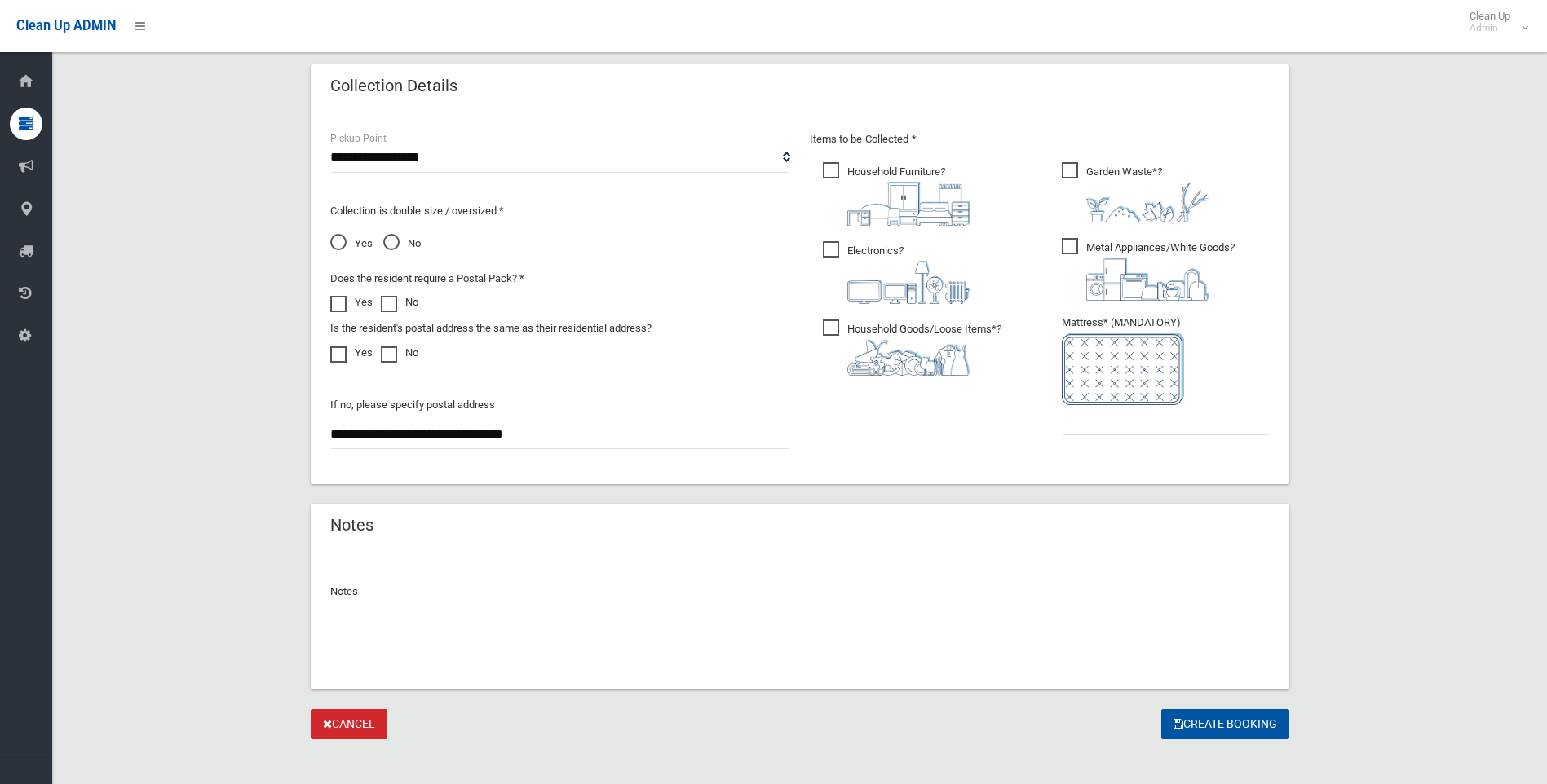
click at [1061, 166] on span "Garden Waste* ?" at bounding box center [1135, 192] width 147 height 61
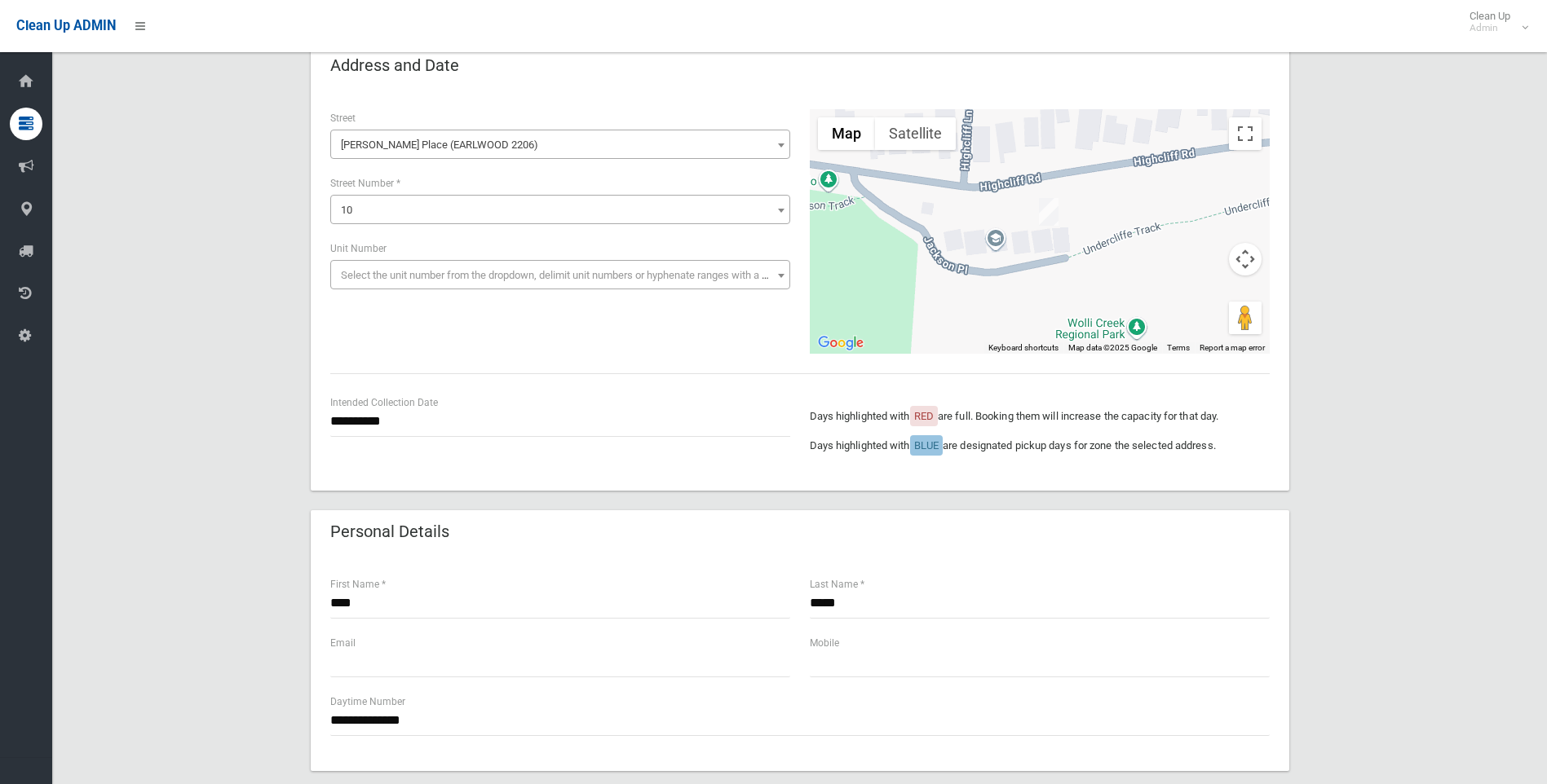
scroll to position [81, 0]
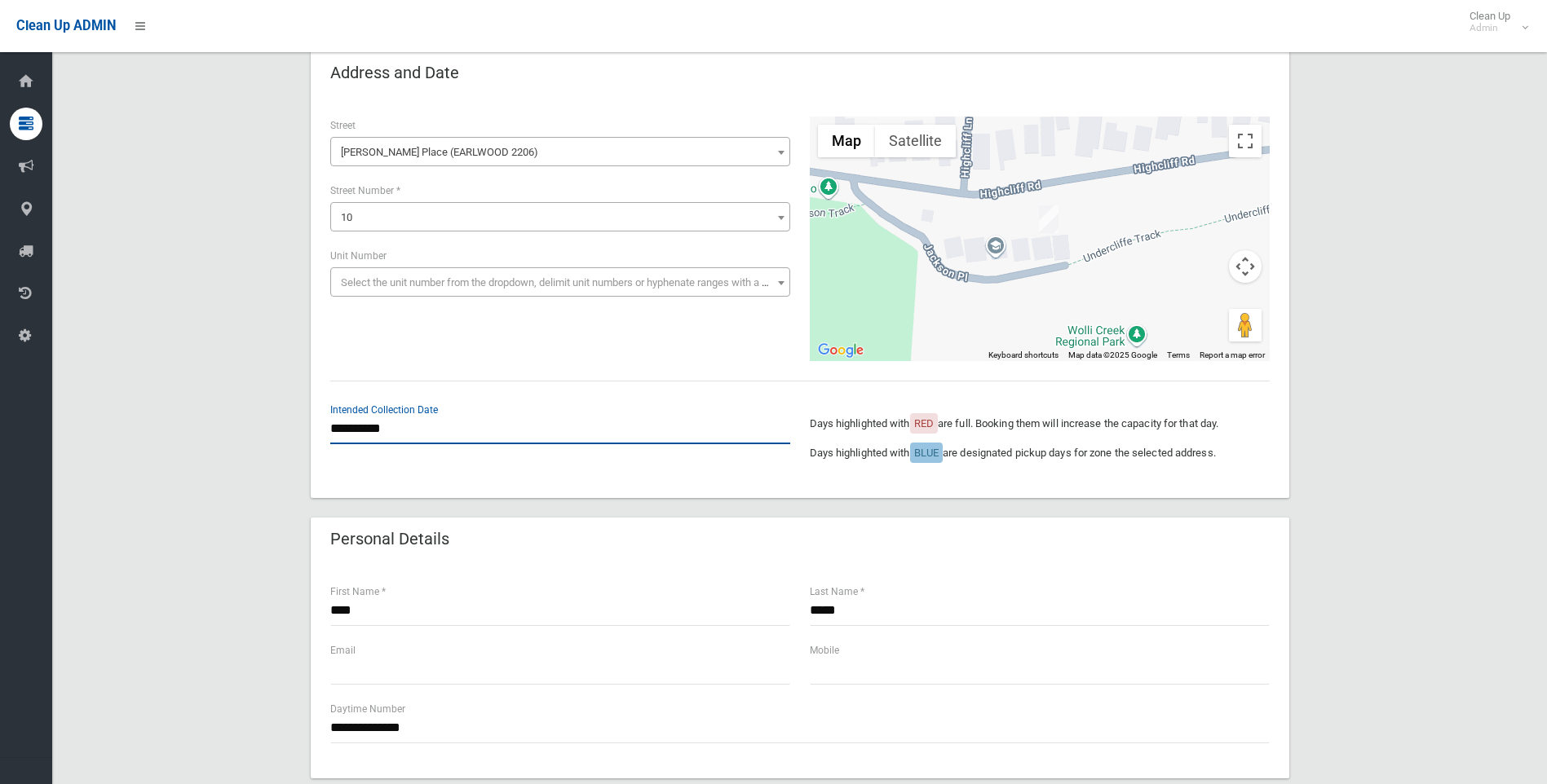
click at [433, 421] on input "**********" at bounding box center [560, 428] width 460 height 30
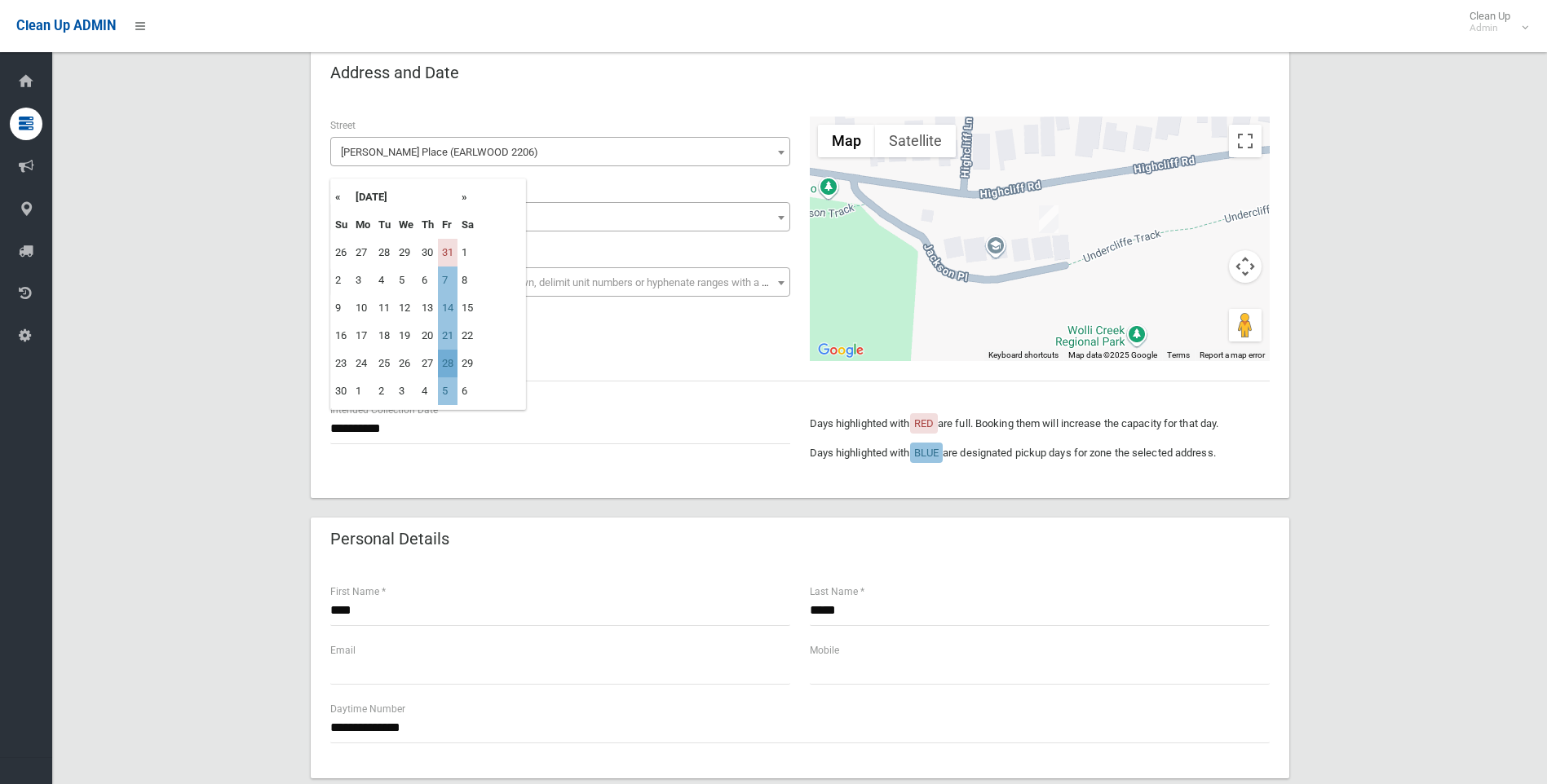
click at [451, 365] on td "28" at bounding box center [447, 363] width 20 height 27
type input "**********"
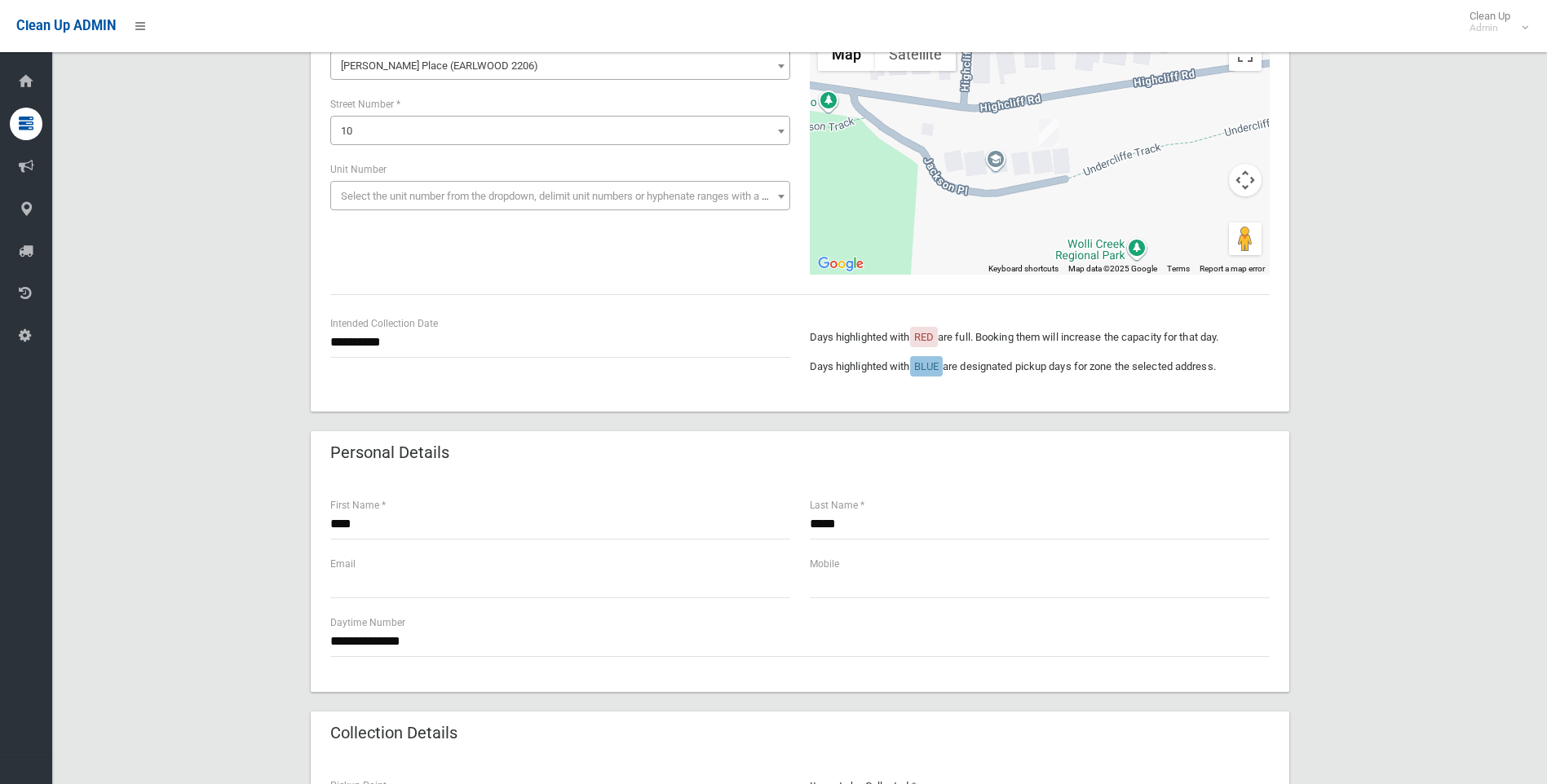
scroll to position [326, 0]
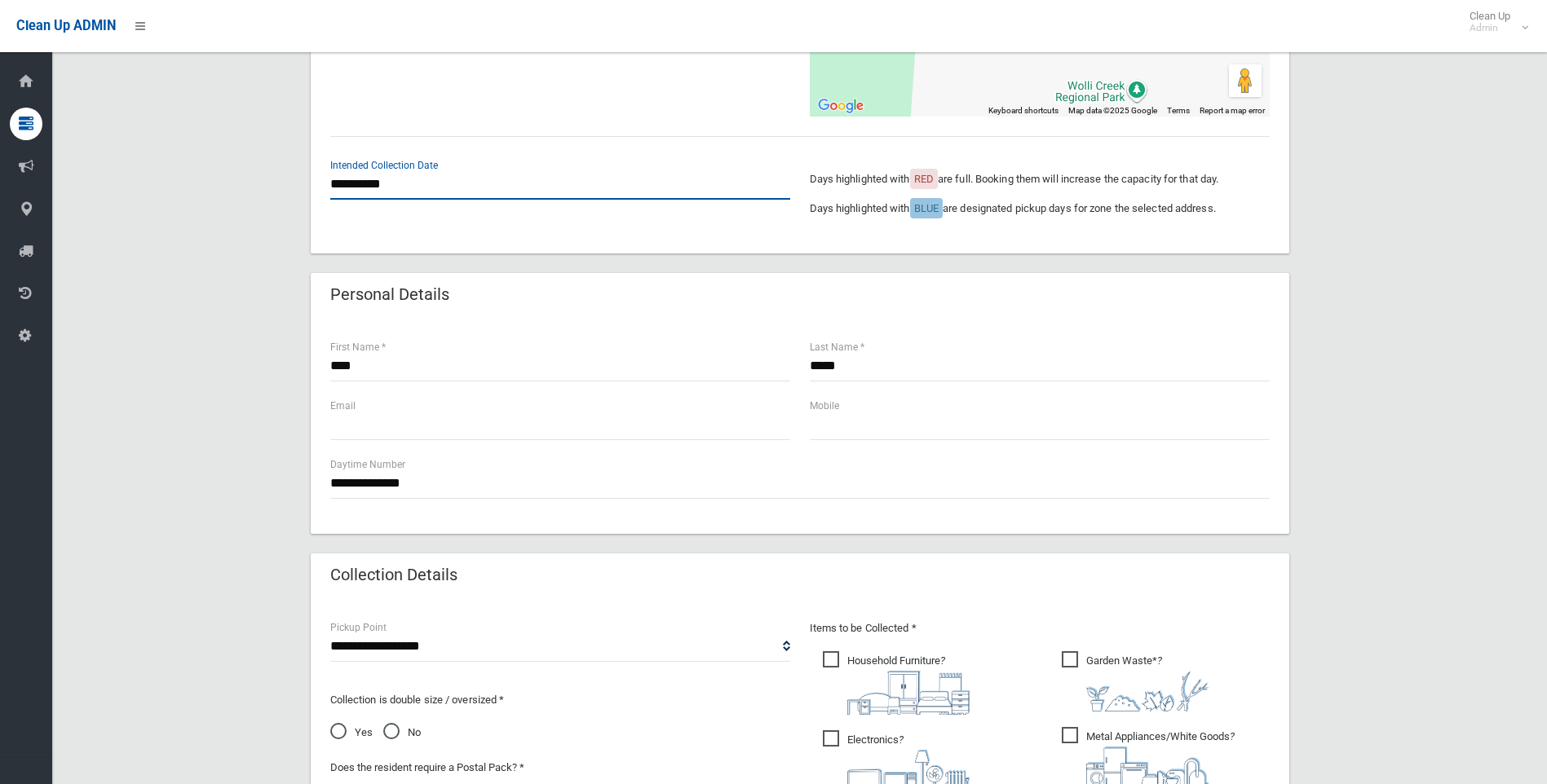
click at [397, 184] on input "**********" at bounding box center [560, 184] width 460 height 30
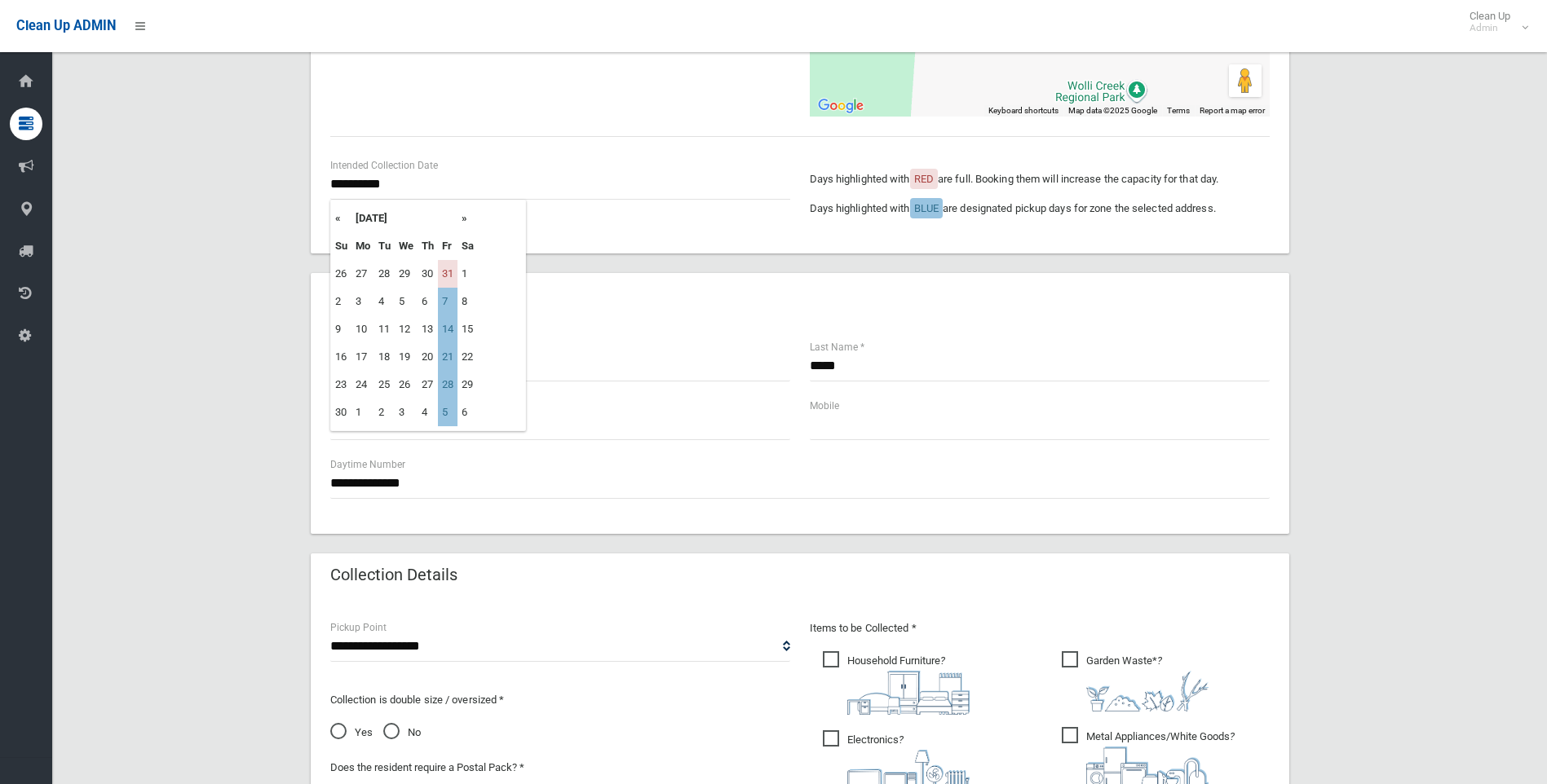
click at [612, 346] on div "**** First Name *" at bounding box center [560, 360] width 460 height 44
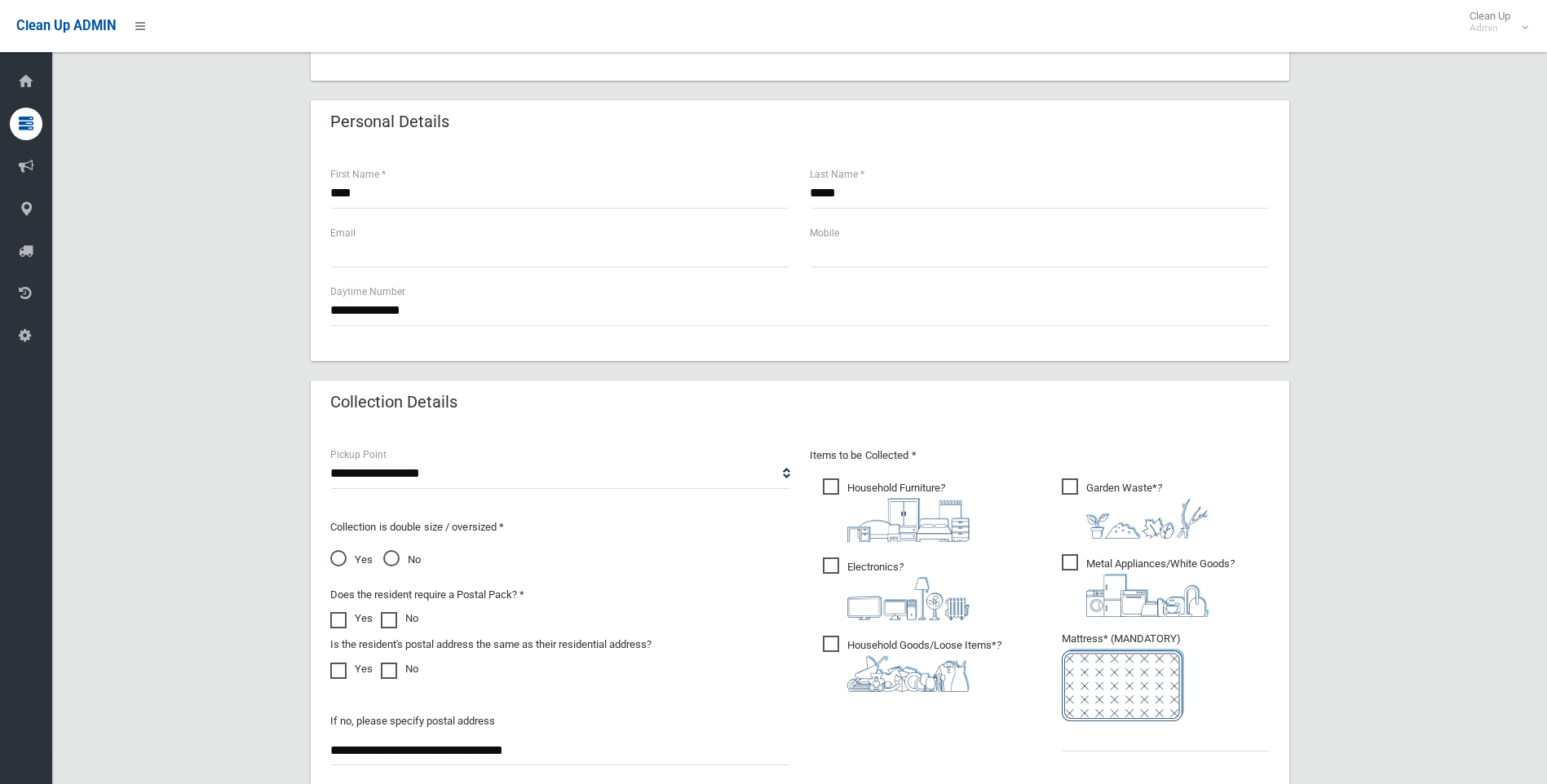
scroll to position [408, 0]
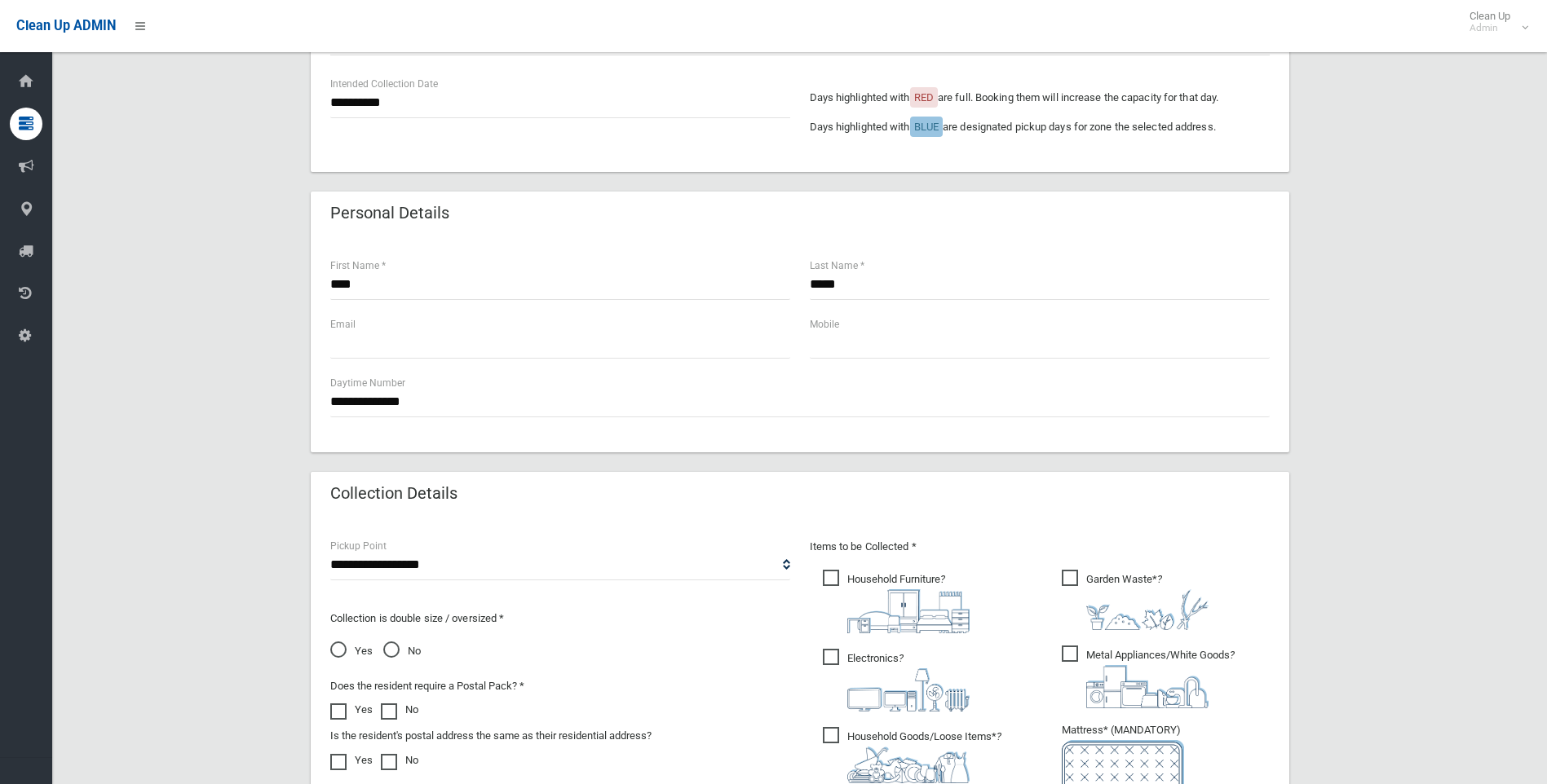
drag, startPoint x: 458, startPoint y: 421, endPoint x: 458, endPoint y: 403, distance: 18.0
click at [458, 419] on div "**********" at bounding box center [800, 345] width 978 height 215
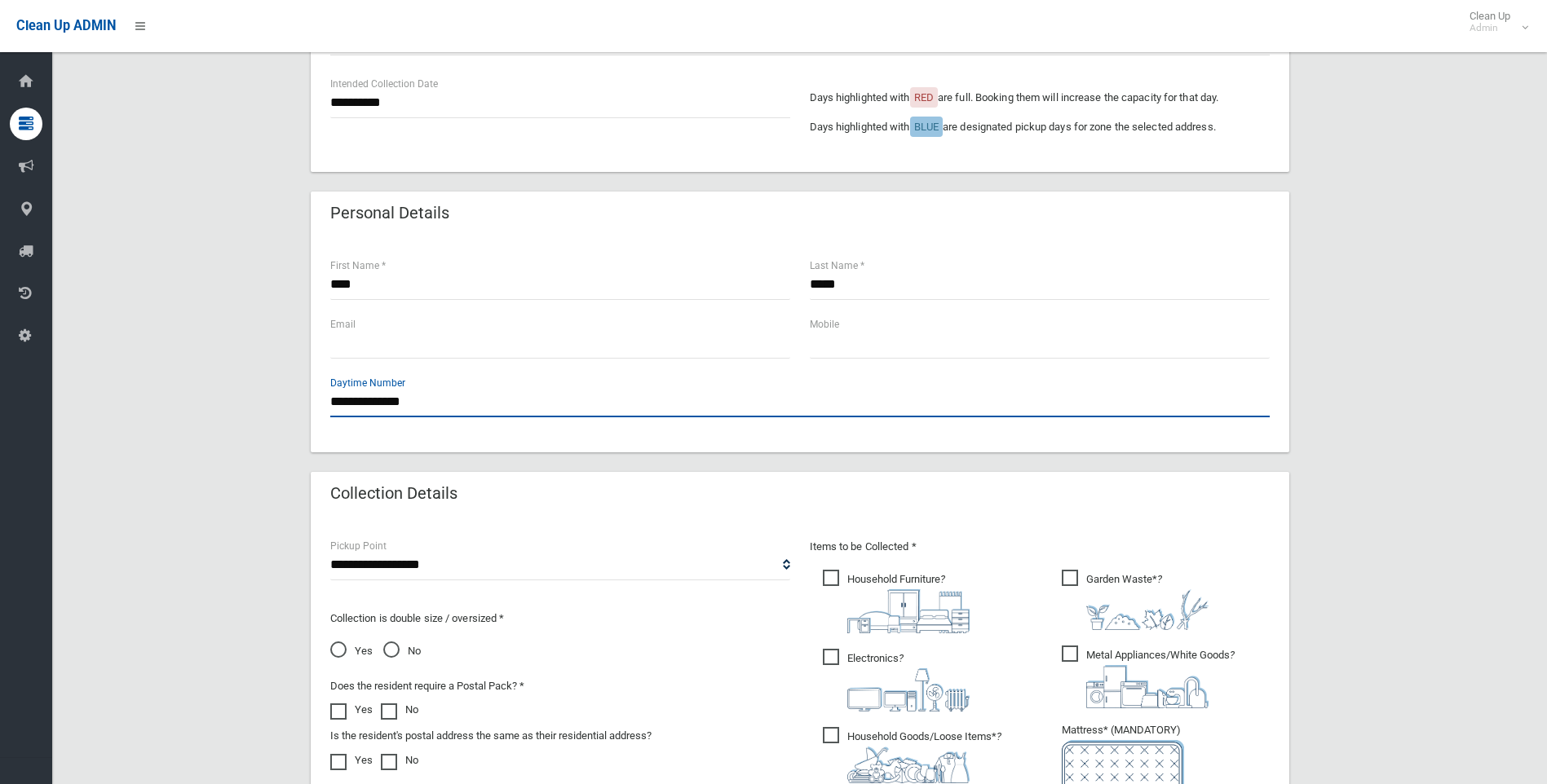
drag, startPoint x: 449, startPoint y: 403, endPoint x: 281, endPoint y: 403, distance: 168.0
click at [281, 403] on div "**********" at bounding box center [800, 436] width 1455 height 1422
click at [434, 402] on input "**********" at bounding box center [800, 402] width 939 height 30
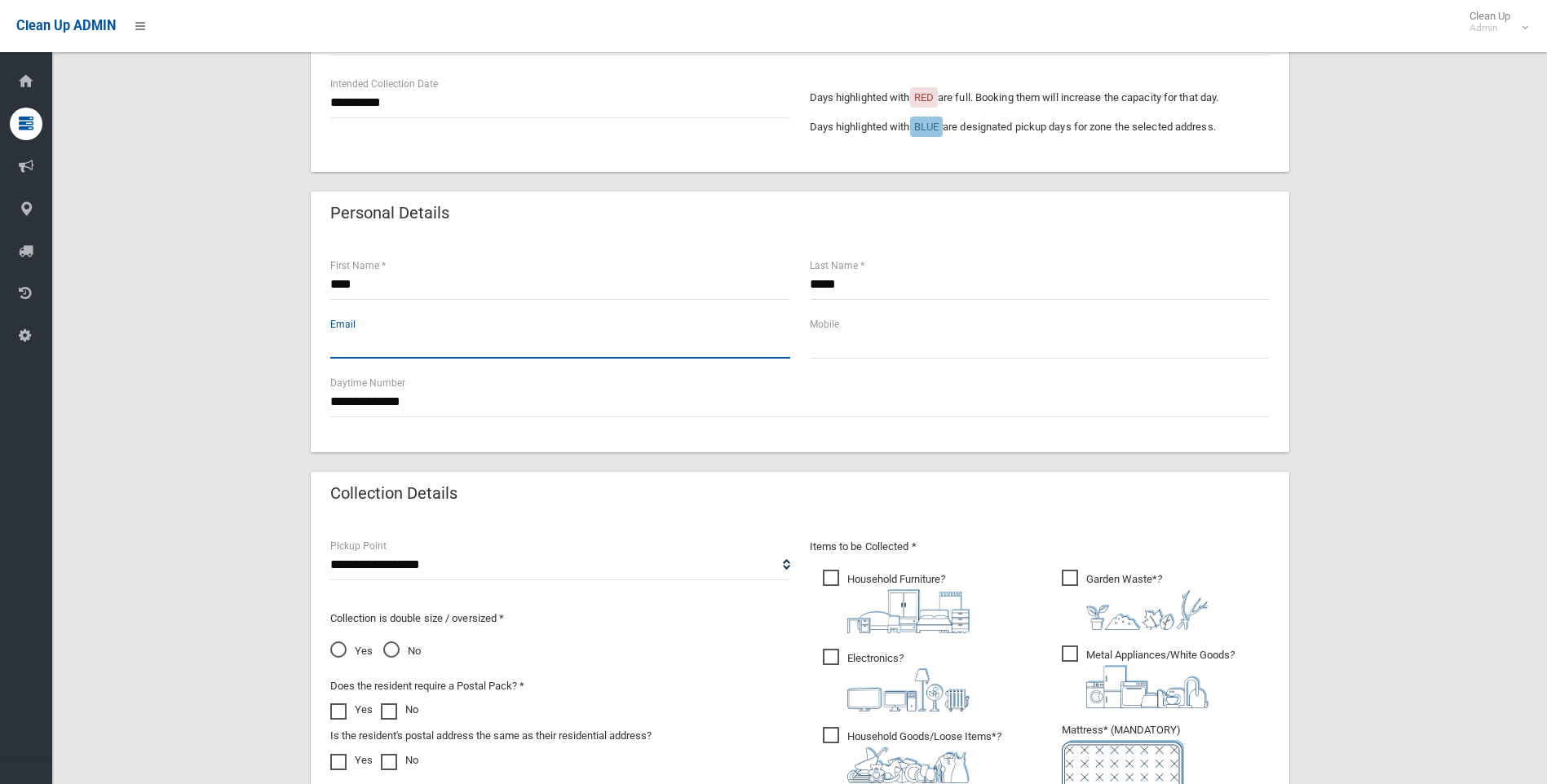
click at [424, 346] on input "text" at bounding box center [560, 343] width 460 height 30
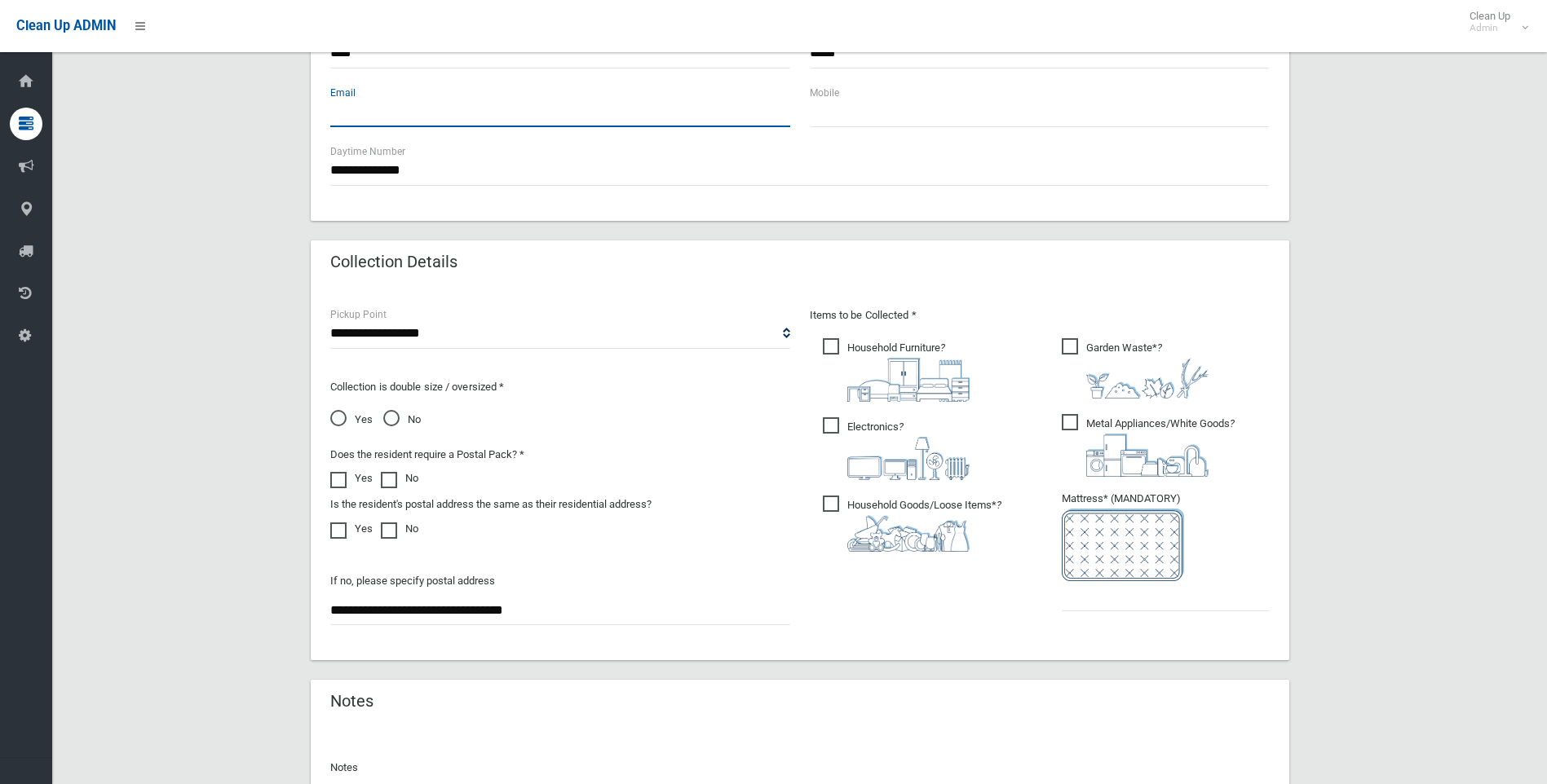
scroll to position [652, 0]
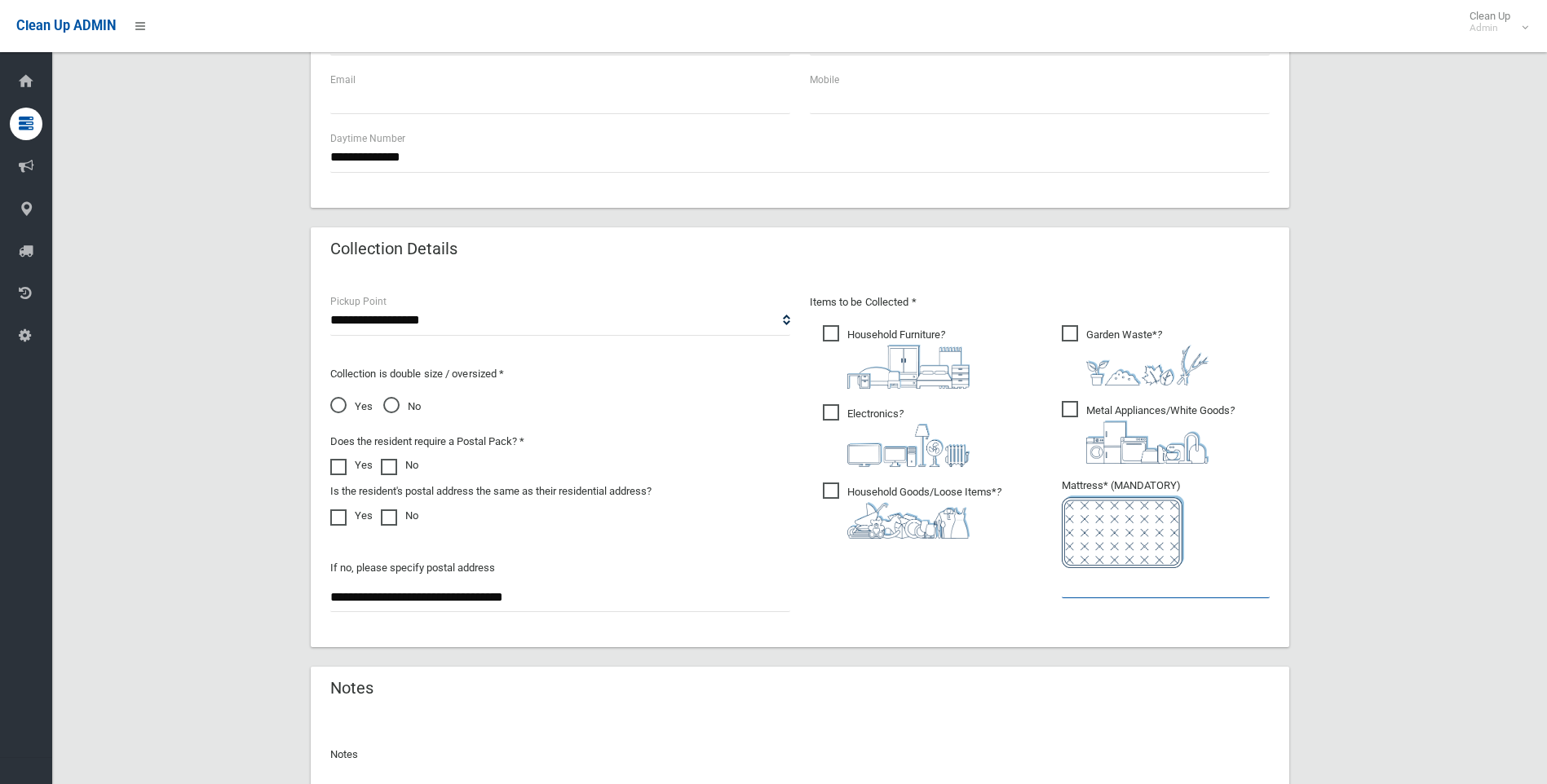
click at [1110, 586] on input "text" at bounding box center [1165, 582] width 208 height 30
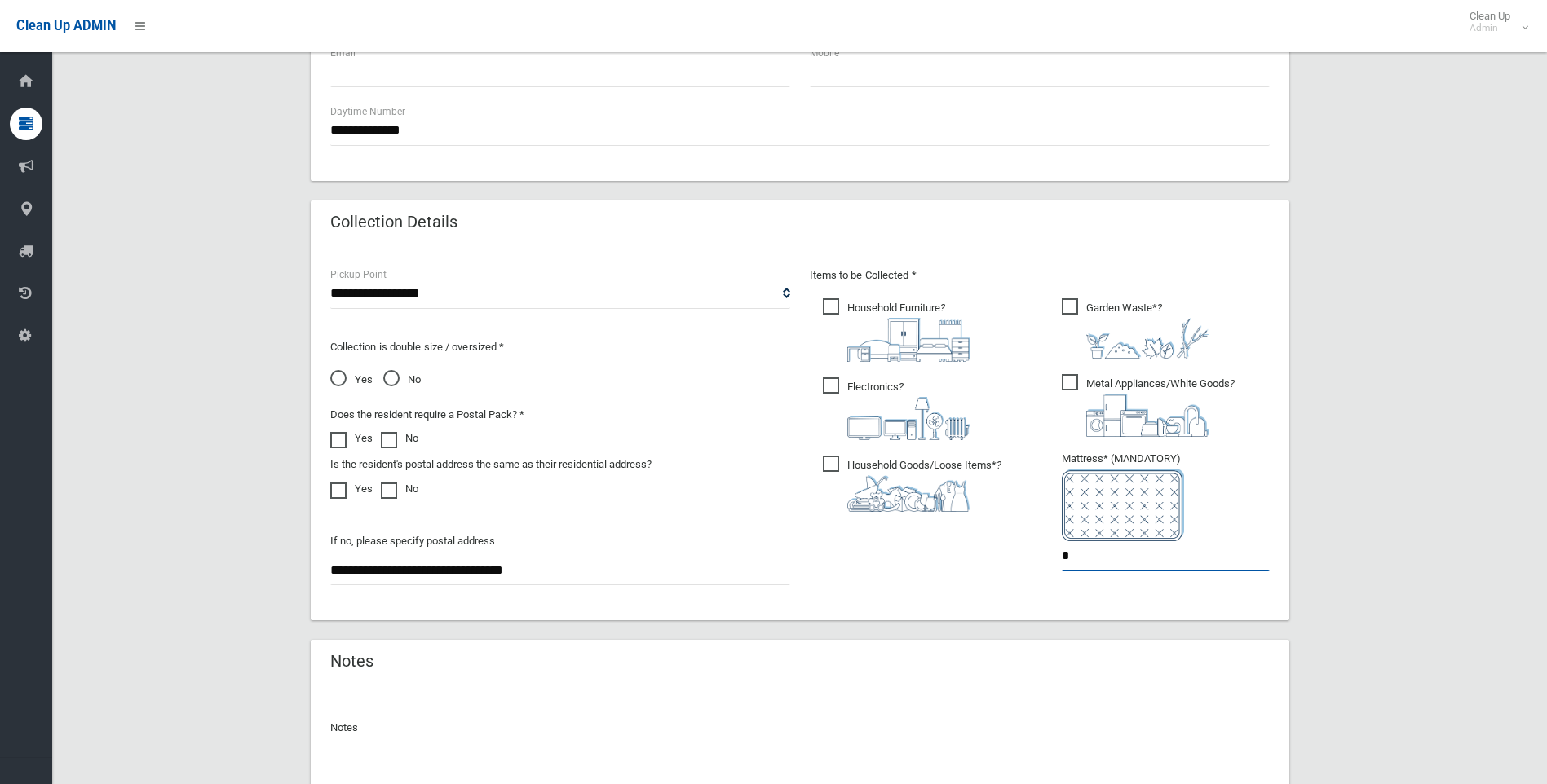
scroll to position [829, 0]
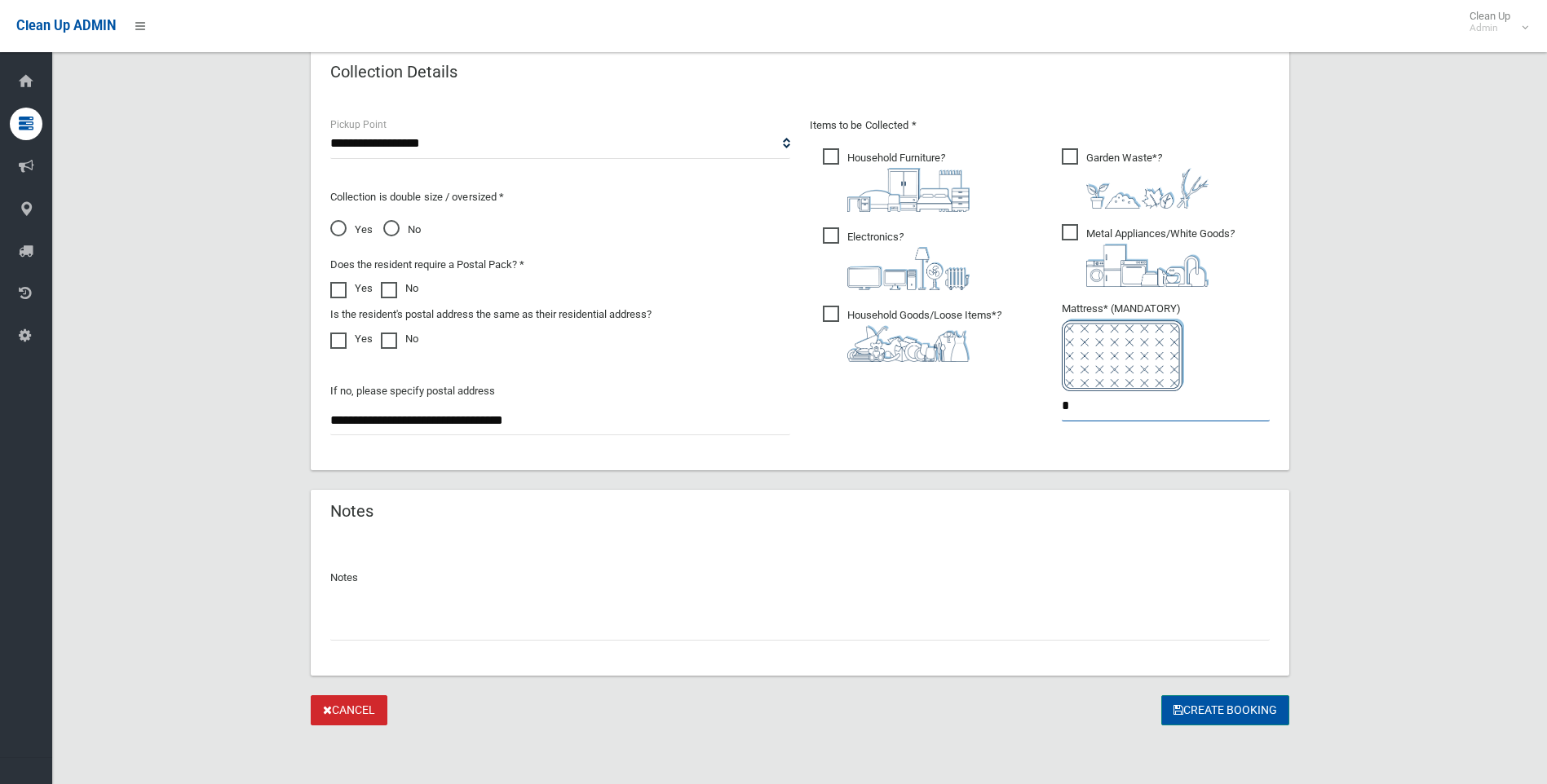
type input "*"
drag, startPoint x: 1182, startPoint y: 710, endPoint x: 1076, endPoint y: 743, distance: 111.0
click at [1182, 711] on button "Create Booking" at bounding box center [1225, 710] width 128 height 30
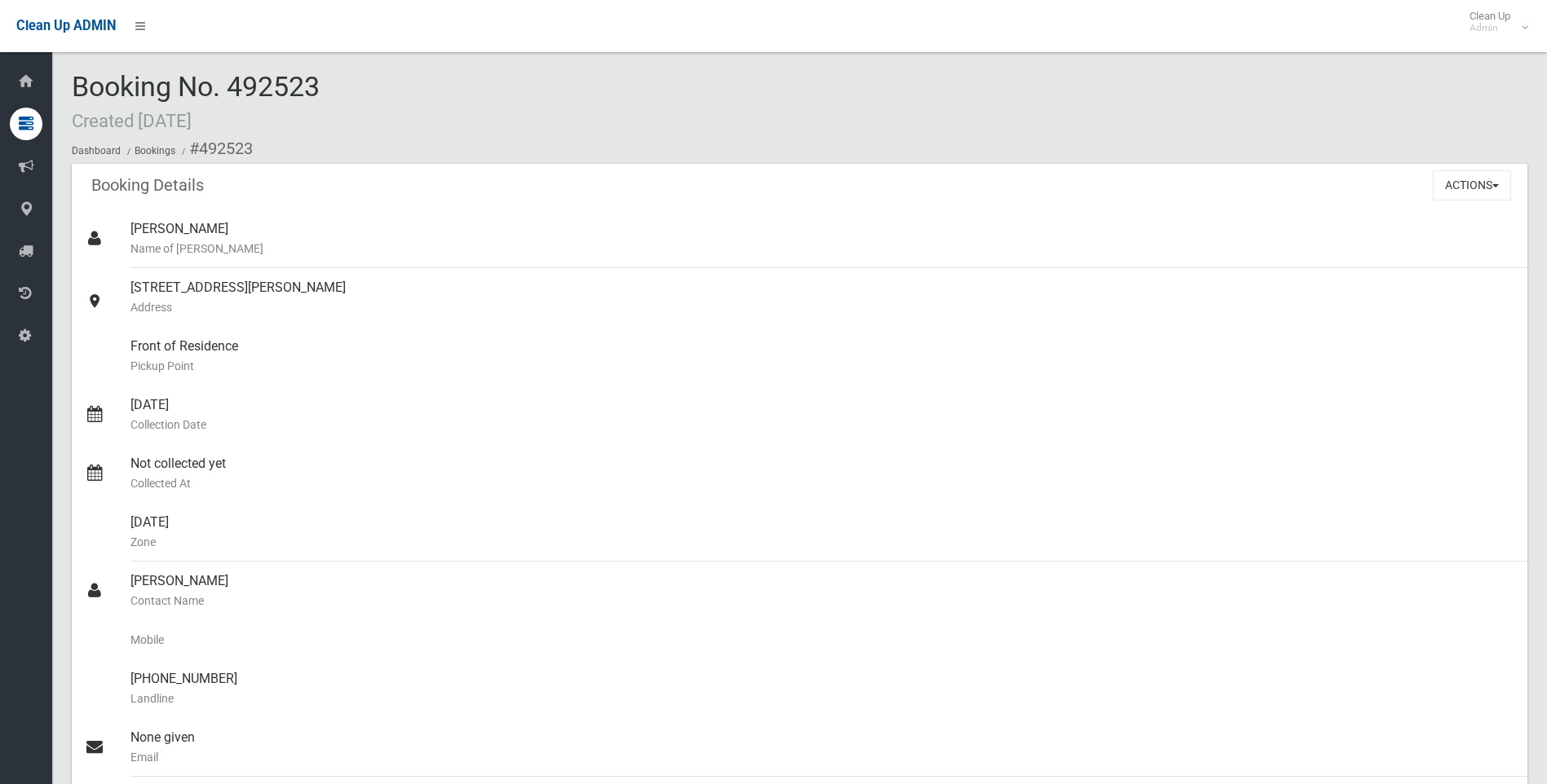
drag, startPoint x: 387, startPoint y: 105, endPoint x: 363, endPoint y: 83, distance: 32.6
click at [363, 83] on div "Booking No. 492523 Created 13/10/2025 Dashboard Bookings #492523" at bounding box center [800, 118] width 1455 height 92
drag, startPoint x: 363, startPoint y: 83, endPoint x: 383, endPoint y: 105, distance: 29.7
click at [383, 105] on div "Booking No. 492523 Created 13/10/2025 Dashboard Bookings #492523" at bounding box center [800, 118] width 1455 height 92
drag, startPoint x: 331, startPoint y: 84, endPoint x: 112, endPoint y: 71, distance: 219.4
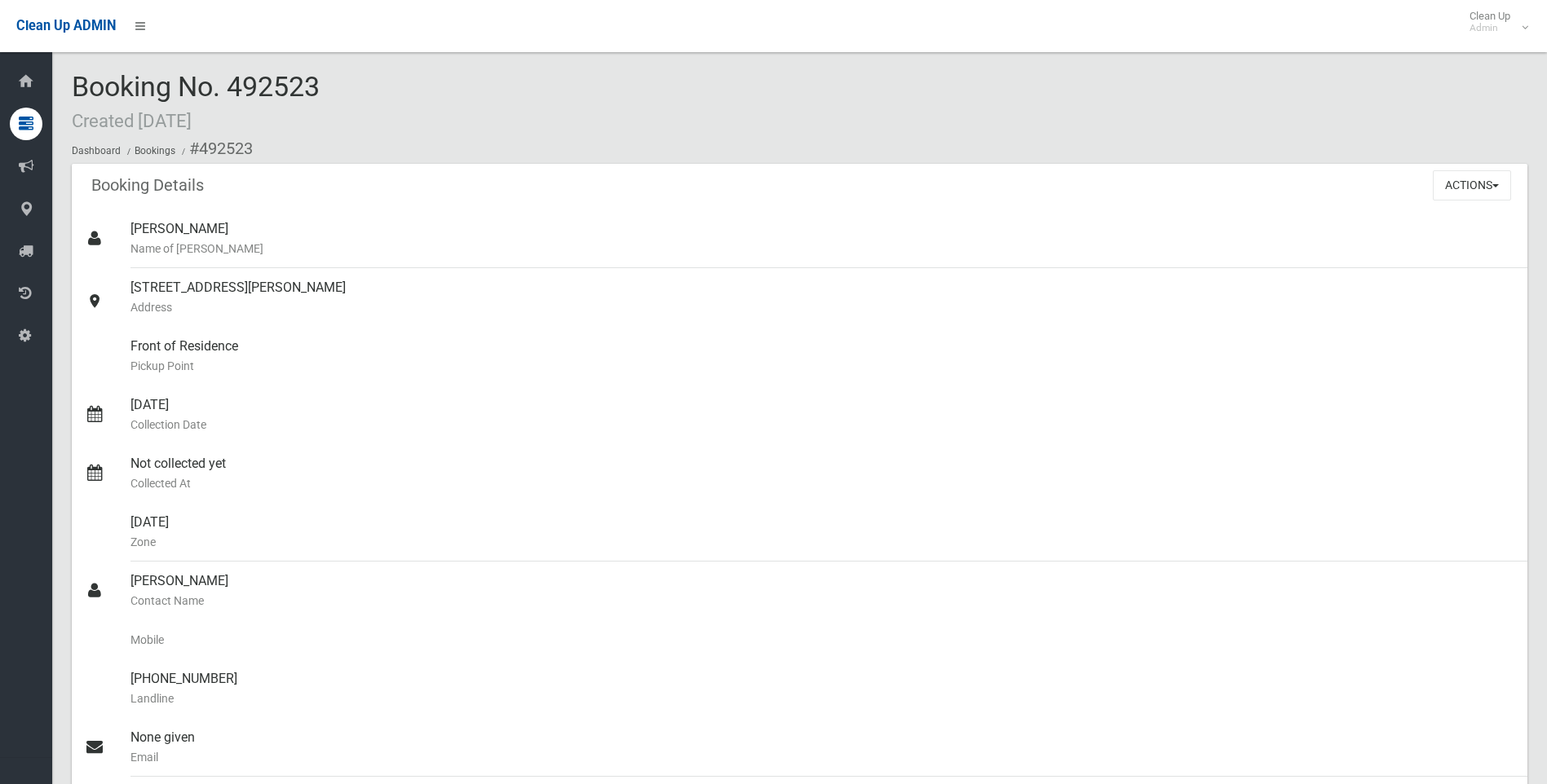
click at [112, 72] on div "Booking No. 492523 Created 13/10/2025 Dashboard Bookings #492523" at bounding box center [800, 118] width 1455 height 92
drag, startPoint x: 112, startPoint y: 71, endPoint x: 311, endPoint y: 134, distance: 208.7
click at [311, 134] on ol "Dashboard Bookings #492523" at bounding box center [800, 148] width 1455 height 30
click at [363, 97] on div "Booking No. 492523 Created 13/10/2025 Dashboard Bookings #492523" at bounding box center [800, 118] width 1455 height 92
click at [375, 140] on ol "Dashboard Bookings #492523" at bounding box center [800, 148] width 1455 height 30
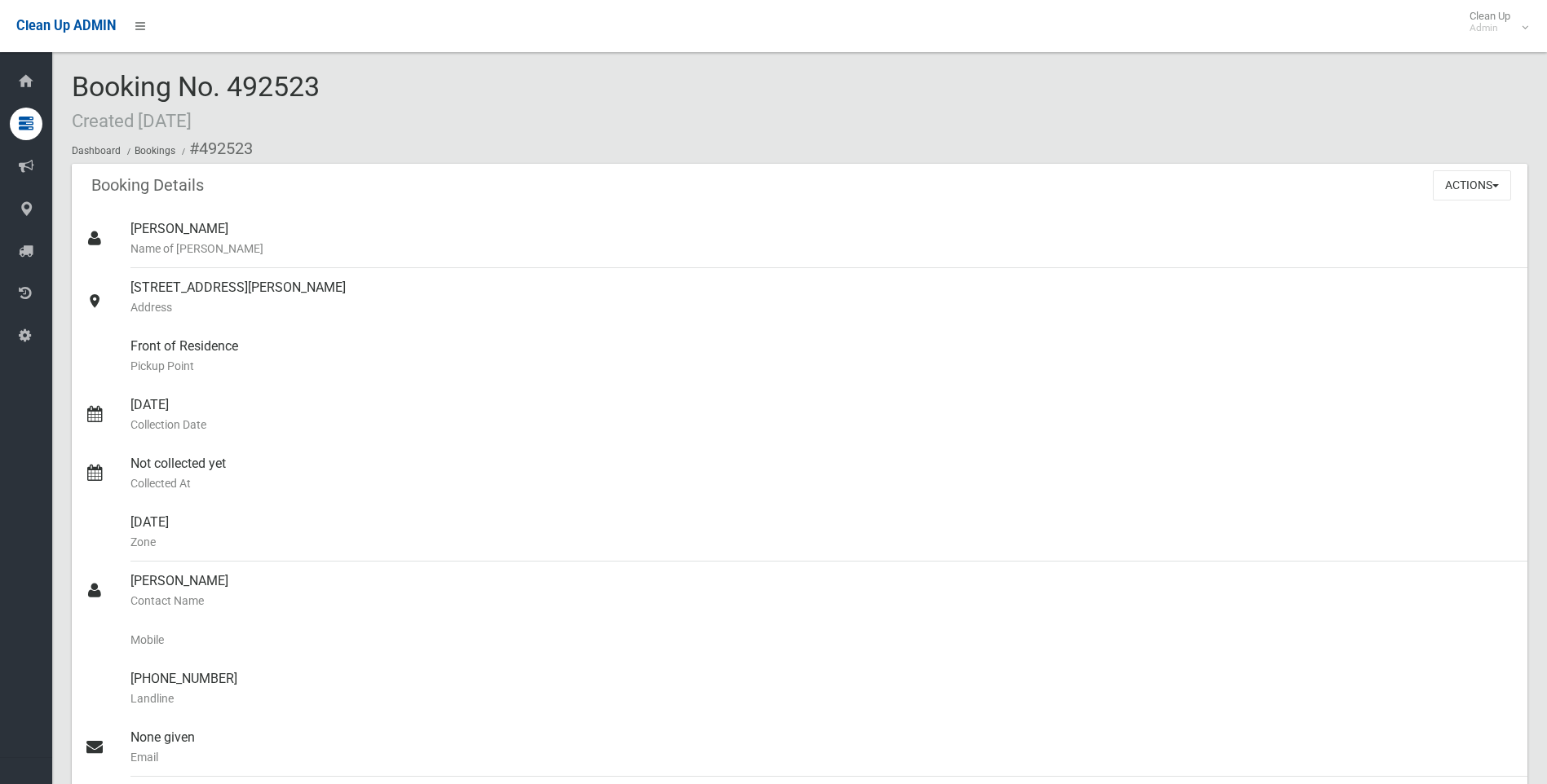
drag, startPoint x: 352, startPoint y: 103, endPoint x: 136, endPoint y: 94, distance: 216.2
click at [136, 94] on div "Booking No. 492523 Created 13/10/2025 Dashboard Bookings #492523" at bounding box center [800, 118] width 1455 height 92
drag, startPoint x: 136, startPoint y: 94, endPoint x: 374, endPoint y: 127, distance: 240.3
click at [374, 127] on div "Booking No. 492523 Created 13/10/2025 Dashboard Bookings #492523" at bounding box center [800, 118] width 1455 height 92
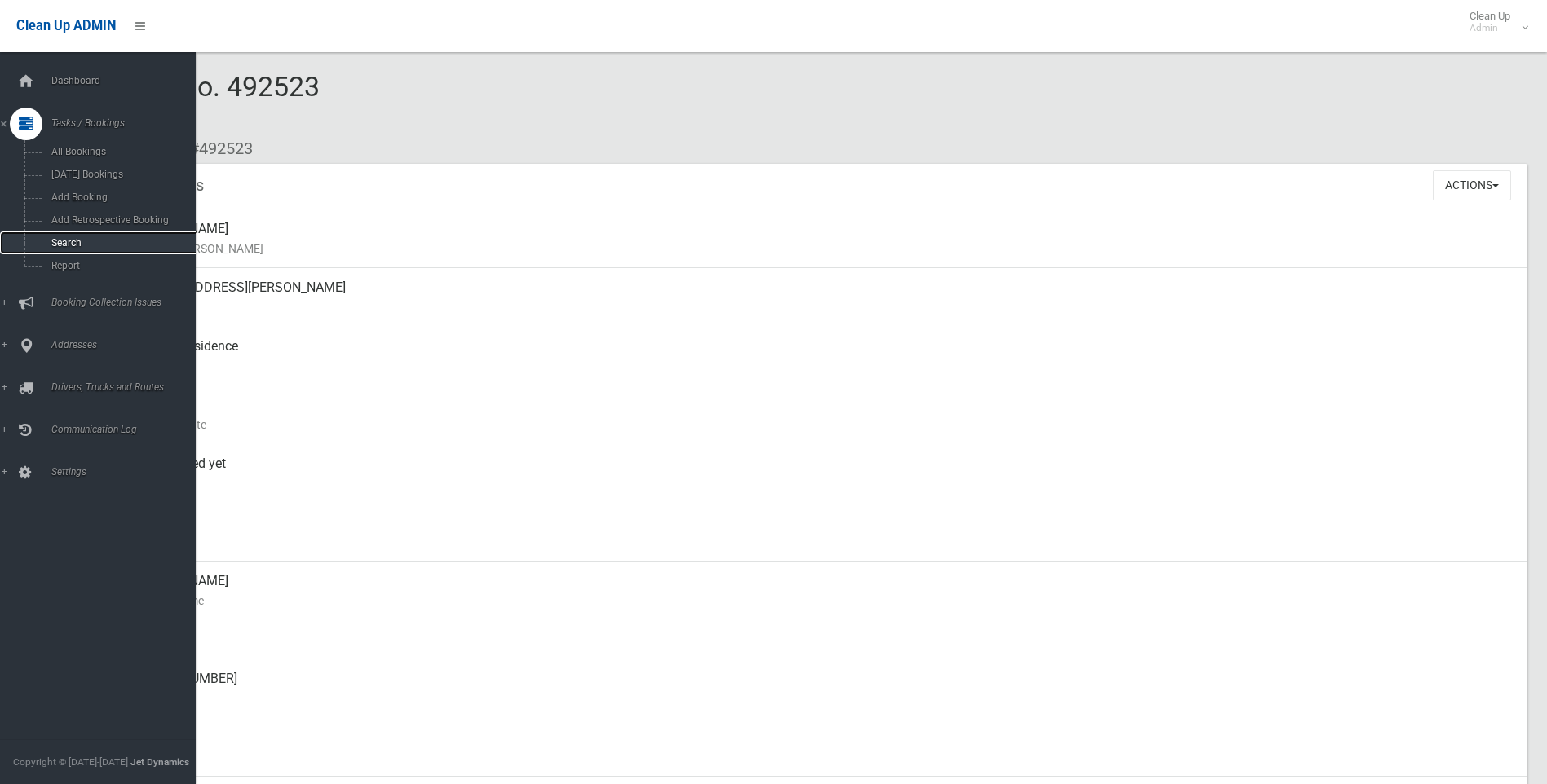
click at [55, 245] on span "Search" at bounding box center [120, 242] width 148 height 11
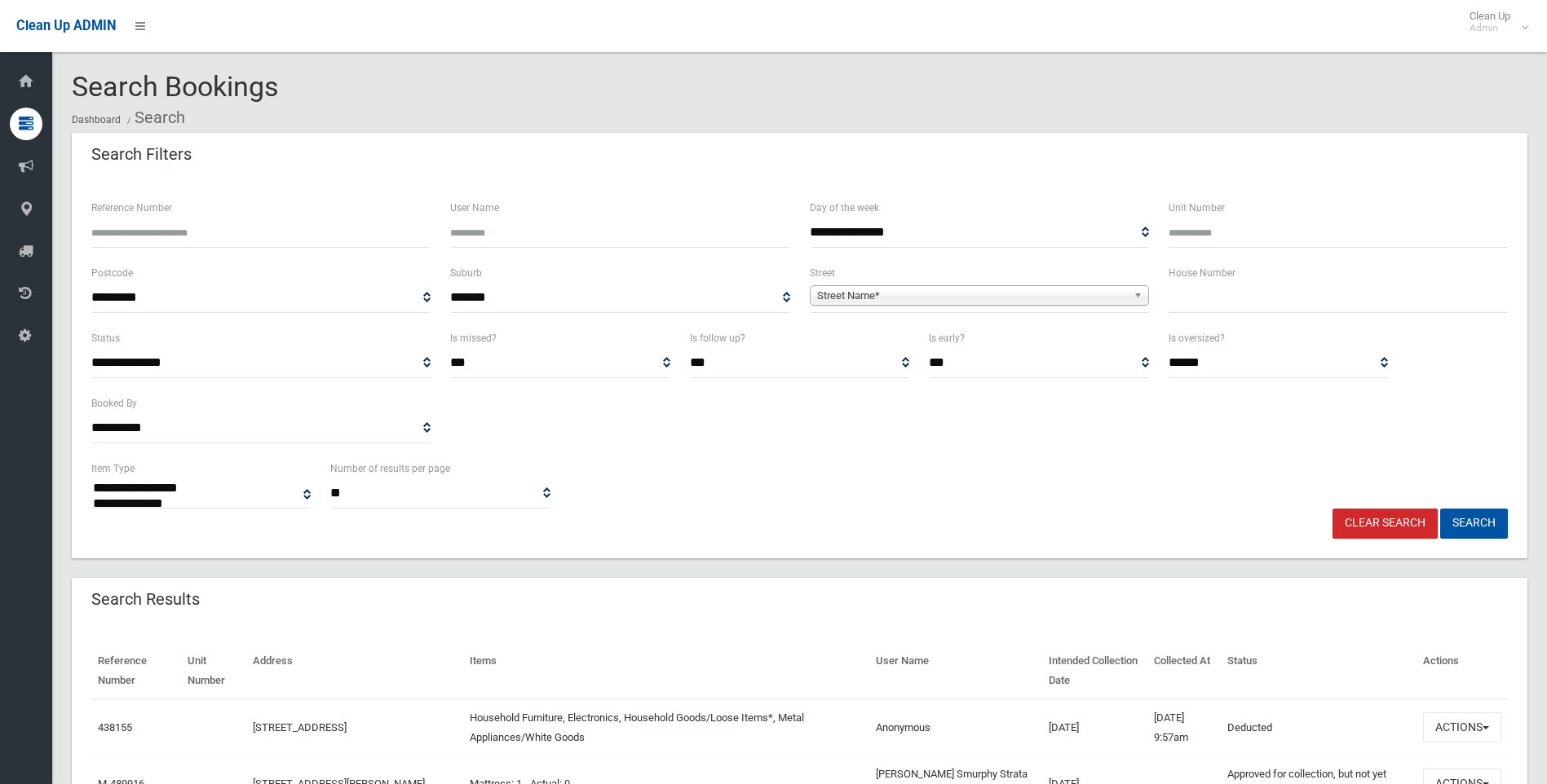
select select
click at [1233, 300] on input "text" at bounding box center [1337, 298] width 340 height 30
type input "**"
click at [970, 285] on span "**********" at bounding box center [979, 298] width 340 height 30
click at [905, 306] on span "**********" at bounding box center [979, 298] width 340 height 30
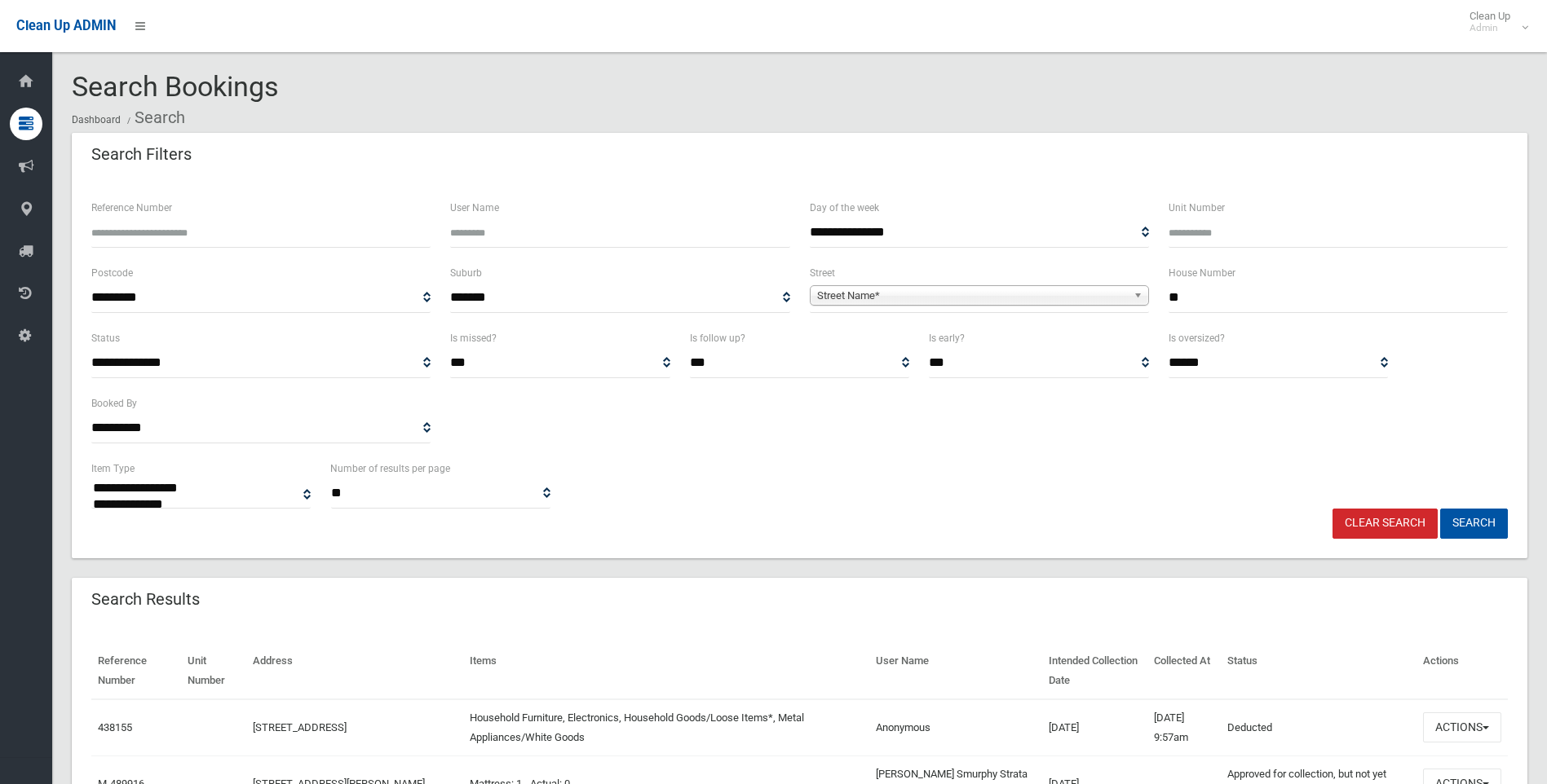
click at [895, 295] on span "Street Name*" at bounding box center [971, 296] width 310 height 20
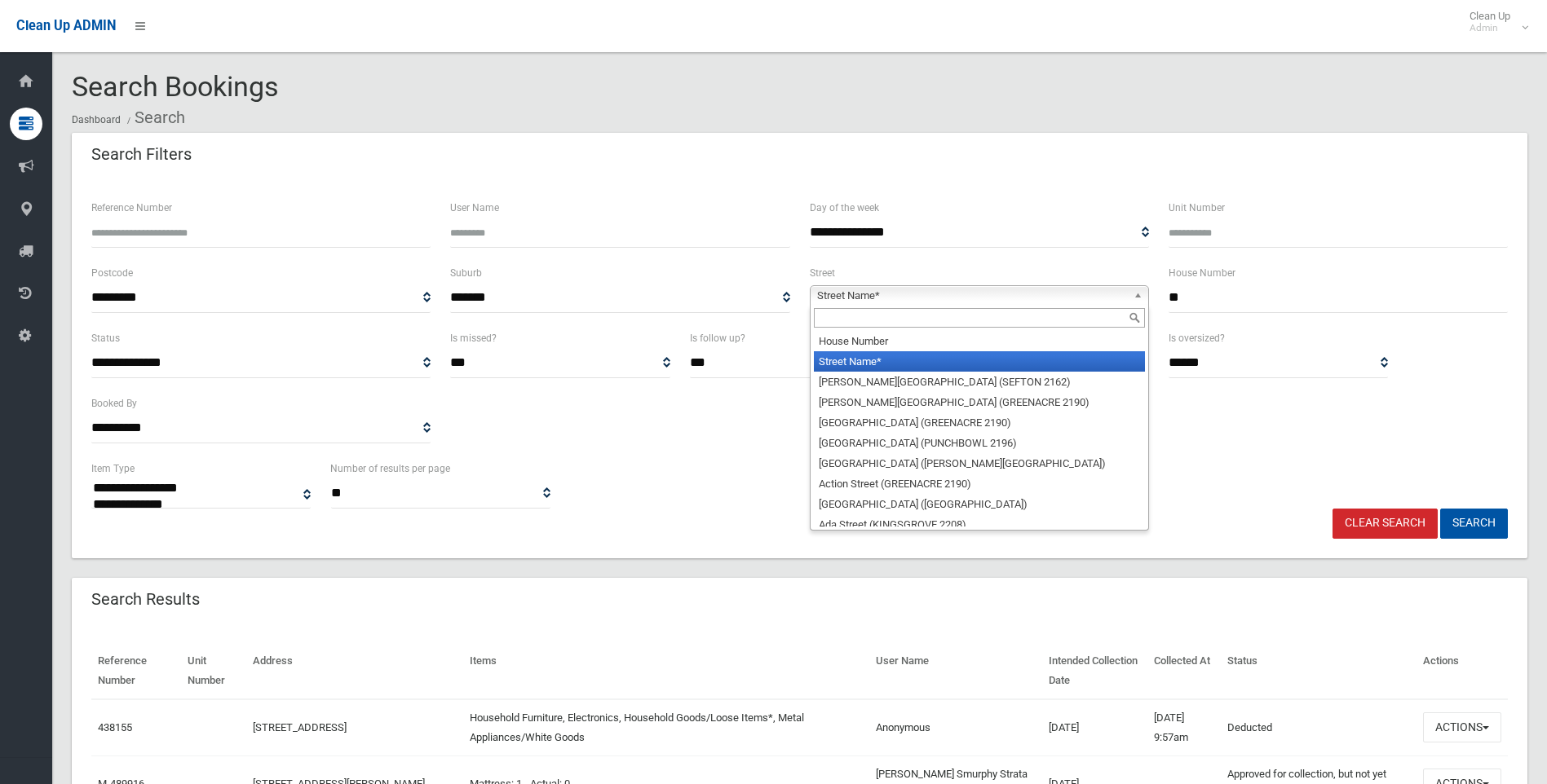
click at [865, 315] on input "text" at bounding box center [978, 317] width 331 height 20
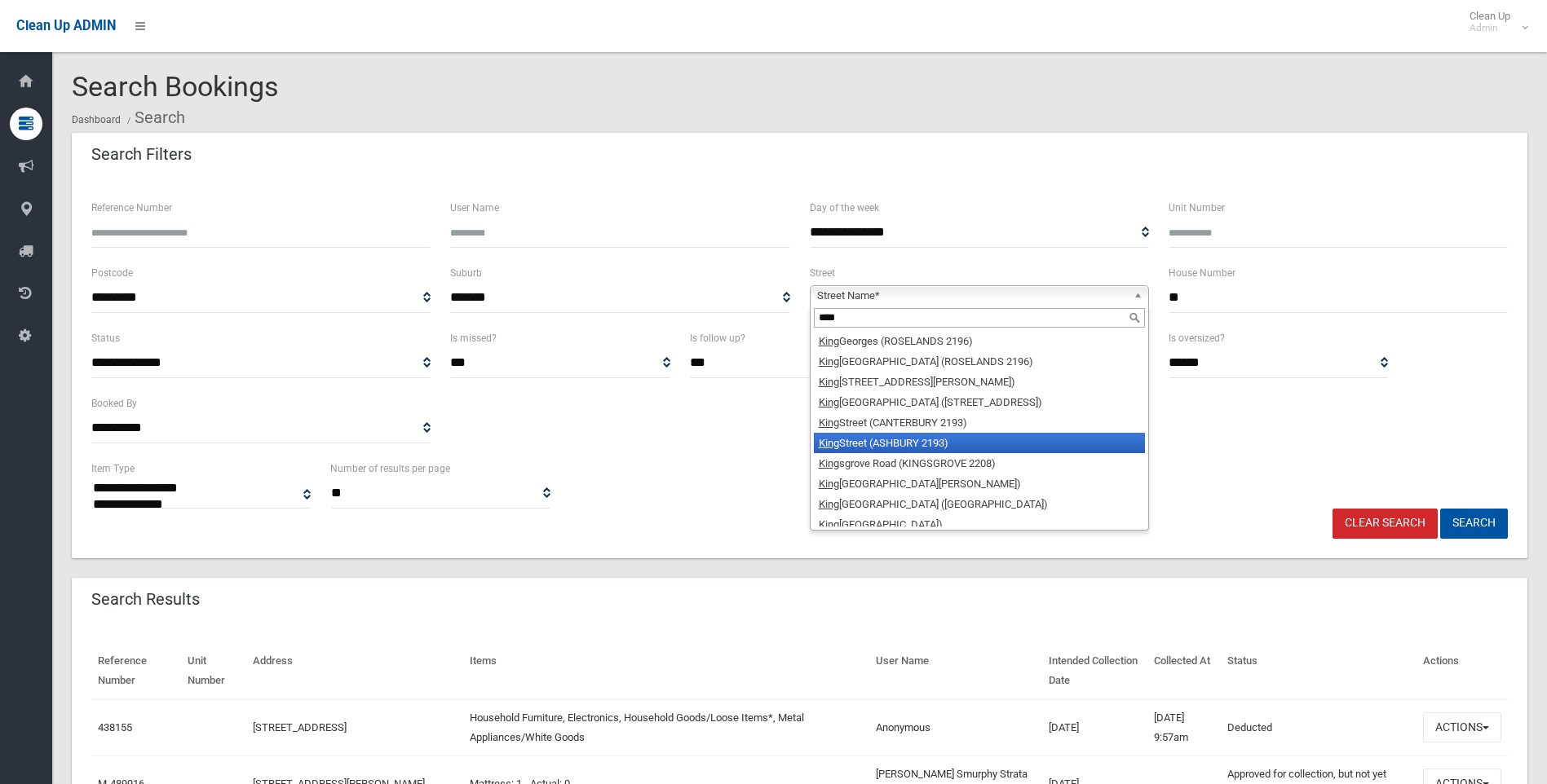
type input "****"
click at [925, 449] on li "King Street (ASHBURY 2193)" at bounding box center [978, 443] width 331 height 21
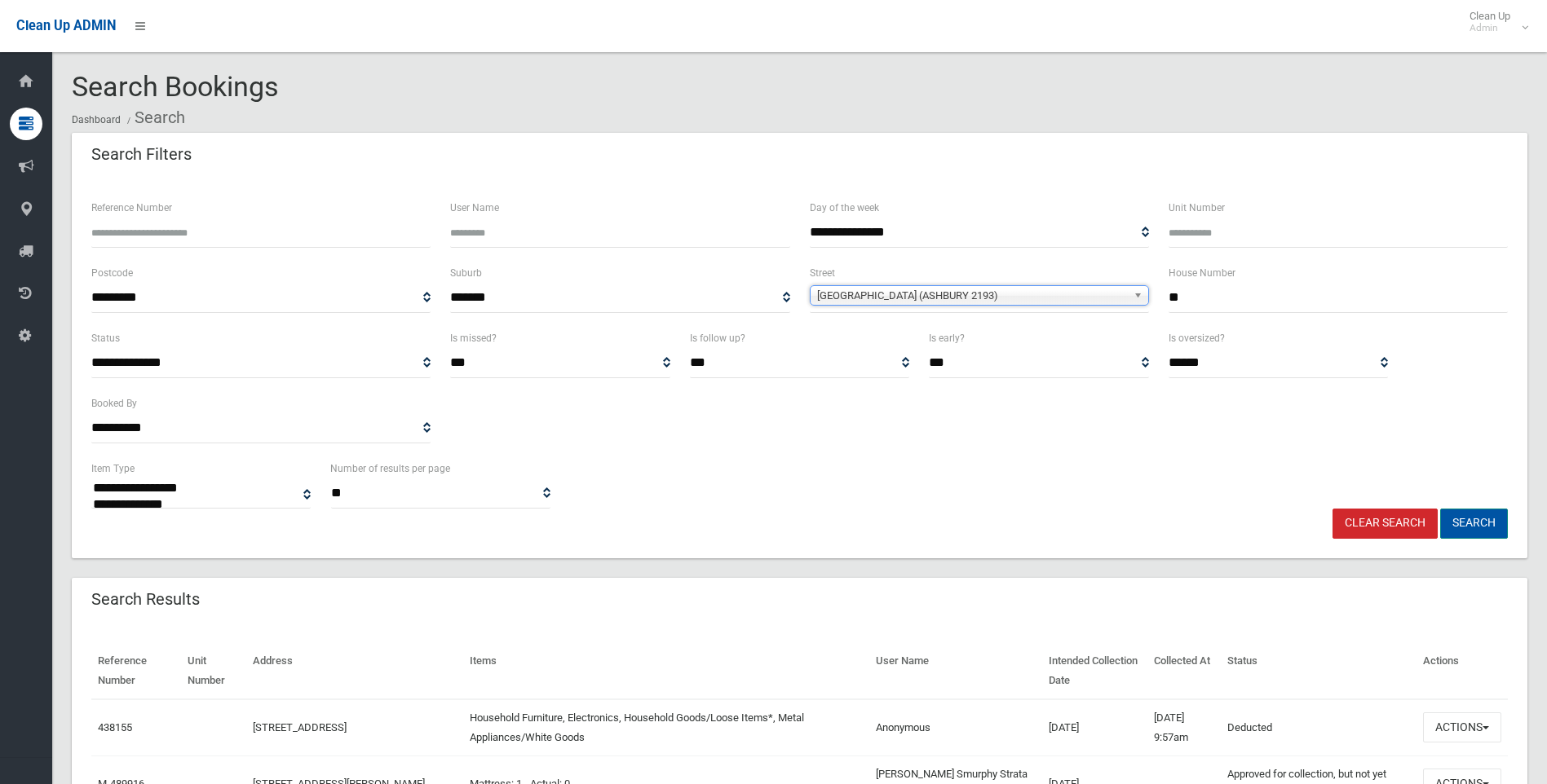
click at [1479, 527] on button "Search" at bounding box center [1473, 523] width 68 height 30
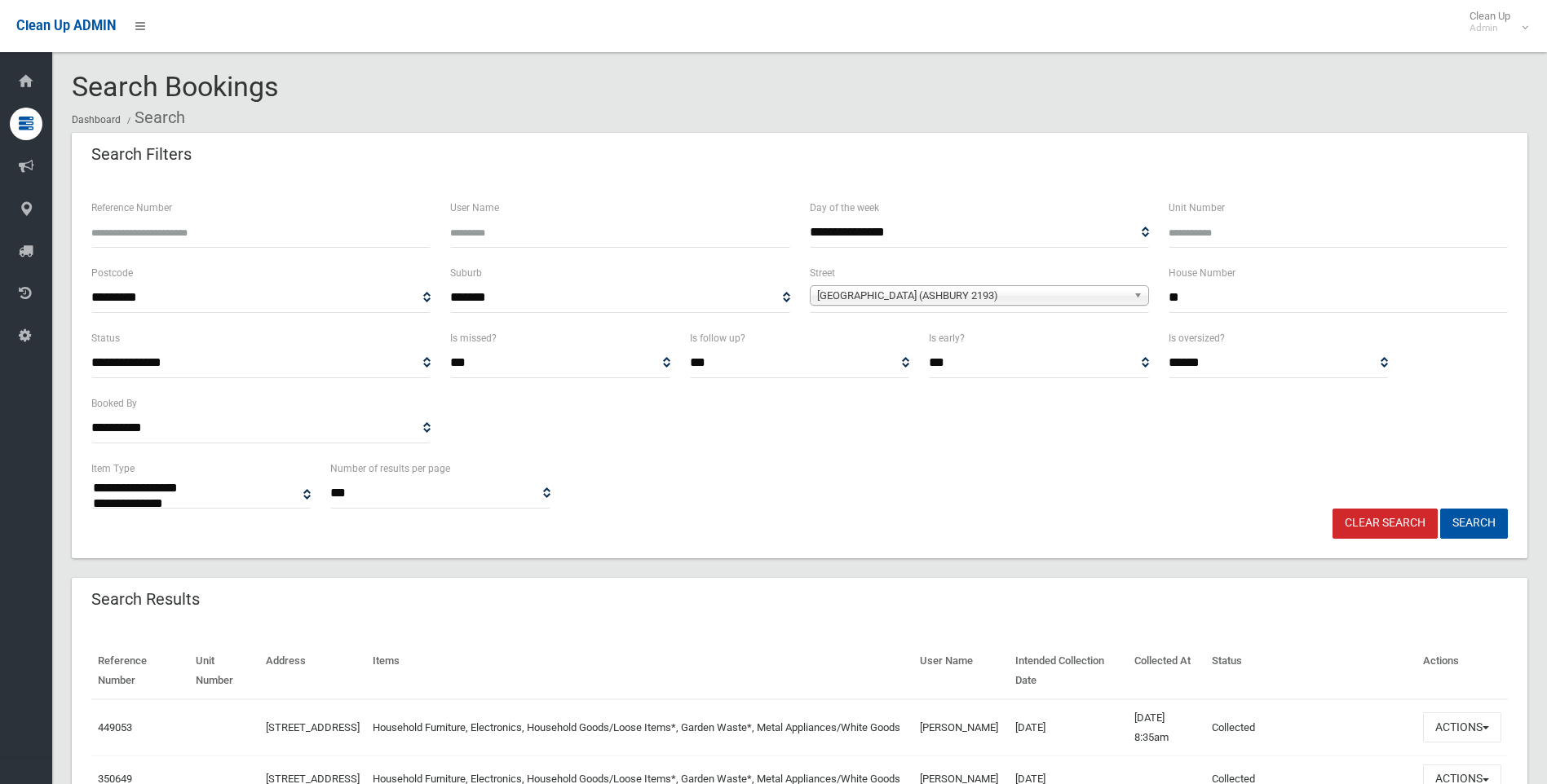
select select
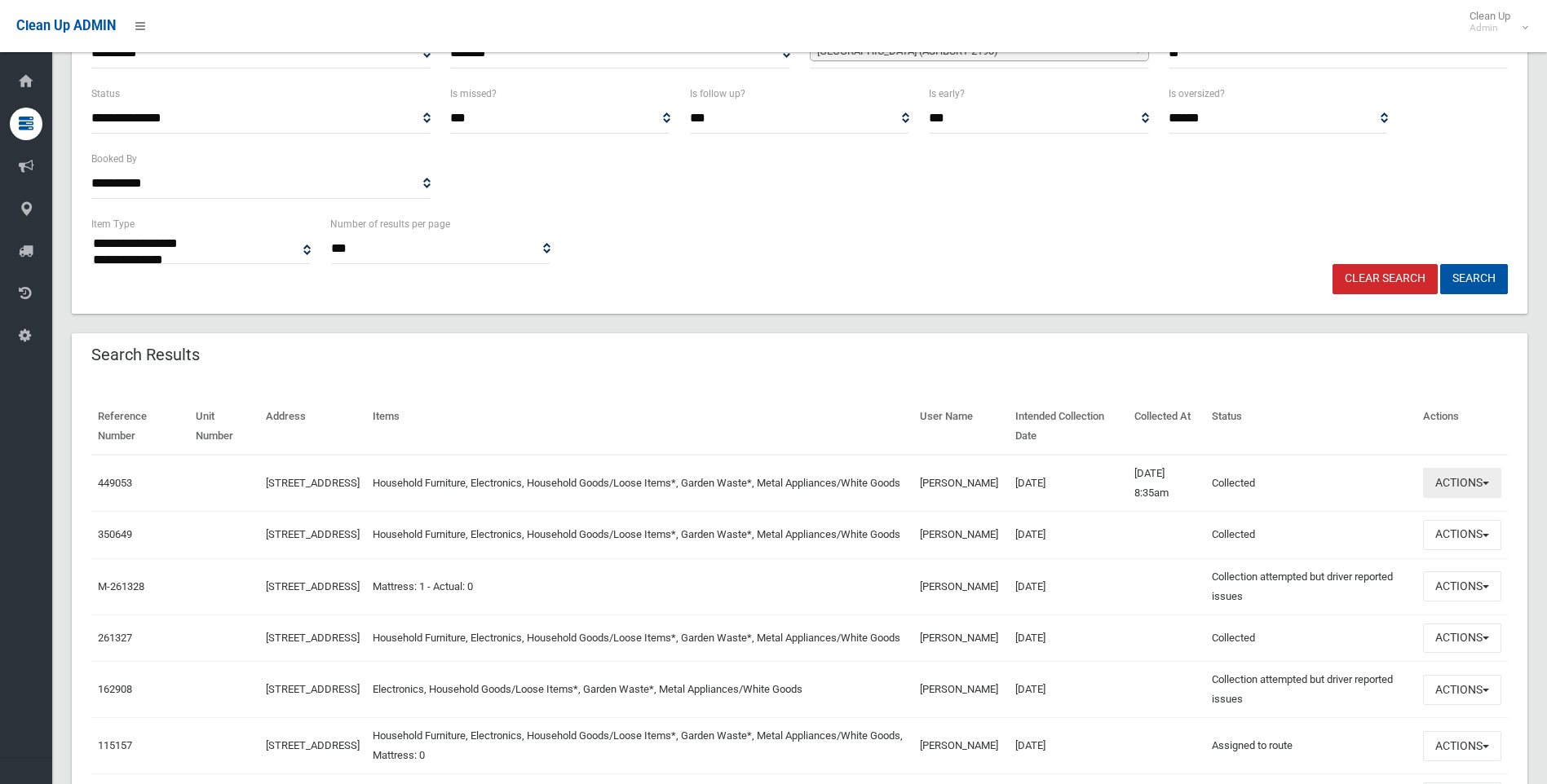
click at [1455, 498] on button "Actions" at bounding box center [1462, 482] width 79 height 30
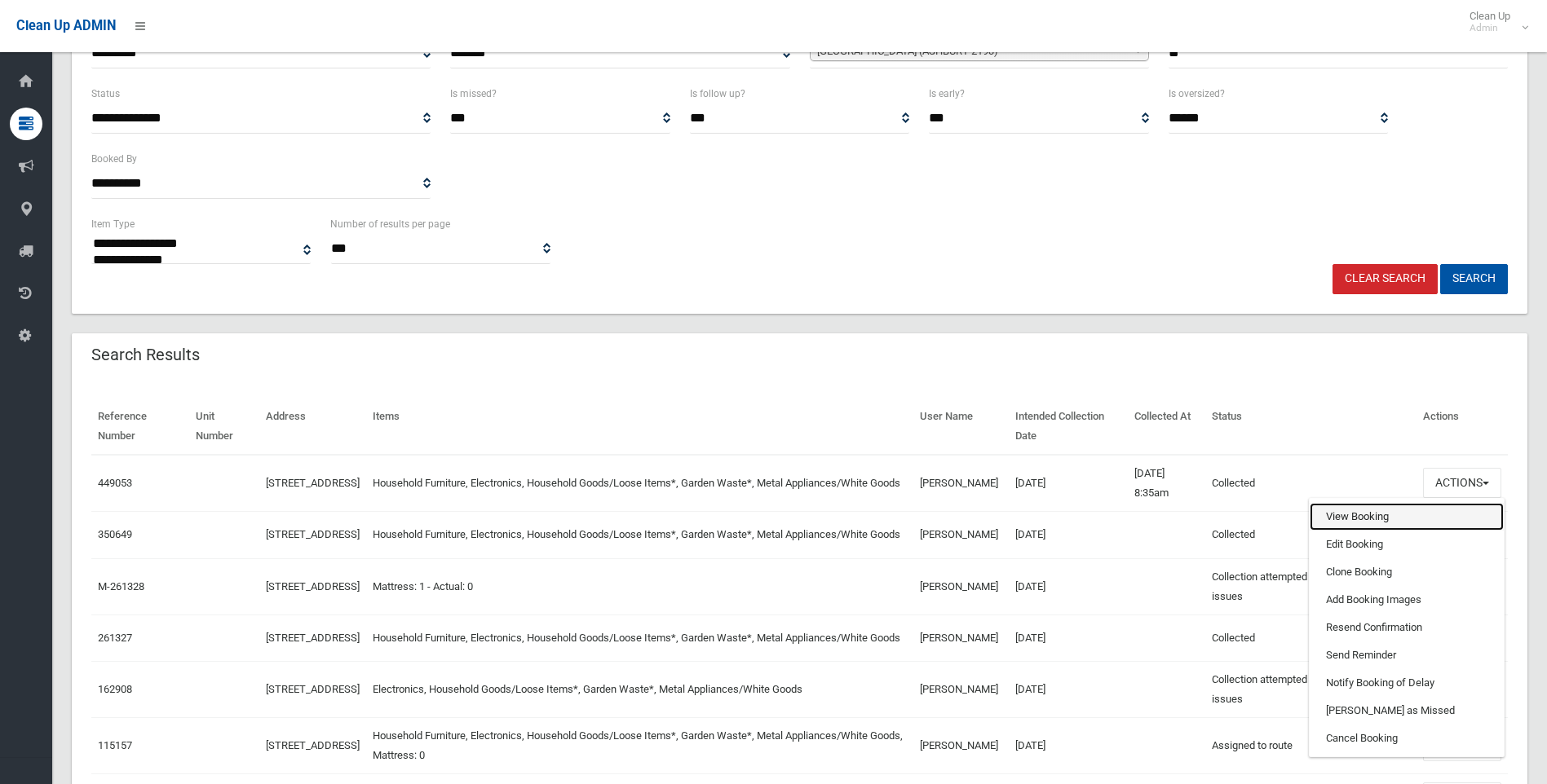
click at [1357, 523] on link "View Booking" at bounding box center [1406, 516] width 194 height 27
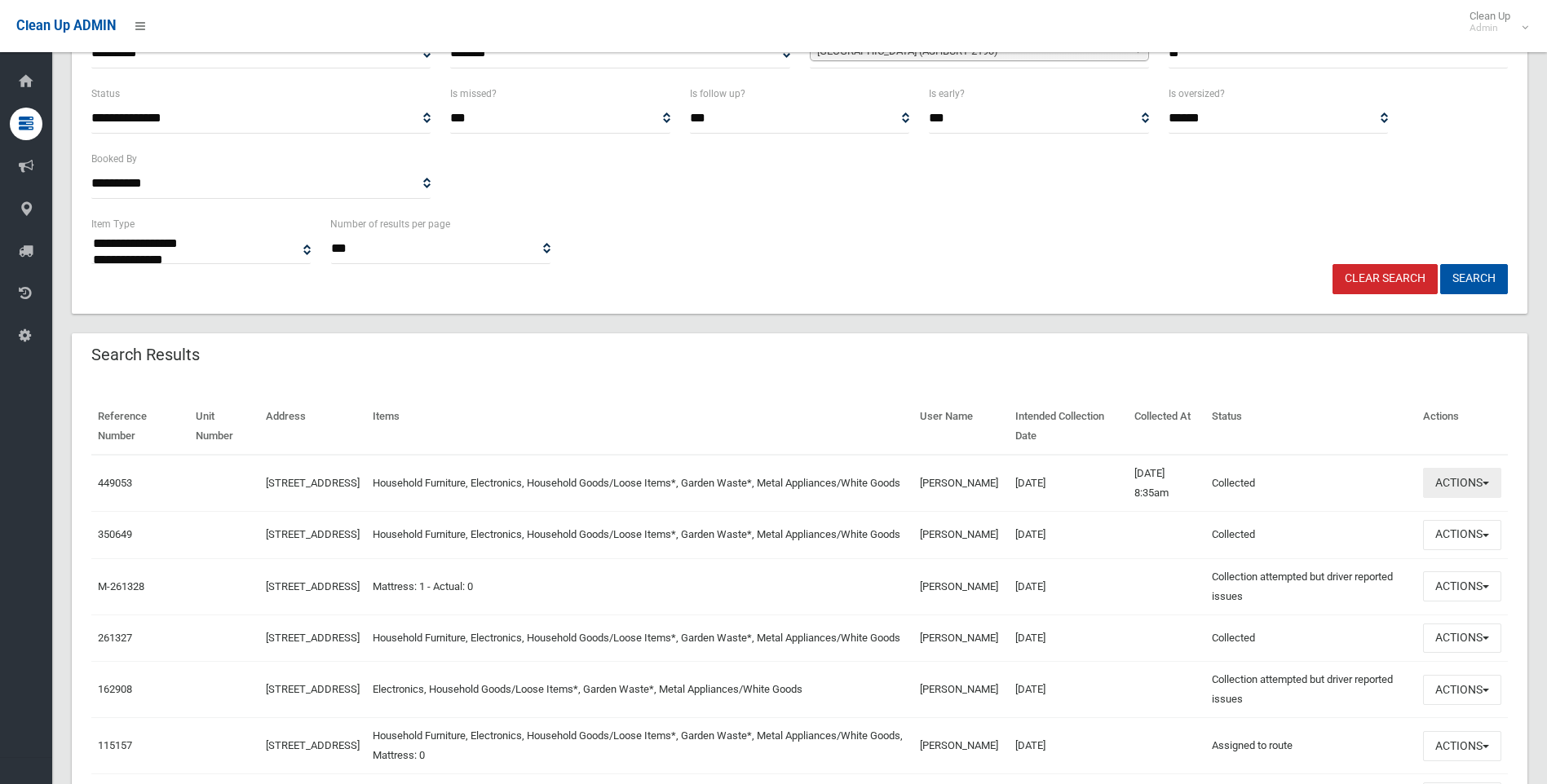
drag, startPoint x: 1493, startPoint y: 488, endPoint x: 1481, endPoint y: 492, distance: 12.6
click at [1493, 489] on button "Actions" at bounding box center [1462, 482] width 79 height 30
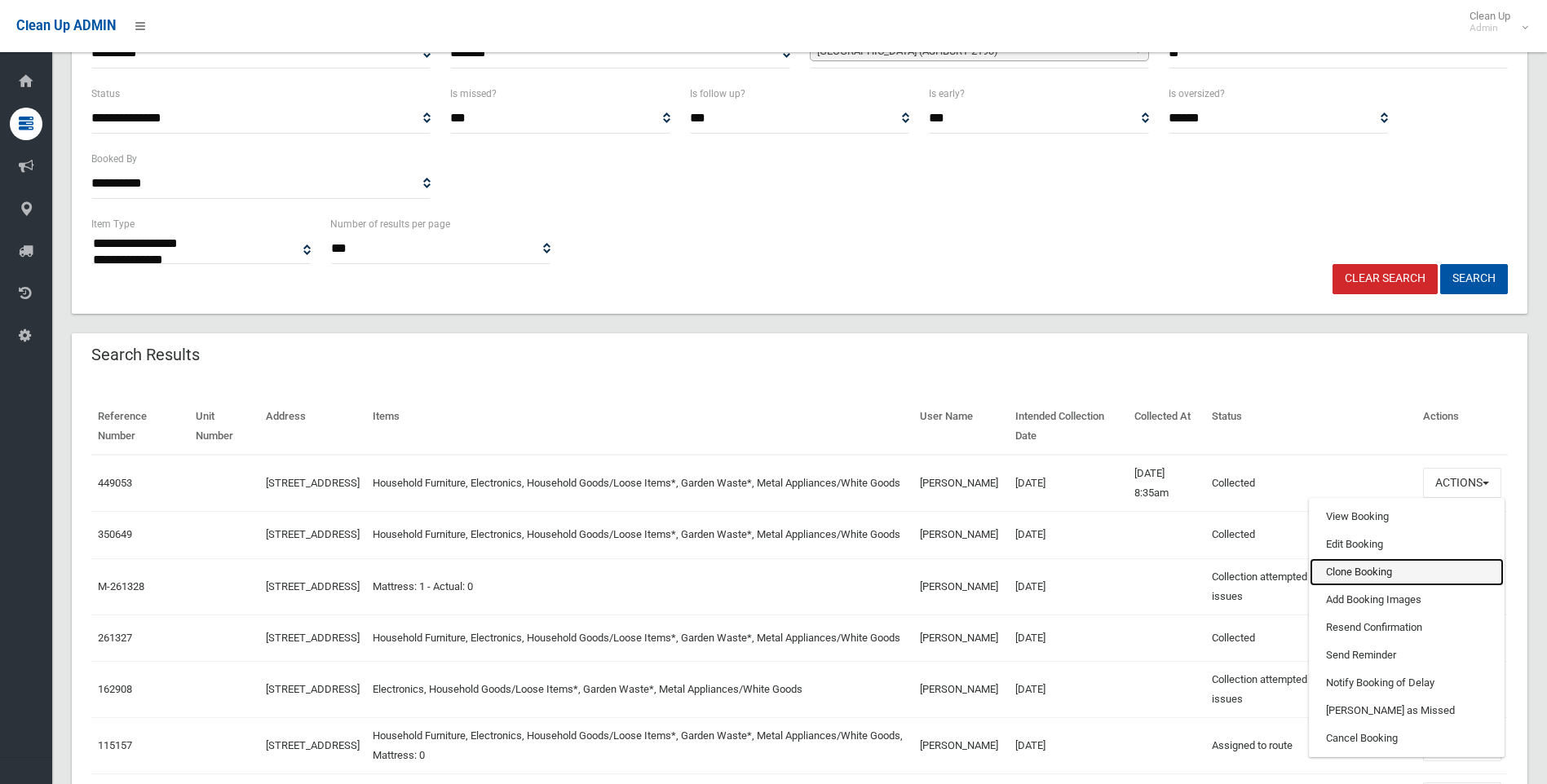
click at [1356, 564] on link "Clone Booking" at bounding box center [1406, 572] width 194 height 27
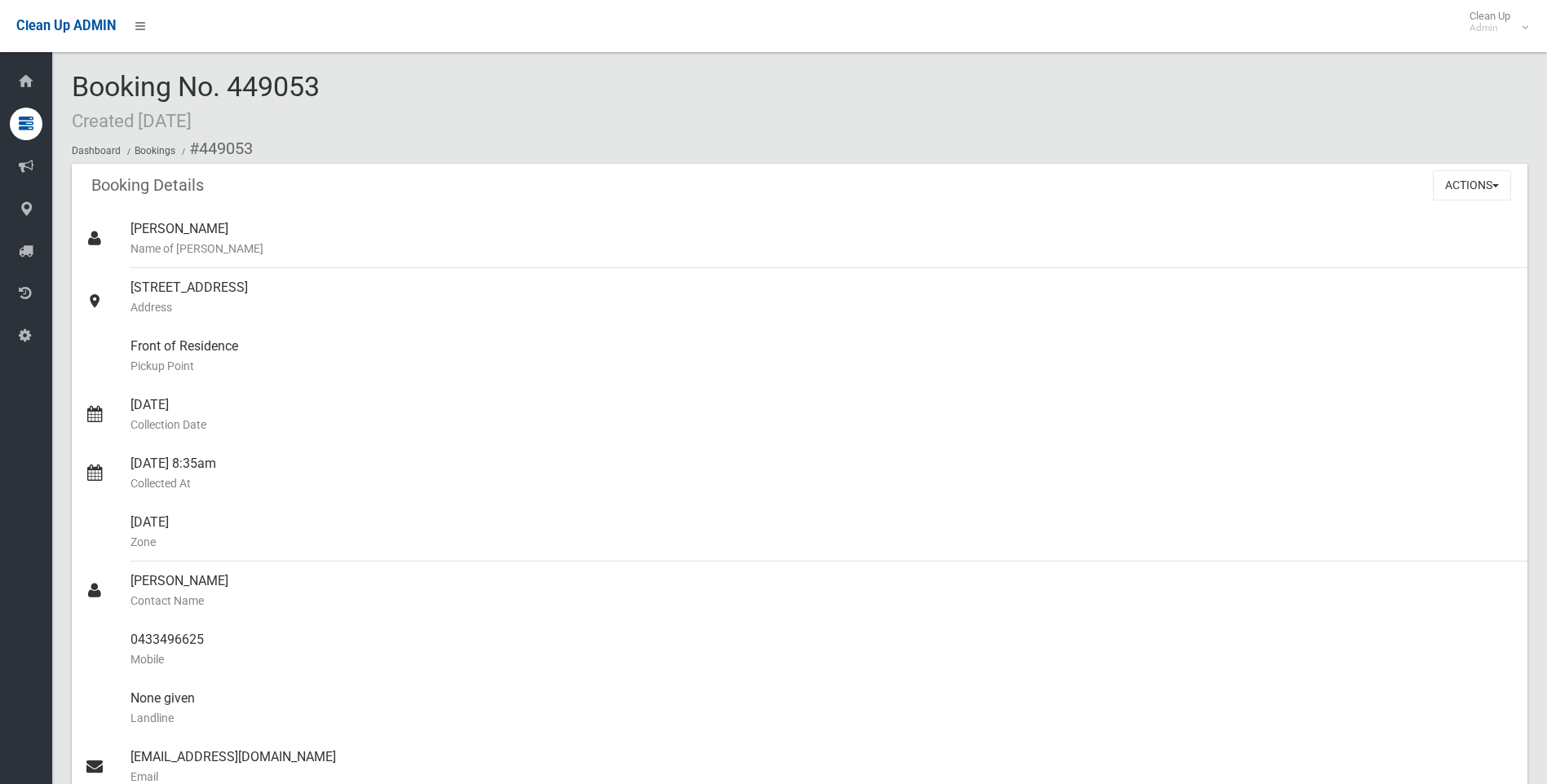
scroll to position [408, 0]
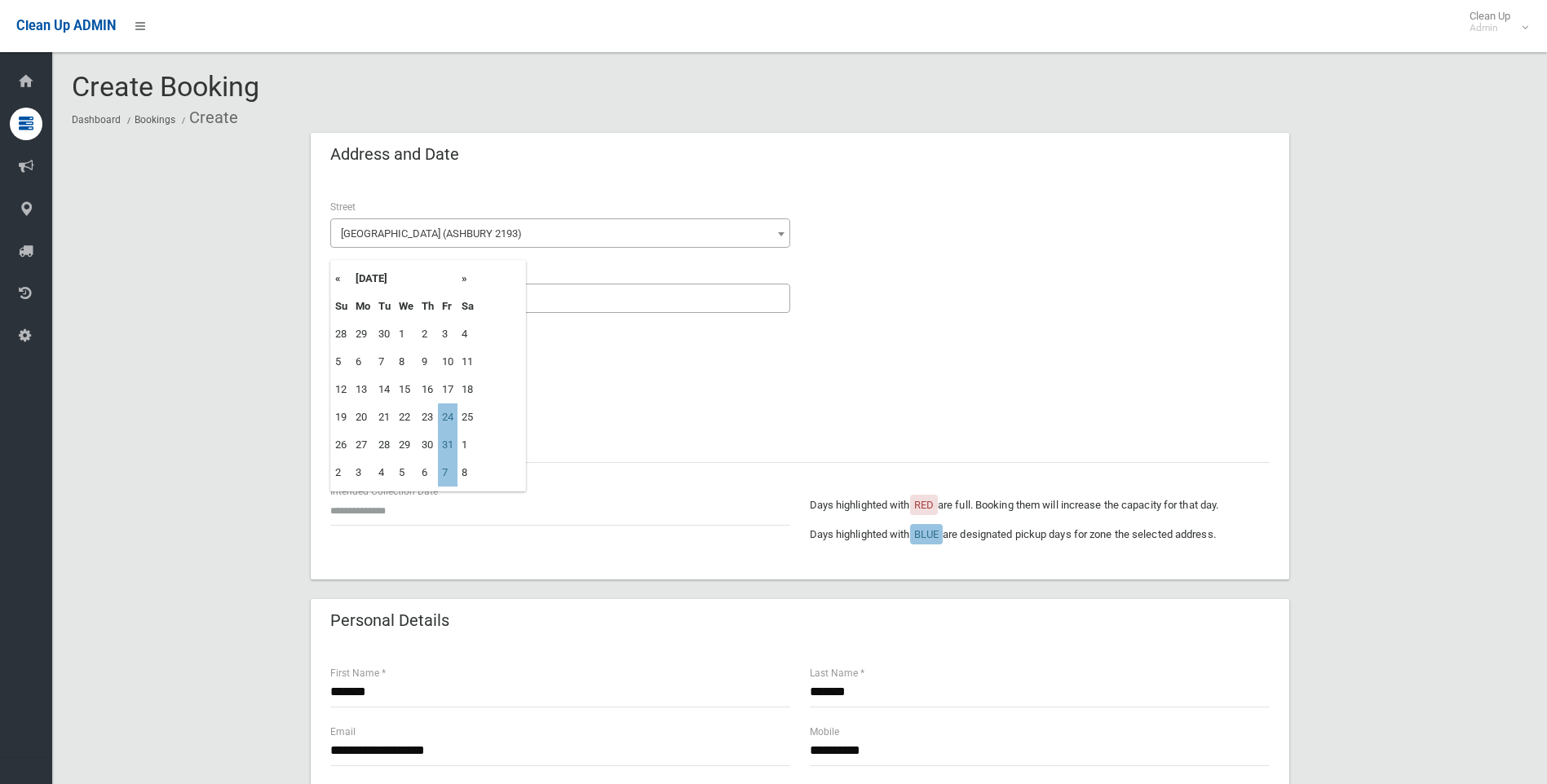
click at [385, 515] on input "text" at bounding box center [560, 510] width 460 height 30
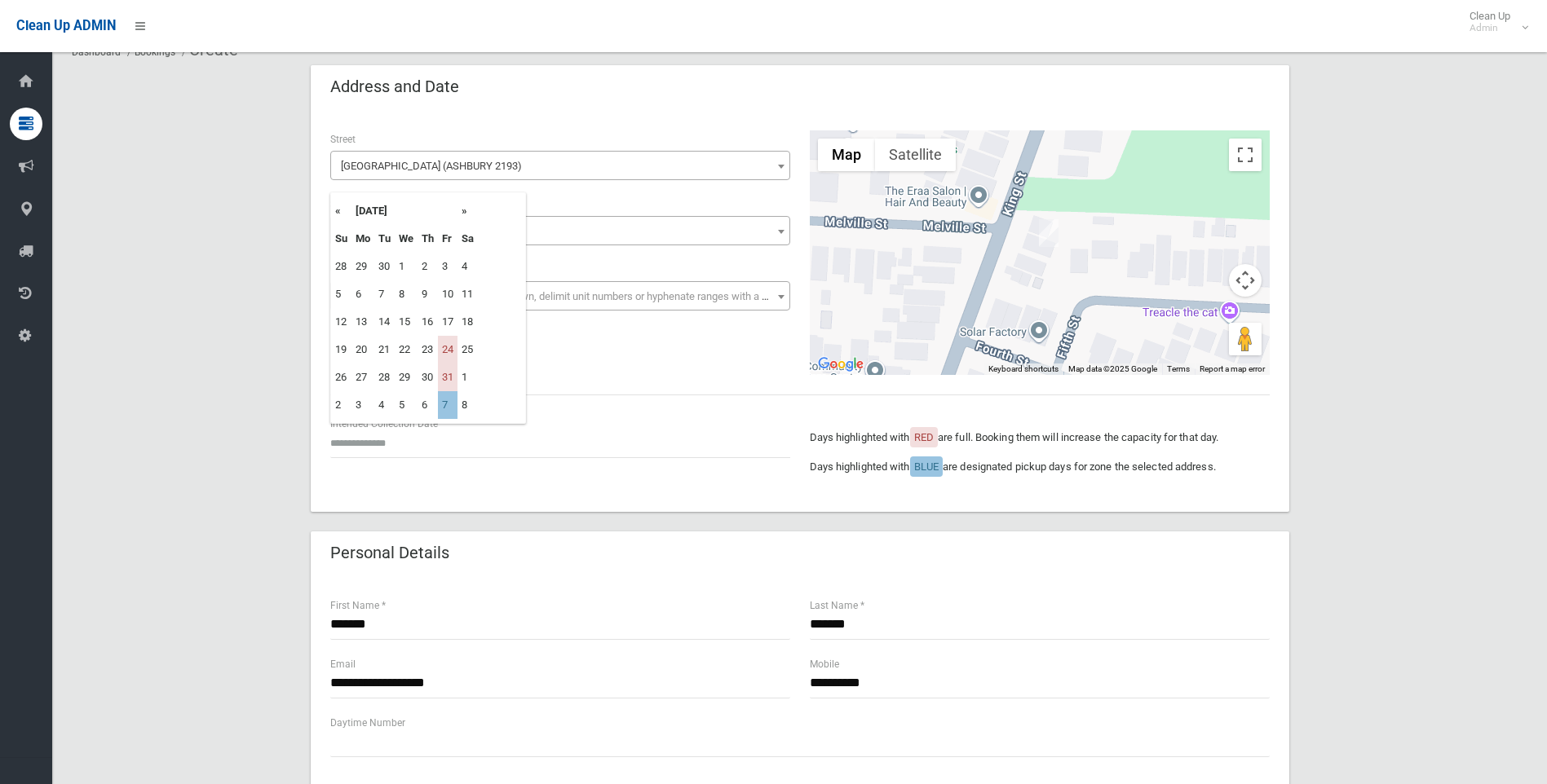
scroll to position [163, 0]
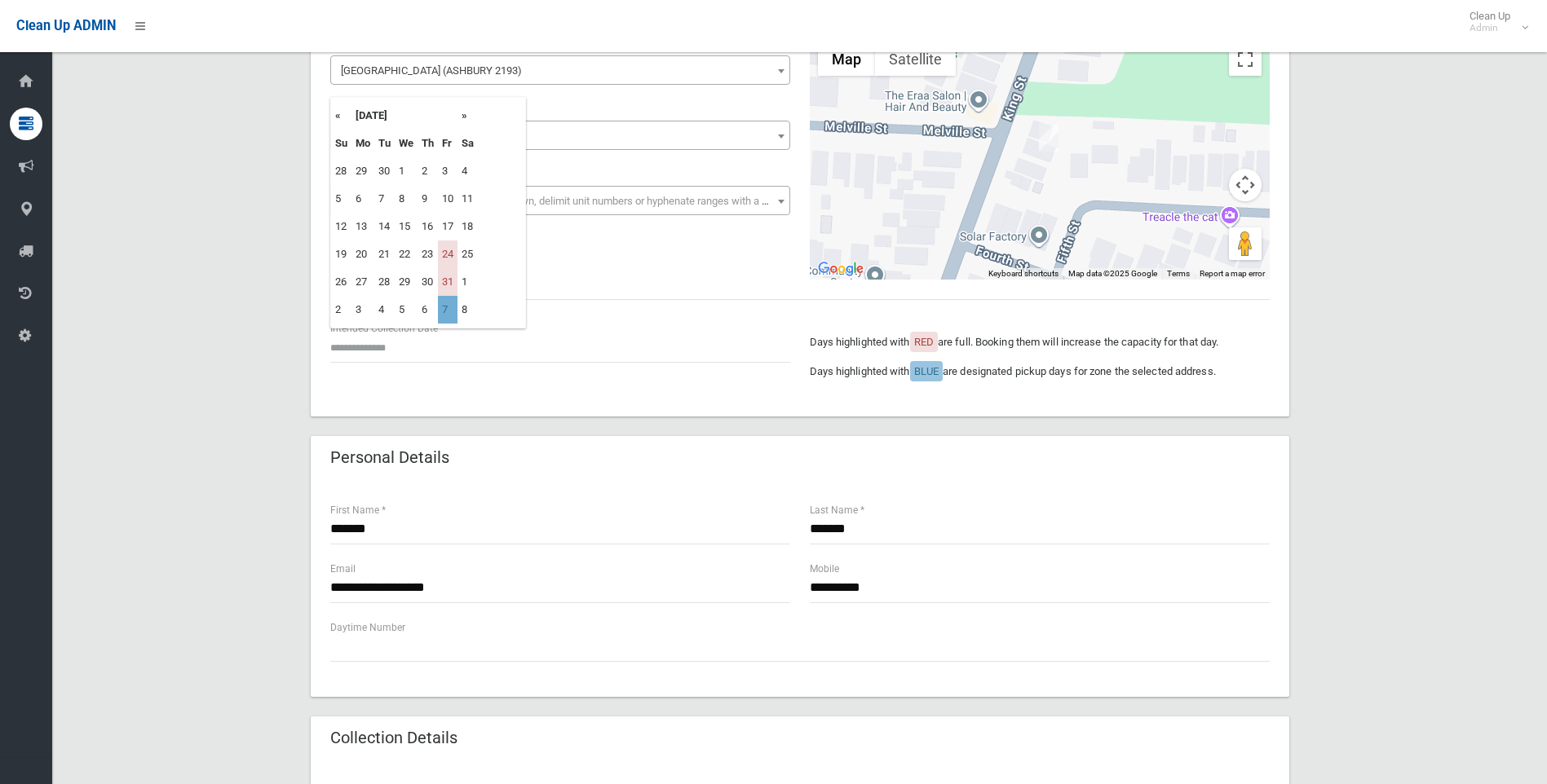
click at [446, 316] on td "7" at bounding box center [447, 309] width 20 height 27
type input "**********"
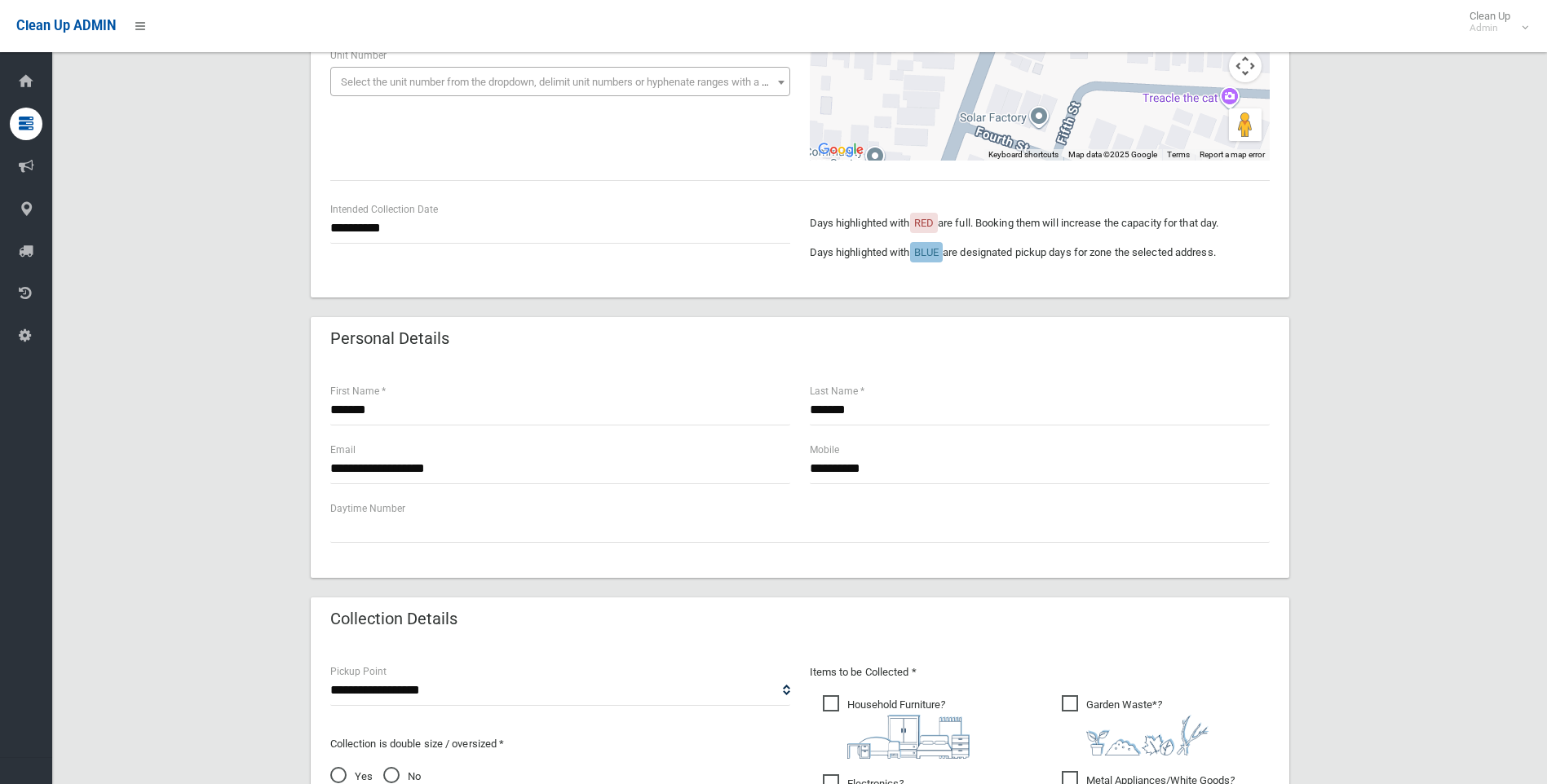
scroll to position [258, 0]
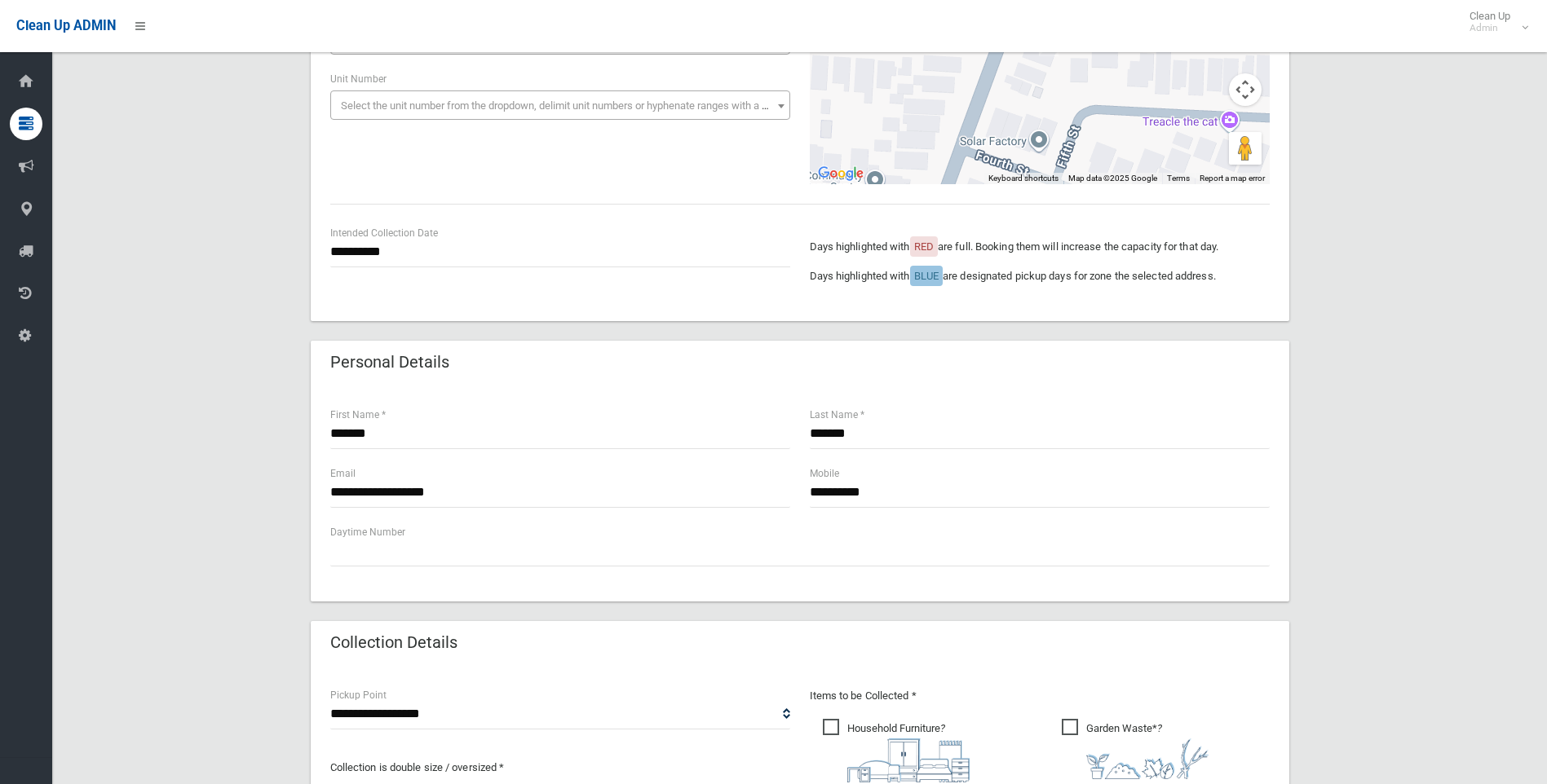
click at [1386, 404] on div "**********" at bounding box center [800, 585] width 1455 height 1422
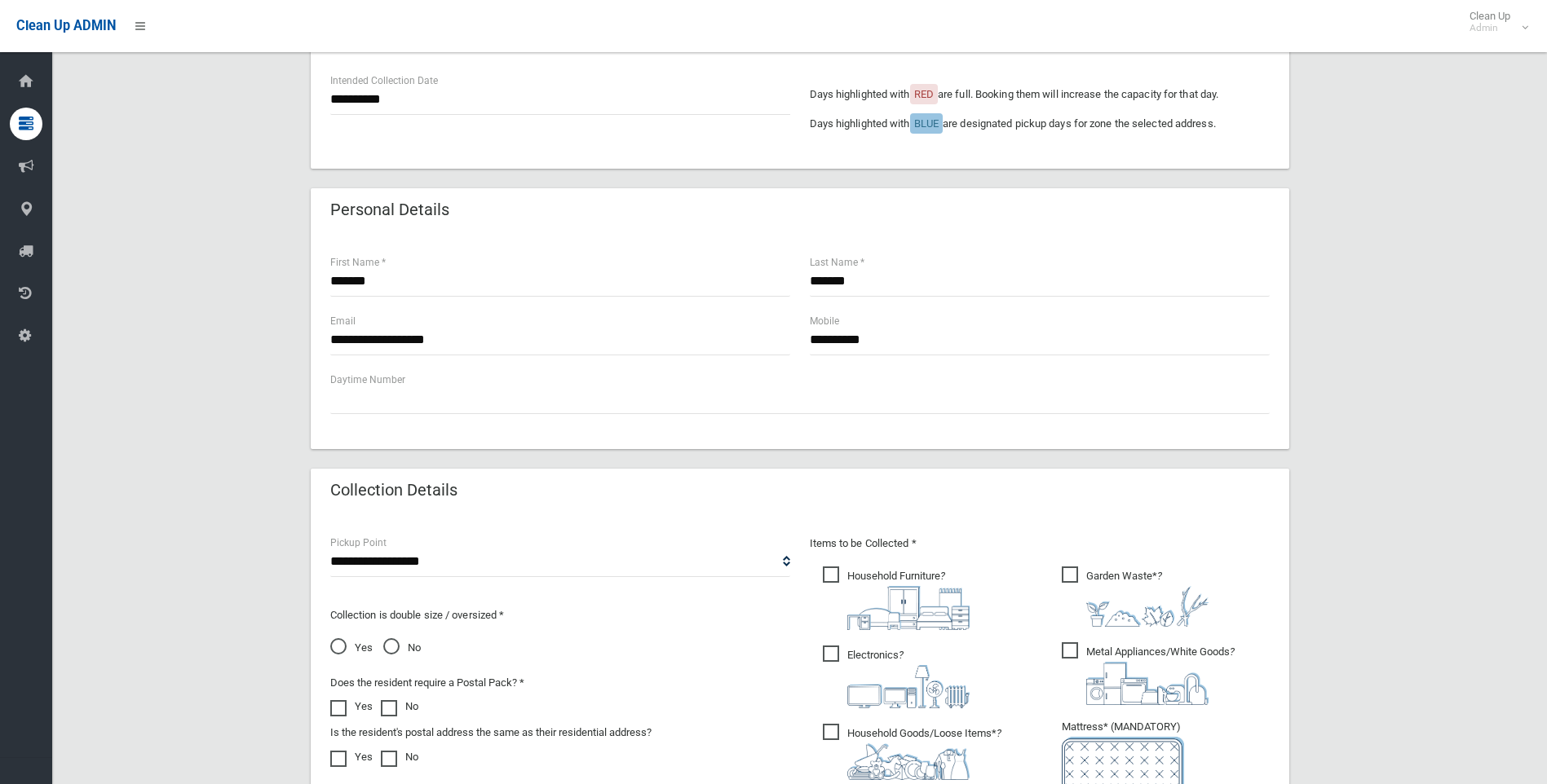
scroll to position [421, 0]
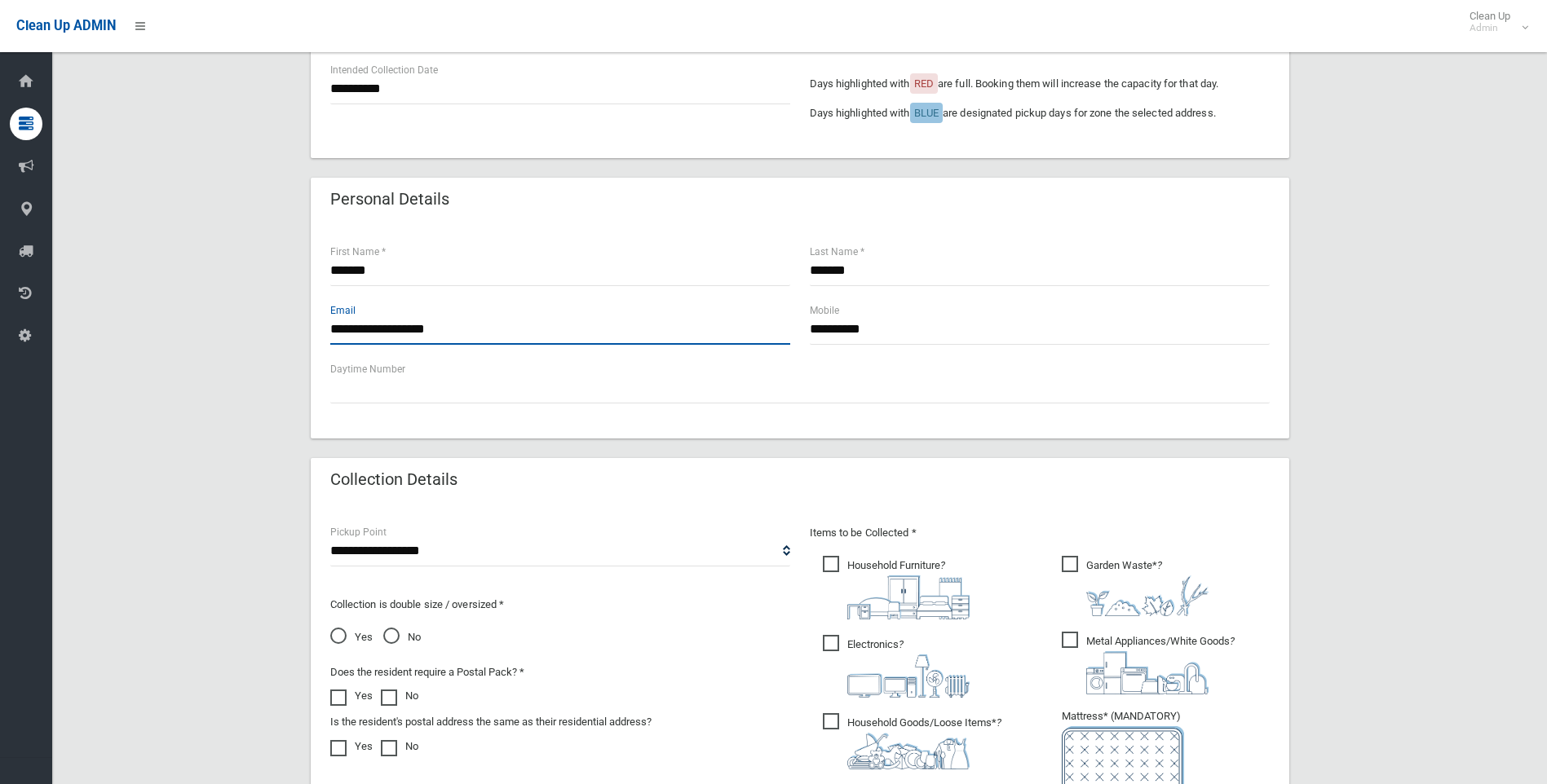
drag, startPoint x: 487, startPoint y: 323, endPoint x: 284, endPoint y: 333, distance: 203.2
click at [284, 333] on div "**********" at bounding box center [800, 422] width 1455 height 1422
click at [476, 342] on input "**********" at bounding box center [560, 329] width 460 height 30
click at [482, 333] on input "**********" at bounding box center [560, 329] width 460 height 30
drag, startPoint x: 486, startPoint y: 331, endPoint x: 254, endPoint y: 330, distance: 232.0
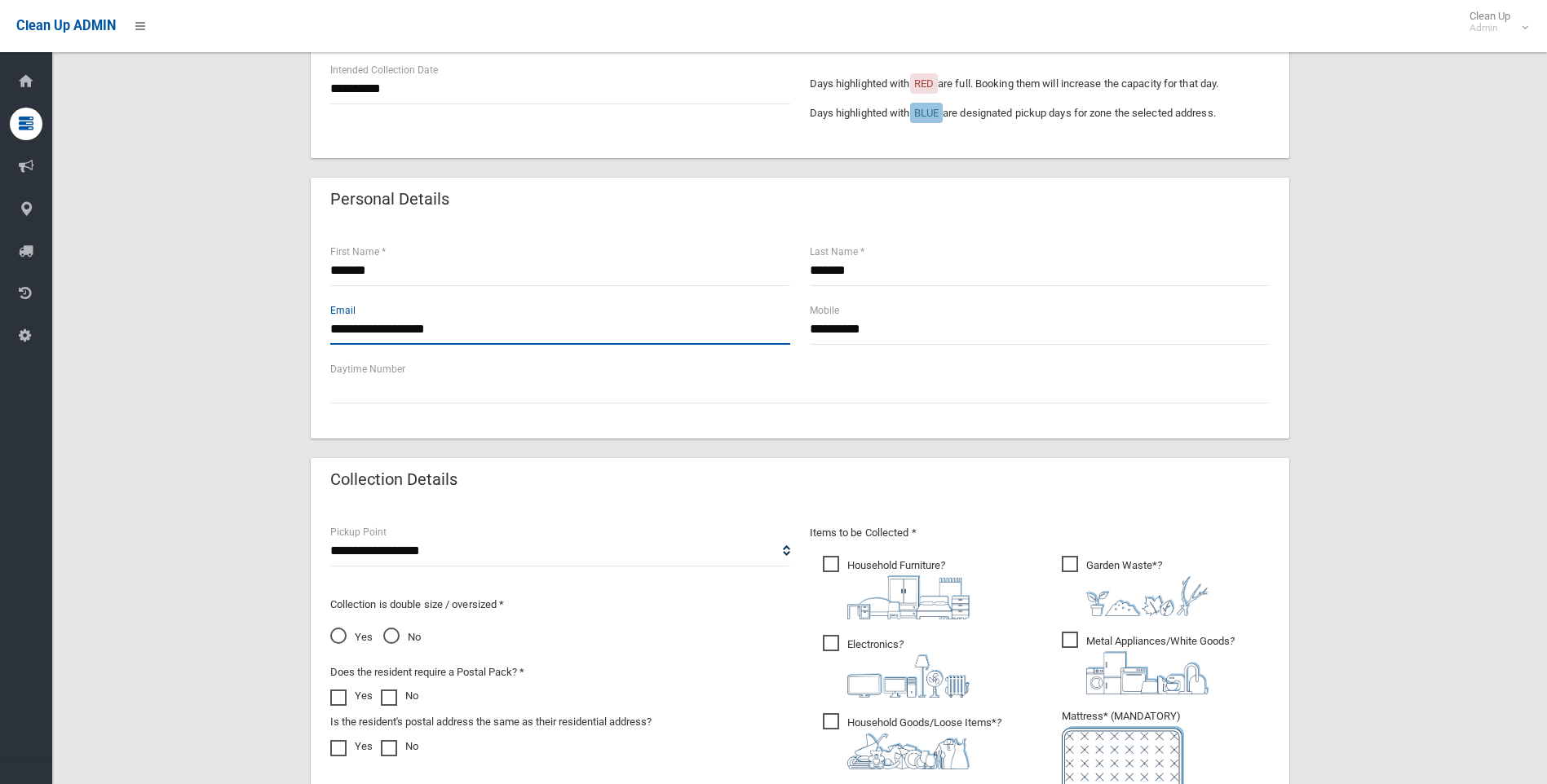
click at [254, 330] on div "**********" at bounding box center [800, 422] width 1455 height 1422
drag, startPoint x: 918, startPoint y: 333, endPoint x: 702, endPoint y: 327, distance: 216.1
click at [703, 327] on div "**********" at bounding box center [800, 331] width 959 height 59
paste input "**********"
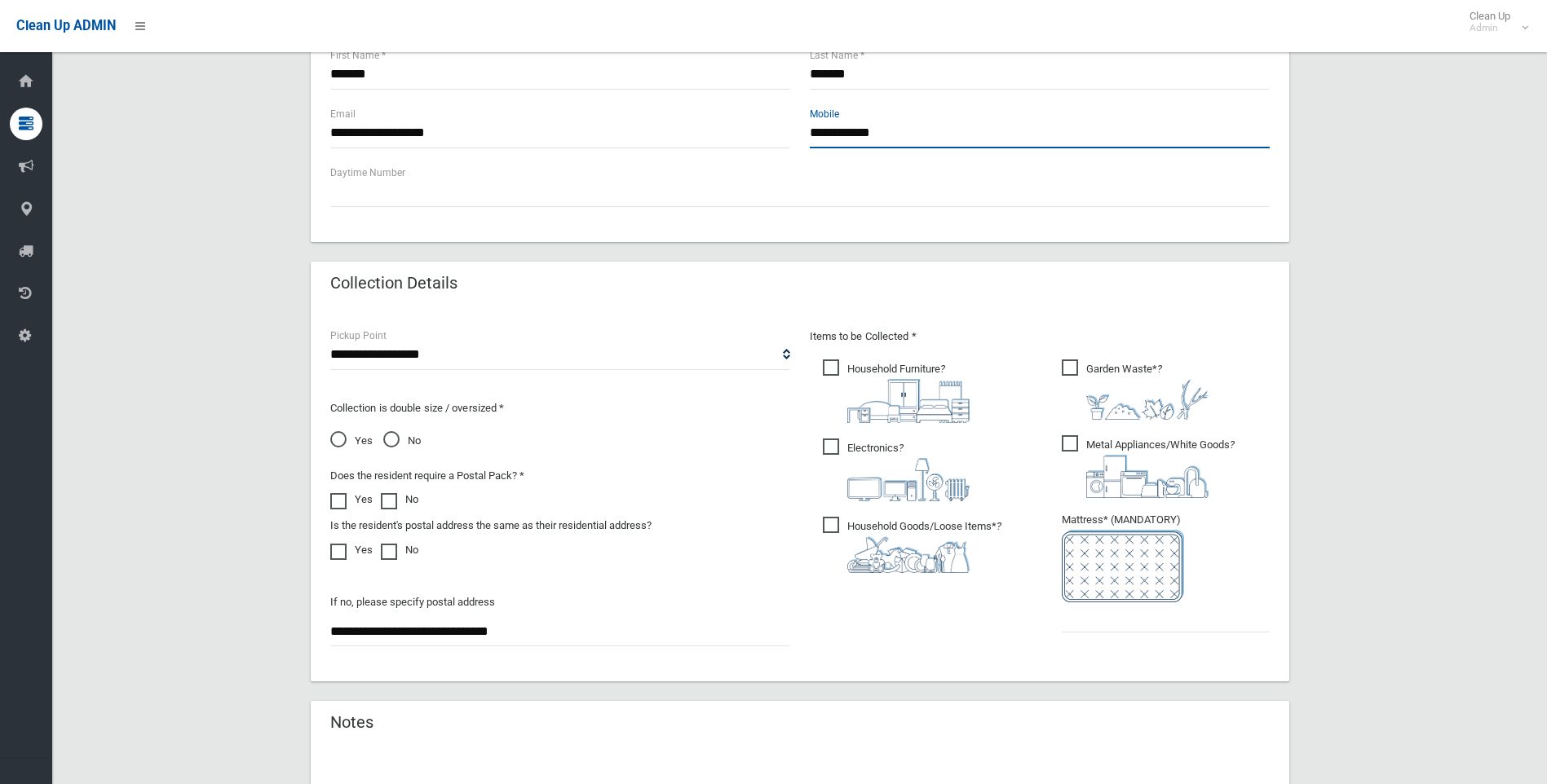
scroll to position [829, 0]
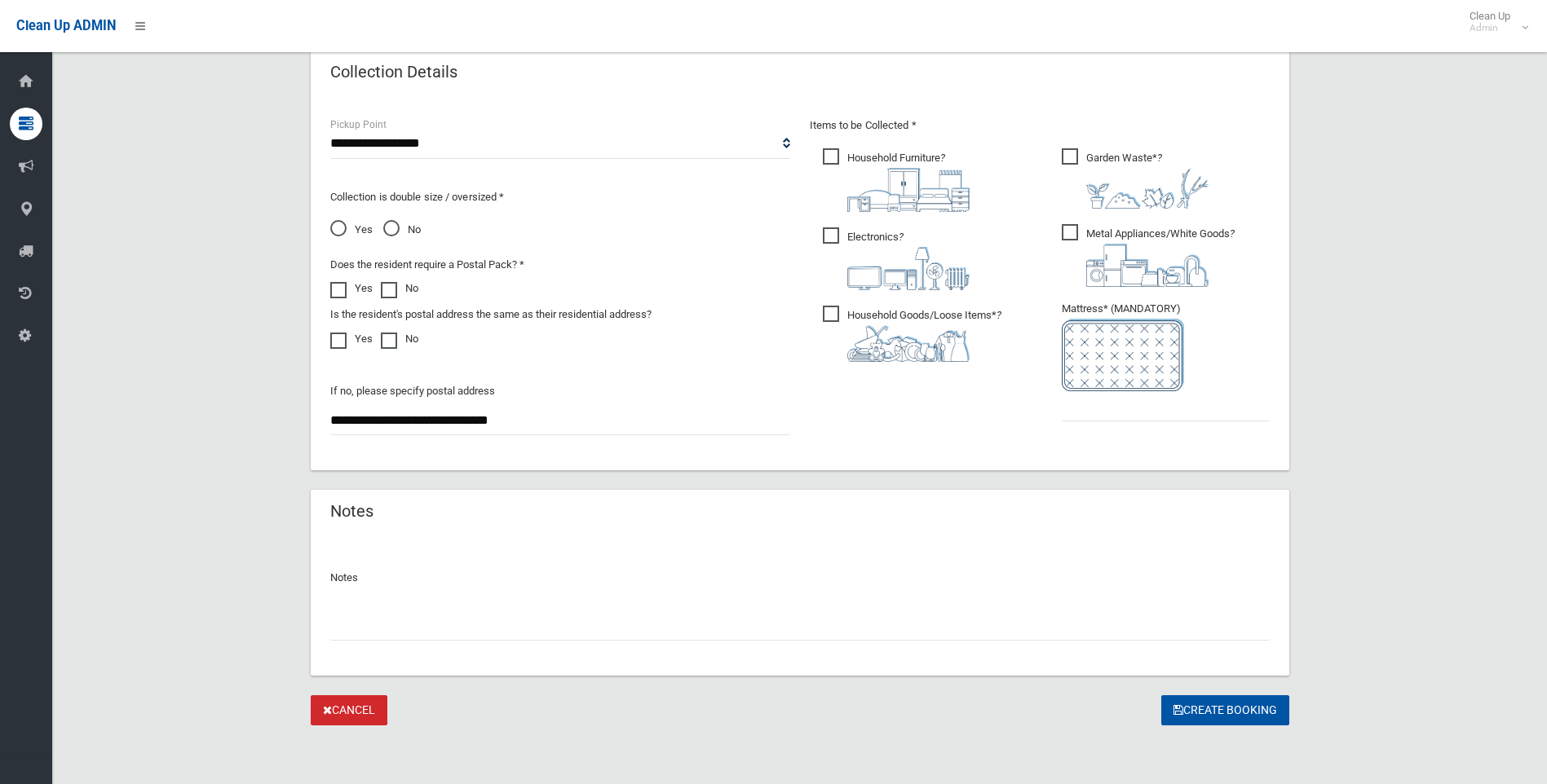
type input "**********"
click at [1092, 411] on input "text" at bounding box center [1165, 406] width 208 height 30
type input "*"
click at [1214, 708] on button "Create Booking" at bounding box center [1225, 710] width 128 height 30
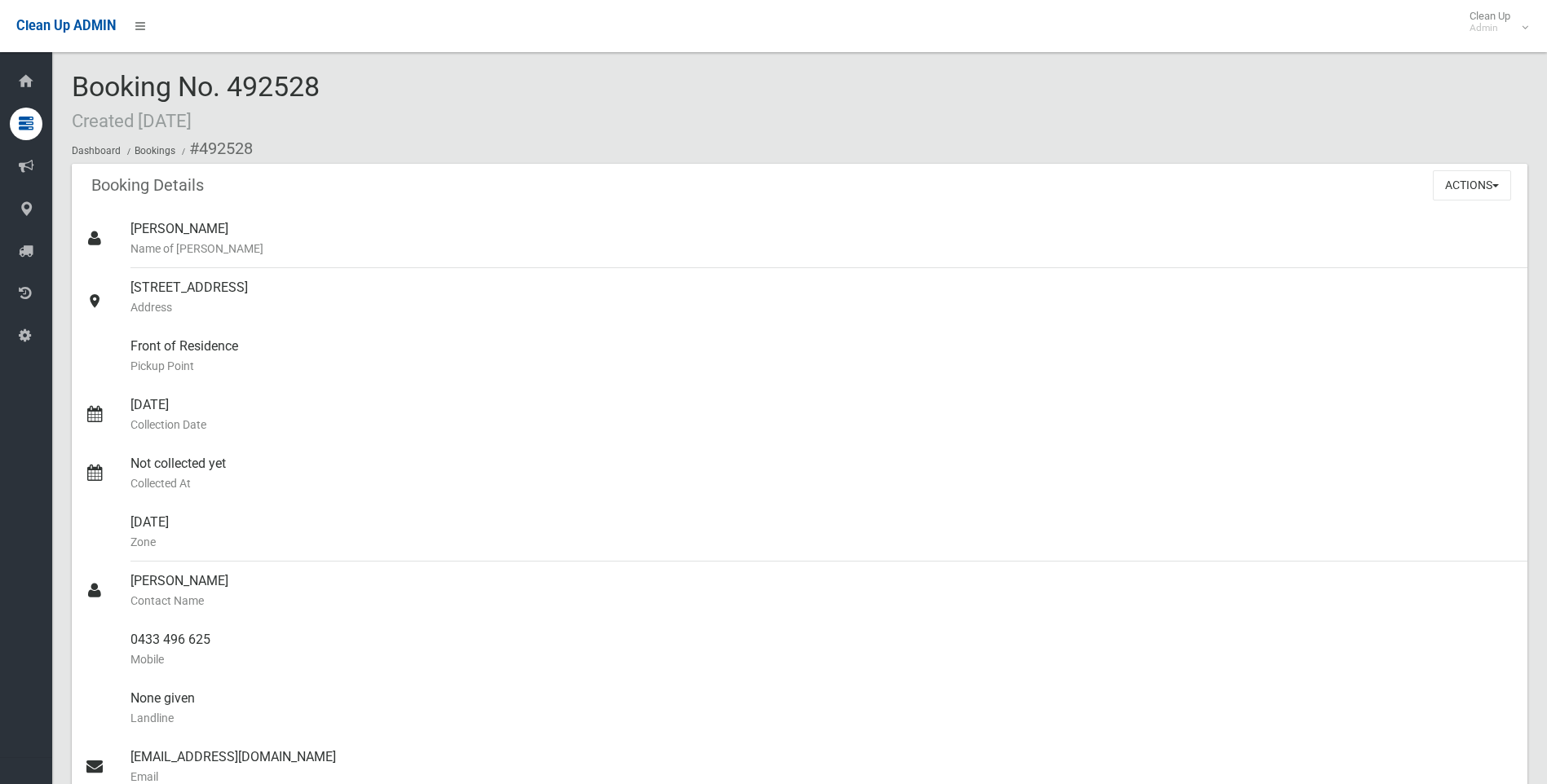
drag, startPoint x: 338, startPoint y: 92, endPoint x: 68, endPoint y: 93, distance: 270.0
click at [68, 93] on section "Booking No. 492528 Created [DATE] Dashboard Bookings #492528 Booking Details Ac…" at bounding box center [799, 675] width 1494 height 1205
drag, startPoint x: 68, startPoint y: 93, endPoint x: 249, endPoint y: 96, distance: 181.0
click at [249, 96] on span "Booking No. 492528 Created [DATE]" at bounding box center [196, 102] width 248 height 63
click at [306, 96] on span "Booking No. 492528 Created [DATE]" at bounding box center [196, 102] width 248 height 63
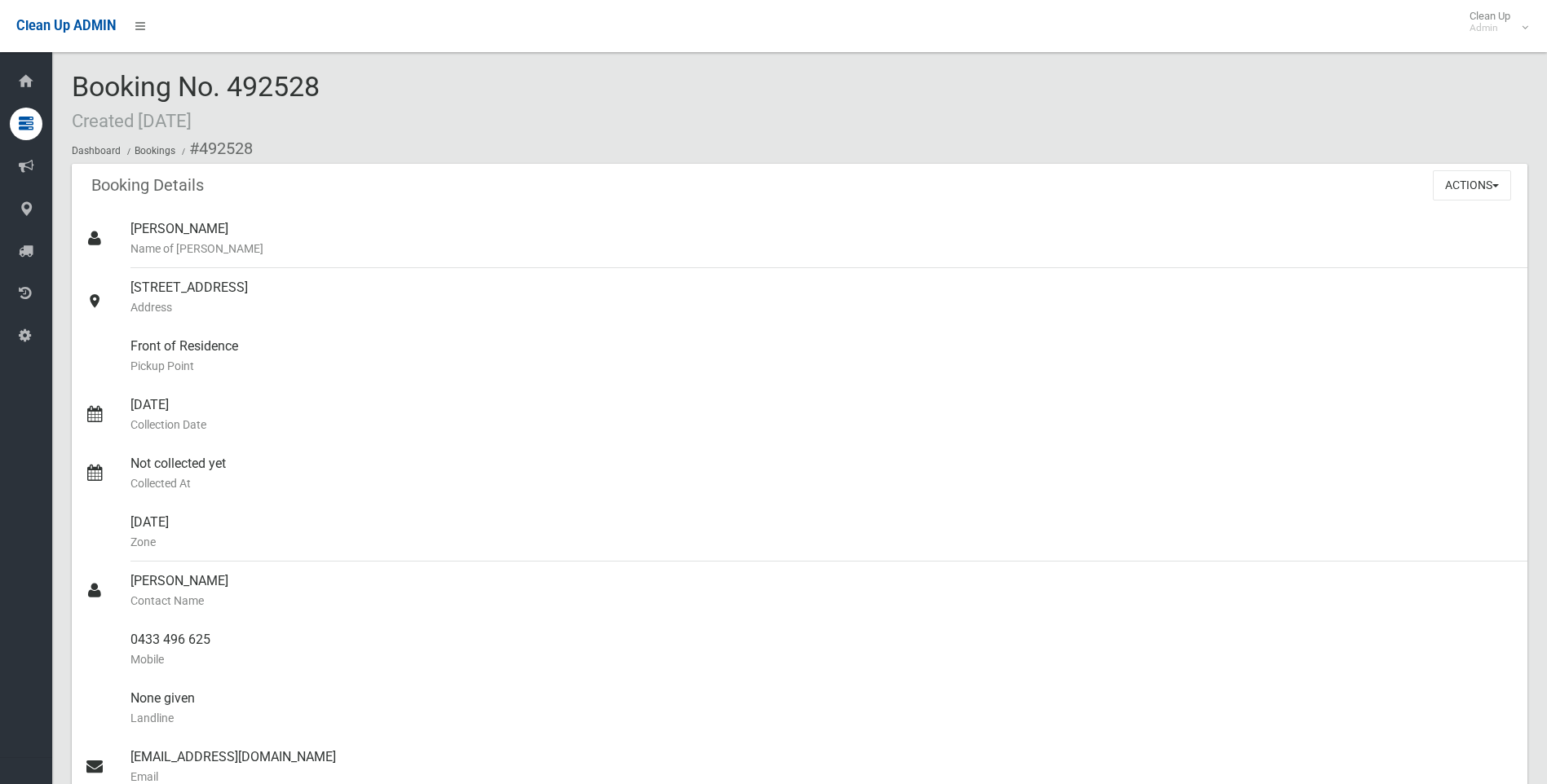
drag, startPoint x: 341, startPoint y: 88, endPoint x: 215, endPoint y: 97, distance: 126.3
click at [215, 97] on div "Booking No. 492528 Created [DATE] Dashboard Bookings #492528" at bounding box center [800, 118] width 1455 height 92
drag, startPoint x: 215, startPoint y: 97, endPoint x: 389, endPoint y: 134, distance: 177.9
click at [389, 134] on ol "Dashboard Bookings #492528" at bounding box center [800, 148] width 1455 height 30
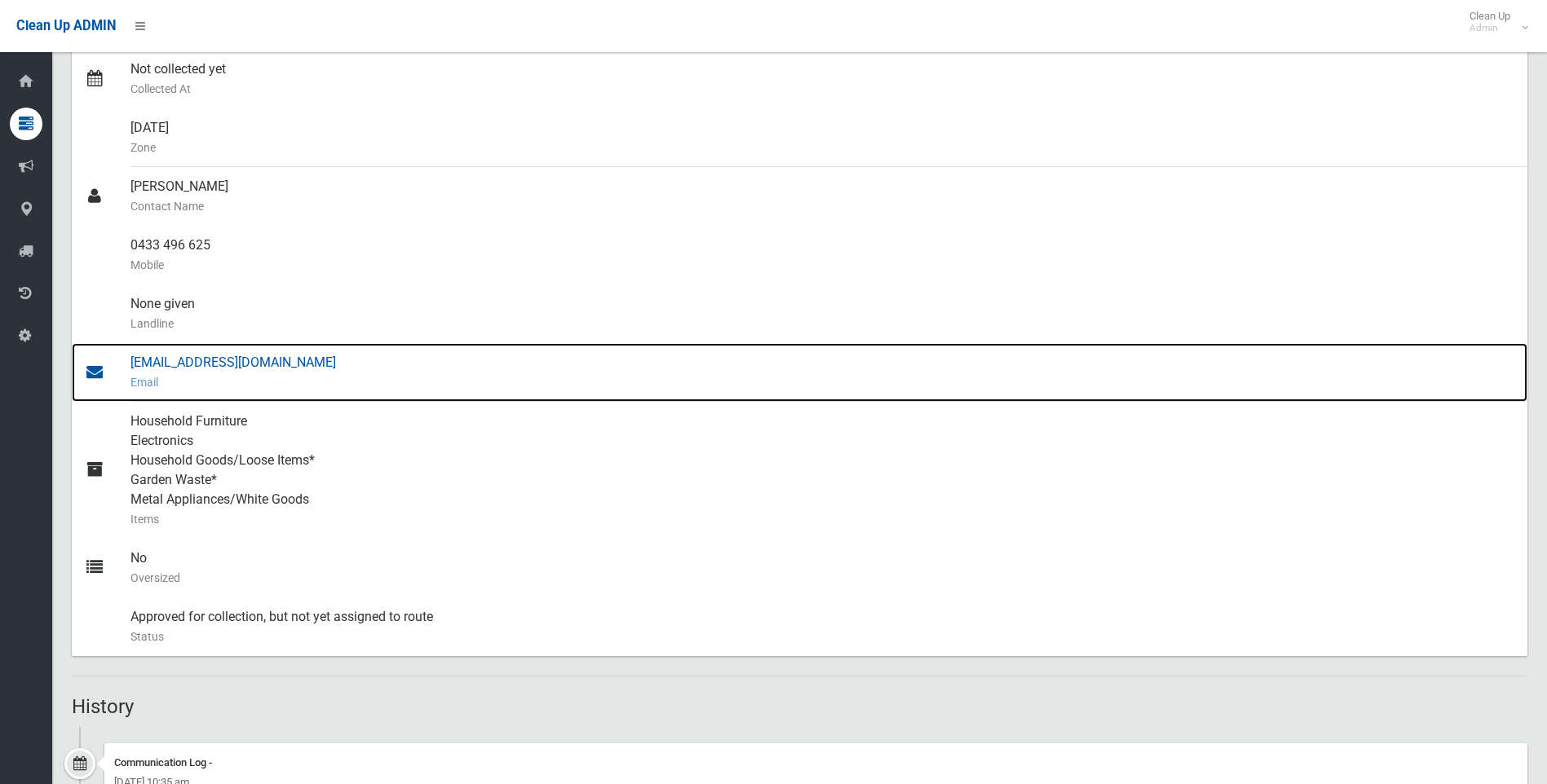
scroll to position [411, 0]
